Goal: Task Accomplishment & Management: Manage account settings

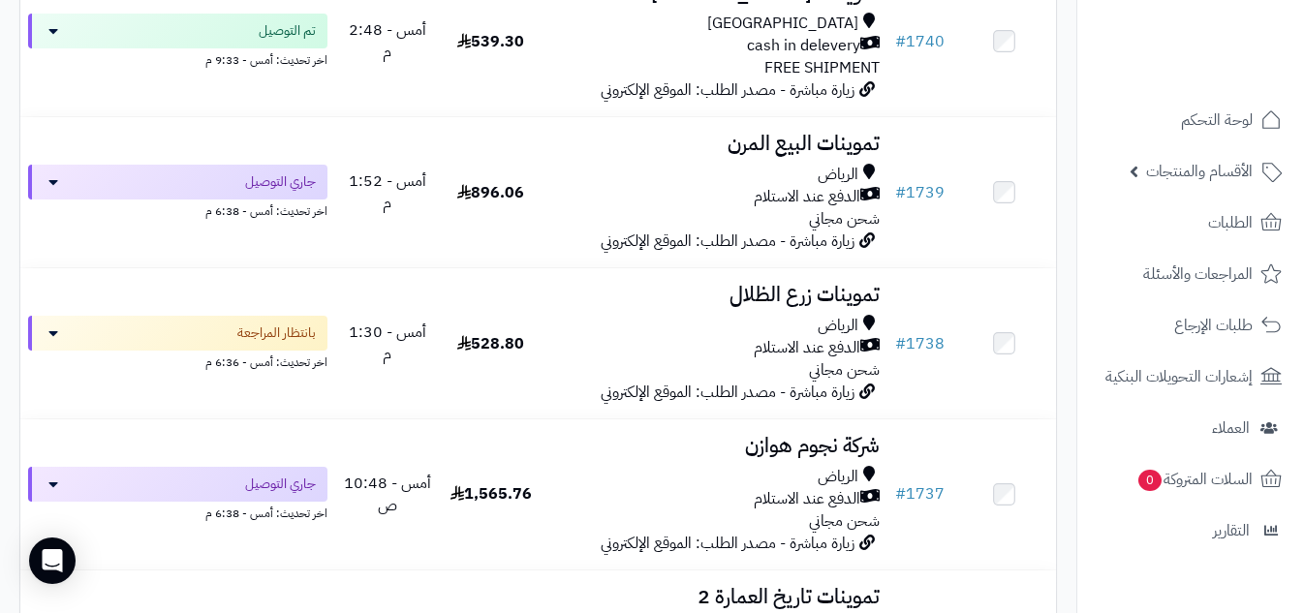
scroll to position [2093, 0]
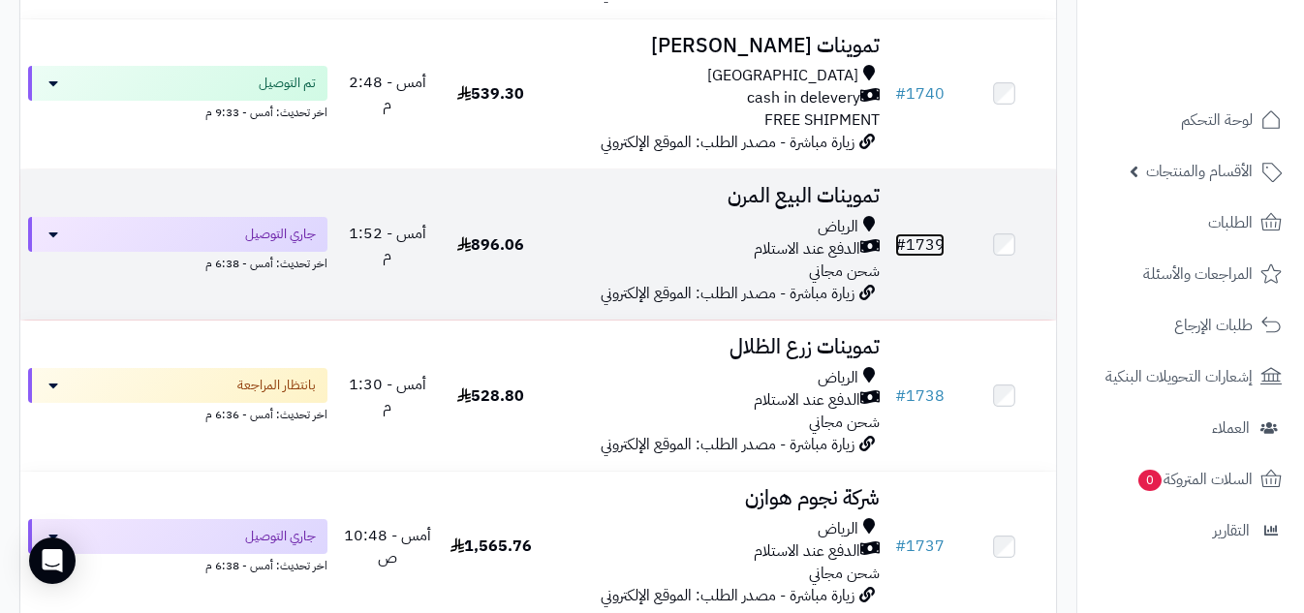
click at [923, 252] on link "# 1739" at bounding box center [919, 244] width 49 height 23
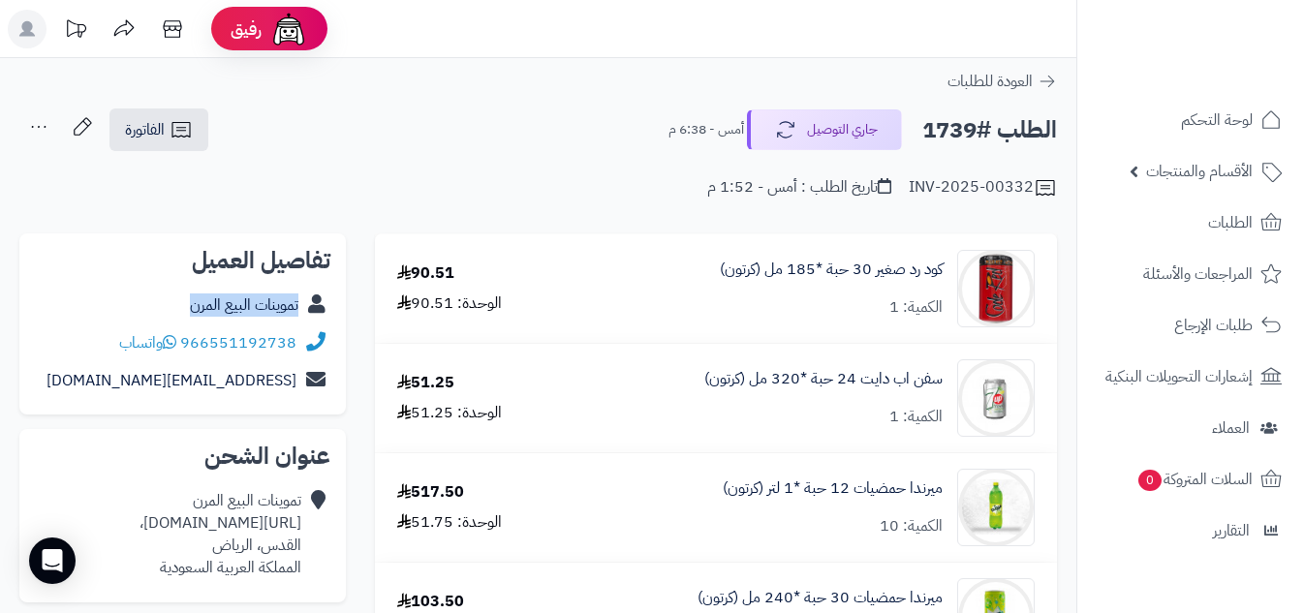
copy div "تموينات البيع المرن"
drag, startPoint x: 180, startPoint y: 302, endPoint x: 325, endPoint y: 318, distance: 146.1
click at [325, 318] on div "تموينات البيع المرن" at bounding box center [182, 306] width 295 height 38
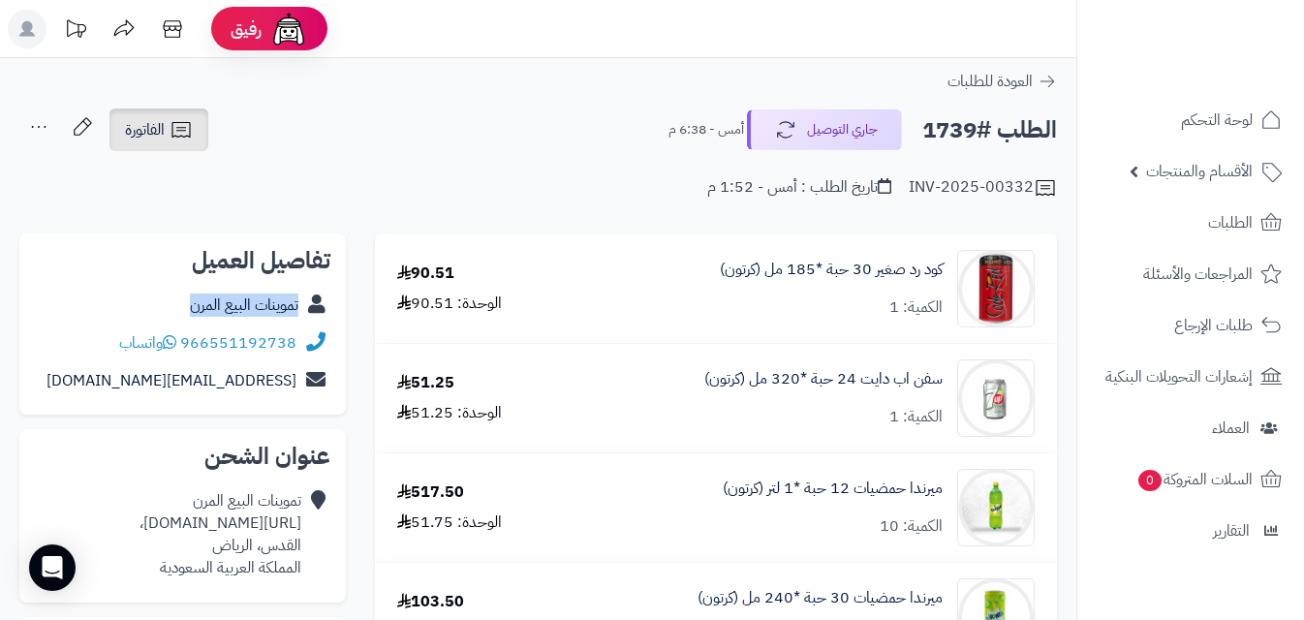
click at [170, 134] on icon at bounding box center [181, 129] width 23 height 23
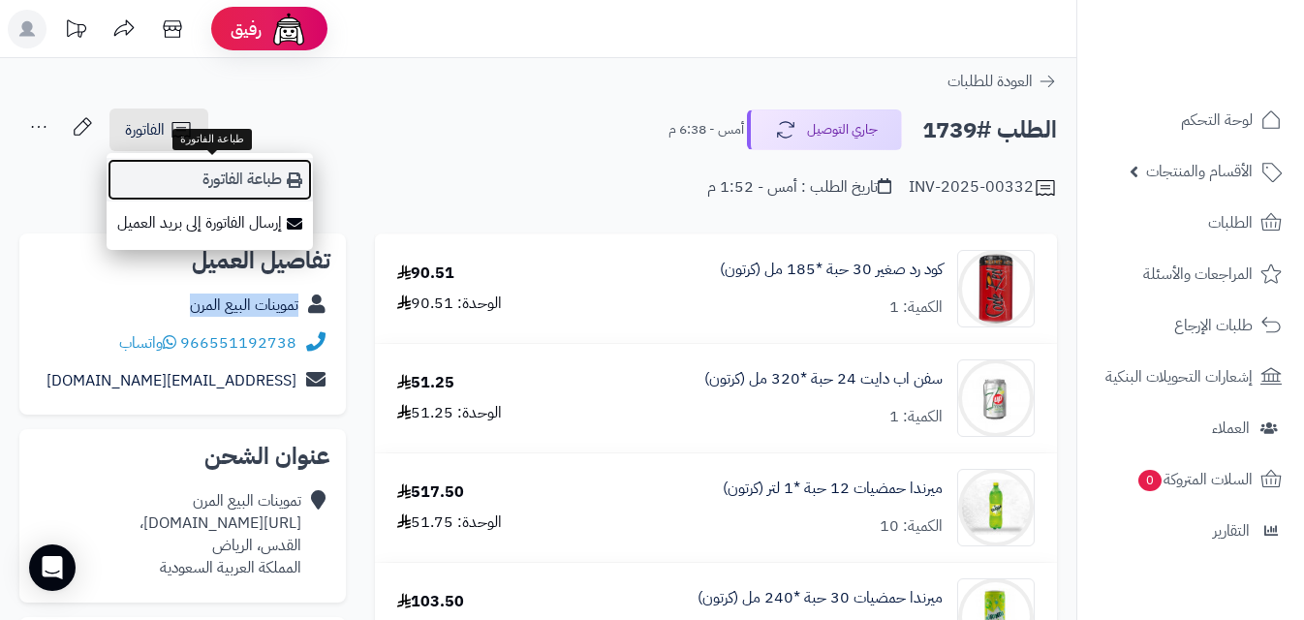
click at [232, 177] on link "طباعة الفاتورة" at bounding box center [210, 180] width 206 height 44
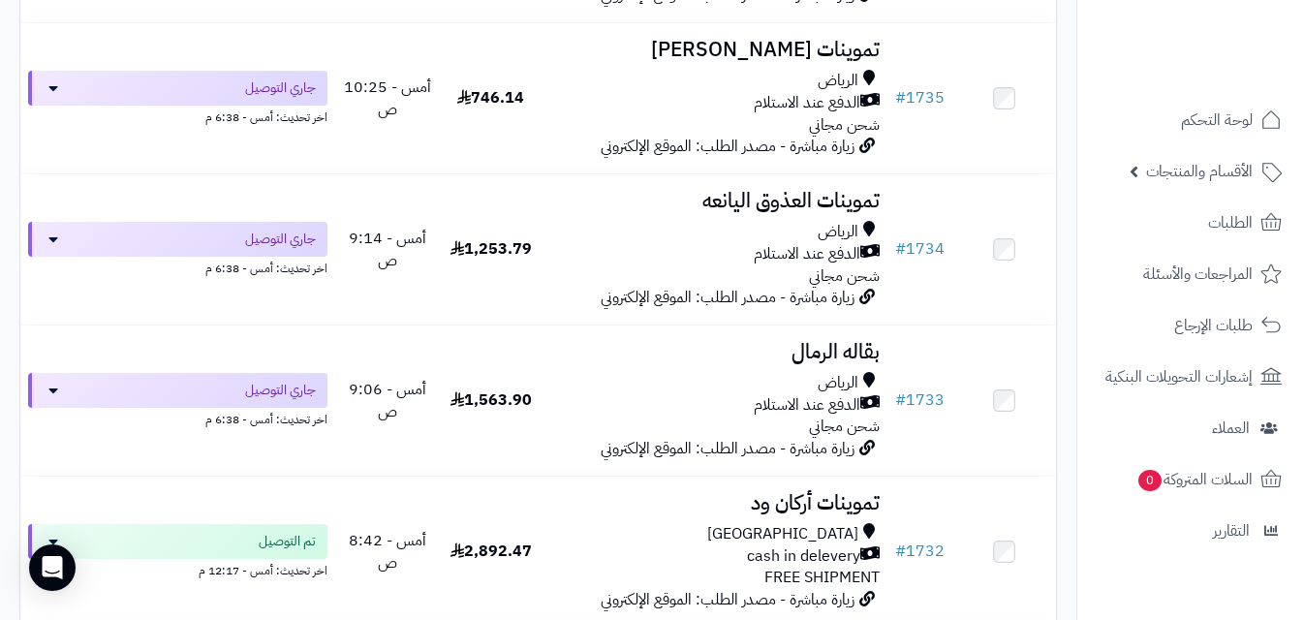
scroll to position [2895, 0]
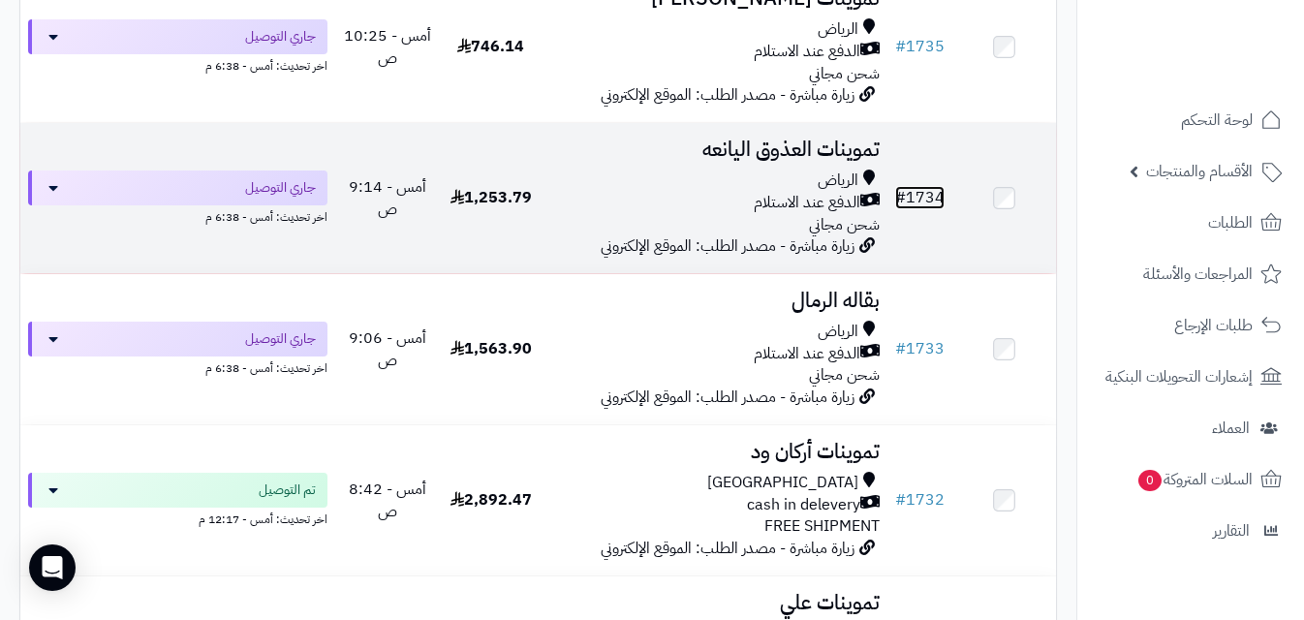
click at [925, 209] on link "# 1734" at bounding box center [919, 197] width 49 height 23
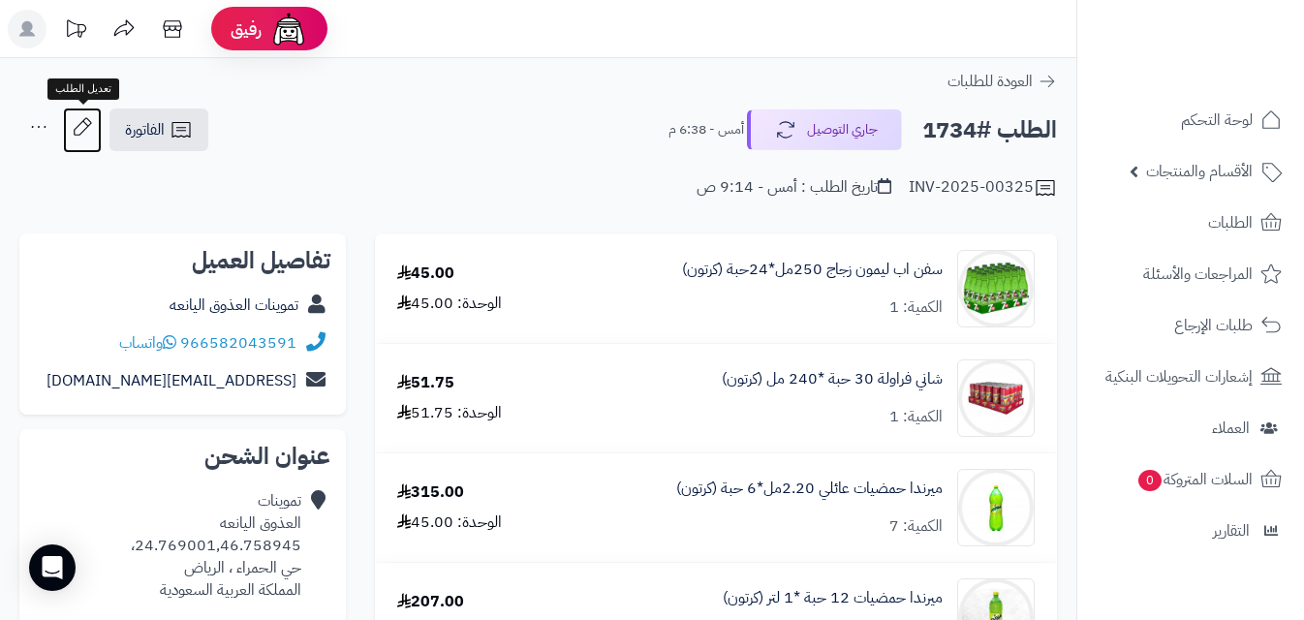
click at [78, 119] on icon at bounding box center [82, 127] width 39 height 39
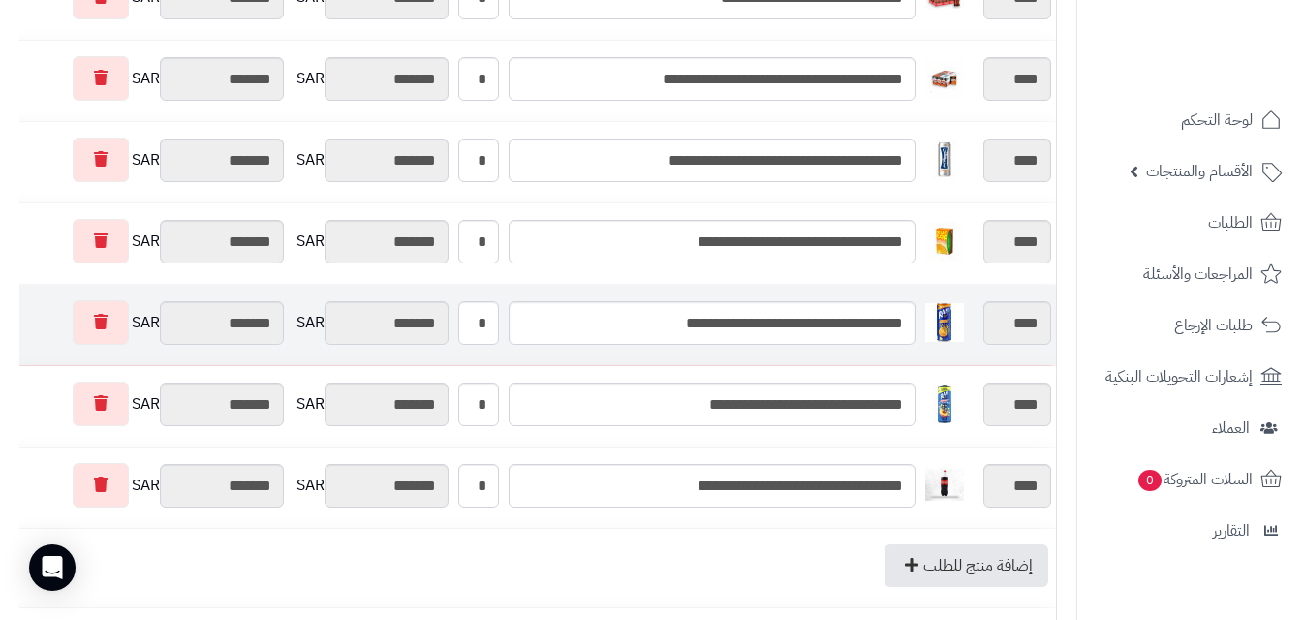
scroll to position [1119, 0]
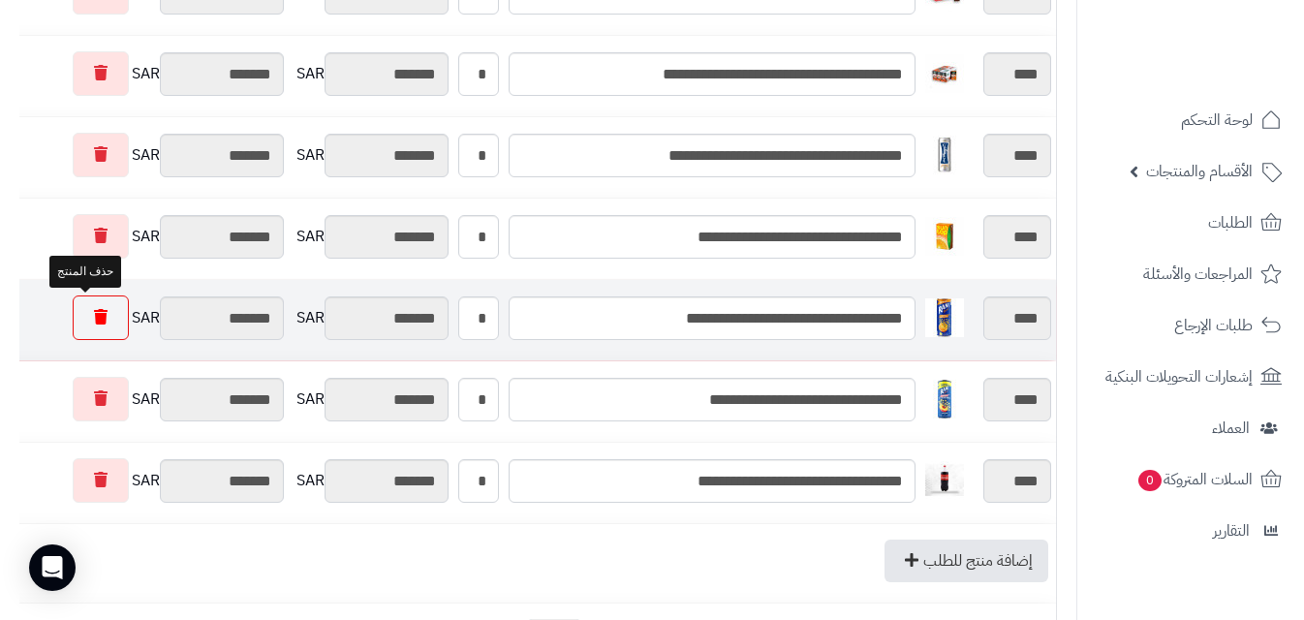
click at [105, 313] on link at bounding box center [101, 317] width 56 height 45
type input "*********"
type input "********"
type input "*********"
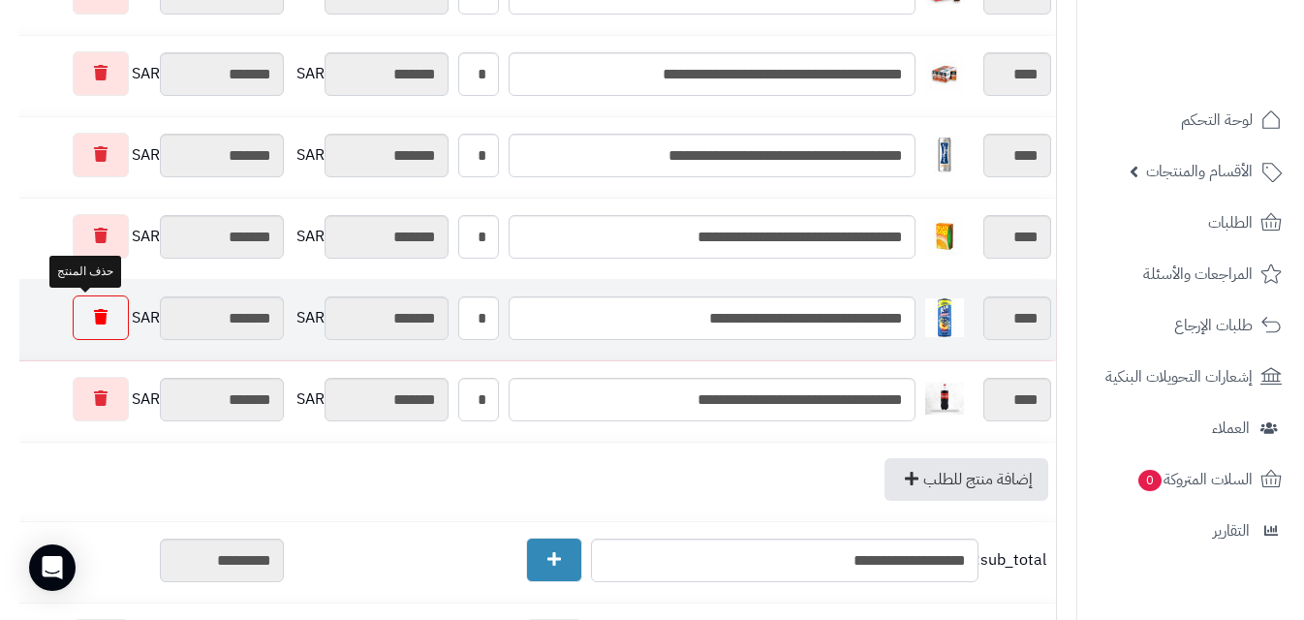
click at [94, 310] on icon at bounding box center [101, 316] width 14 height 15
type input "*********"
type input "********"
type input "*********"
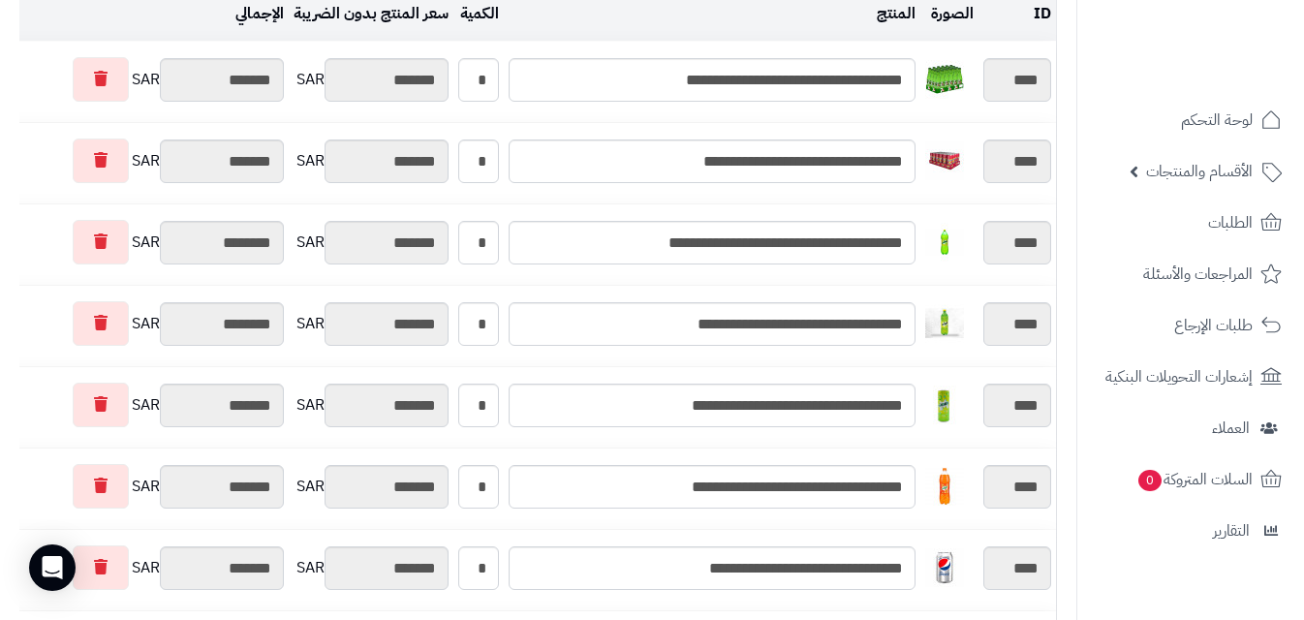
scroll to position [0, 0]
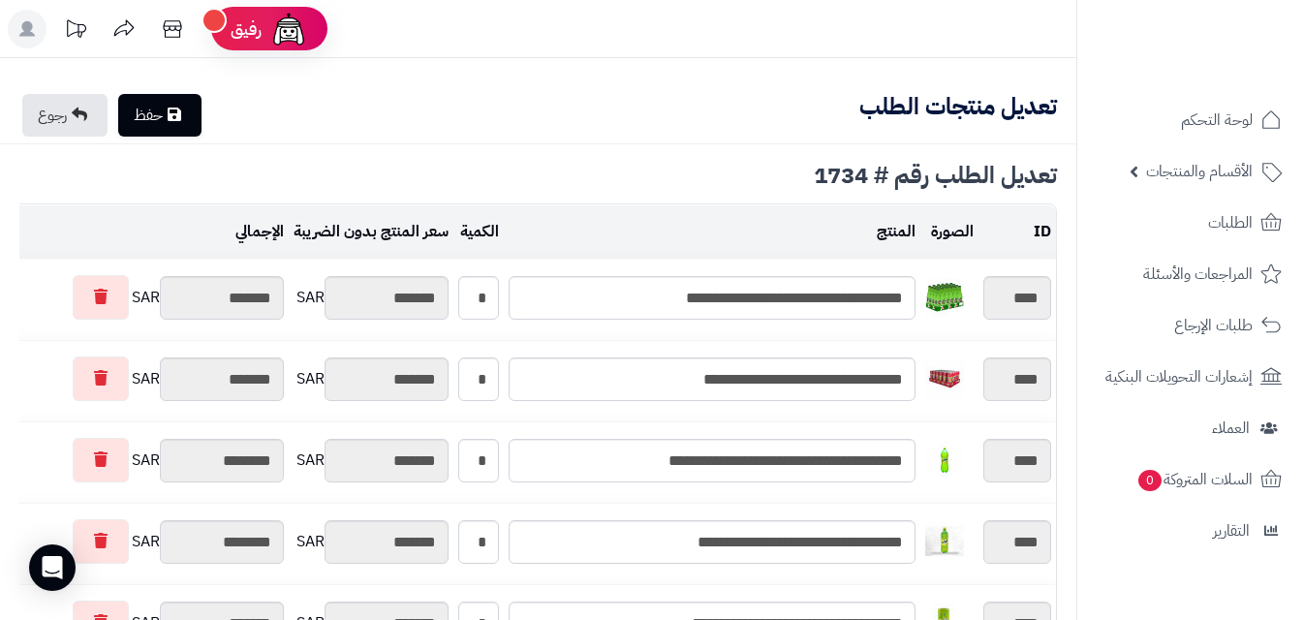
click at [171, 112] on link "حفظ" at bounding box center [159, 115] width 83 height 43
type input "**********"
type textarea "**********"
click at [83, 108] on icon at bounding box center [79, 114] width 15 height 15
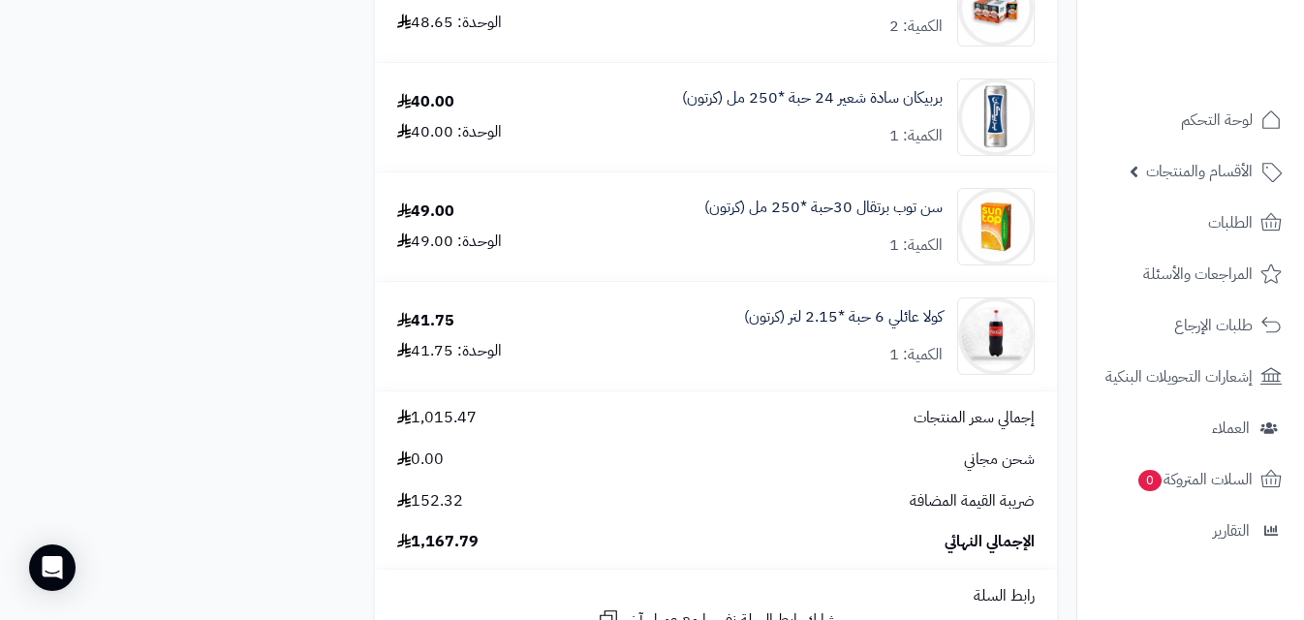
scroll to position [1585, 0]
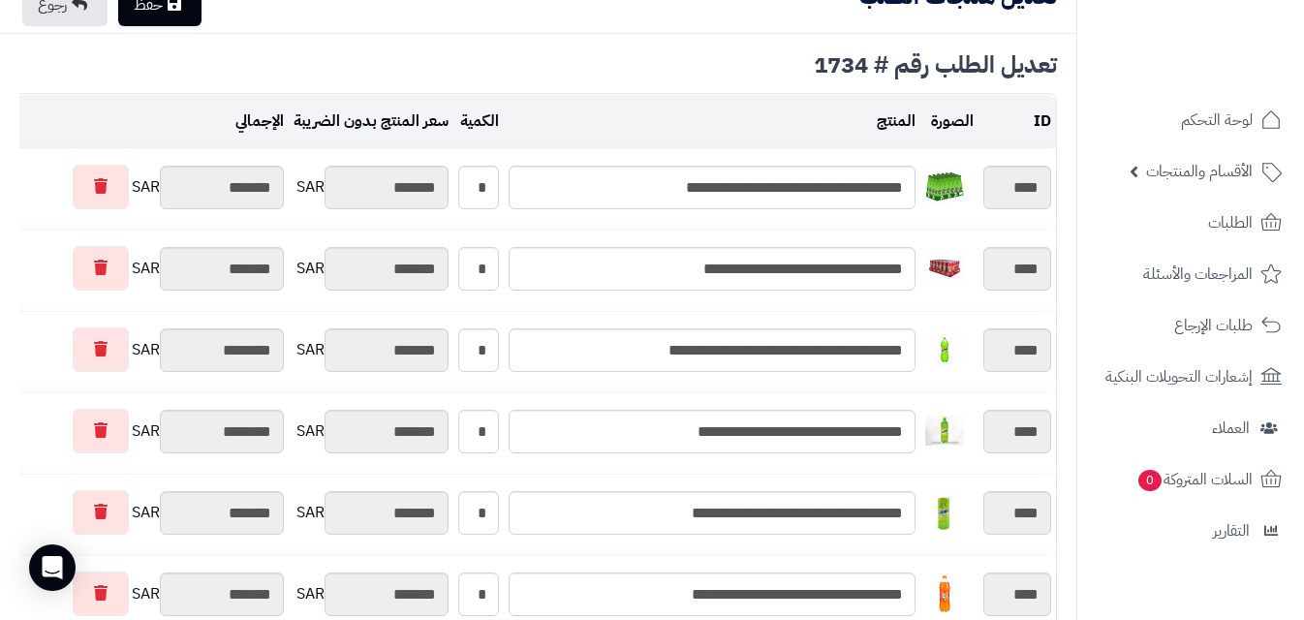
scroll to position [114, 0]
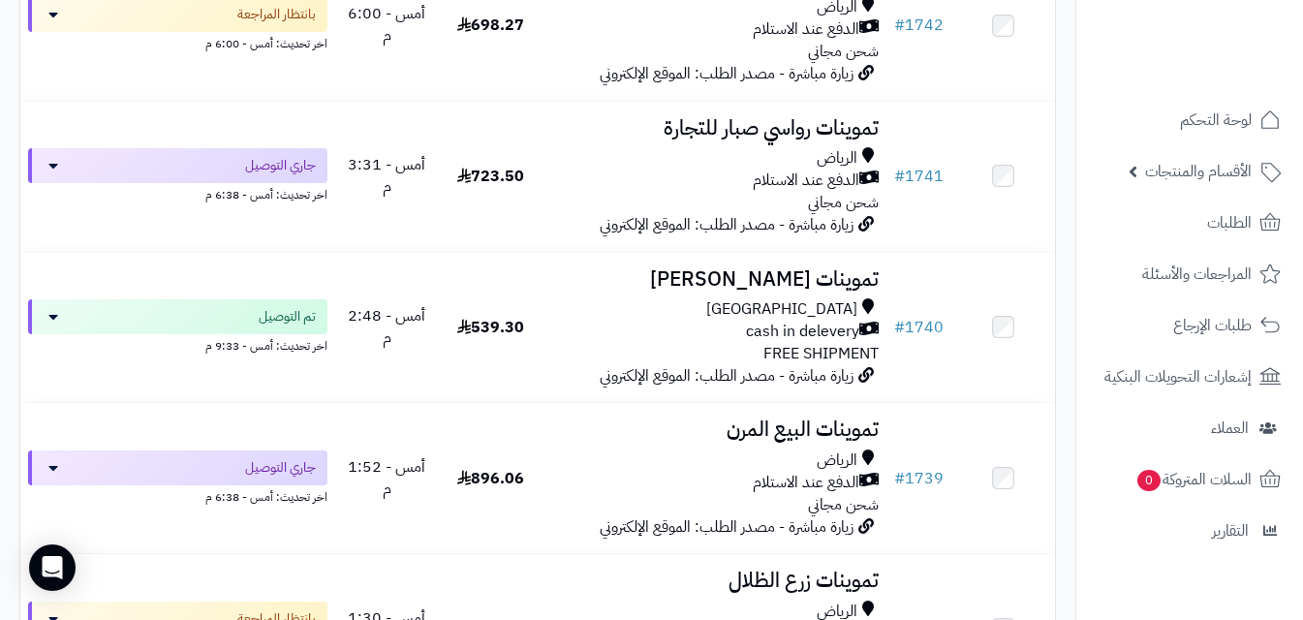
scroll to position [1835, 0]
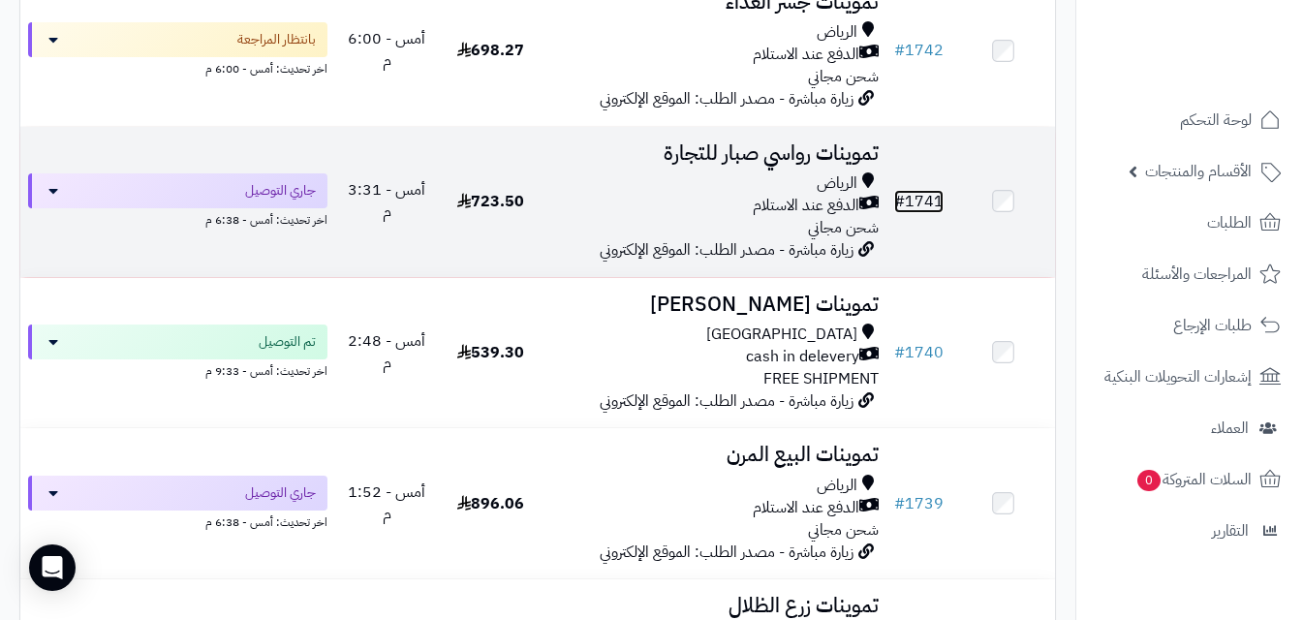
click at [920, 208] on link "# 1741" at bounding box center [918, 201] width 49 height 23
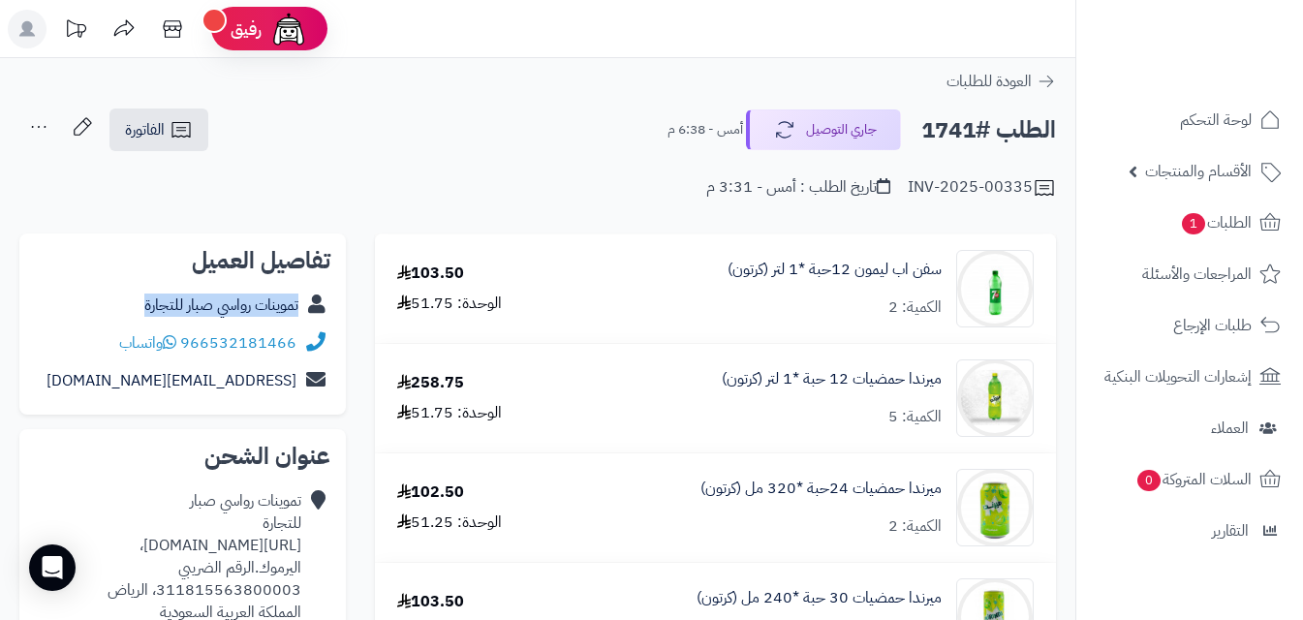
copy div "تموينات رواسي صبار للتجارة"
drag, startPoint x: 127, startPoint y: 297, endPoint x: 323, endPoint y: 313, distance: 196.3
click at [323, 313] on div "تموينات رواسي صبار للتجارة" at bounding box center [182, 306] width 295 height 38
click at [173, 129] on icon at bounding box center [180, 129] width 18 height 15
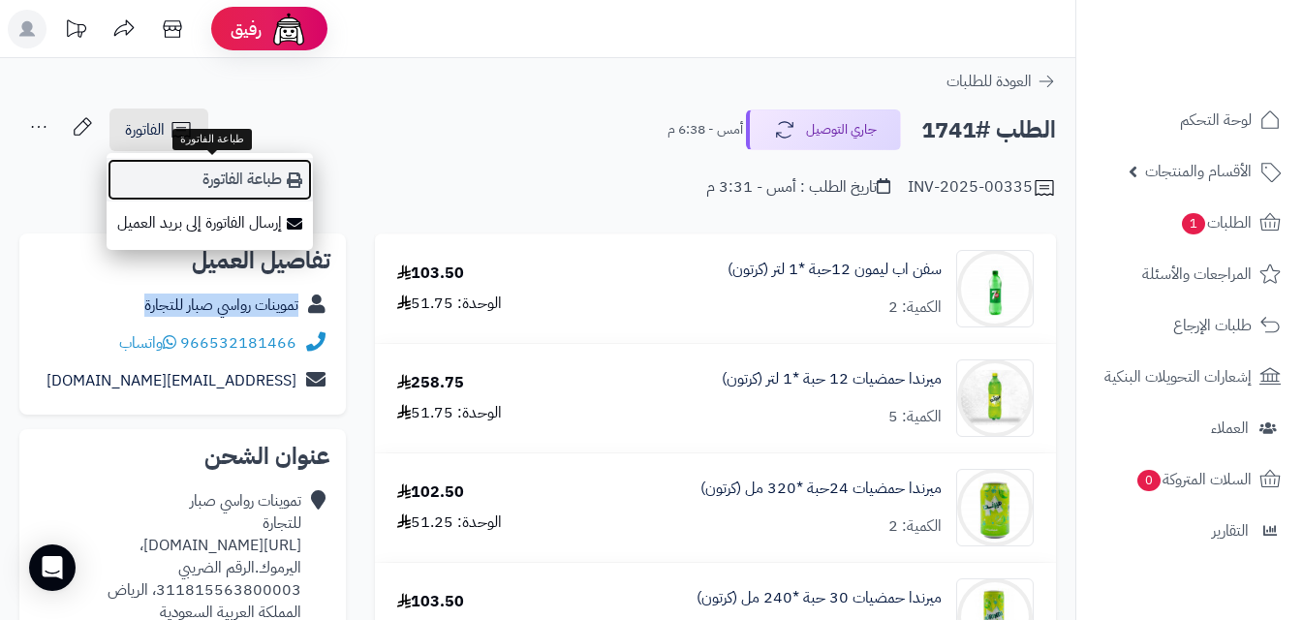
click at [238, 183] on link "طباعة الفاتورة" at bounding box center [210, 180] width 206 height 44
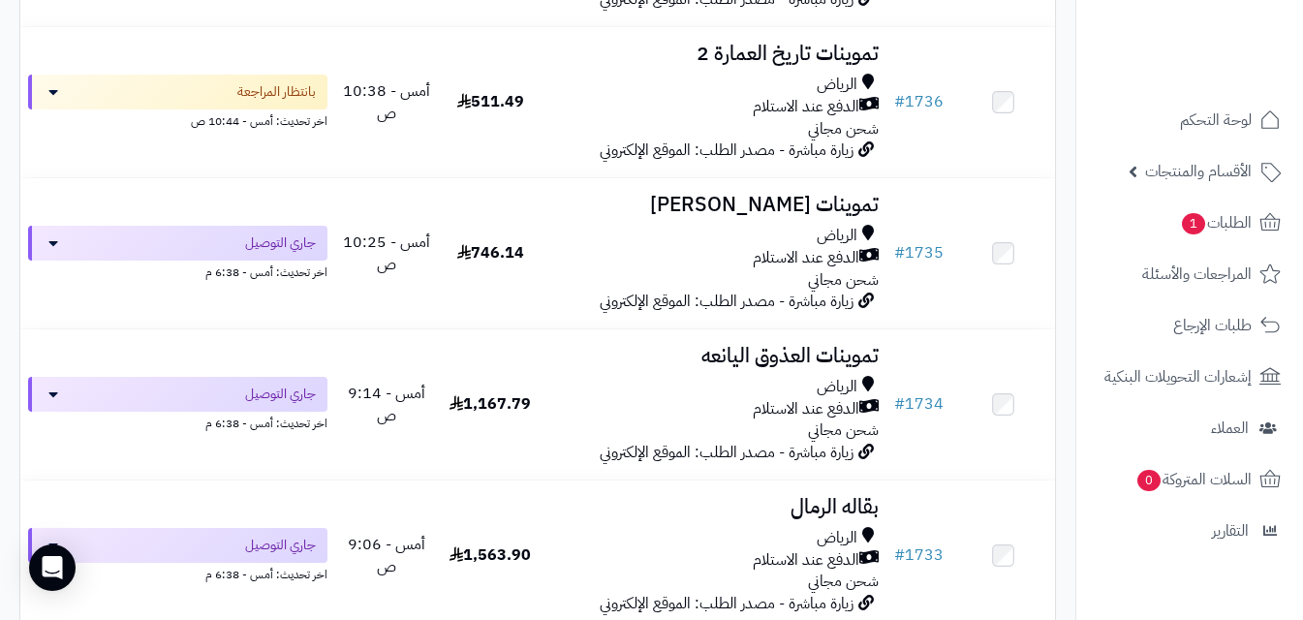
scroll to position [2969, 0]
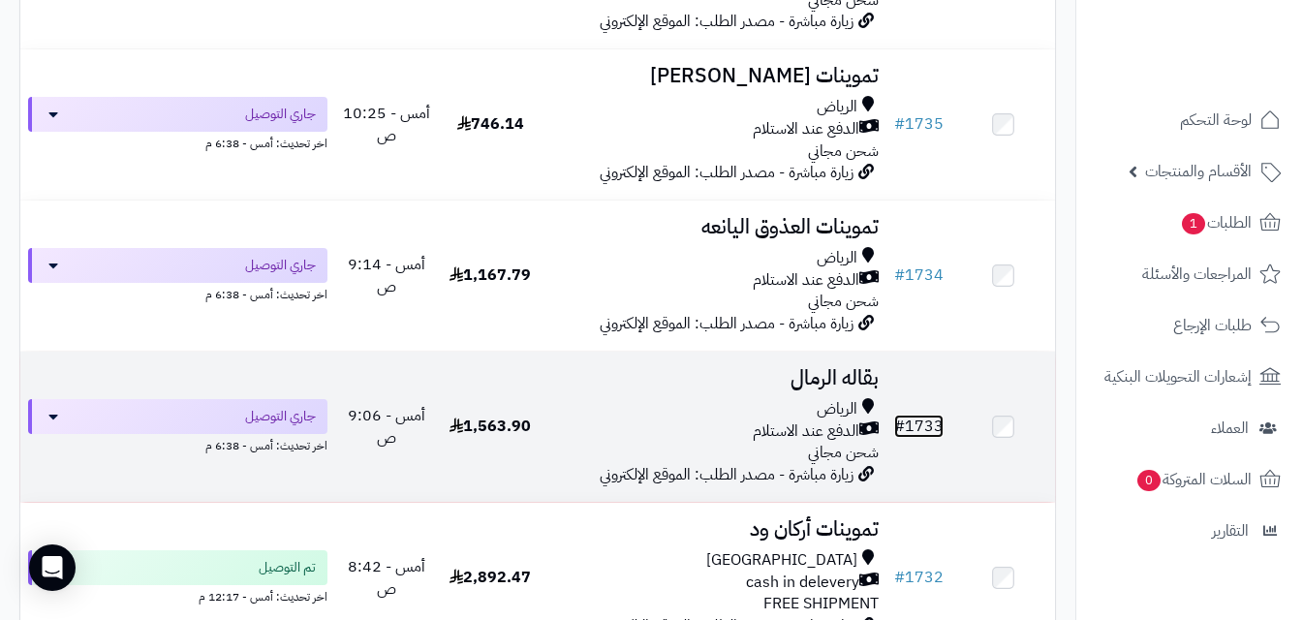
click at [926, 436] on link "# 1733" at bounding box center [918, 426] width 49 height 23
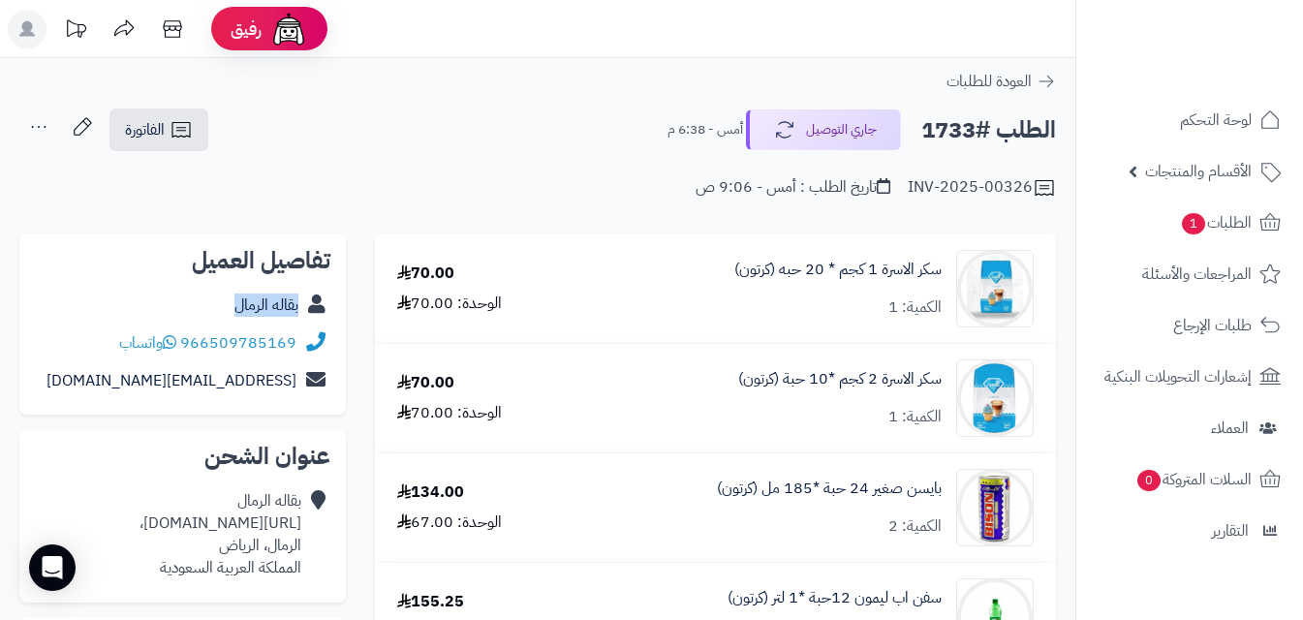
copy div "بقاله الرمال"
drag, startPoint x: 227, startPoint y: 300, endPoint x: 318, endPoint y: 304, distance: 91.1
click at [318, 304] on div "بقاله الرمال" at bounding box center [182, 306] width 295 height 38
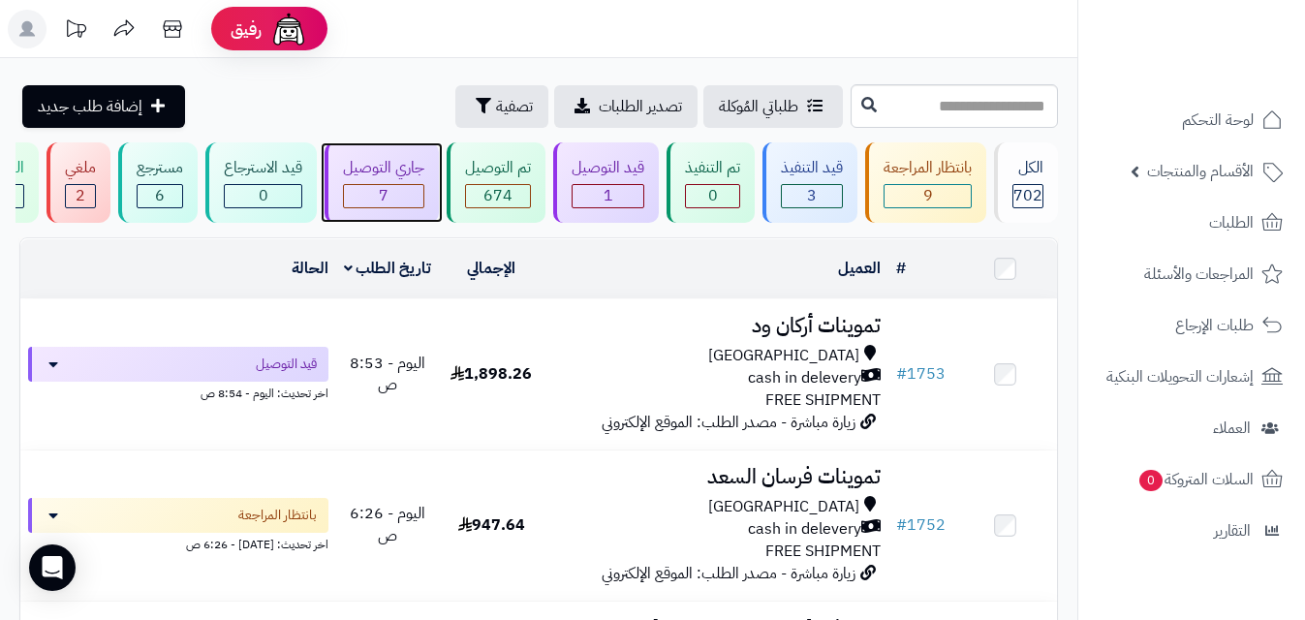
click at [397, 200] on div "7" at bounding box center [383, 196] width 79 height 22
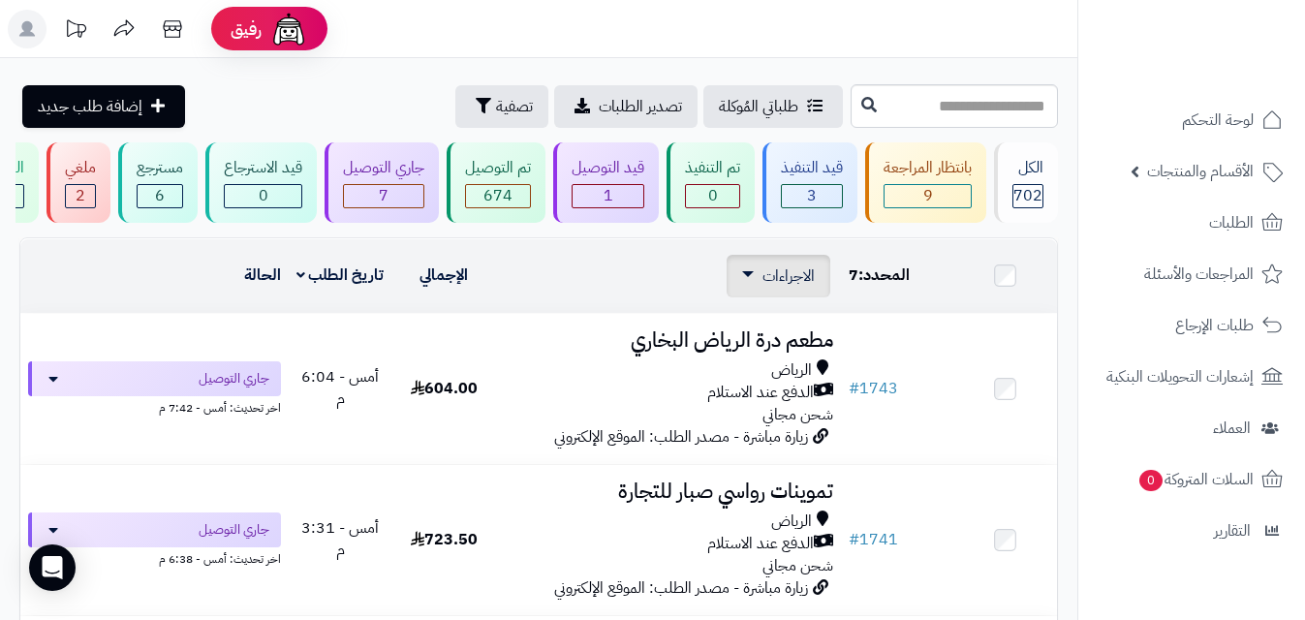
click at [810, 297] on div "الاجراءات تحديث حالة الطلبات تحضير الطلبات إصدار بوليصة الشحنة للطلب طباعة قائم…" at bounding box center [778, 276] width 104 height 43
click at [803, 288] on span "الاجراءات" at bounding box center [788, 275] width 52 height 23
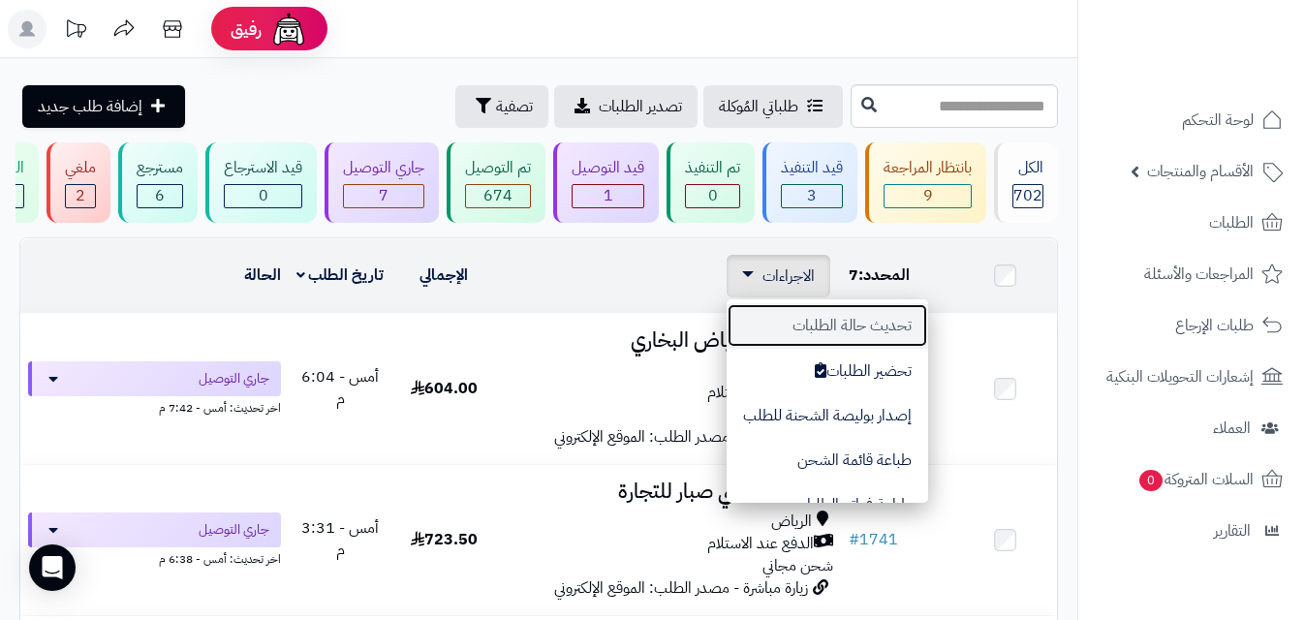
click at [843, 341] on button "تحديث حالة الطلبات" at bounding box center [826, 325] width 201 height 45
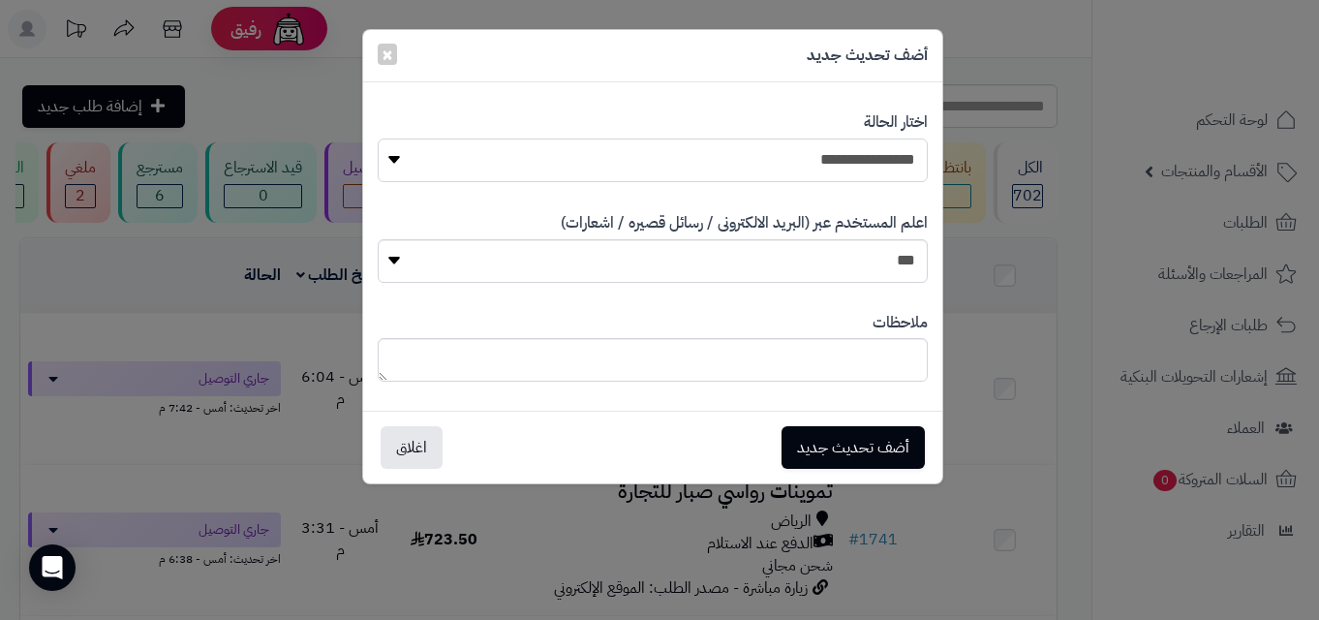
click at [631, 169] on select "**********" at bounding box center [653, 161] width 550 height 44
select select "**"
click at [378, 139] on select "**********" at bounding box center [653, 161] width 550 height 44
click at [901, 450] on button "أضف تحديث جديد" at bounding box center [853, 446] width 143 height 43
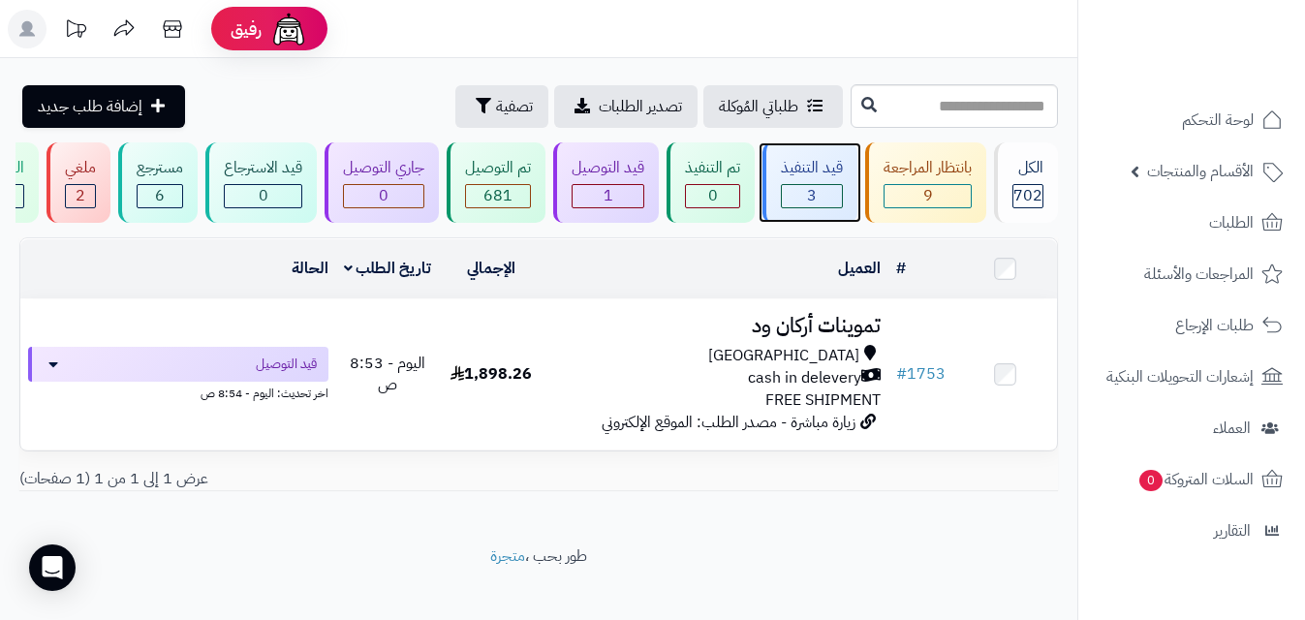
click at [812, 165] on div "قيد التنفيذ" at bounding box center [812, 168] width 62 height 22
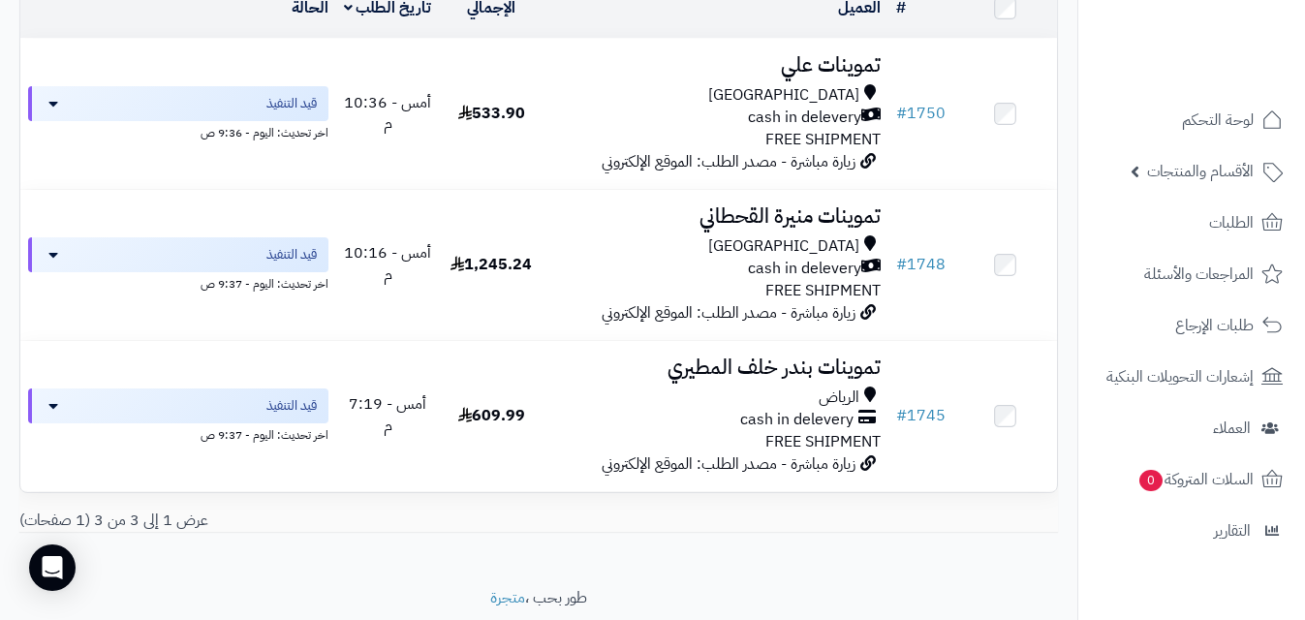
scroll to position [264, 0]
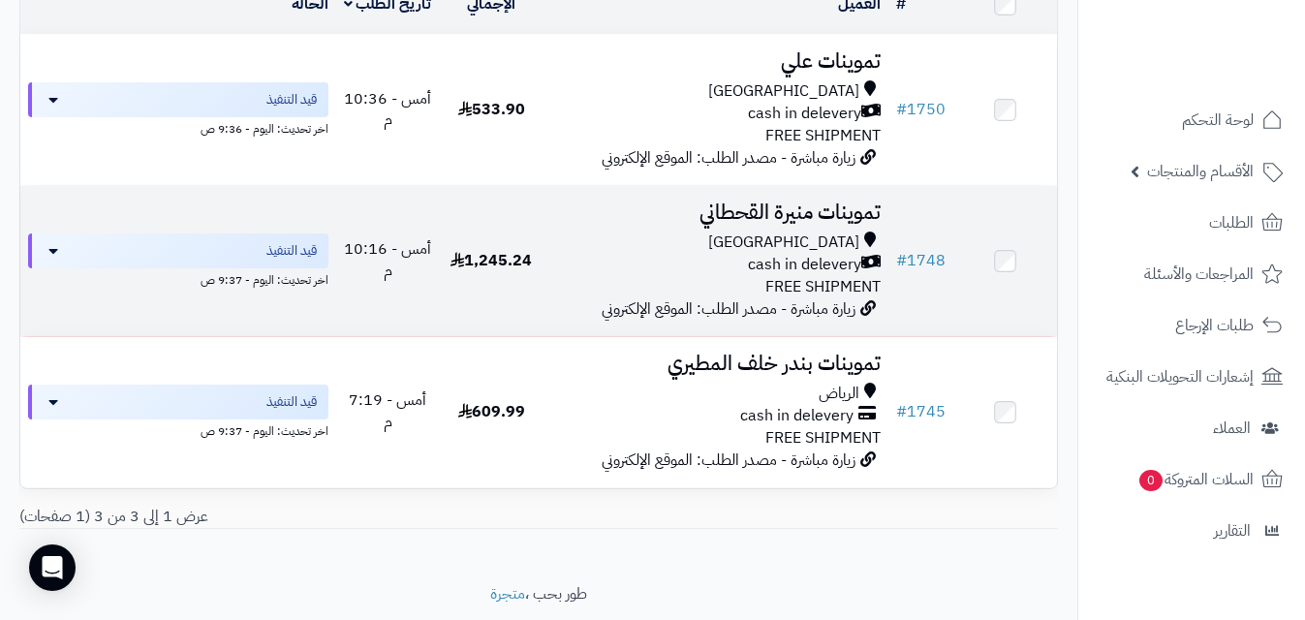
click at [503, 263] on span "1,245.24" at bounding box center [490, 260] width 81 height 23
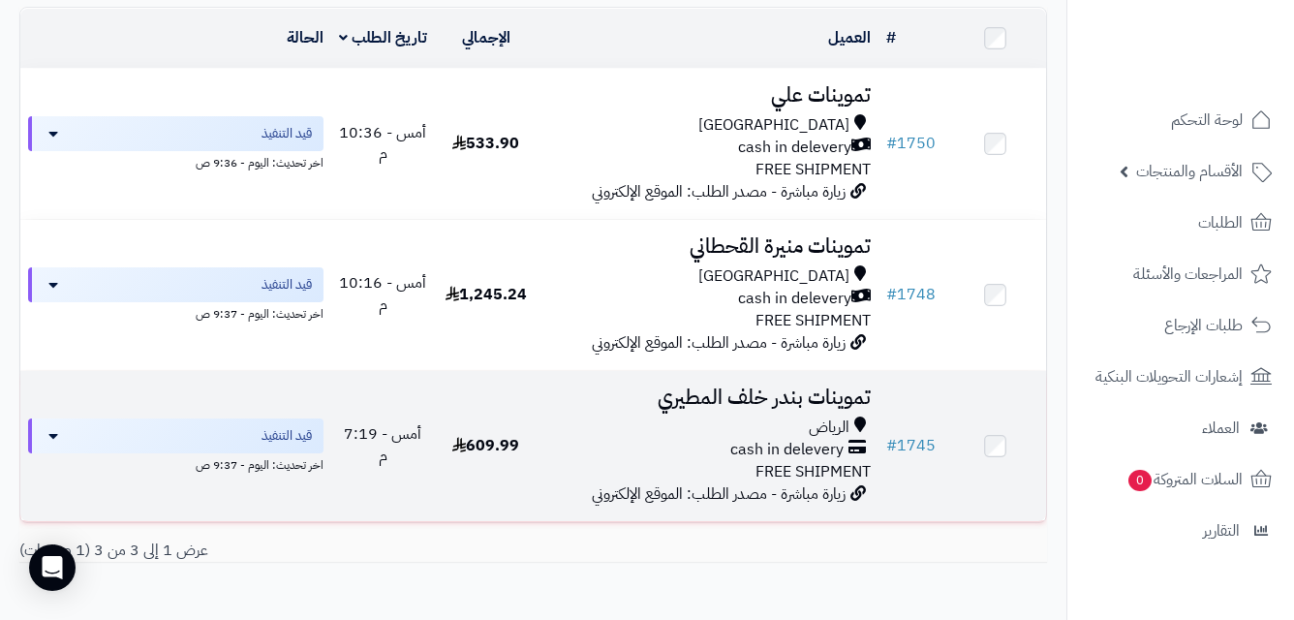
scroll to position [232, 0]
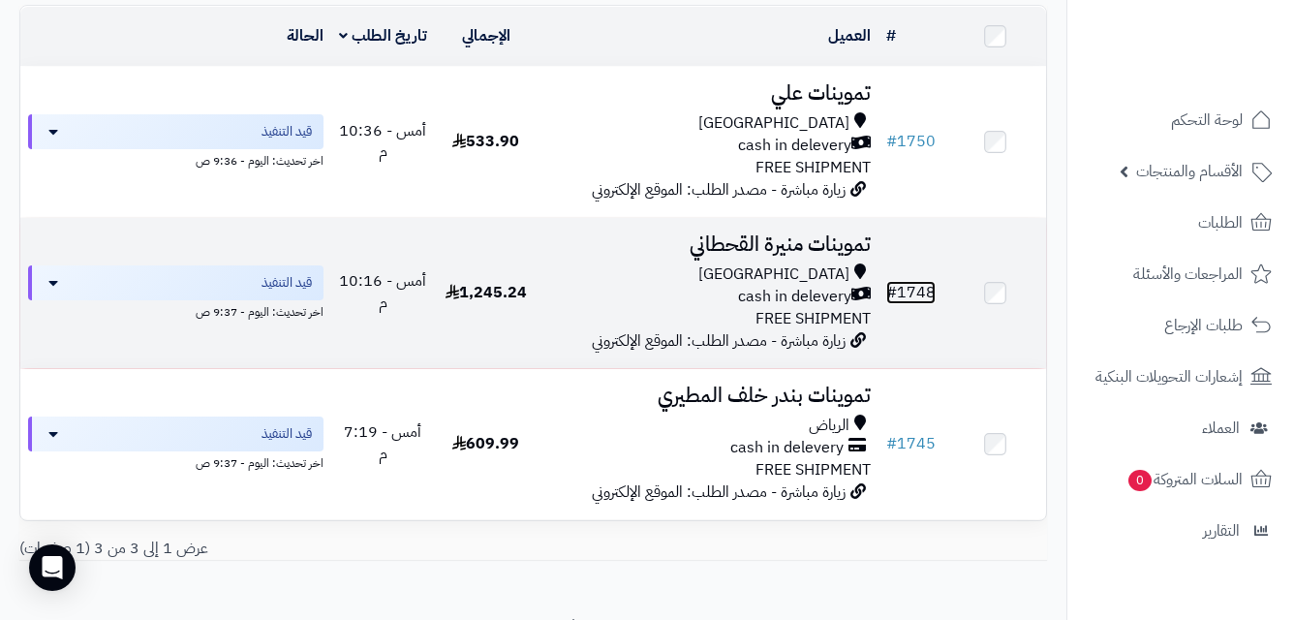
click at [904, 300] on link "# 1748" at bounding box center [910, 292] width 49 height 23
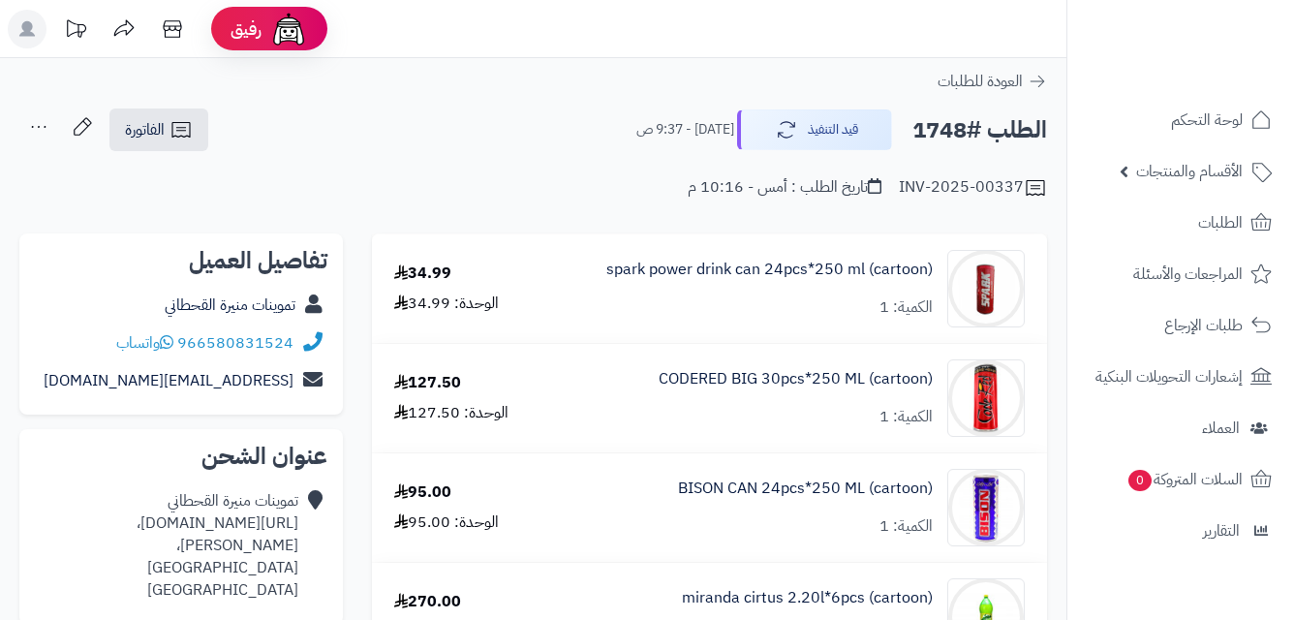
click at [193, 140] on icon at bounding box center [181, 129] width 23 height 23
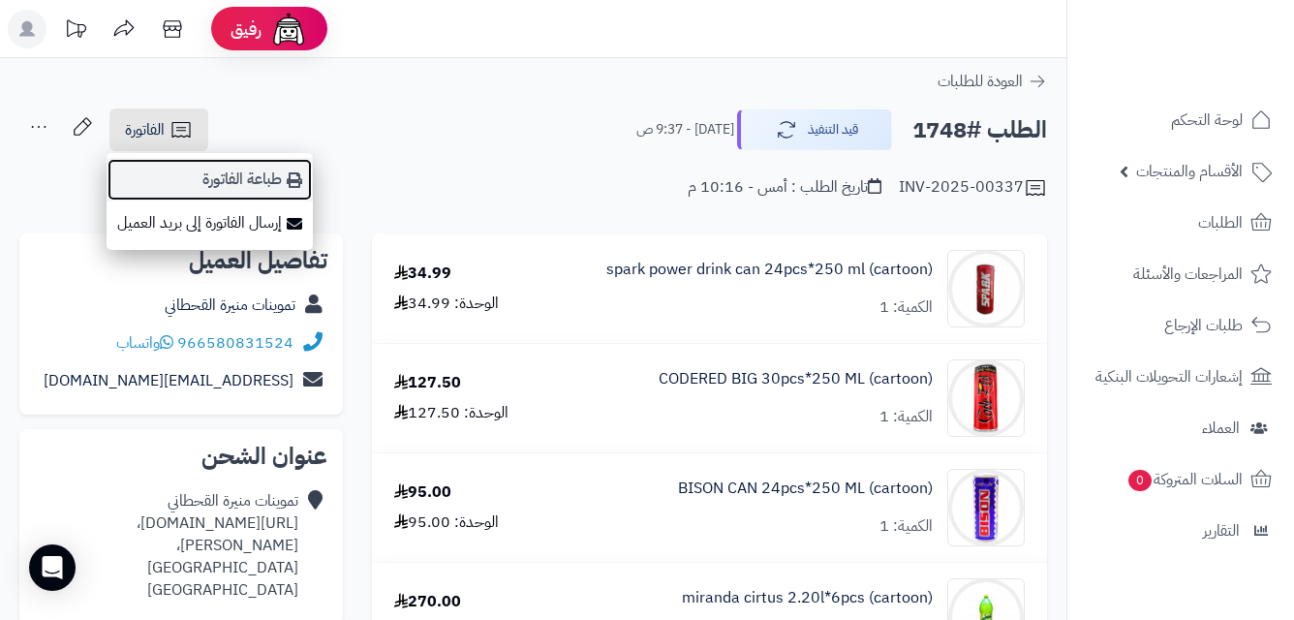
click at [268, 177] on link "طباعة الفاتورة" at bounding box center [210, 180] width 206 height 44
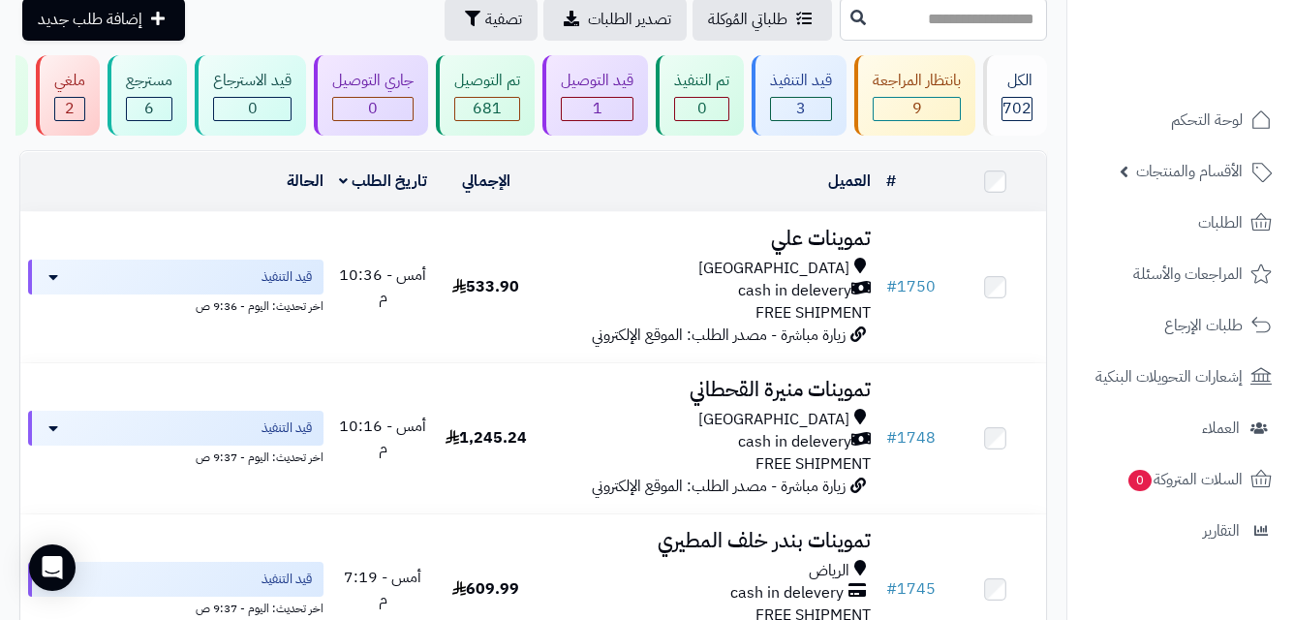
scroll to position [20, 0]
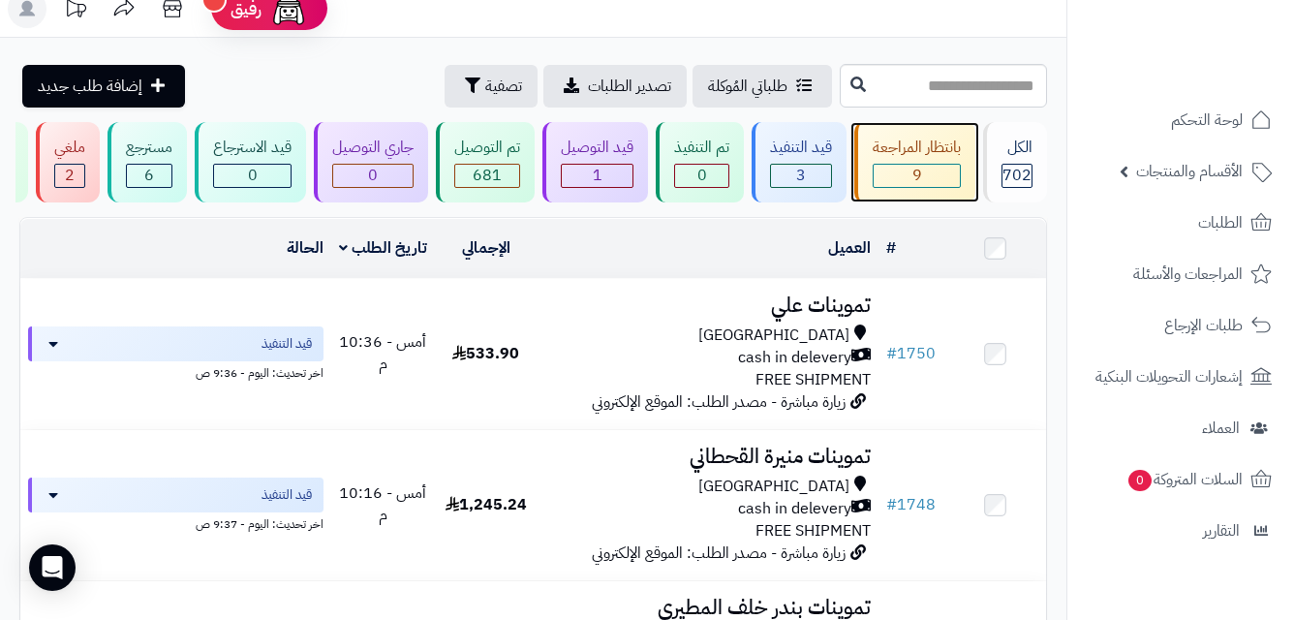
click at [896, 145] on div "بانتظار المراجعة" at bounding box center [917, 148] width 88 height 22
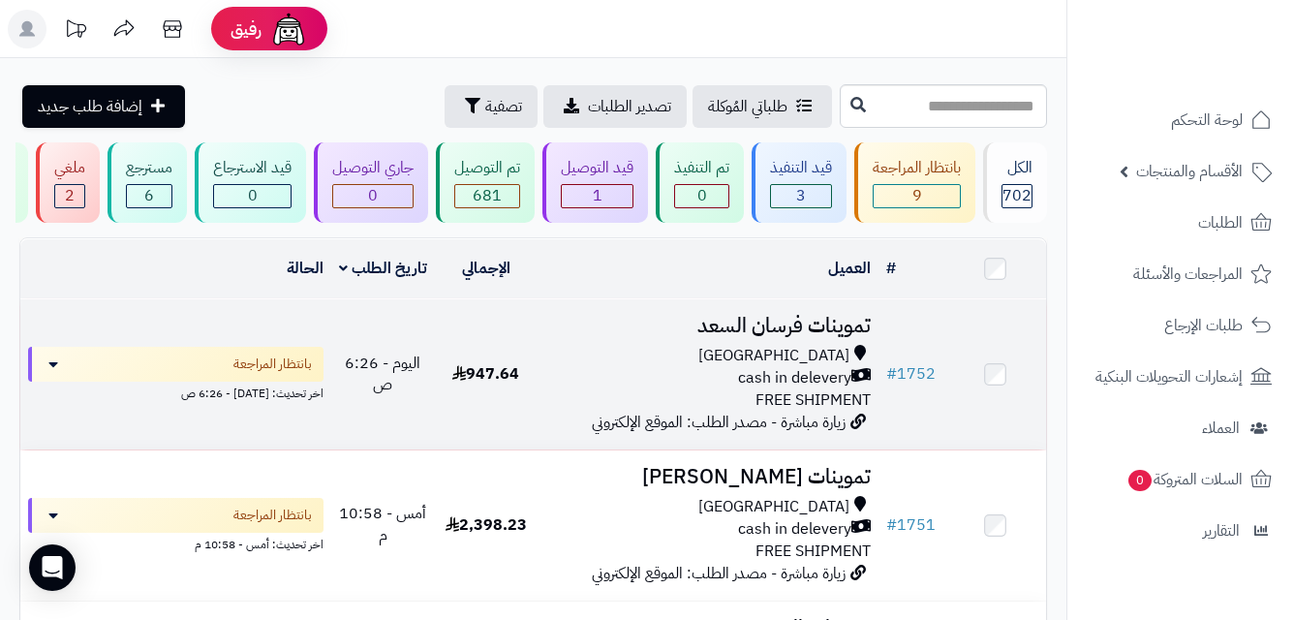
click at [563, 380] on div "cash in delevery" at bounding box center [707, 378] width 326 height 22
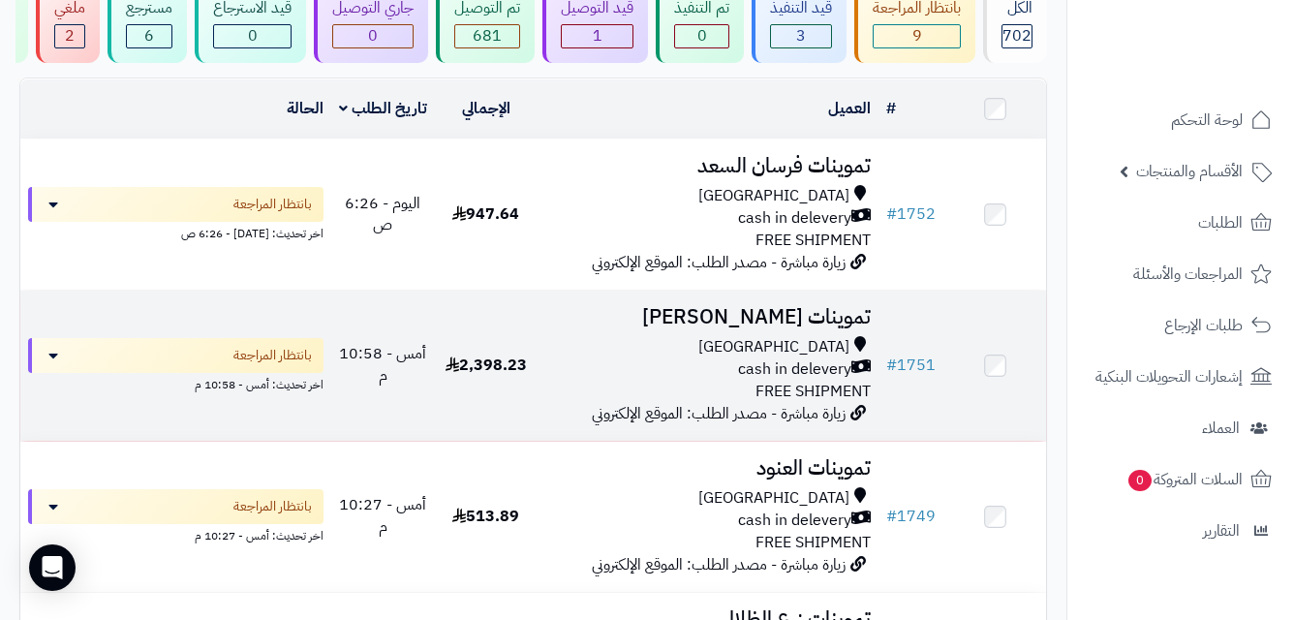
scroll to position [164, 0]
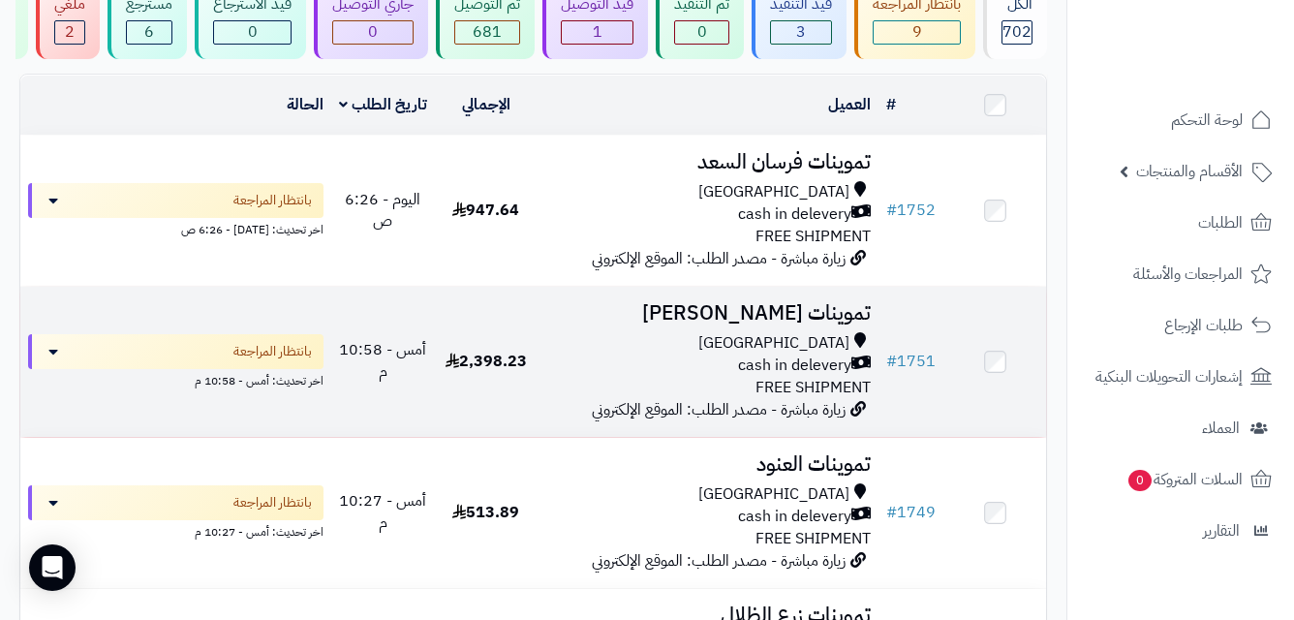
click at [512, 402] on td "2,398.23" at bounding box center [486, 362] width 103 height 150
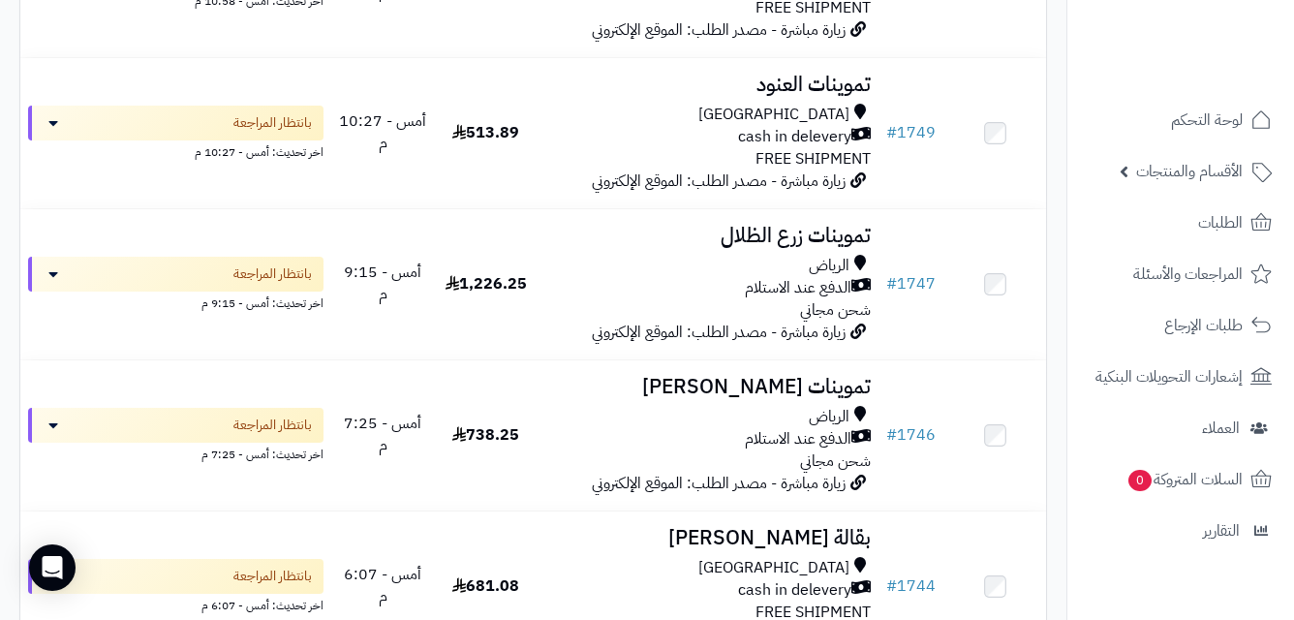
scroll to position [562, 0]
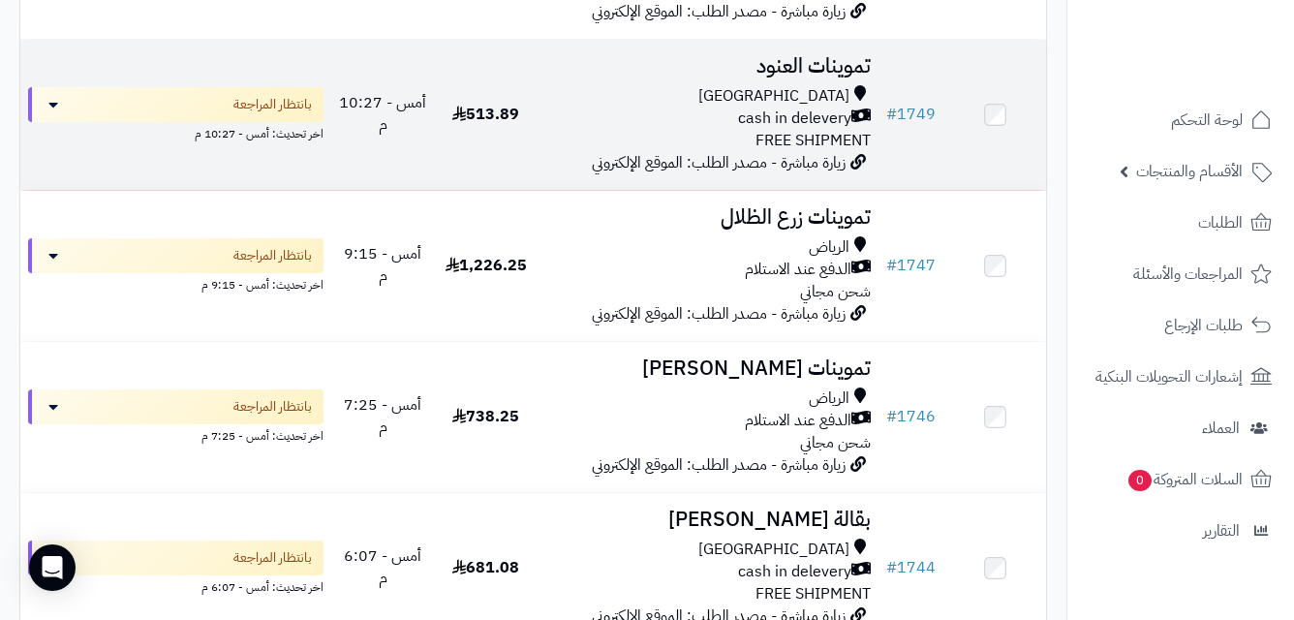
click at [641, 108] on div "[GEOGRAPHIC_DATA]" at bounding box center [707, 96] width 326 height 22
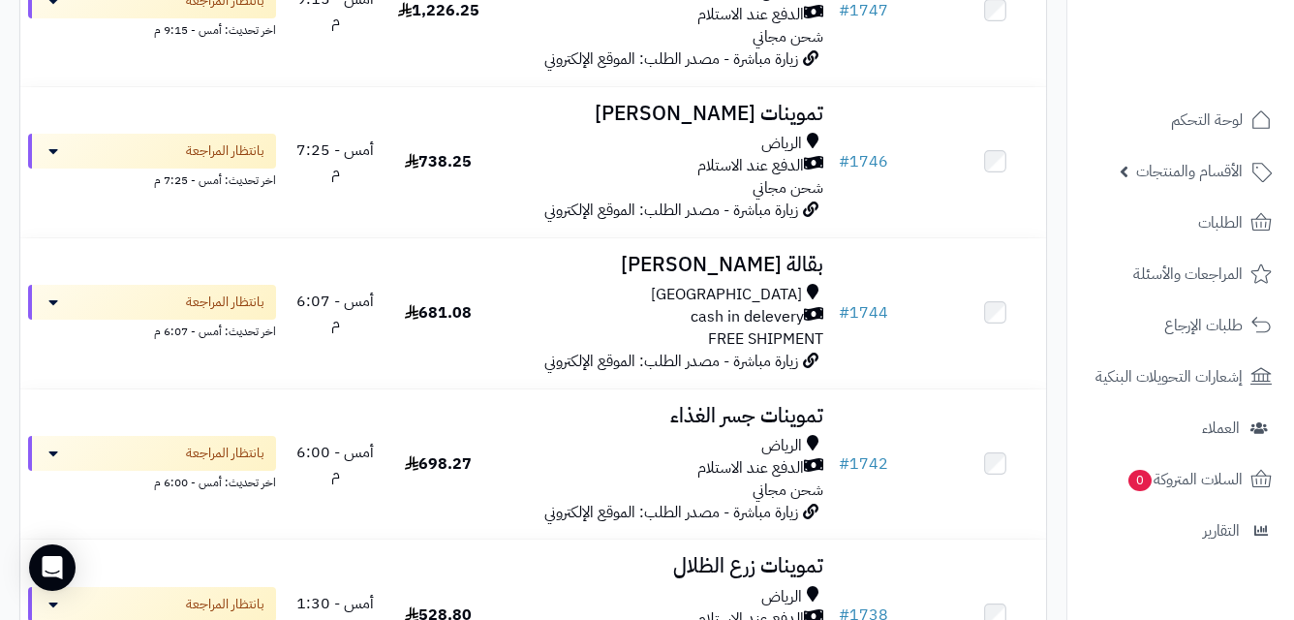
scroll to position [934, 0]
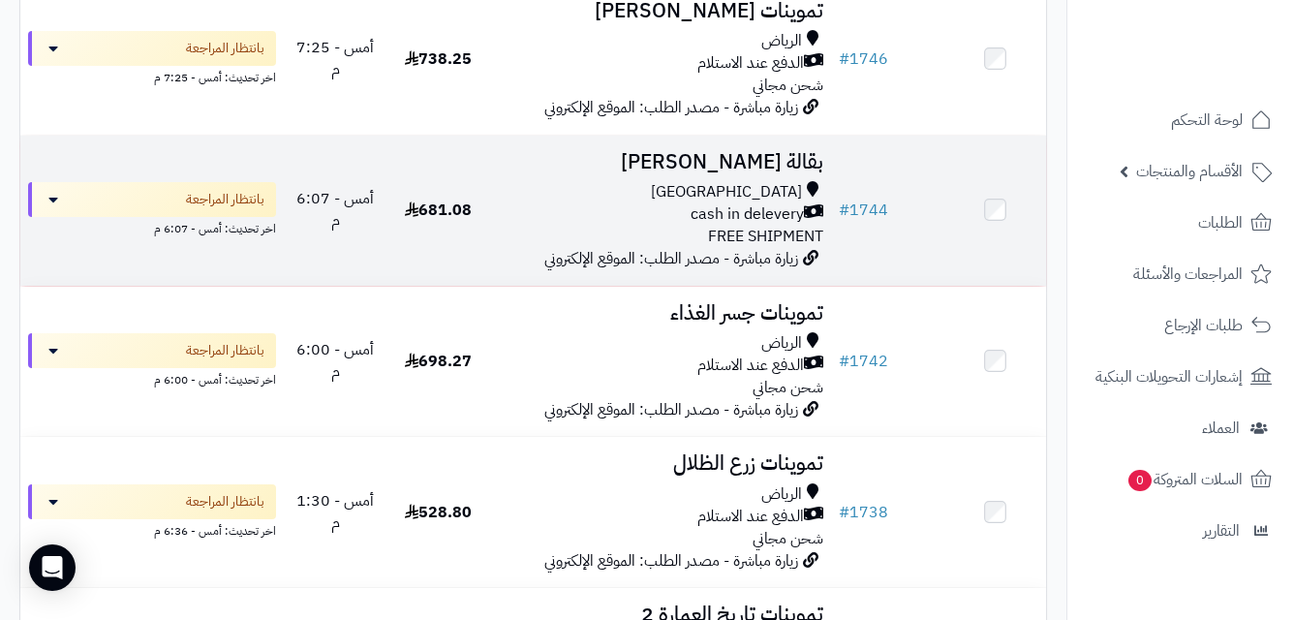
click at [514, 226] on div "cash in delevery" at bounding box center [660, 214] width 326 height 22
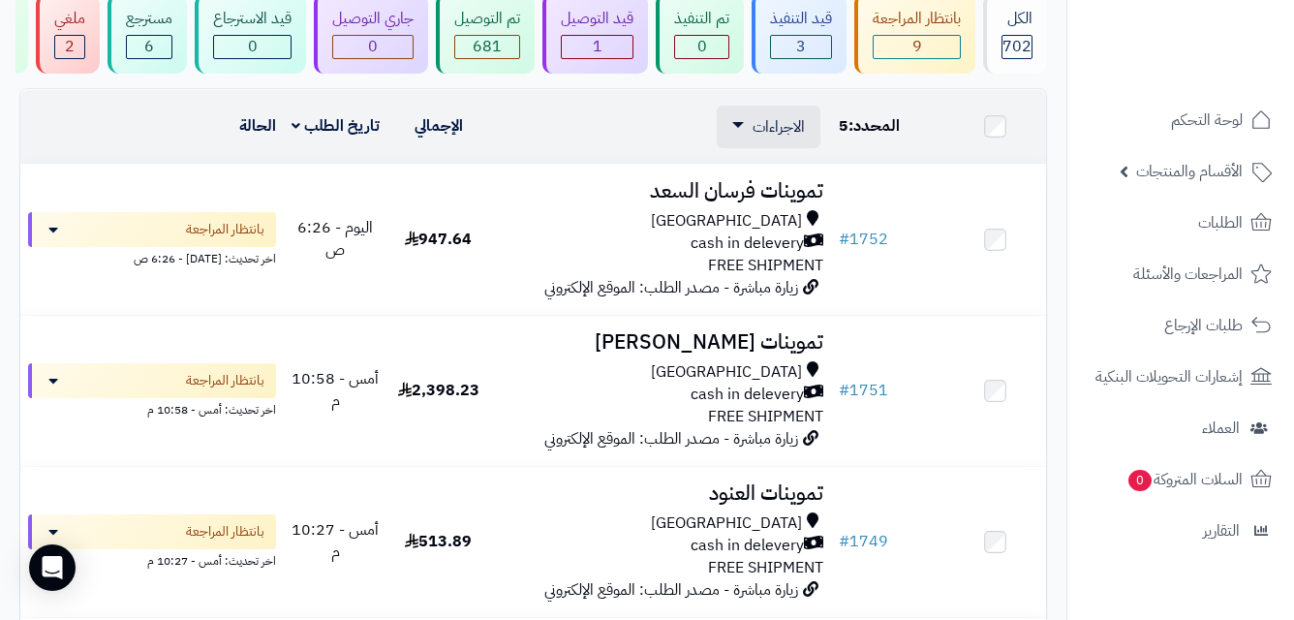
scroll to position [18, 0]
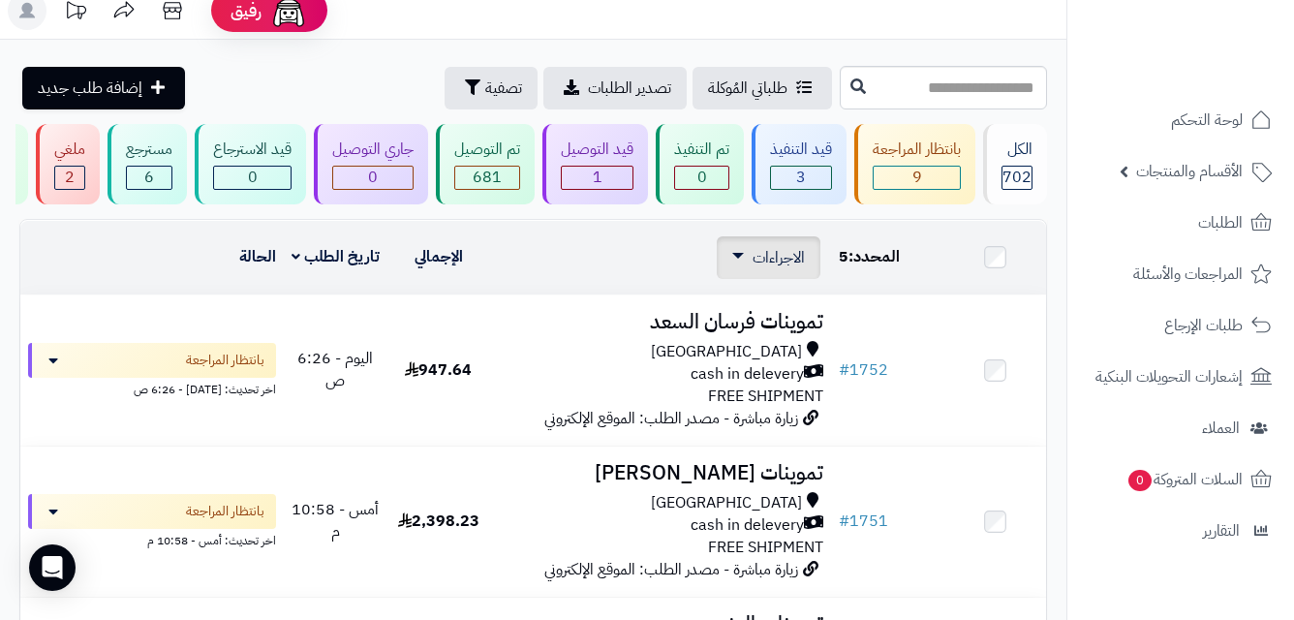
click at [773, 269] on span "الاجراءات" at bounding box center [779, 257] width 52 height 23
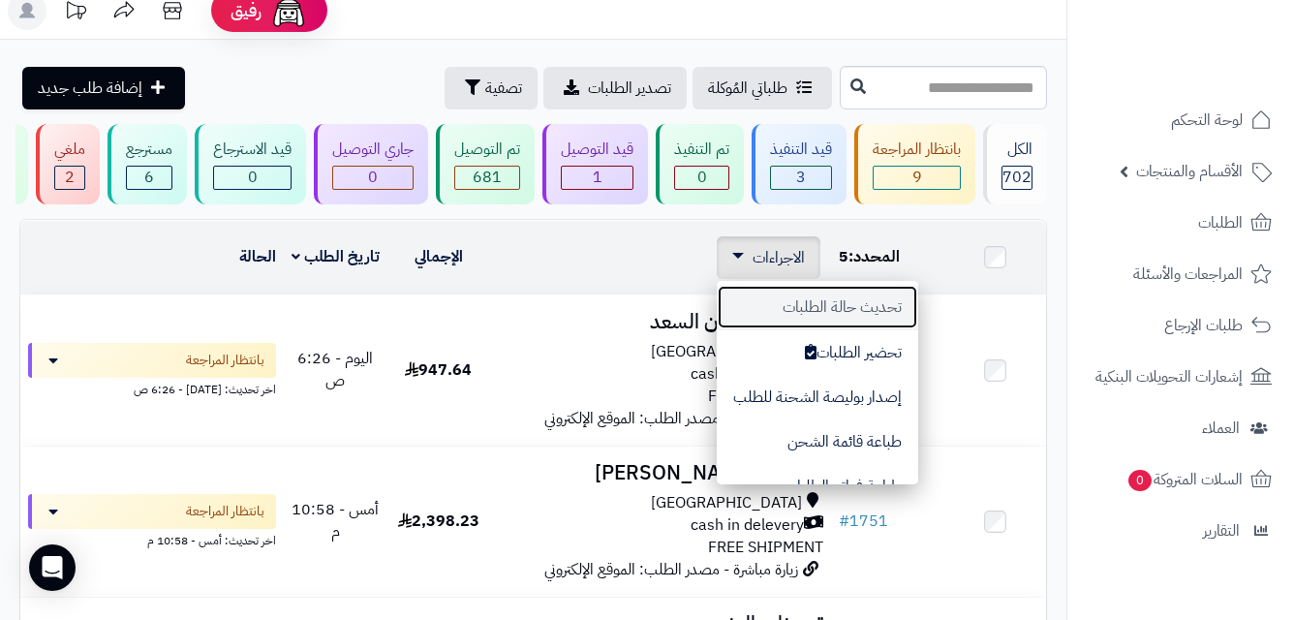
click at [767, 315] on button "تحديث حالة الطلبات" at bounding box center [817, 307] width 201 height 45
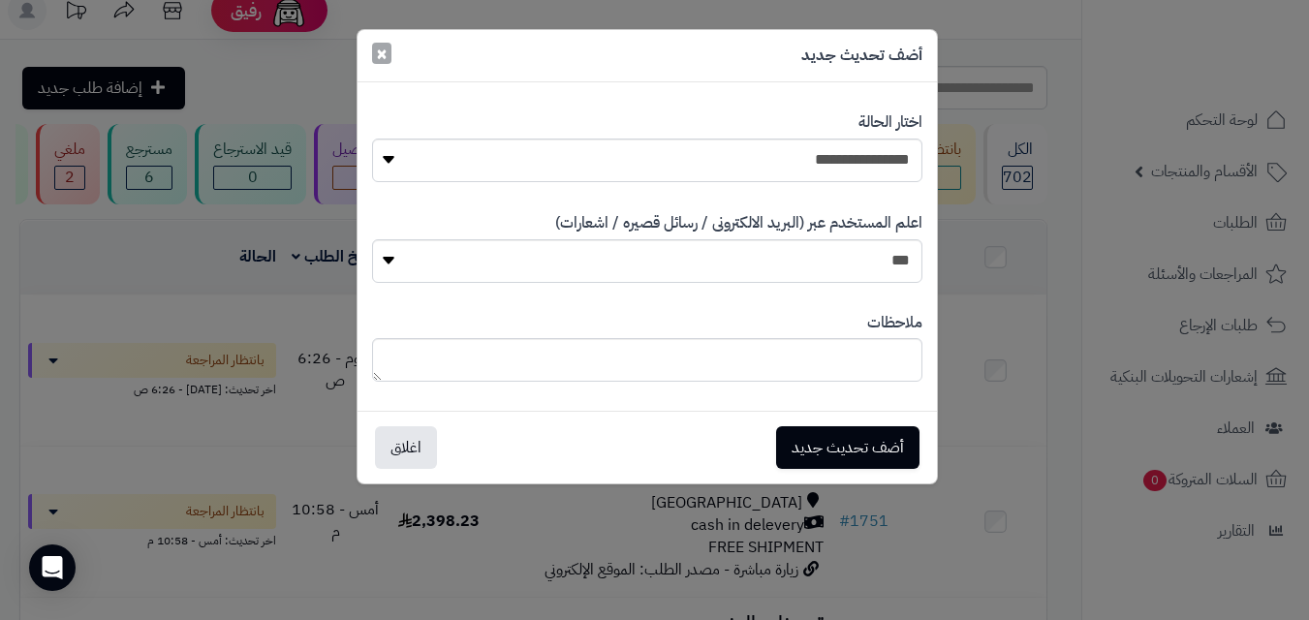
click at [374, 55] on button "×" at bounding box center [381, 53] width 19 height 21
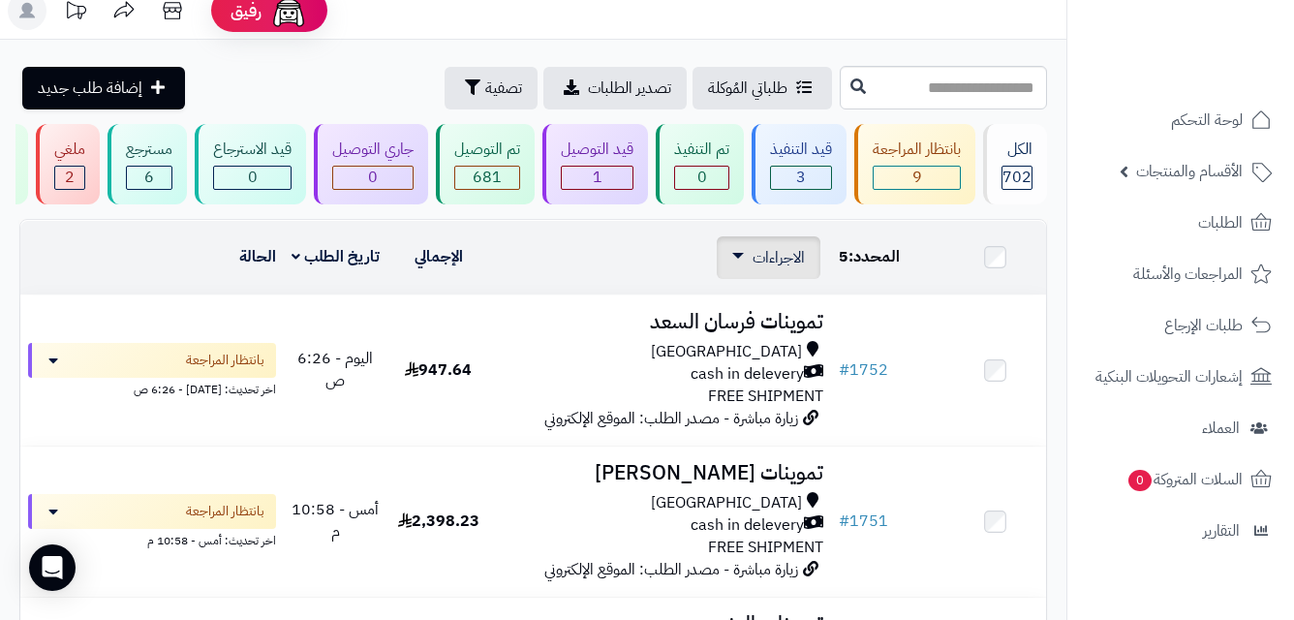
click at [799, 269] on span "الاجراءات" at bounding box center [779, 257] width 52 height 23
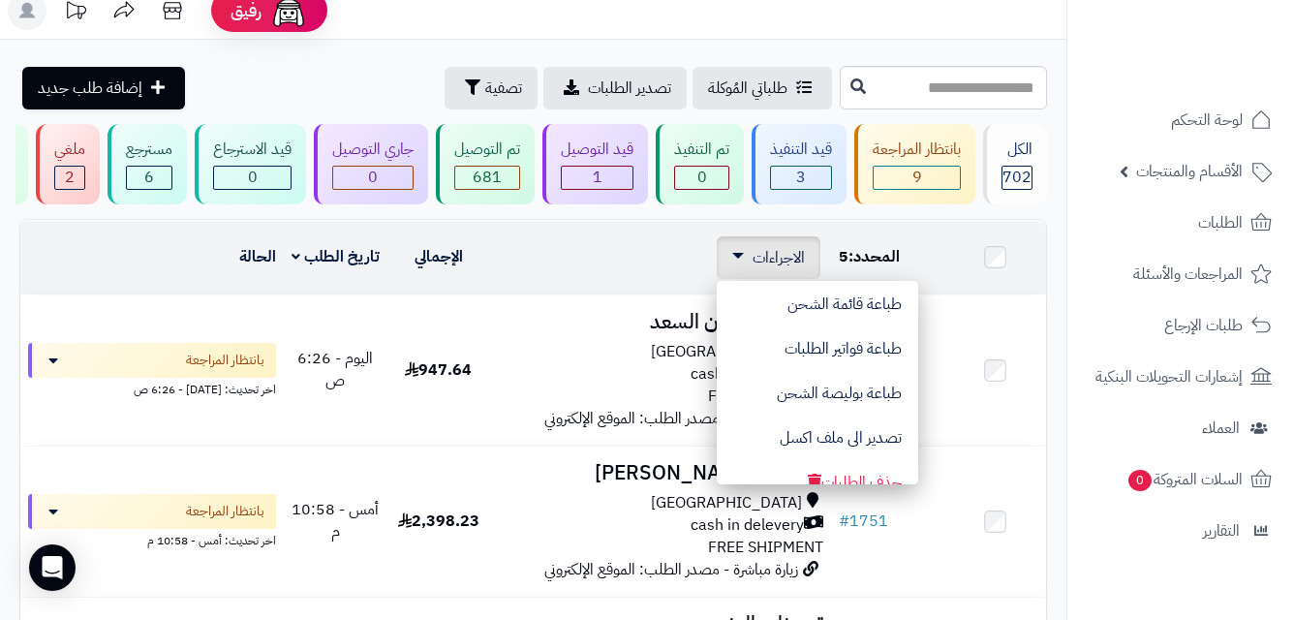
scroll to position [143, 0]
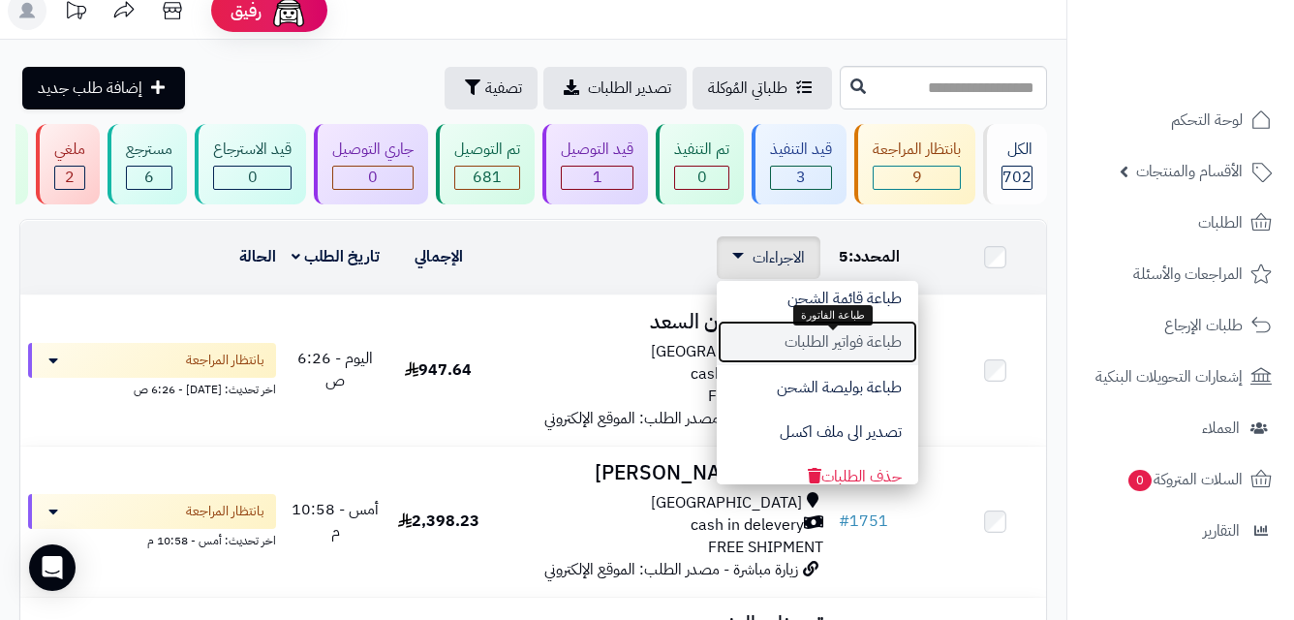
click at [789, 350] on button "طباعة فواتير الطلبات" at bounding box center [817, 342] width 201 height 45
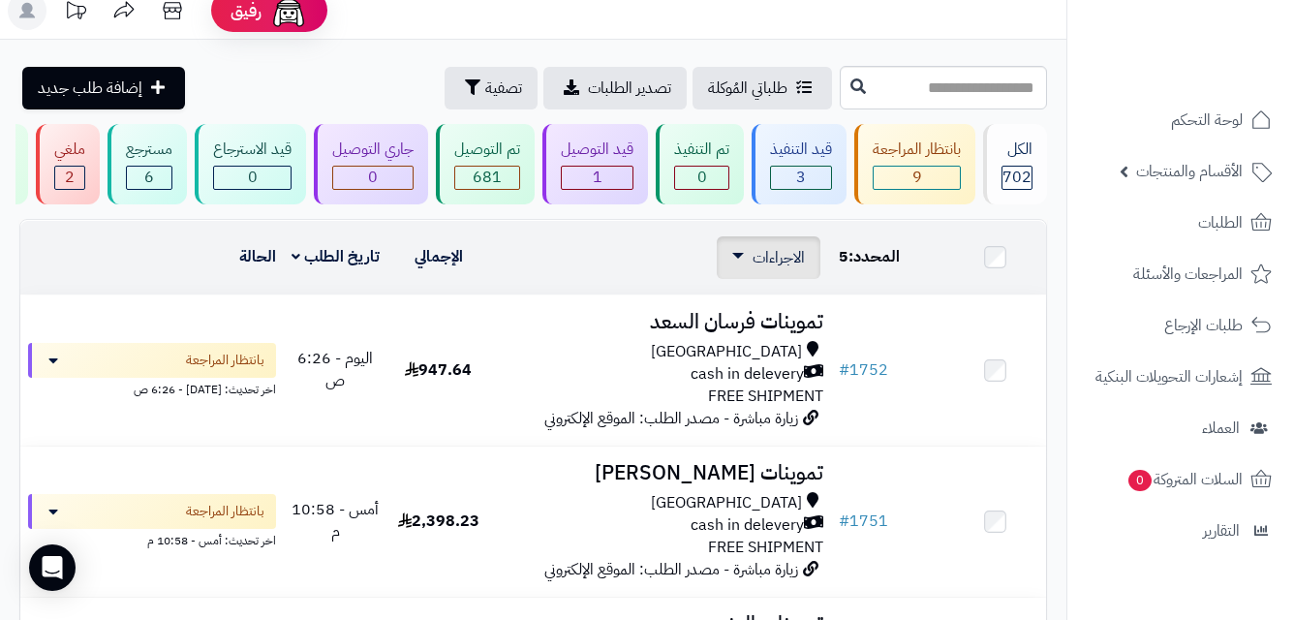
click at [784, 267] on span "الاجراءات" at bounding box center [779, 257] width 52 height 23
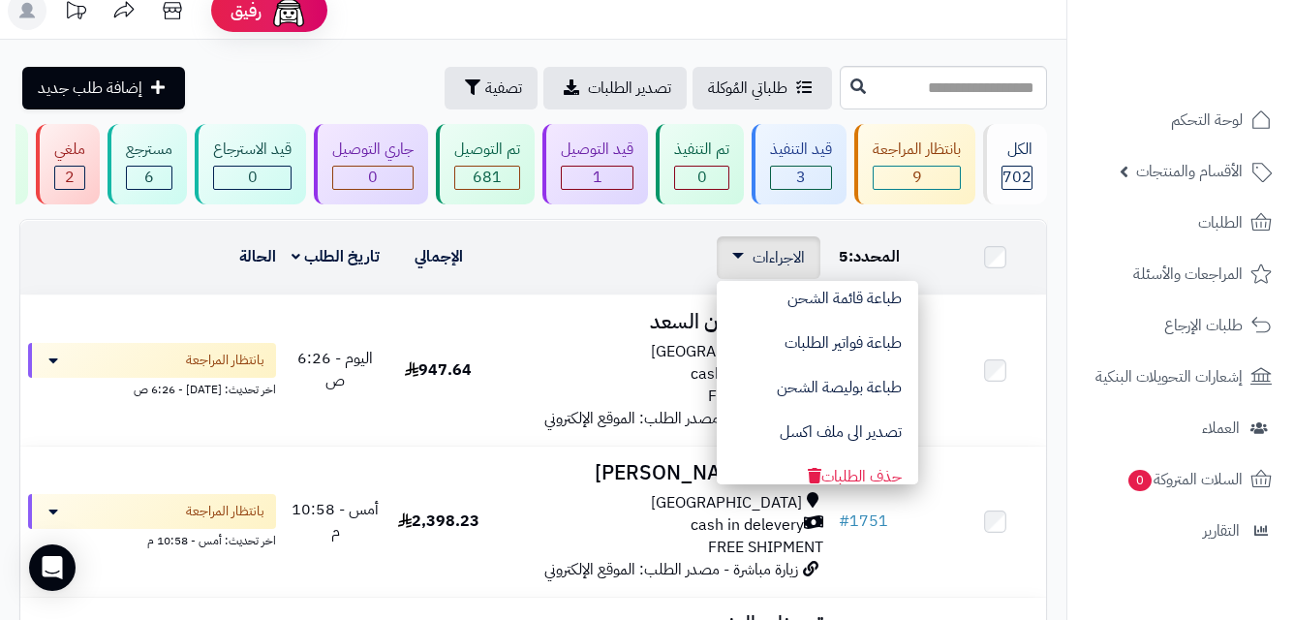
scroll to position [0, 0]
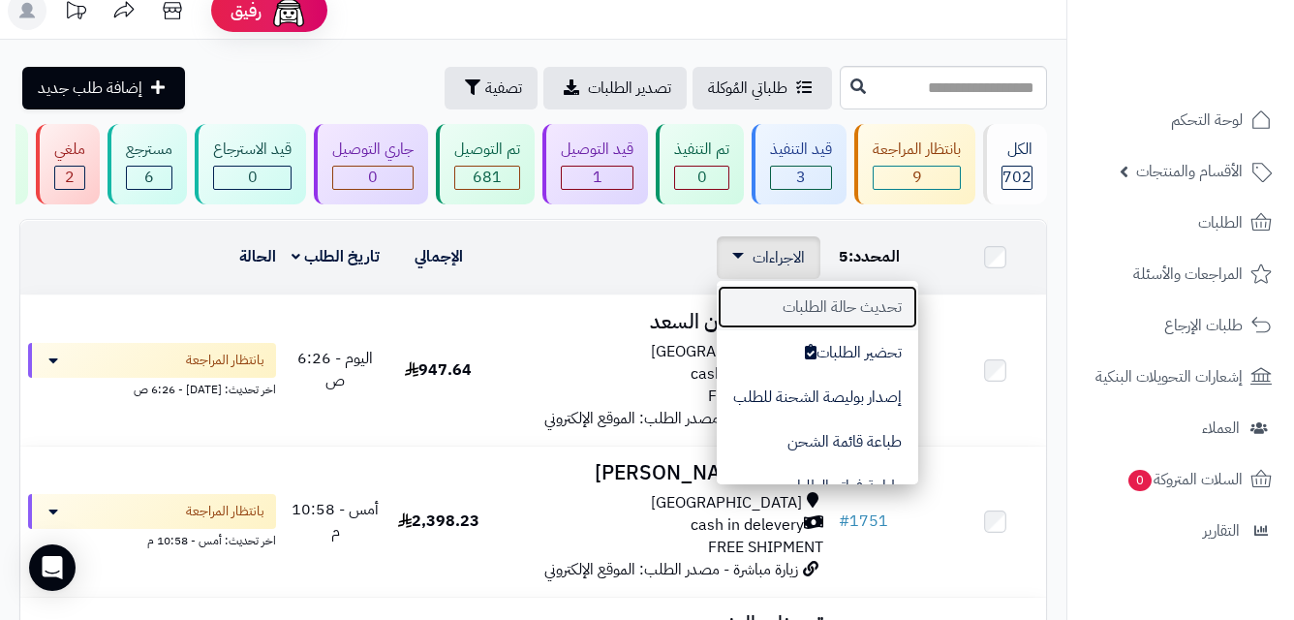
click at [772, 324] on button "تحديث حالة الطلبات" at bounding box center [817, 307] width 201 height 45
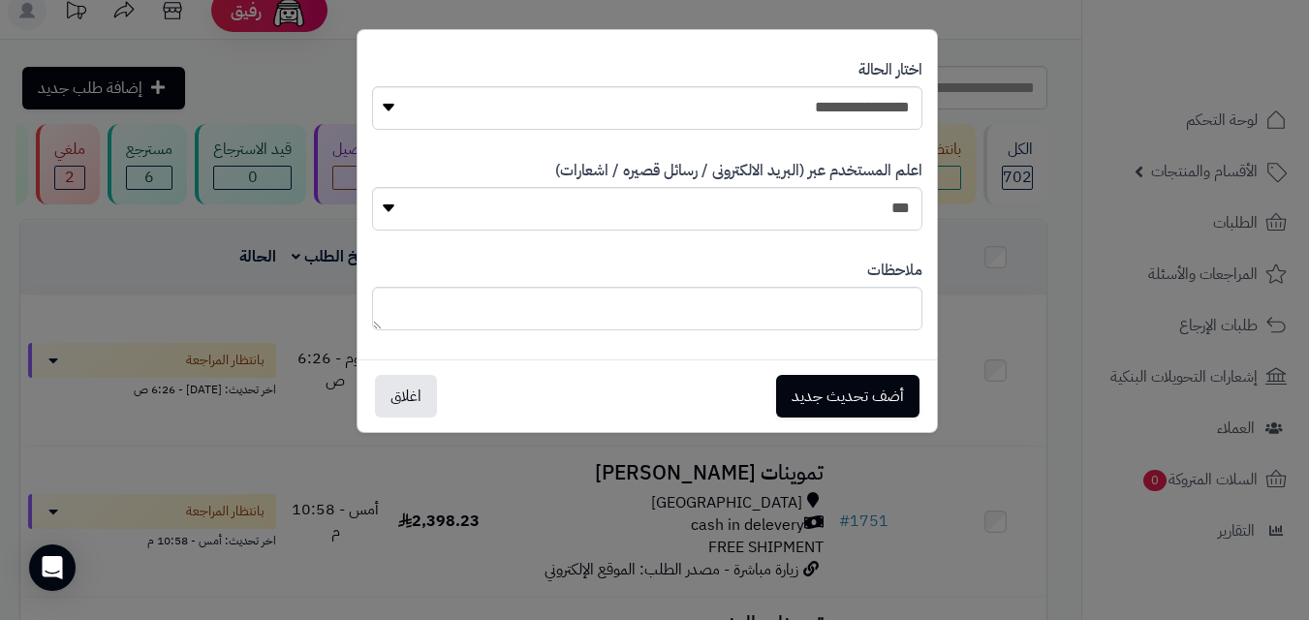
click at [863, 136] on div "**********" at bounding box center [647, 95] width 550 height 100
click at [863, 125] on select "**********" at bounding box center [647, 108] width 550 height 44
select select "*"
click at [372, 86] on select "**********" at bounding box center [647, 108] width 550 height 44
click at [858, 386] on button "أضف تحديث جديد" at bounding box center [847, 395] width 143 height 43
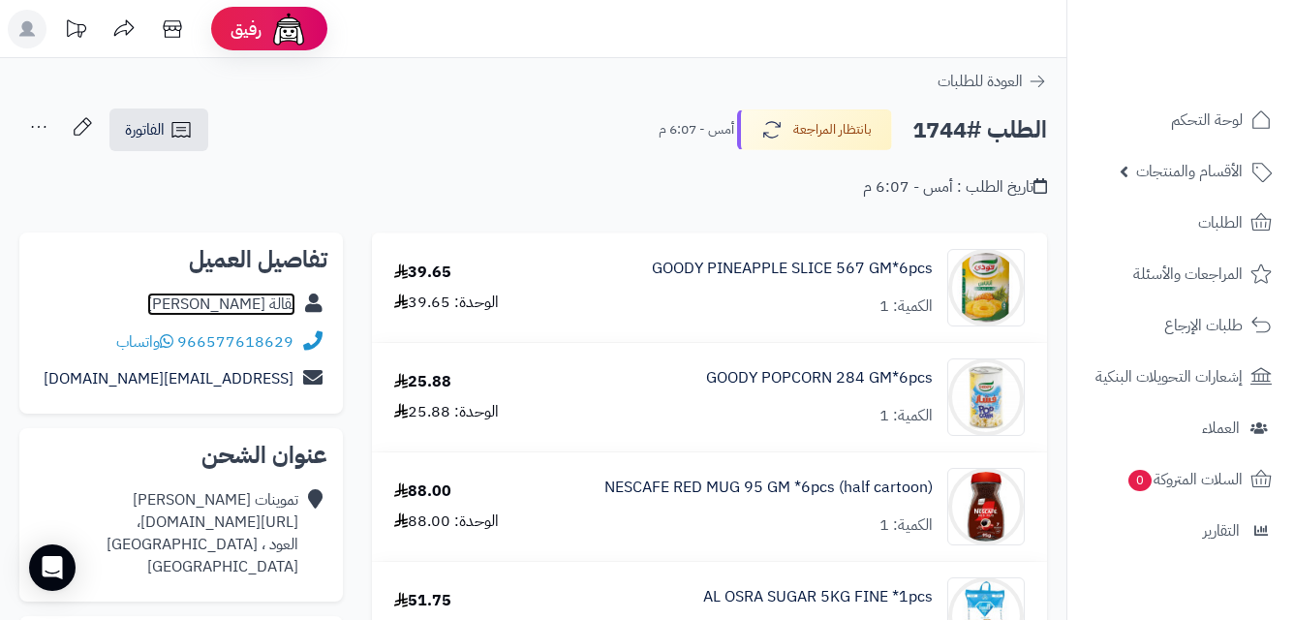
click at [227, 297] on link "بقالة عامر عبدالرحمن" at bounding box center [221, 304] width 148 height 23
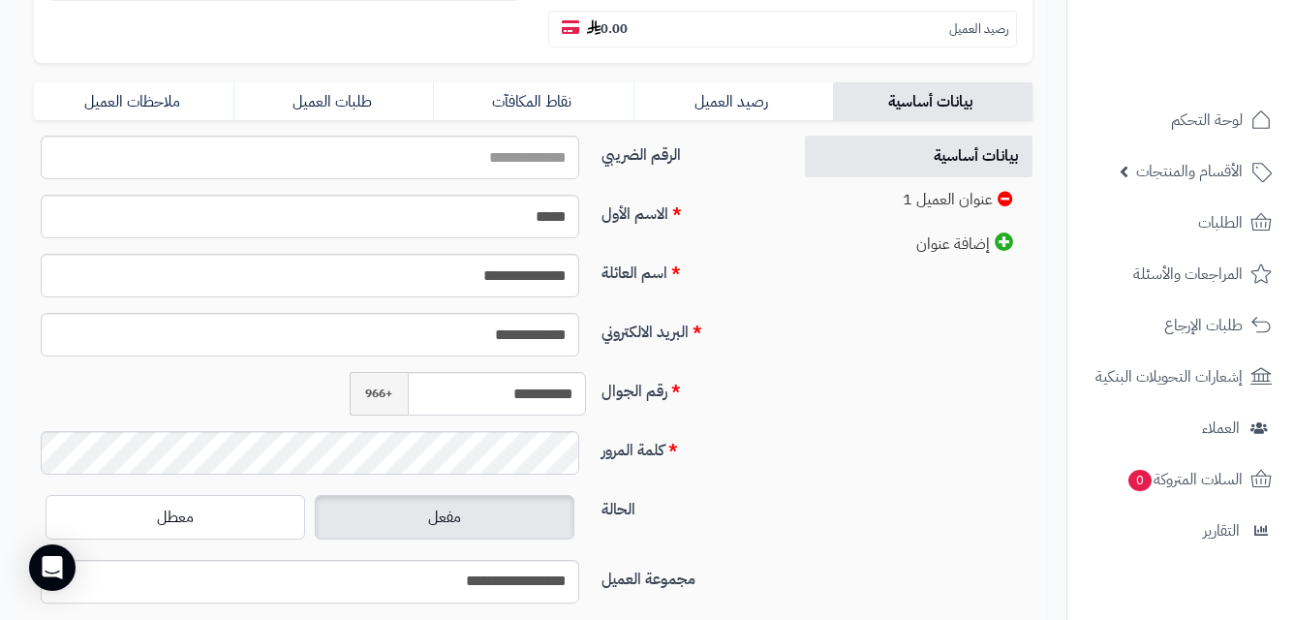
scroll to position [428, 0]
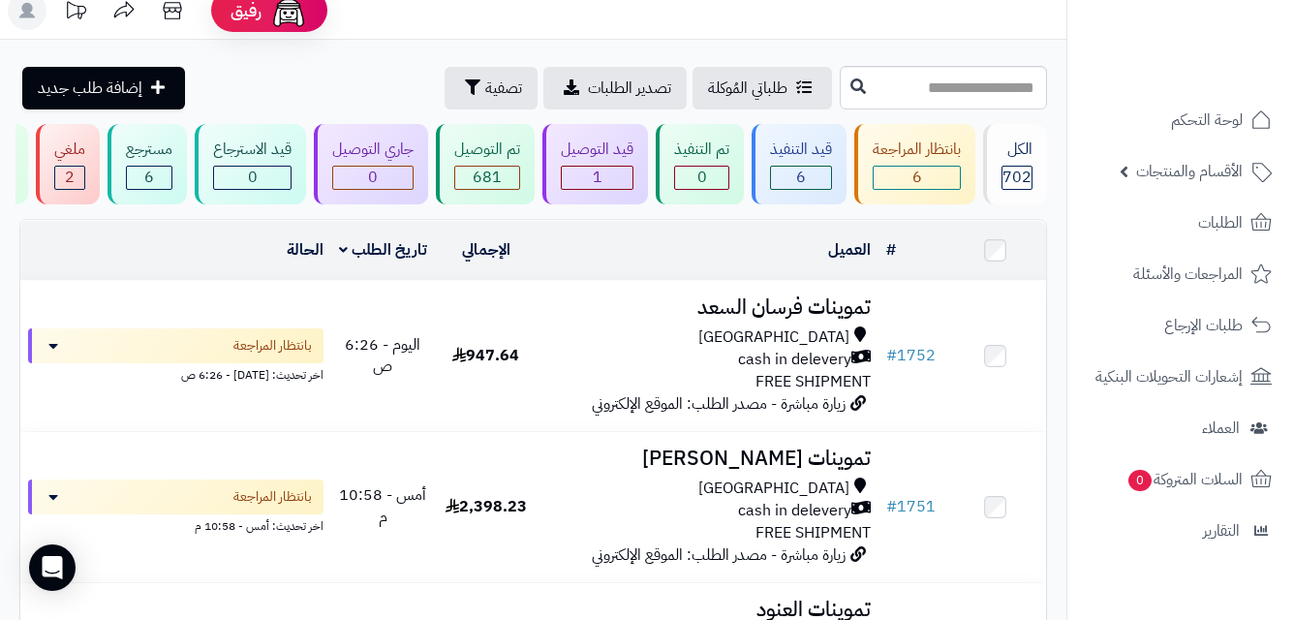
scroll to position [18, 0]
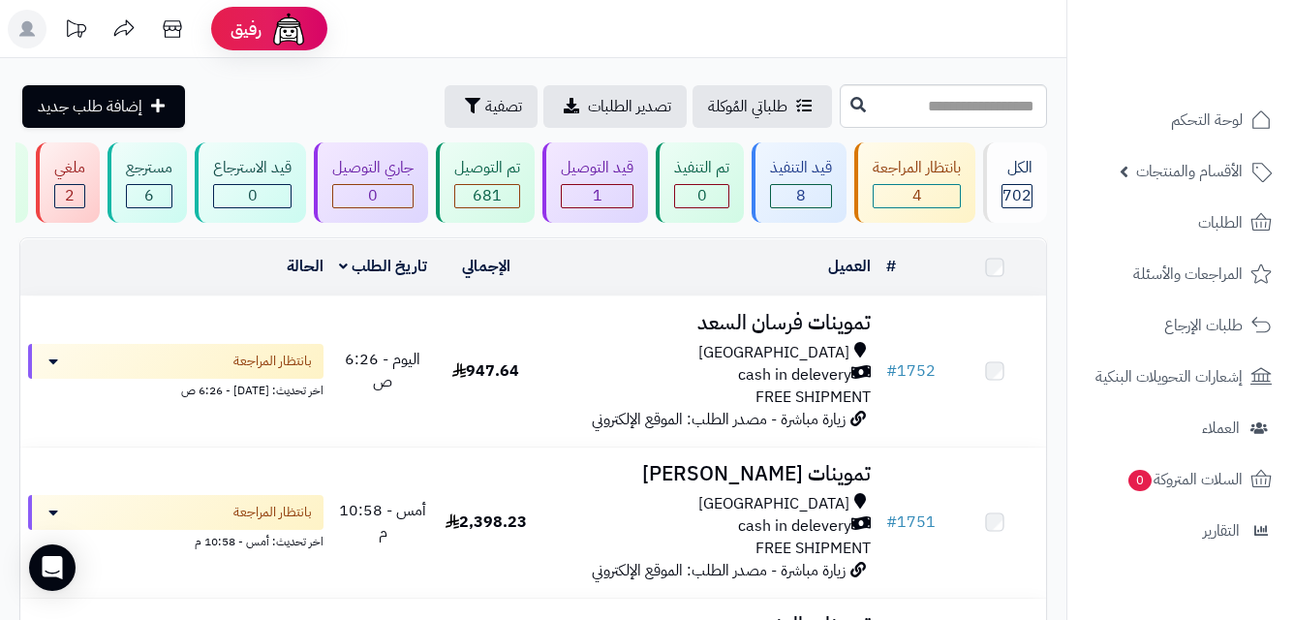
scroll to position [18, 0]
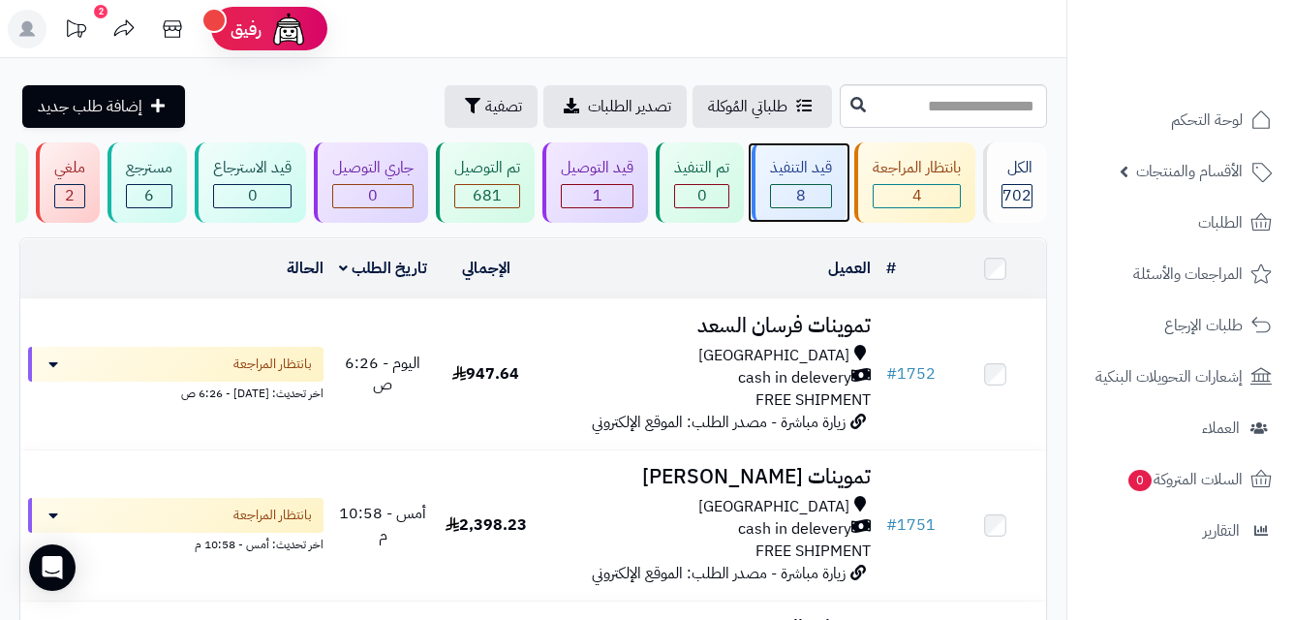
click at [793, 175] on div "قيد التنفيذ" at bounding box center [801, 168] width 62 height 22
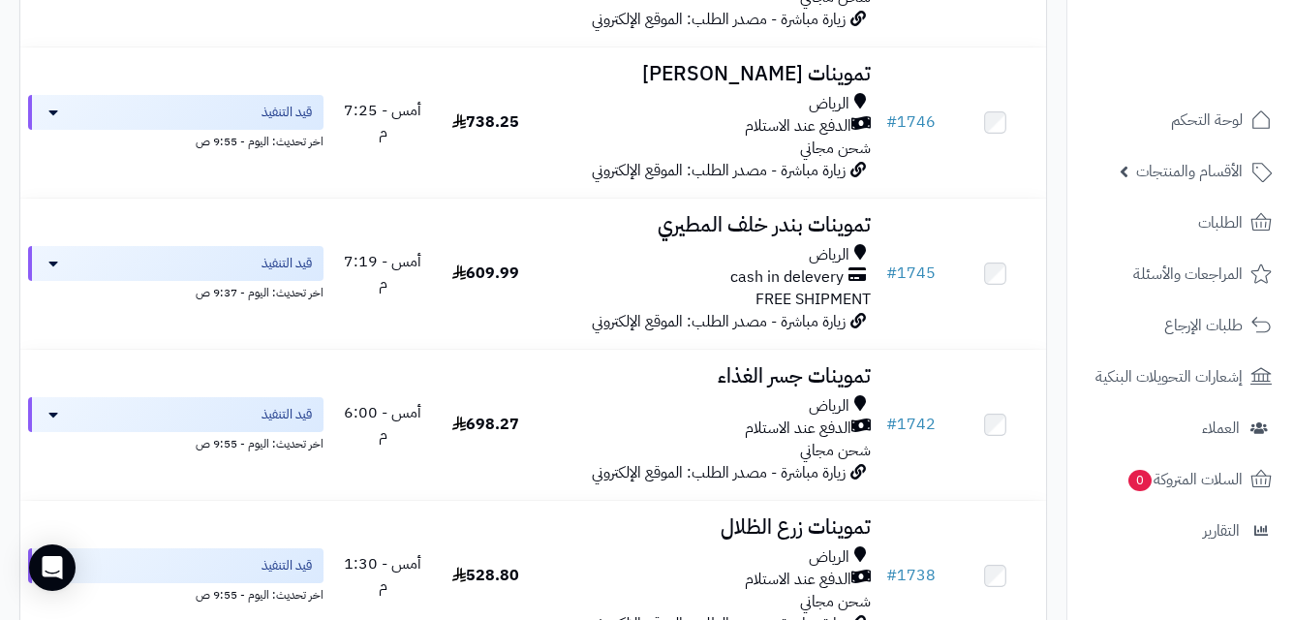
scroll to position [428, 0]
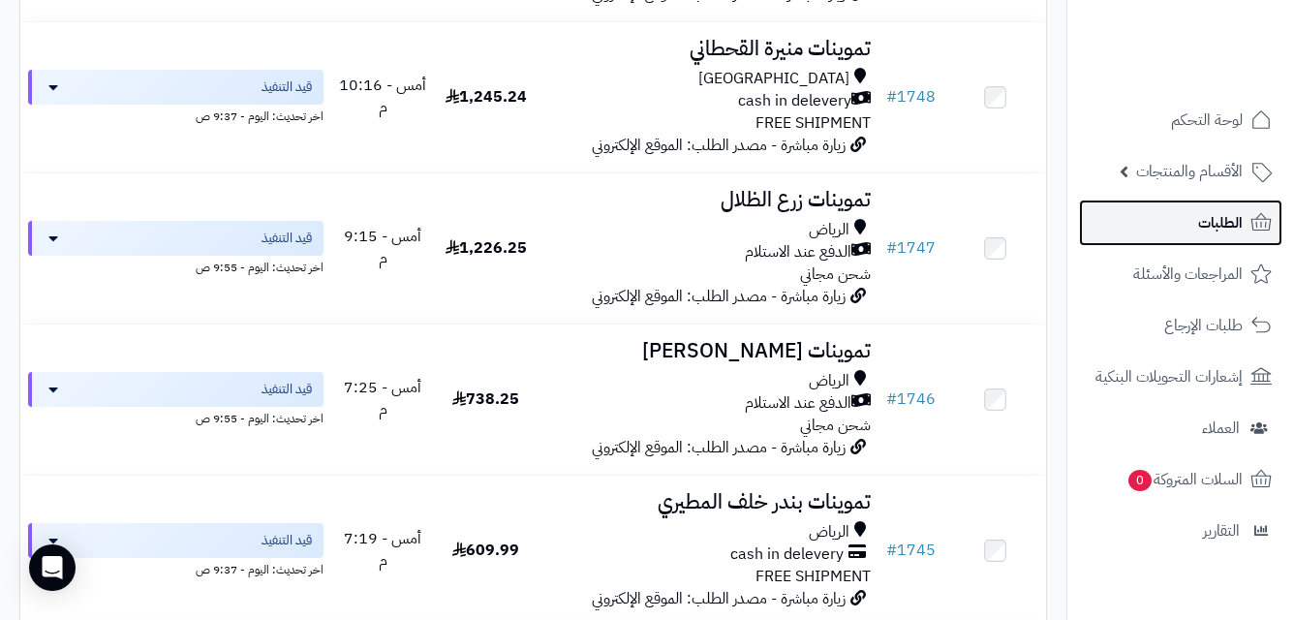
click at [1253, 210] on link "الطلبات" at bounding box center [1180, 223] width 203 height 46
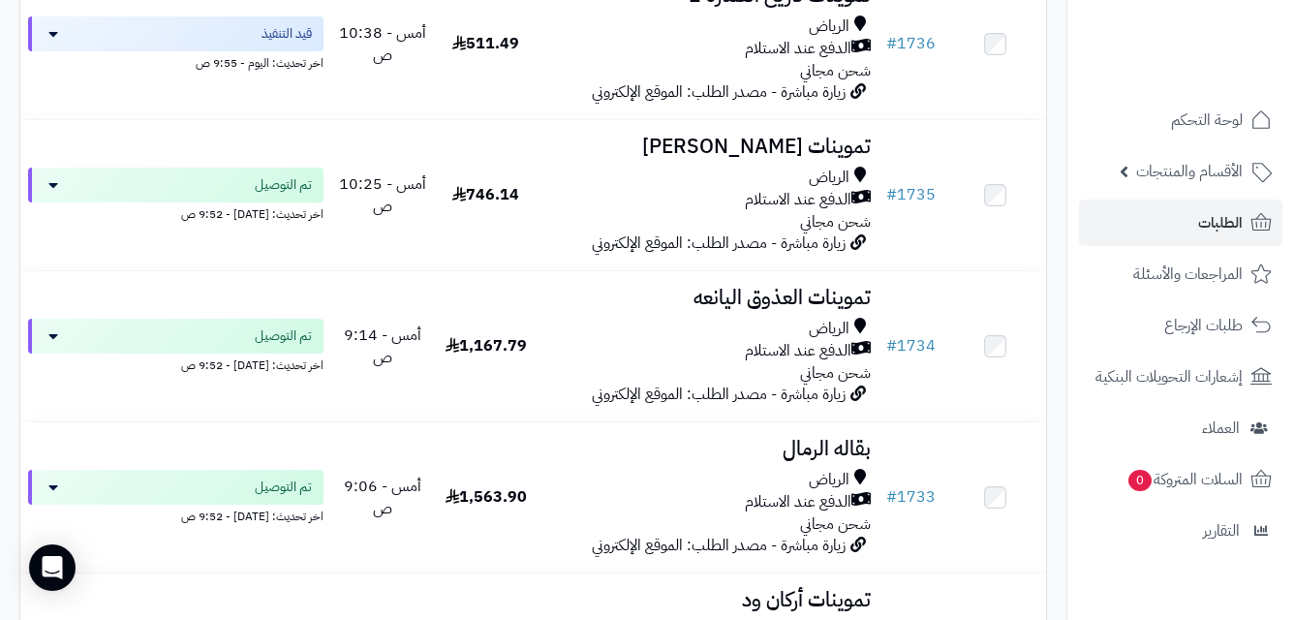
scroll to position [2924, 0]
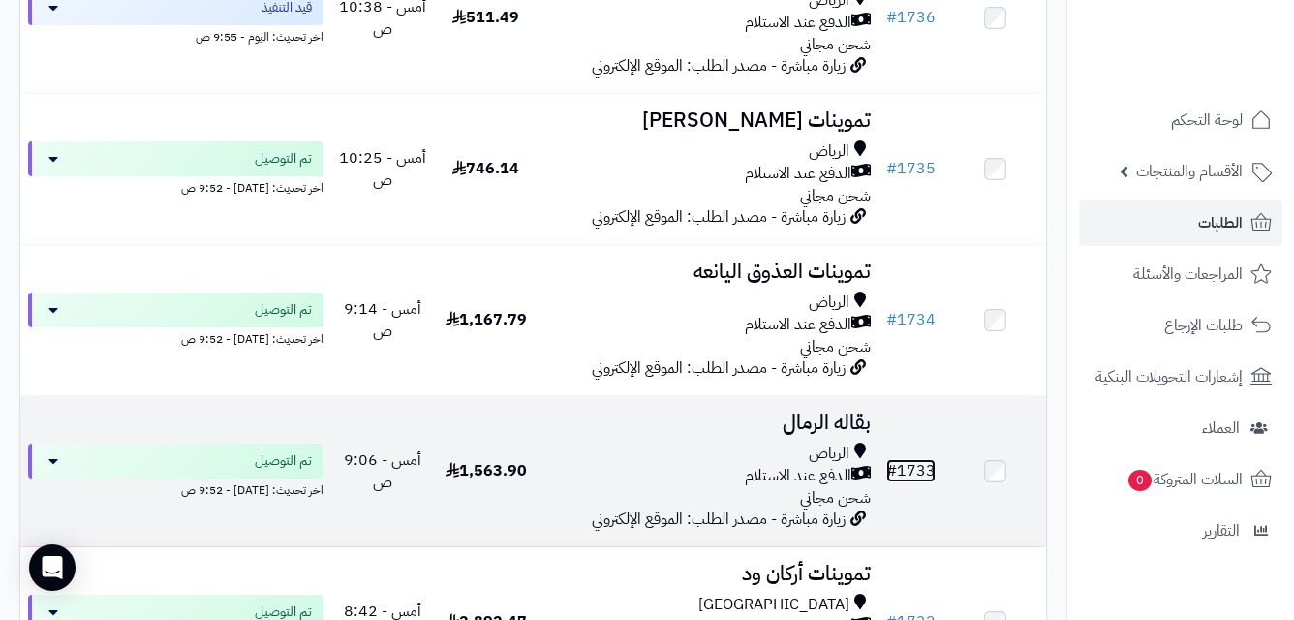
click at [909, 482] on link "# 1733" at bounding box center [910, 470] width 49 height 23
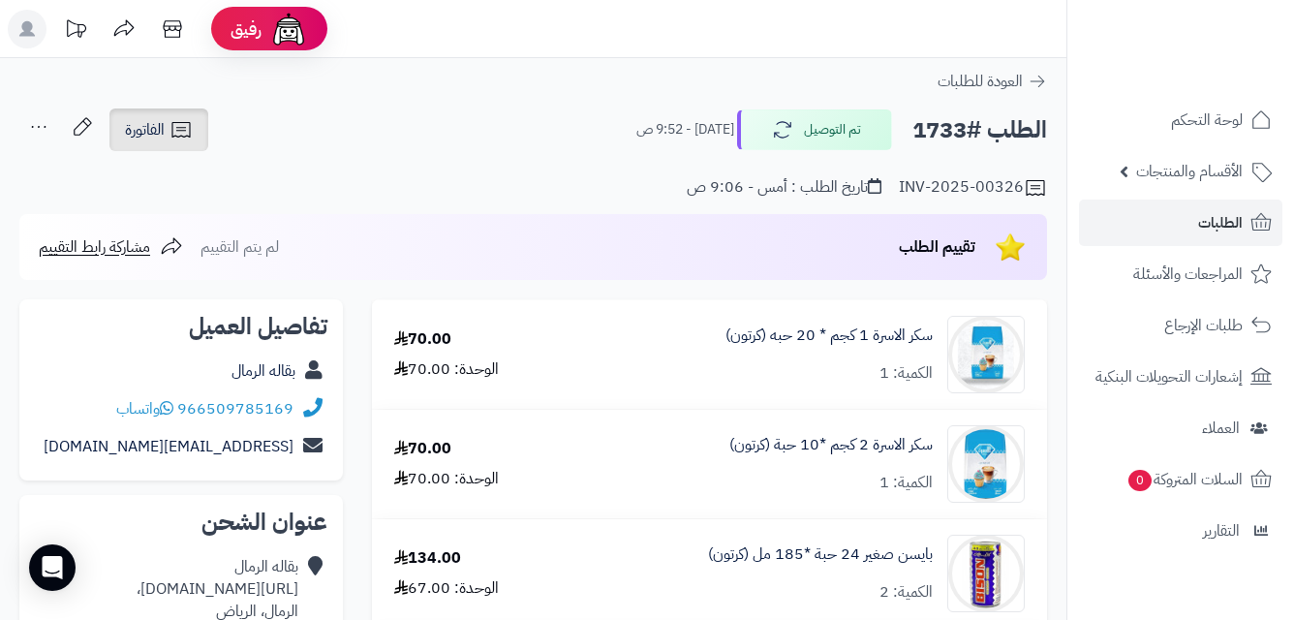
click at [165, 124] on span "الفاتورة" at bounding box center [145, 129] width 40 height 23
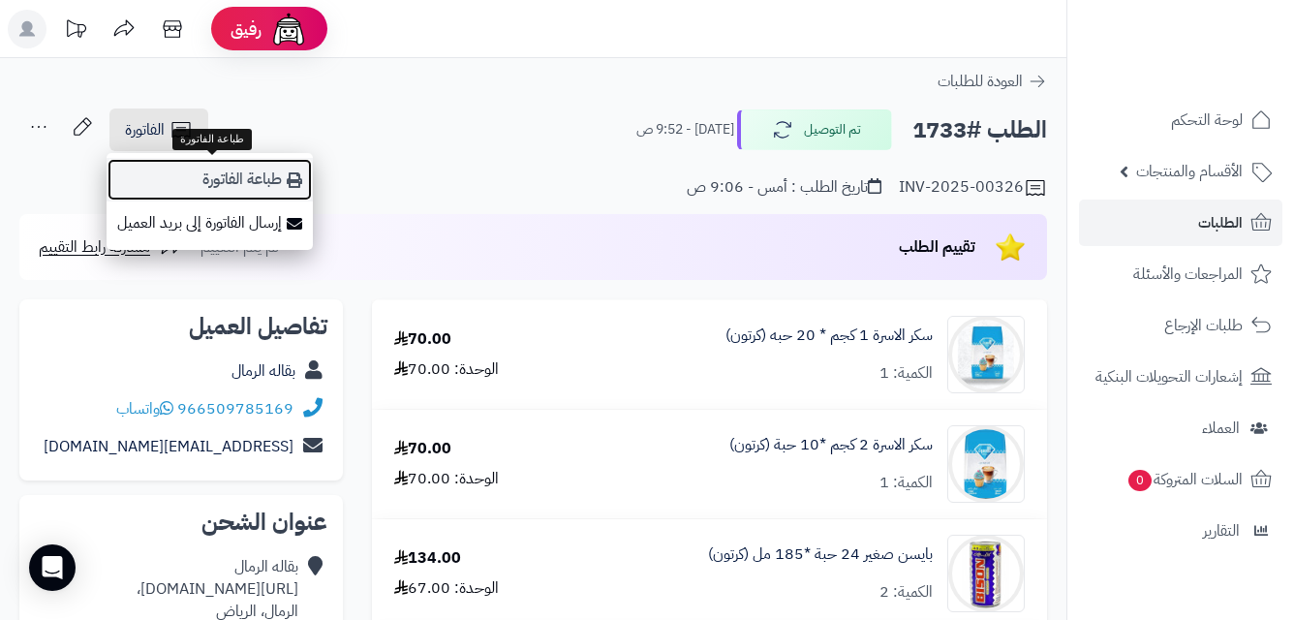
click at [294, 173] on icon at bounding box center [294, 179] width 15 height 15
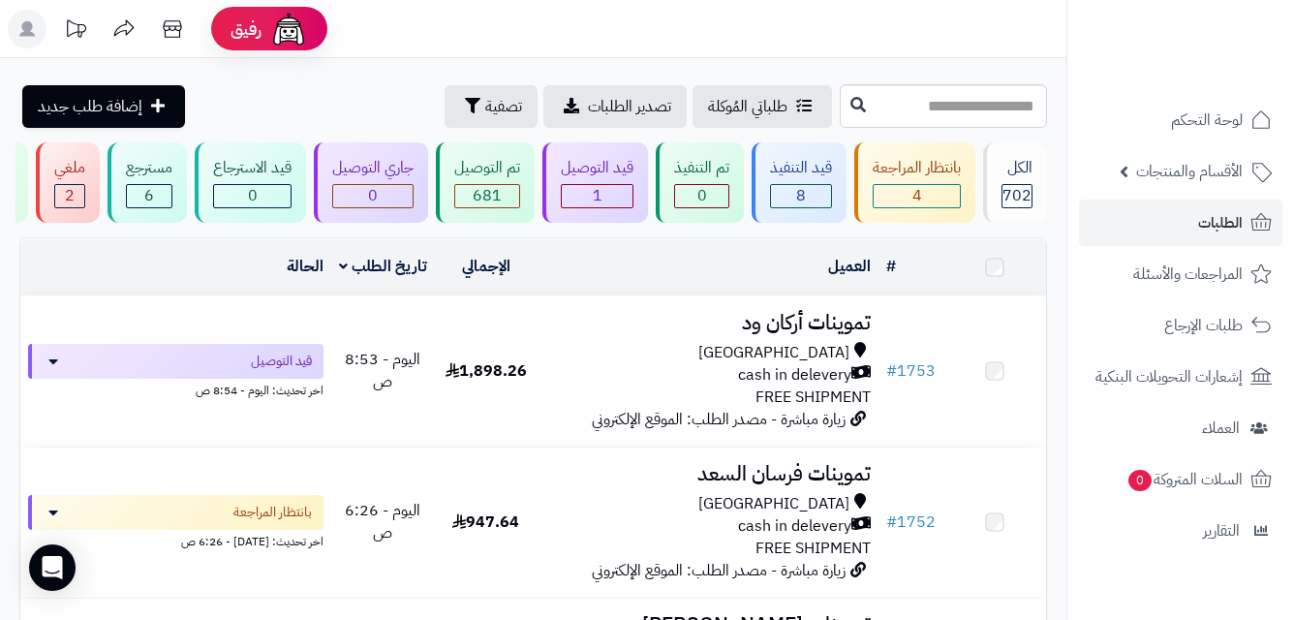
scroll to position [2924, 0]
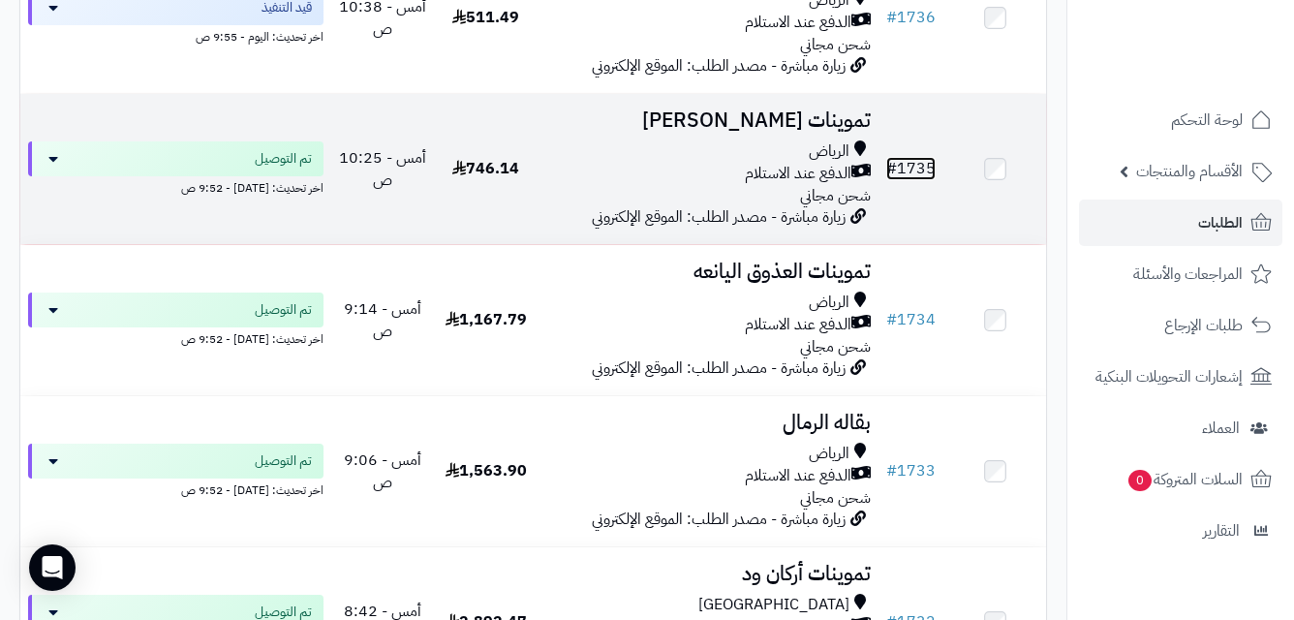
click at [911, 179] on link "# 1735" at bounding box center [910, 168] width 49 height 23
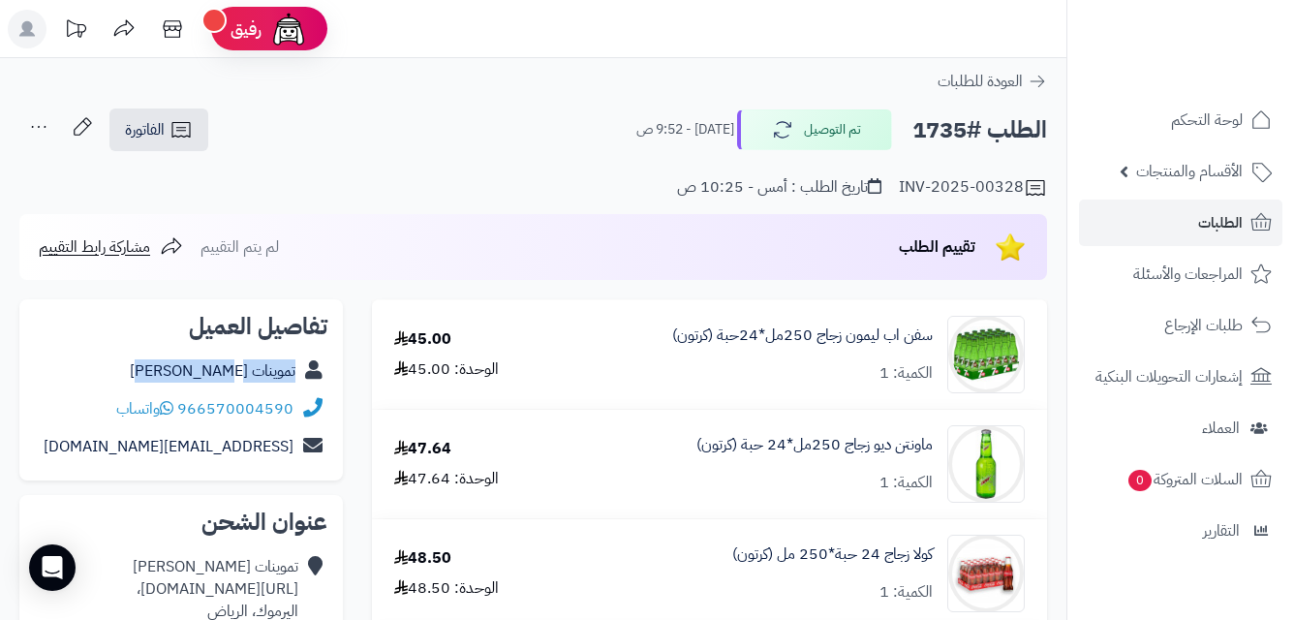
copy div "تموينات ايمان عقيلي"
drag, startPoint x: 157, startPoint y: 376, endPoint x: 313, endPoint y: 377, distance: 155.9
click at [313, 377] on div "تموينات ايمان عقيلي" at bounding box center [181, 372] width 293 height 38
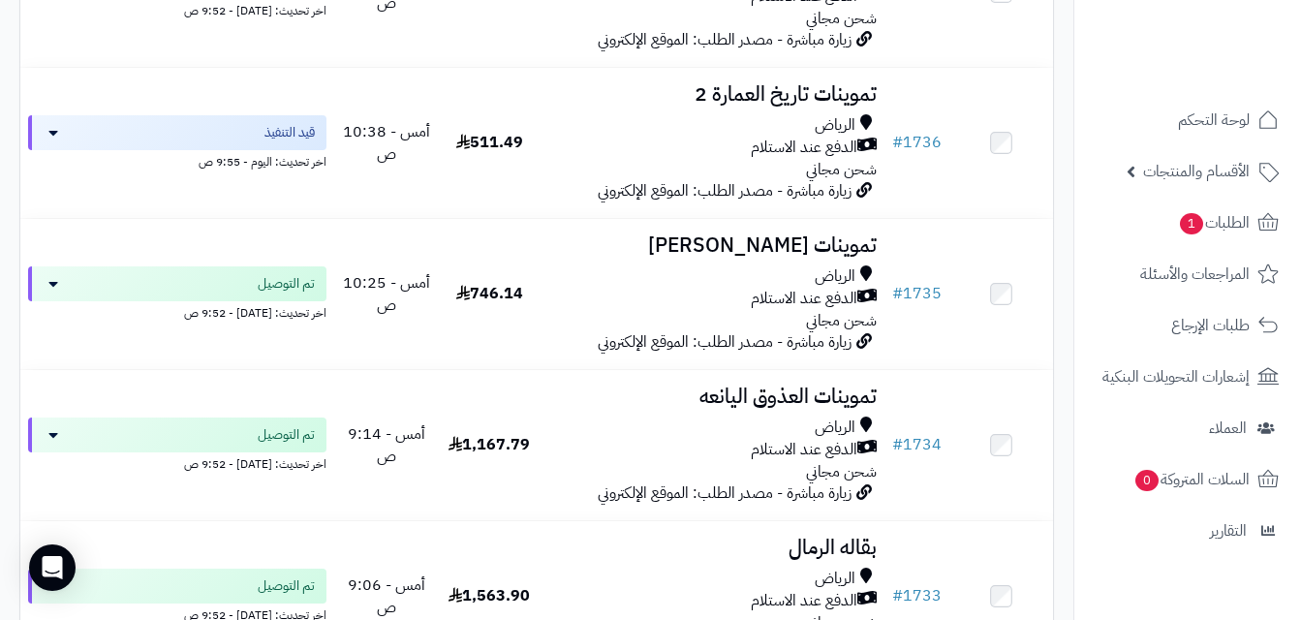
scroll to position [3002, 0]
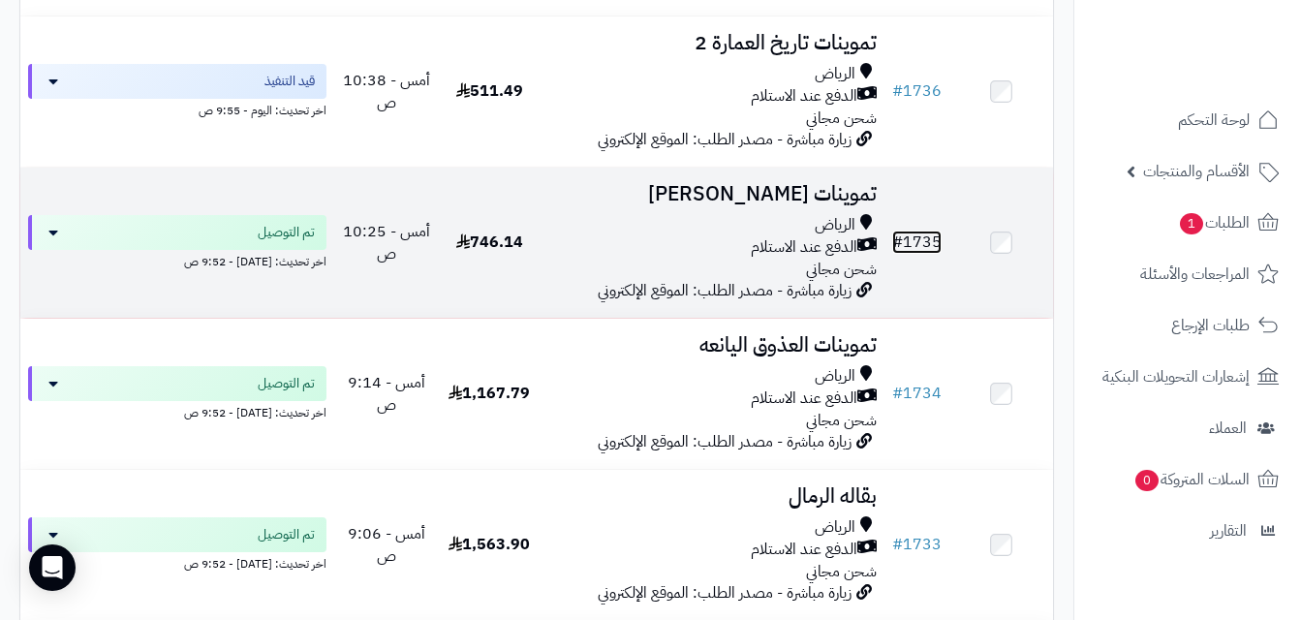
click at [912, 254] on link "# 1735" at bounding box center [916, 242] width 49 height 23
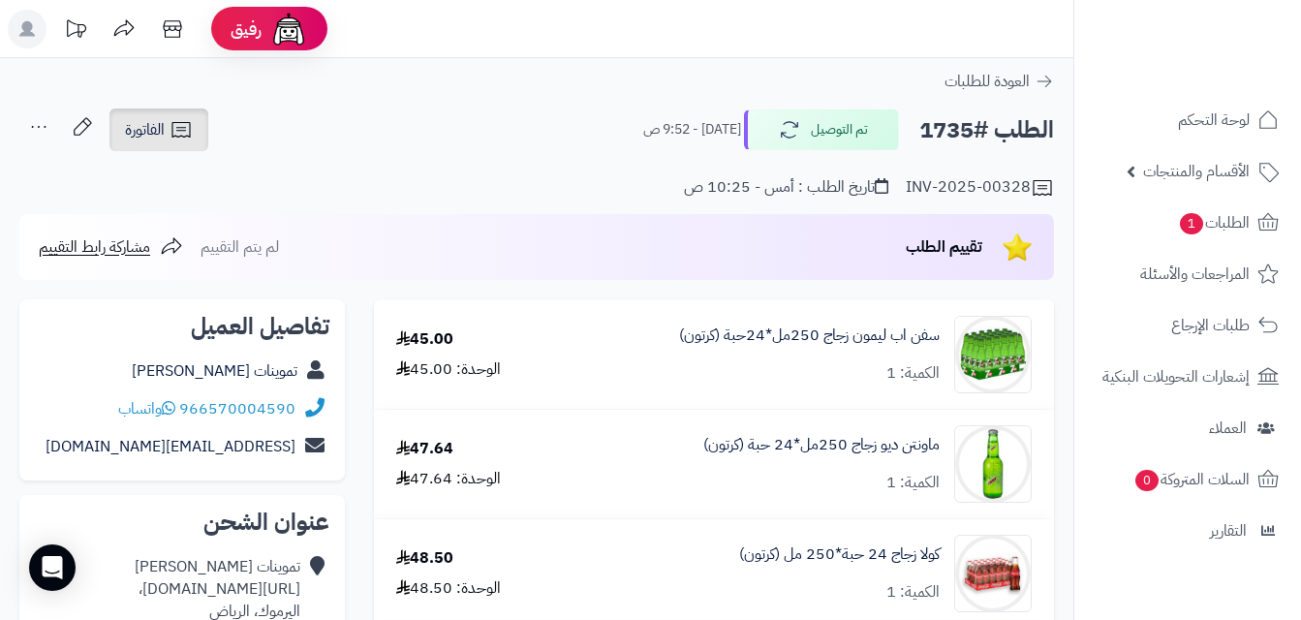
click at [173, 119] on icon at bounding box center [181, 129] width 23 height 23
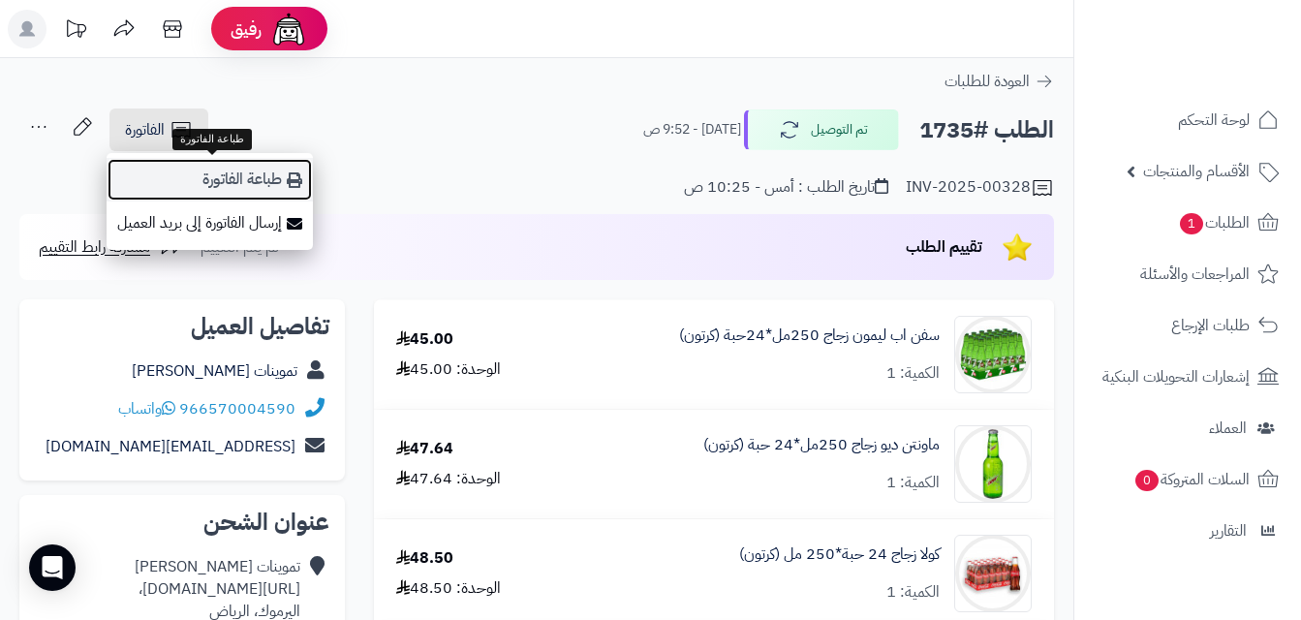
click at [225, 167] on link "طباعة الفاتورة" at bounding box center [210, 180] width 206 height 44
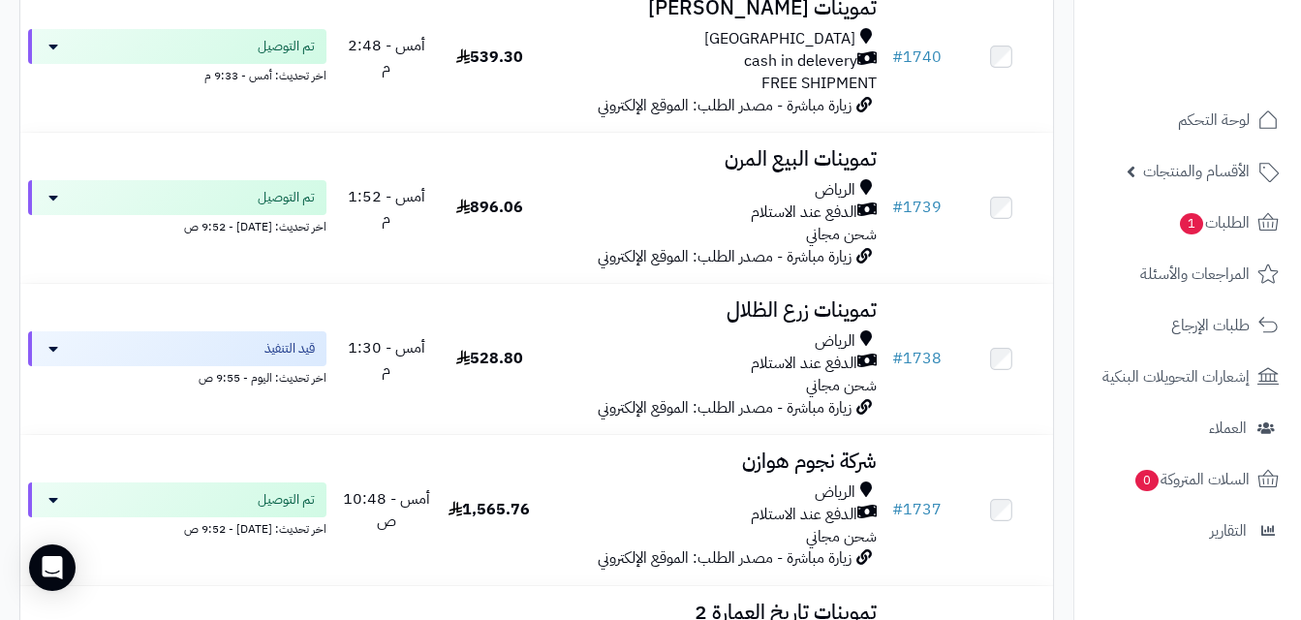
scroll to position [2458, 0]
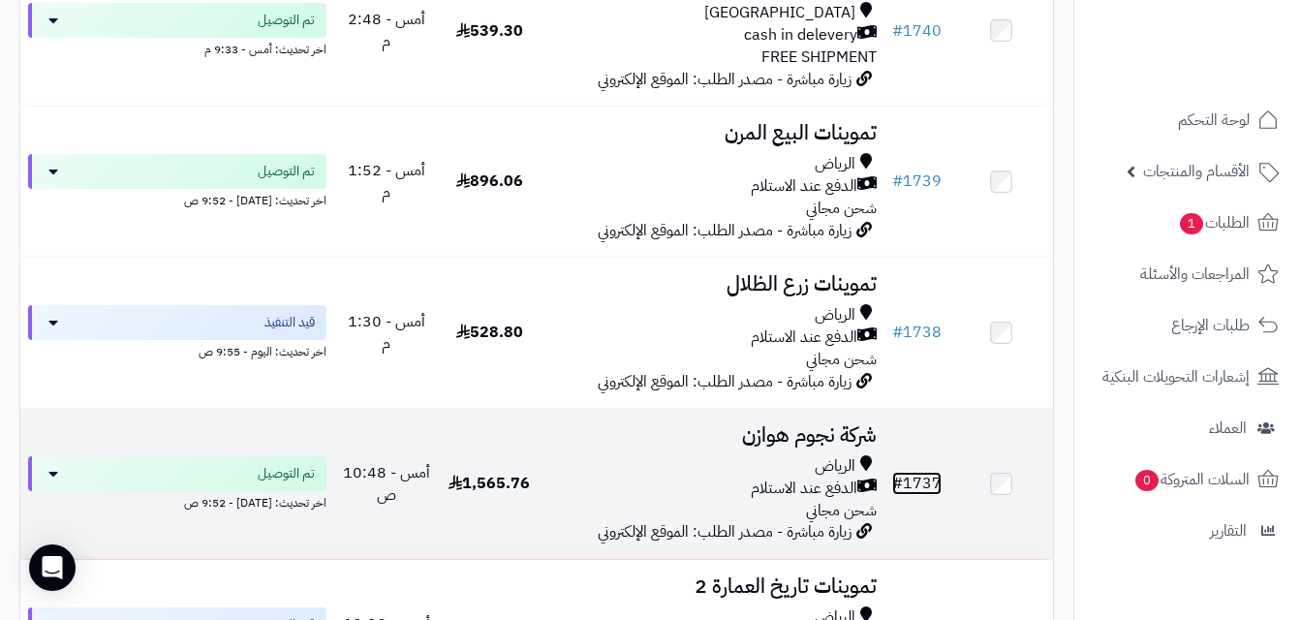
click at [919, 492] on link "# 1737" at bounding box center [916, 483] width 49 height 23
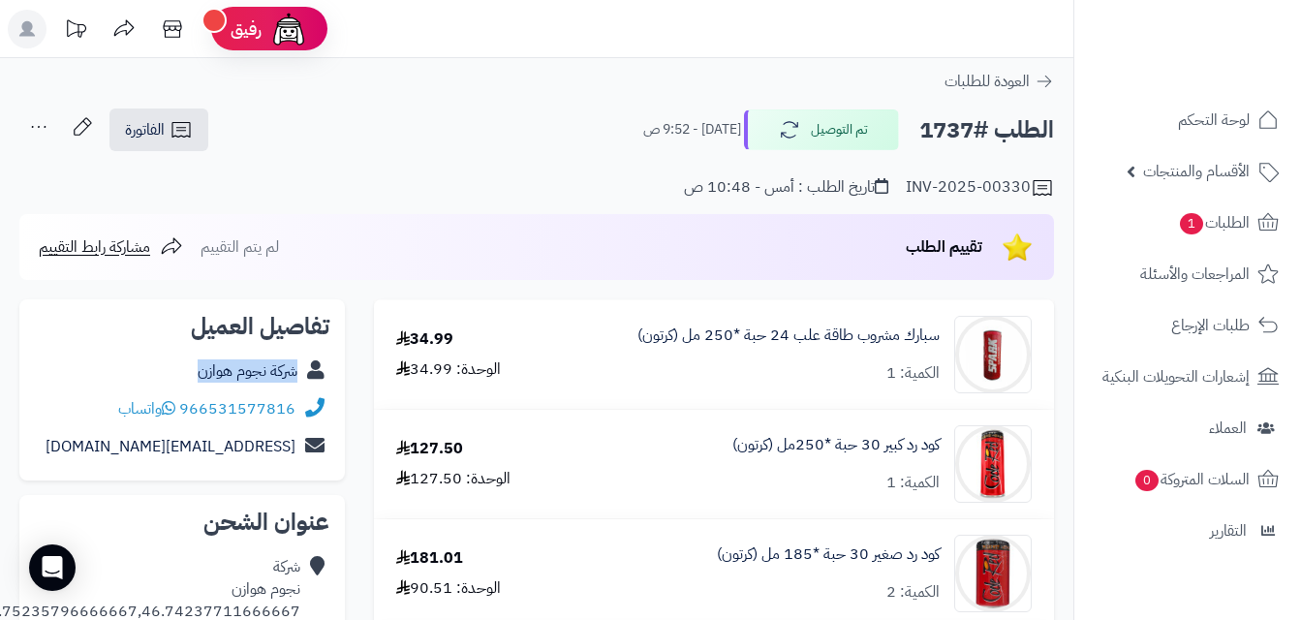
copy div "شركة نجوم هوازن"
drag, startPoint x: 182, startPoint y: 375, endPoint x: 314, endPoint y: 379, distance: 131.8
click at [314, 379] on div "شركة نجوم هوازن" at bounding box center [182, 372] width 294 height 38
click at [170, 108] on link "الفاتورة" at bounding box center [158, 129] width 99 height 43
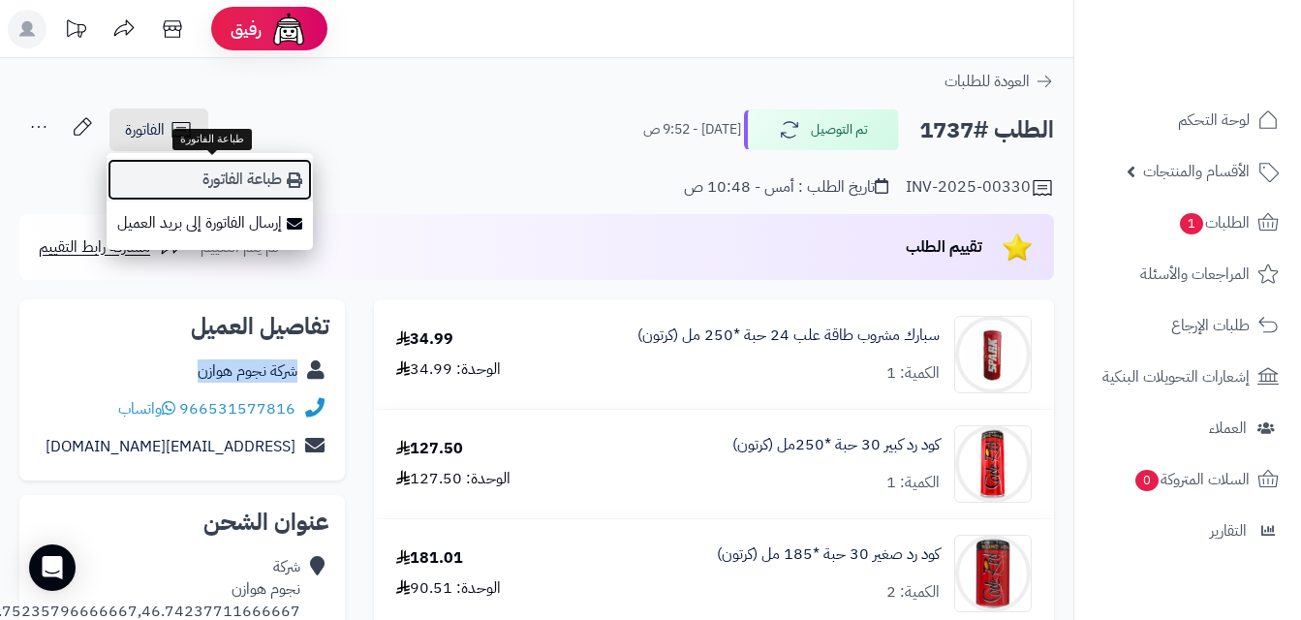
click at [246, 172] on link "طباعة الفاتورة" at bounding box center [210, 180] width 206 height 44
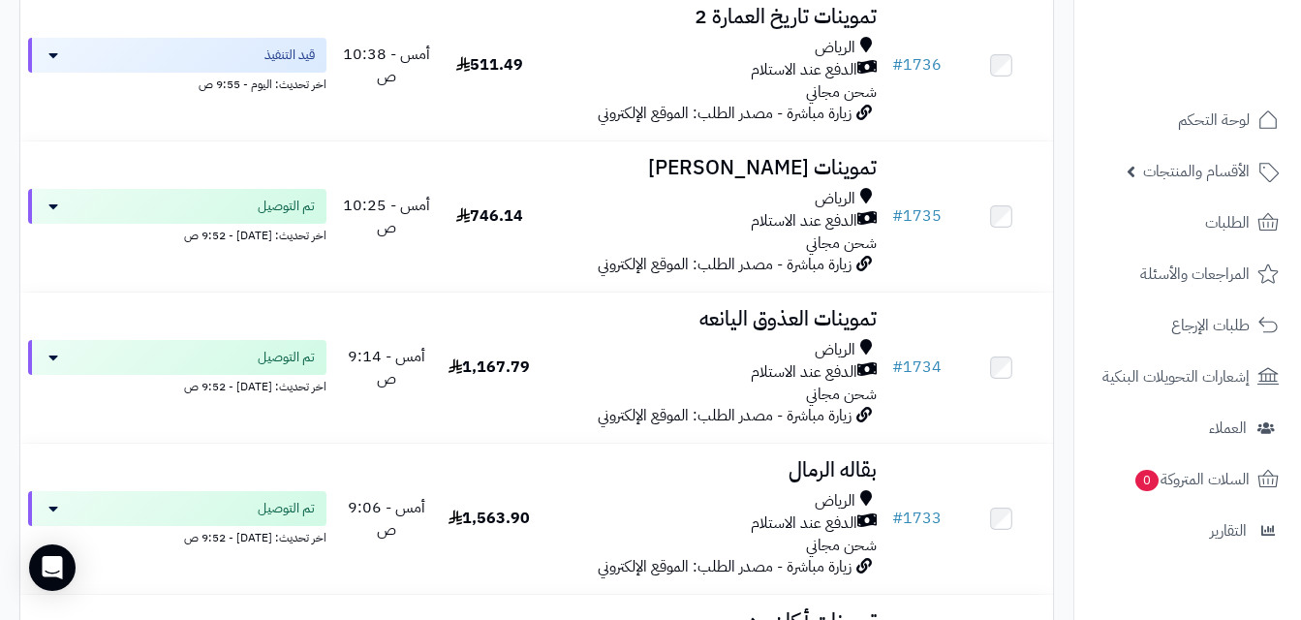
scroll to position [3157, 0]
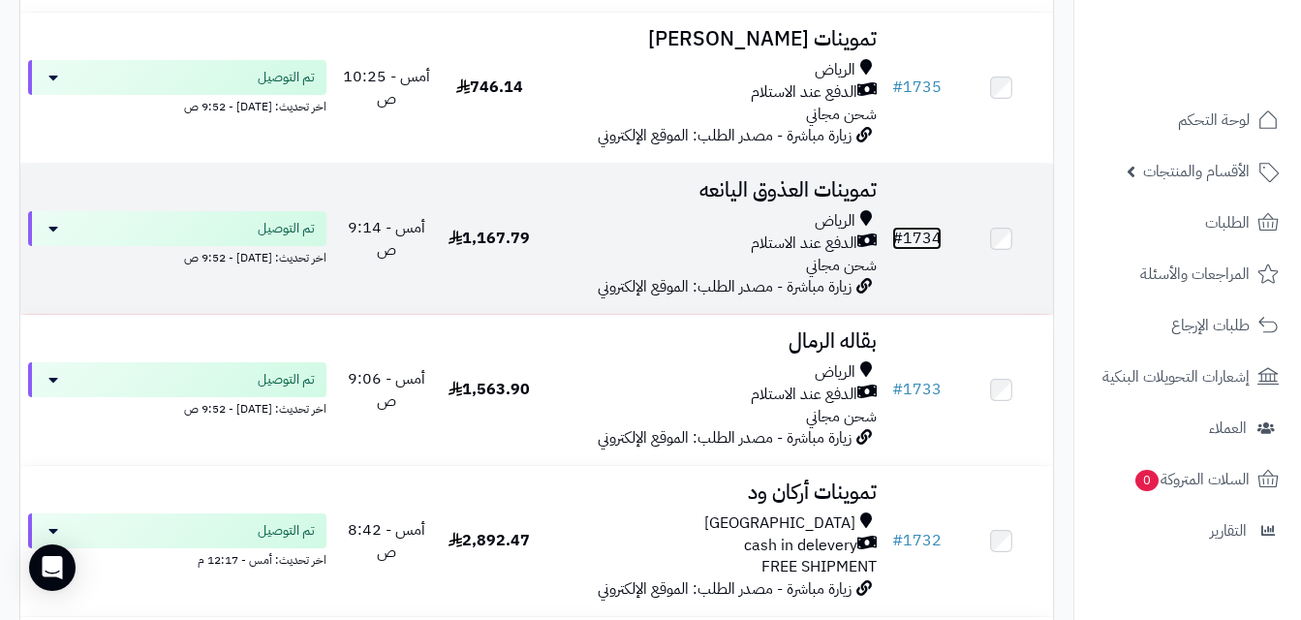
click at [926, 250] on link "# 1734" at bounding box center [916, 238] width 49 height 23
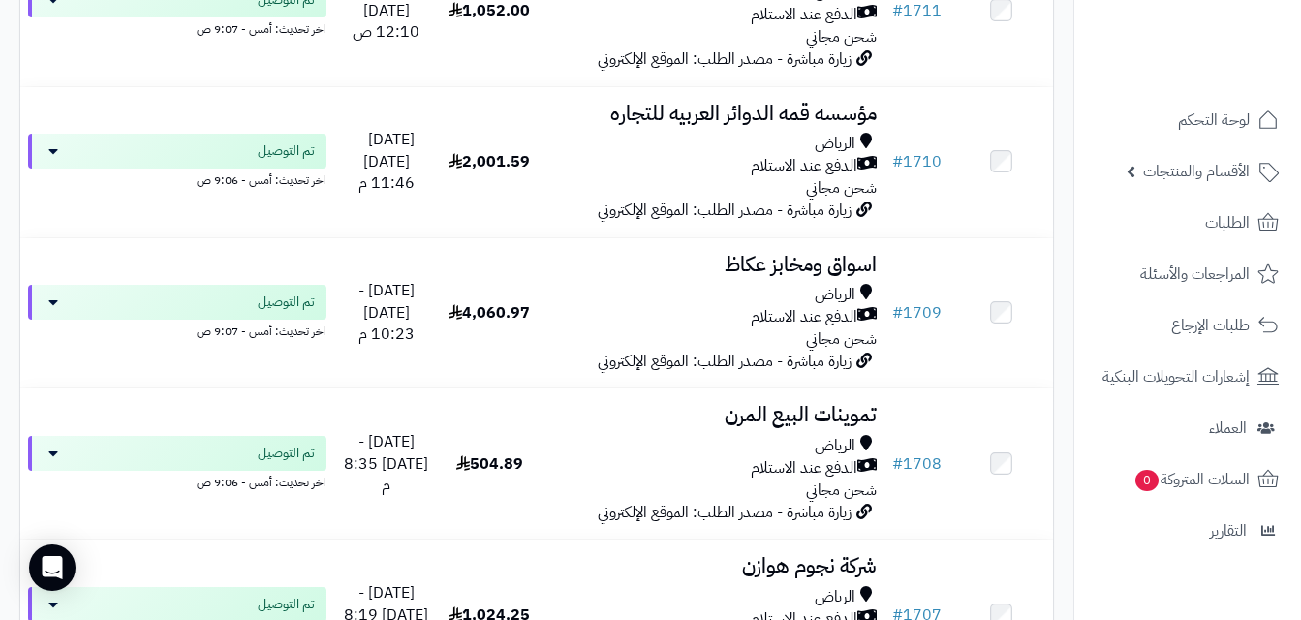
scroll to position [6761, 0]
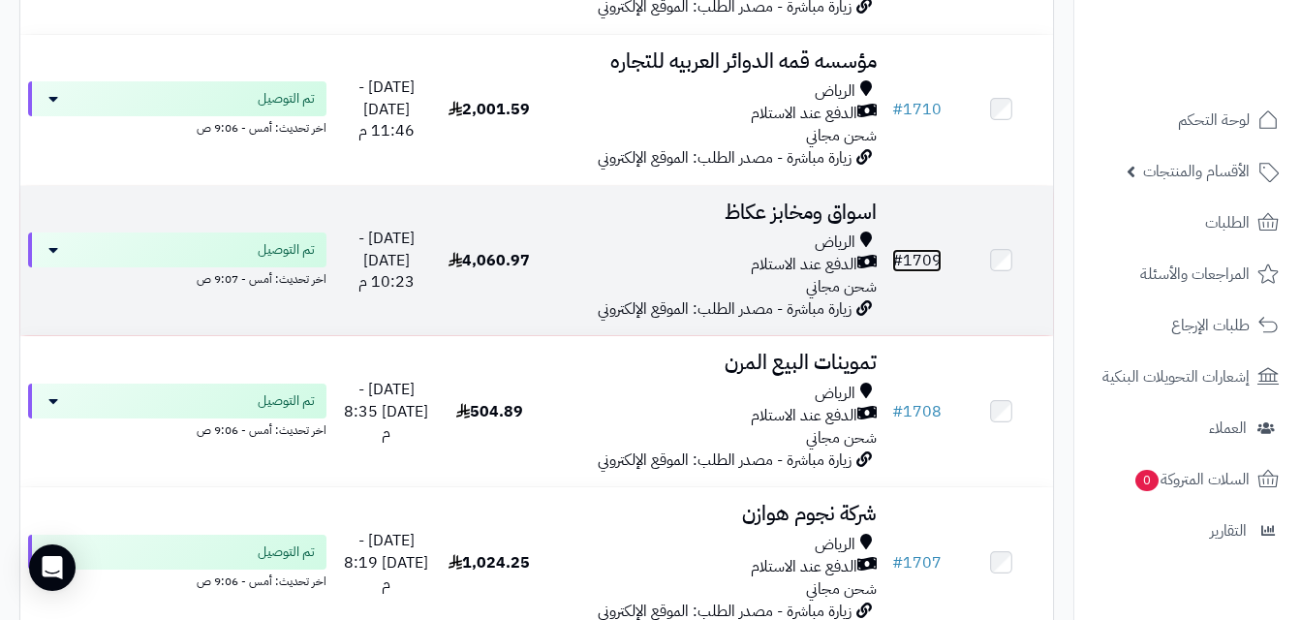
click at [924, 269] on link "# 1709" at bounding box center [916, 260] width 49 height 23
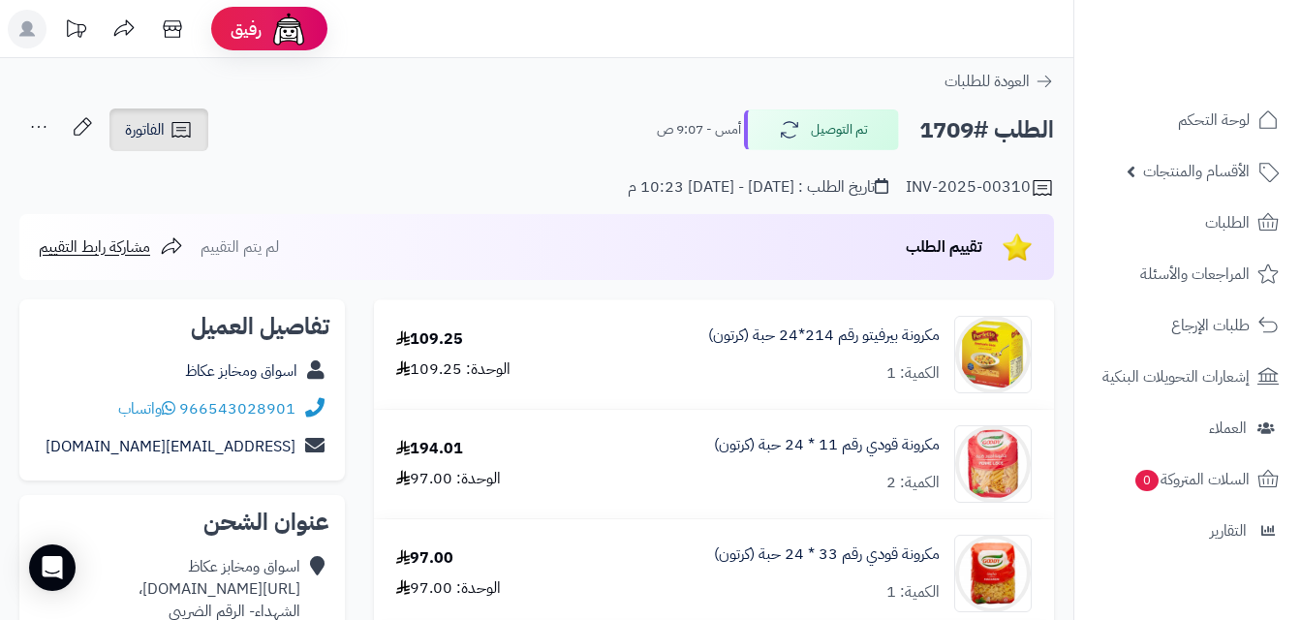
click at [168, 117] on link "الفاتورة" at bounding box center [158, 129] width 99 height 43
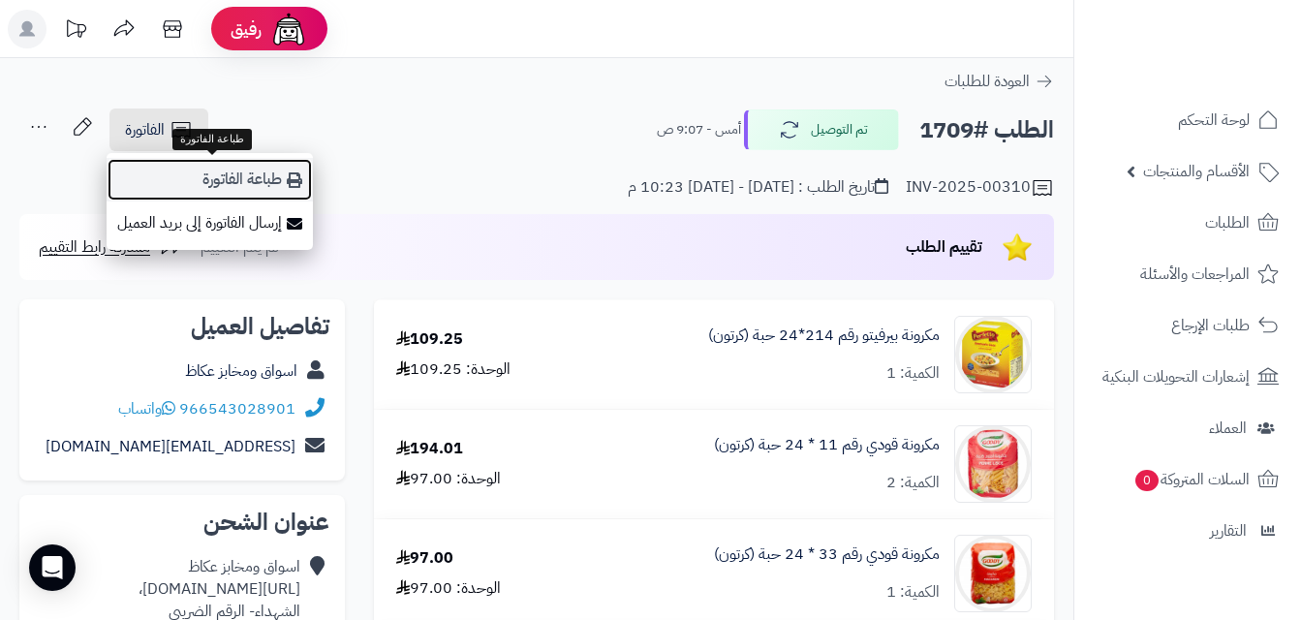
click at [225, 170] on link "طباعة الفاتورة" at bounding box center [210, 180] width 206 height 44
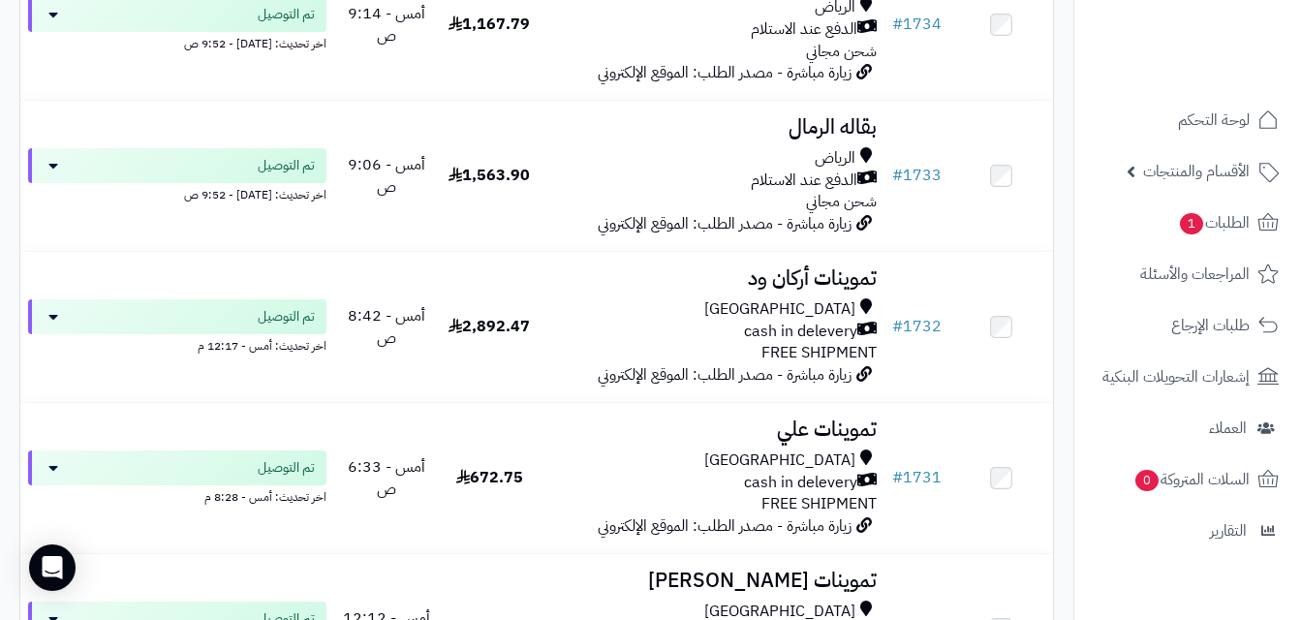
scroll to position [3497, 0]
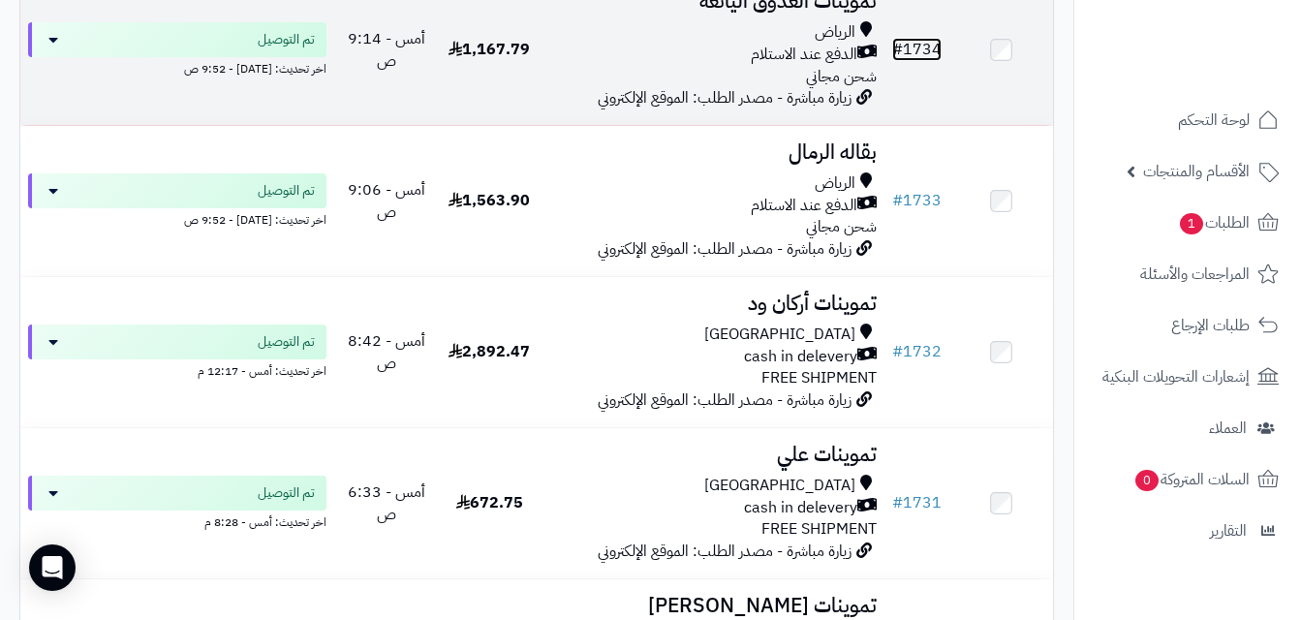
click at [931, 61] on link "# 1734" at bounding box center [916, 49] width 49 height 23
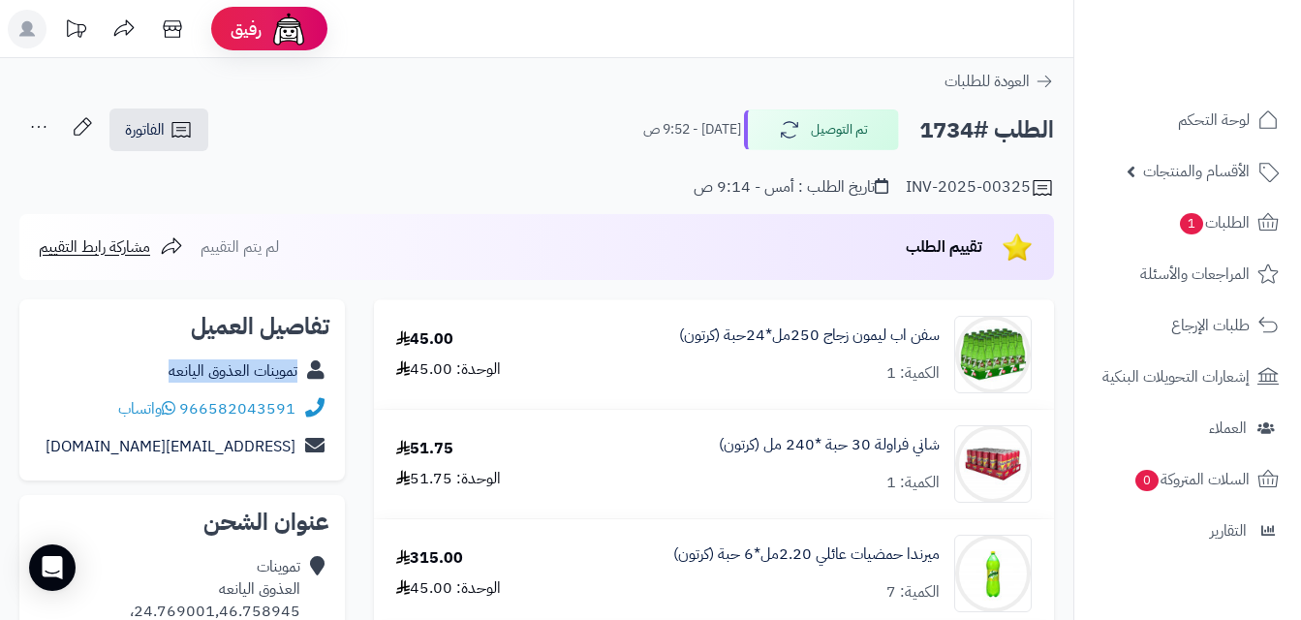
copy div "تموينات العذوق اليانعه"
drag, startPoint x: 155, startPoint y: 367, endPoint x: 313, endPoint y: 382, distance: 158.5
click at [313, 382] on div "تموينات العذوق اليانعه" at bounding box center [182, 372] width 294 height 38
click at [157, 123] on span "الفاتورة" at bounding box center [145, 129] width 40 height 23
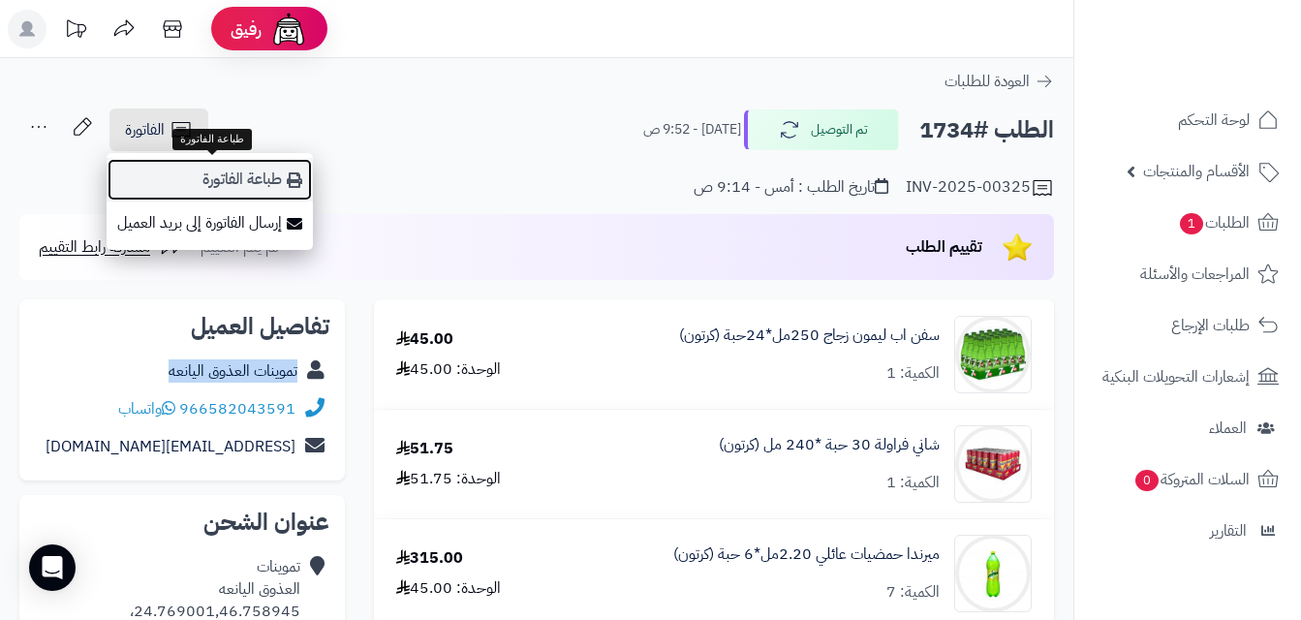
click at [247, 174] on link "طباعة الفاتورة" at bounding box center [210, 180] width 206 height 44
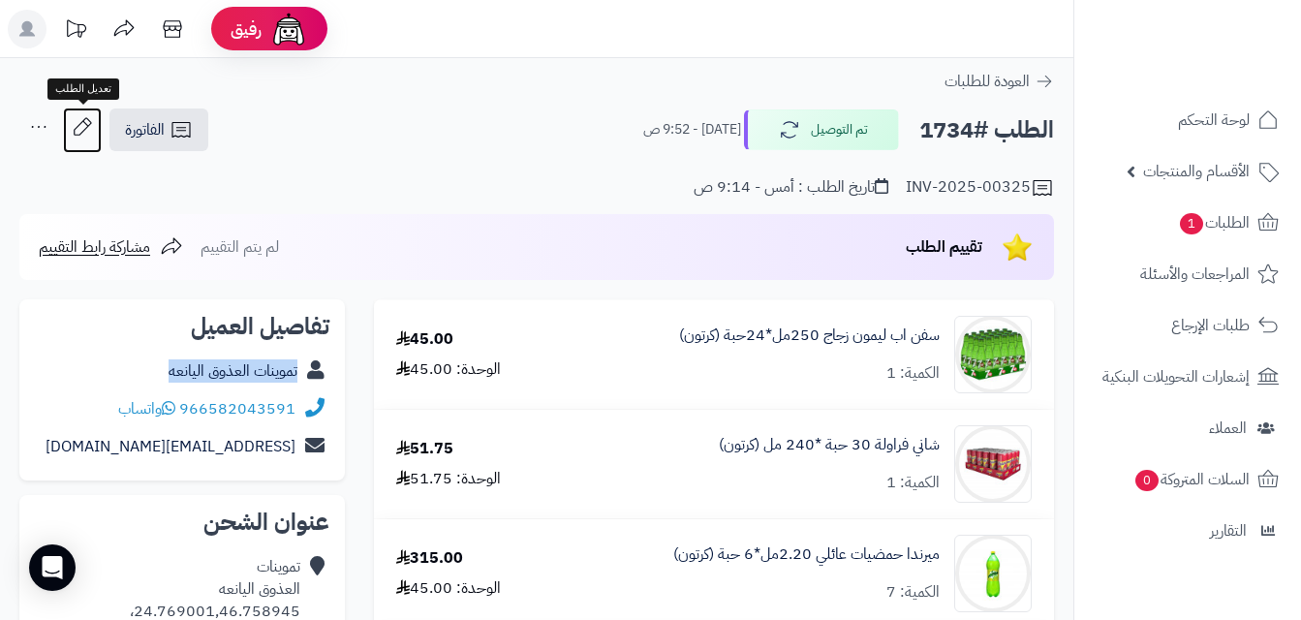
click at [73, 128] on icon at bounding box center [82, 127] width 39 height 39
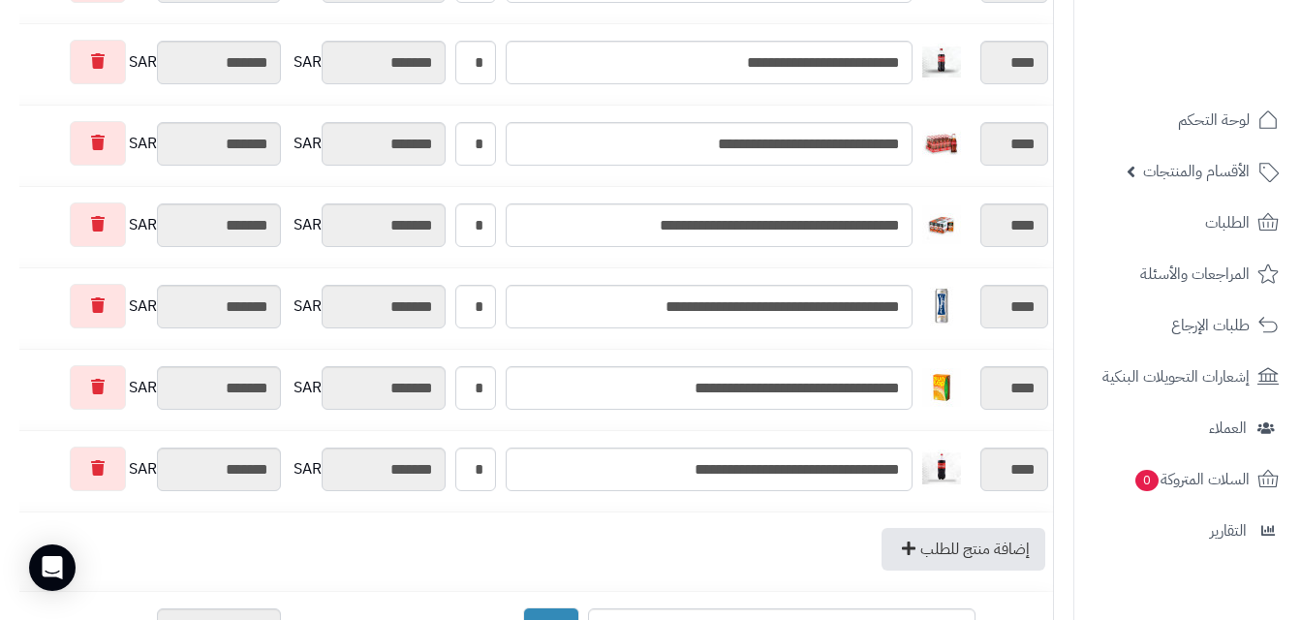
scroll to position [975, 0]
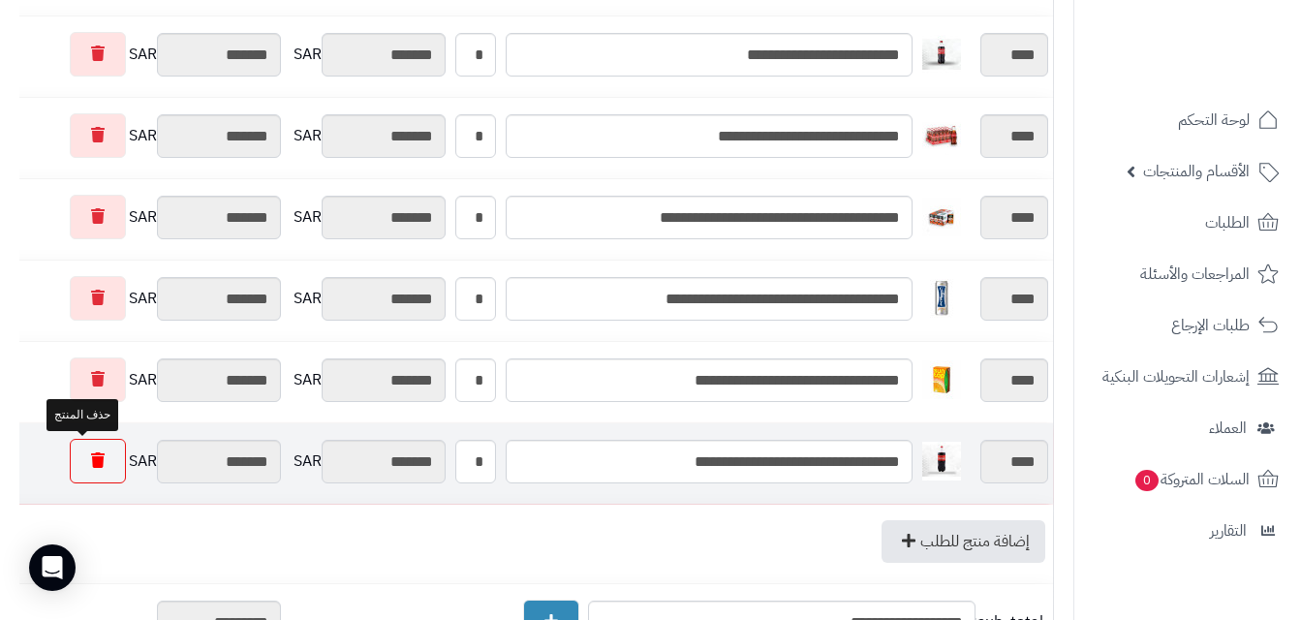
click at [91, 460] on icon at bounding box center [98, 459] width 14 height 15
type input "********"
type input "*********"
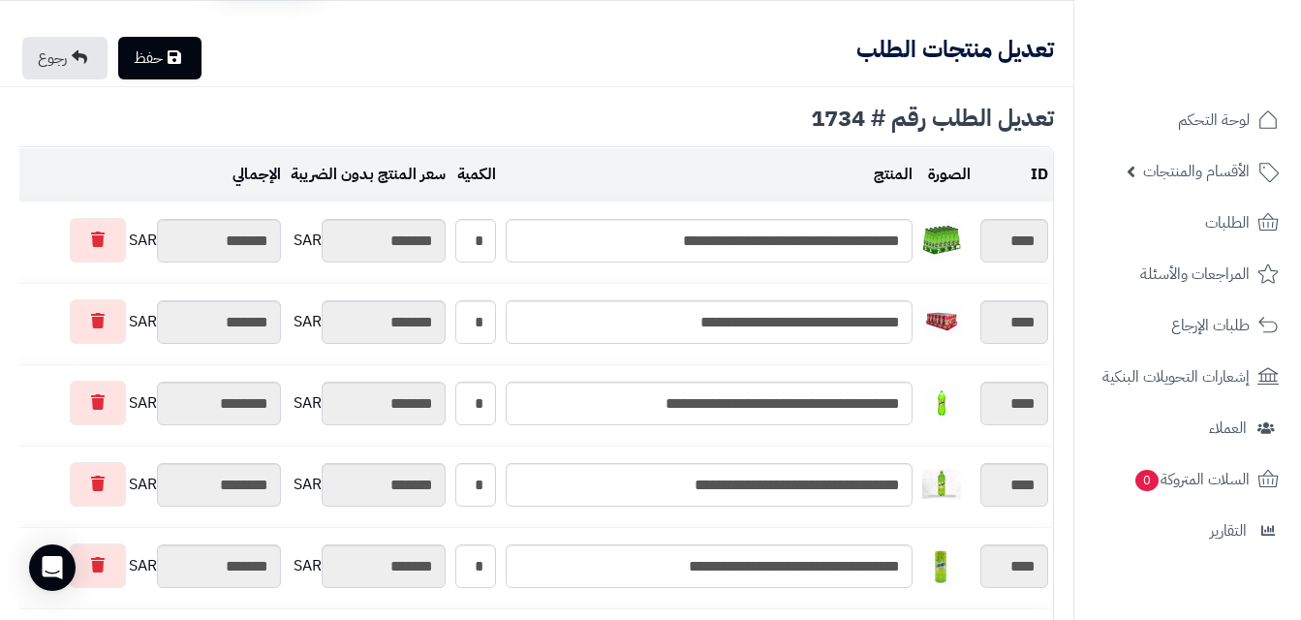
scroll to position [53, 0]
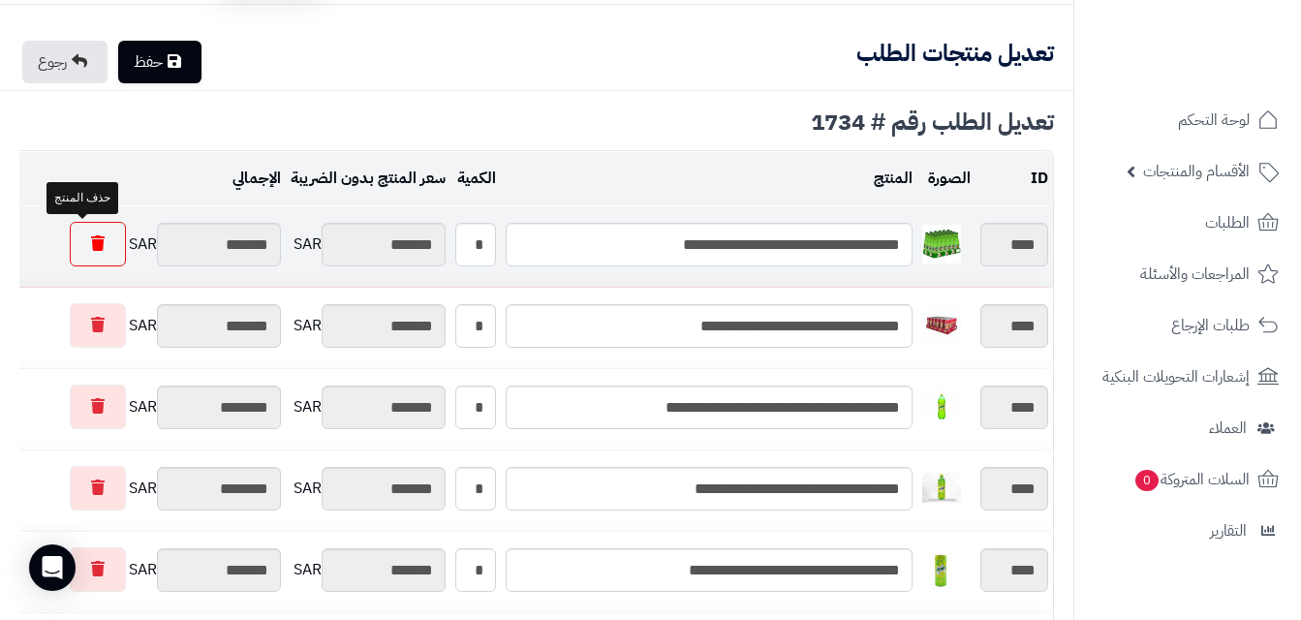
click at [98, 237] on link at bounding box center [98, 244] width 56 height 45
type input "********"
type input "*********"
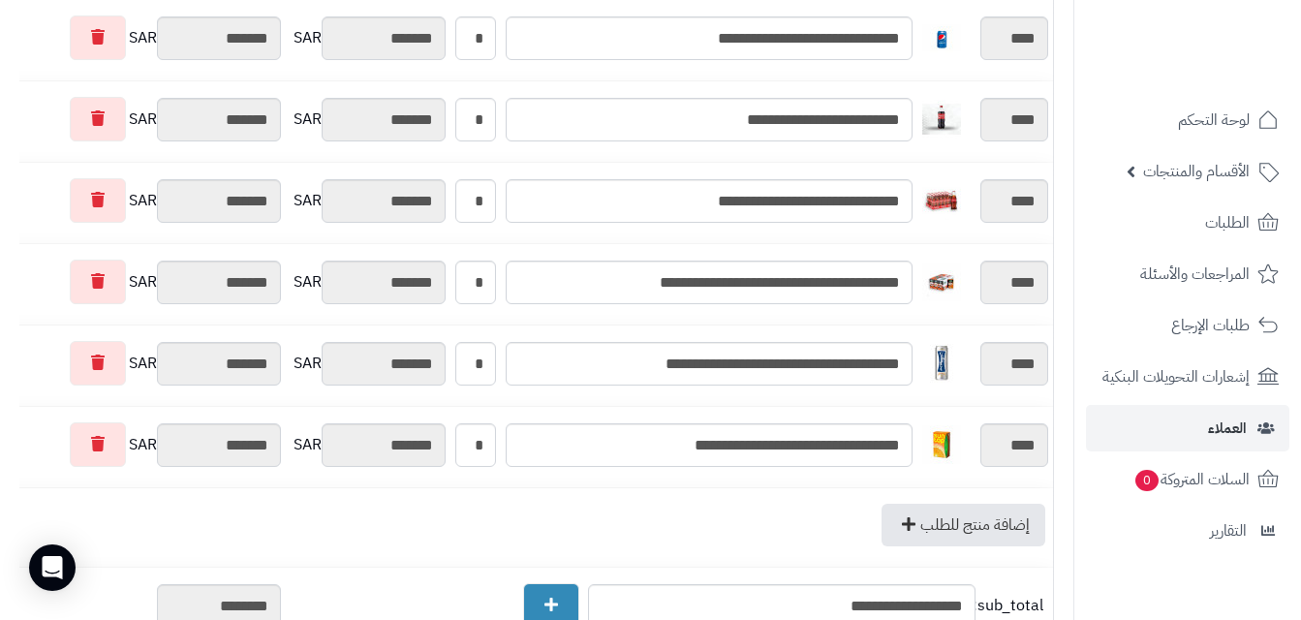
scroll to position [841, 0]
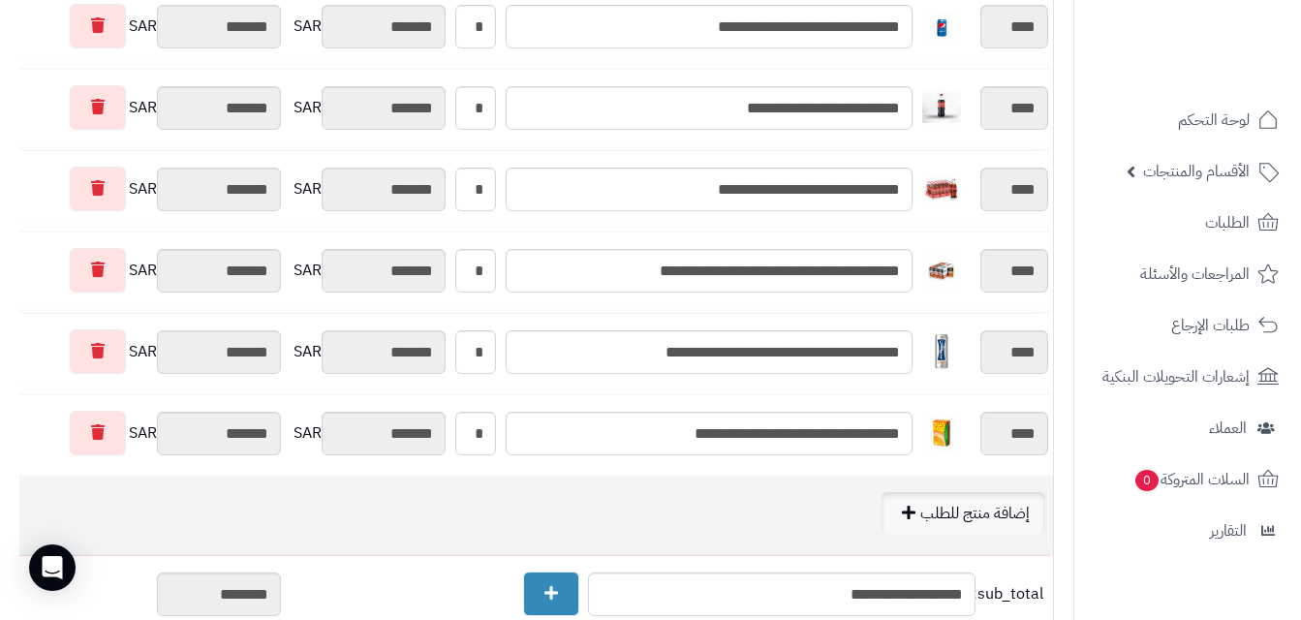
click at [917, 510] on link "إضافة منتج للطلب" at bounding box center [963, 513] width 164 height 43
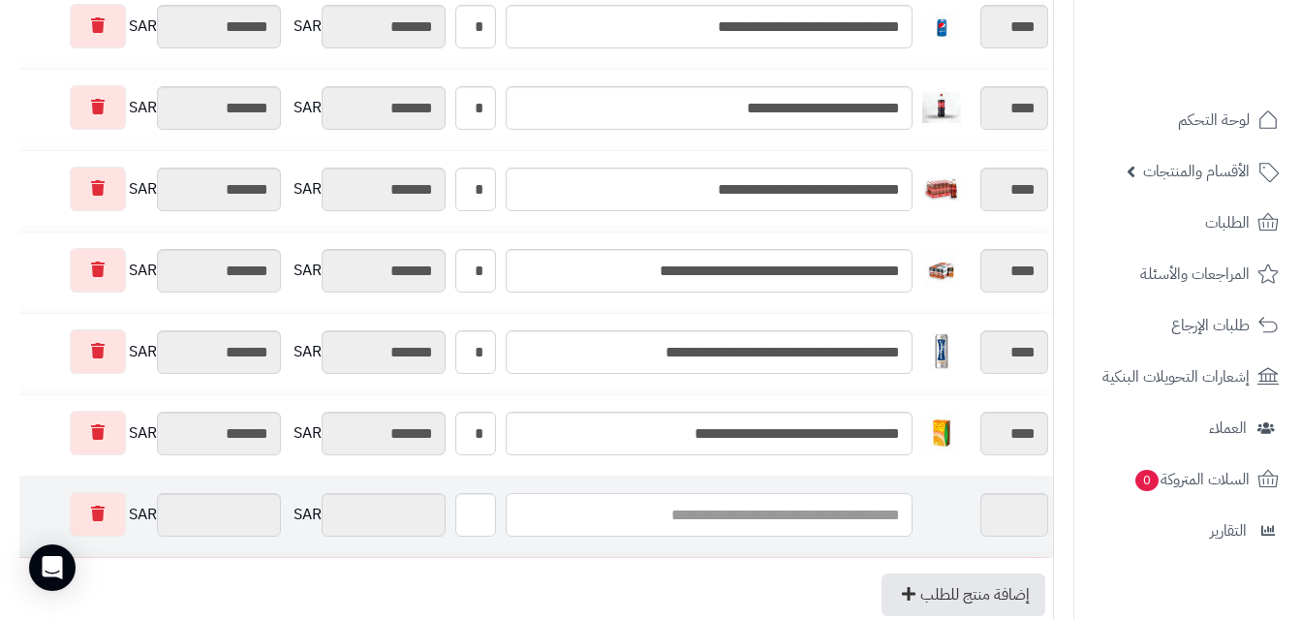
click at [782, 521] on input "text" at bounding box center [709, 515] width 407 height 44
type input "*"
type input "******"
type input "**"
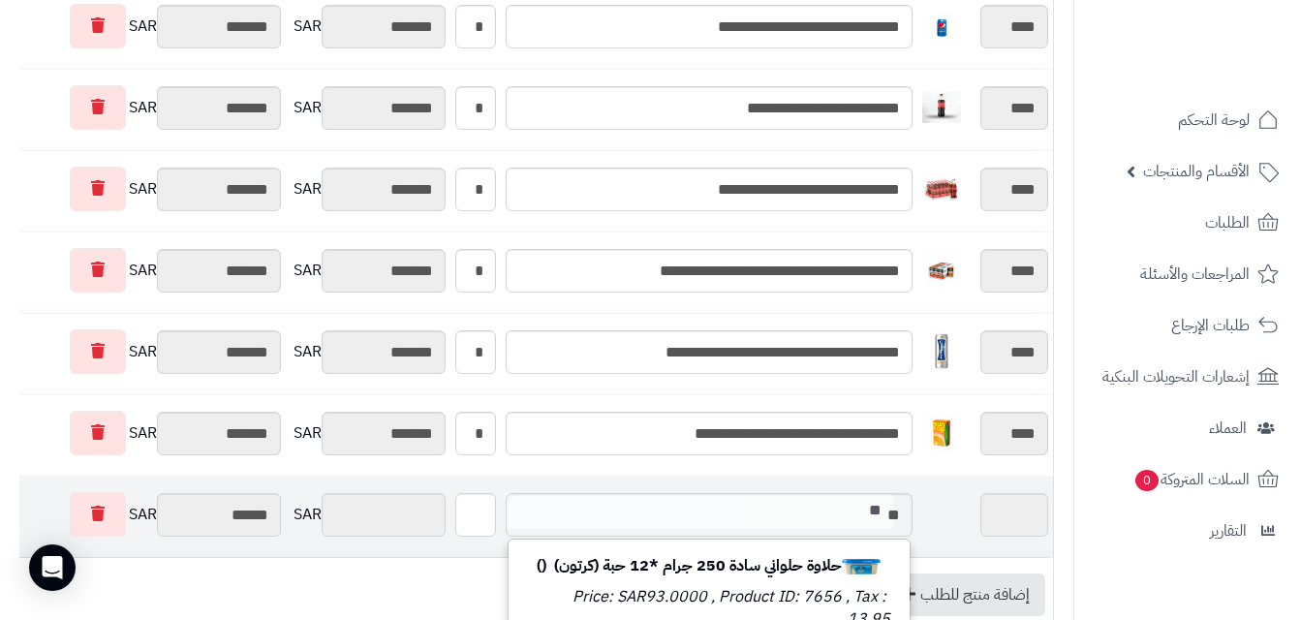
type input "*"
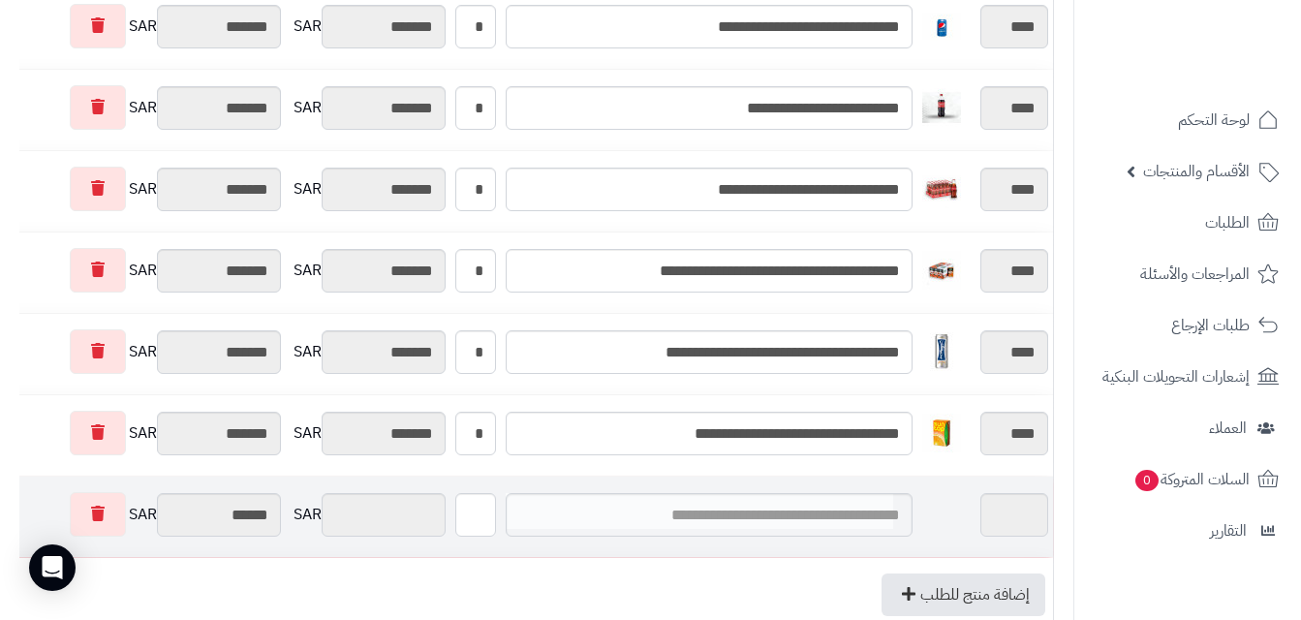
type input "*"
type input "*****"
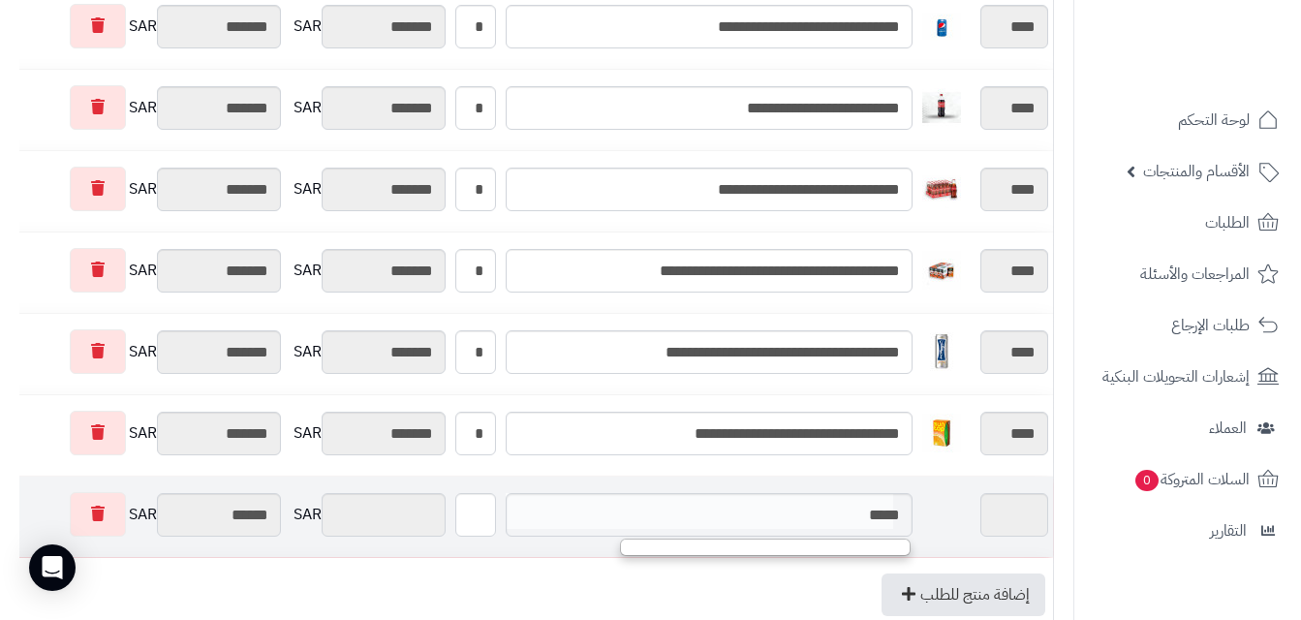
type input "*****"
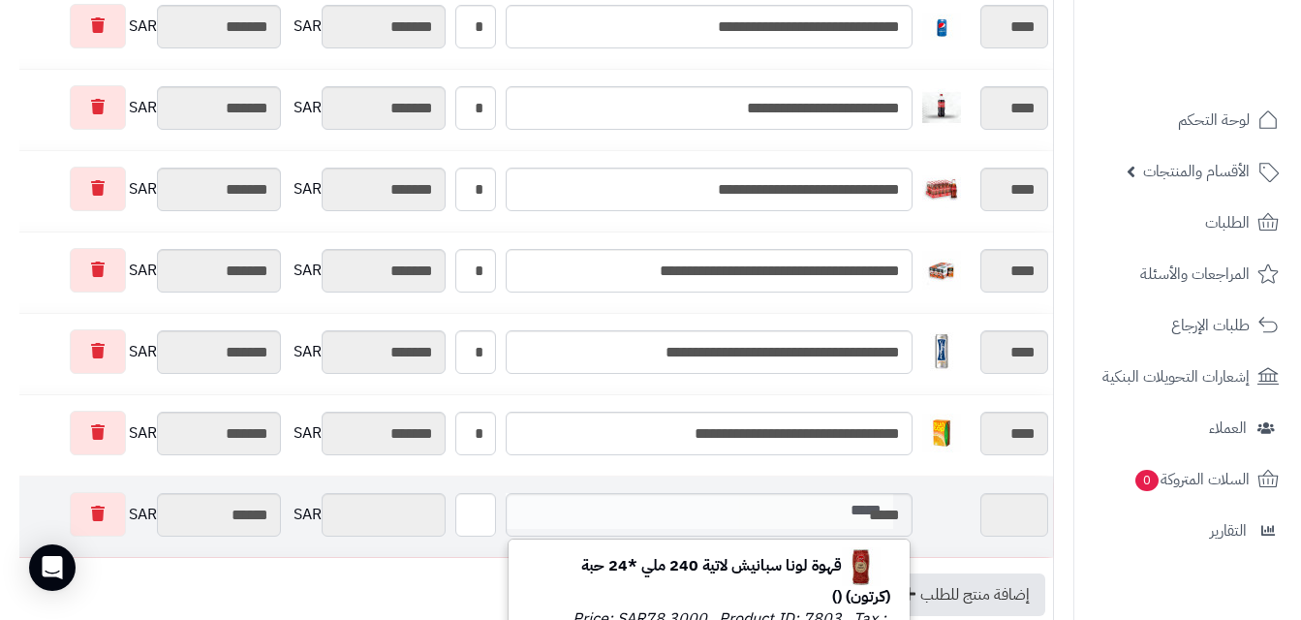
type input "***"
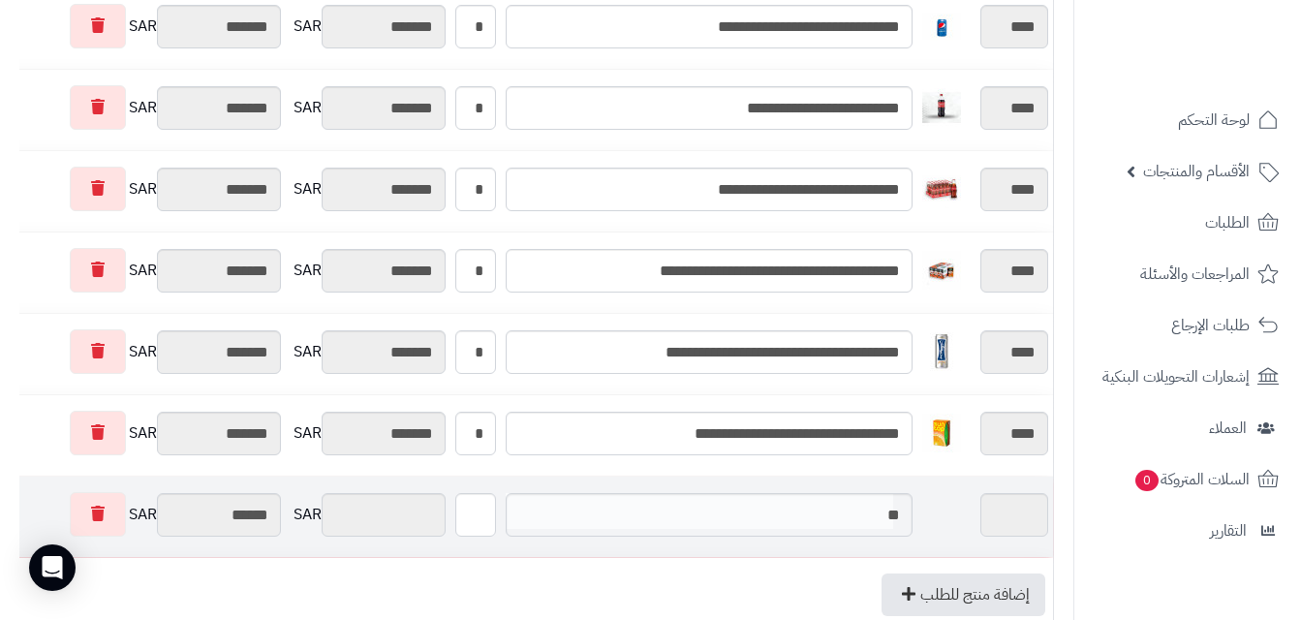
type input "*"
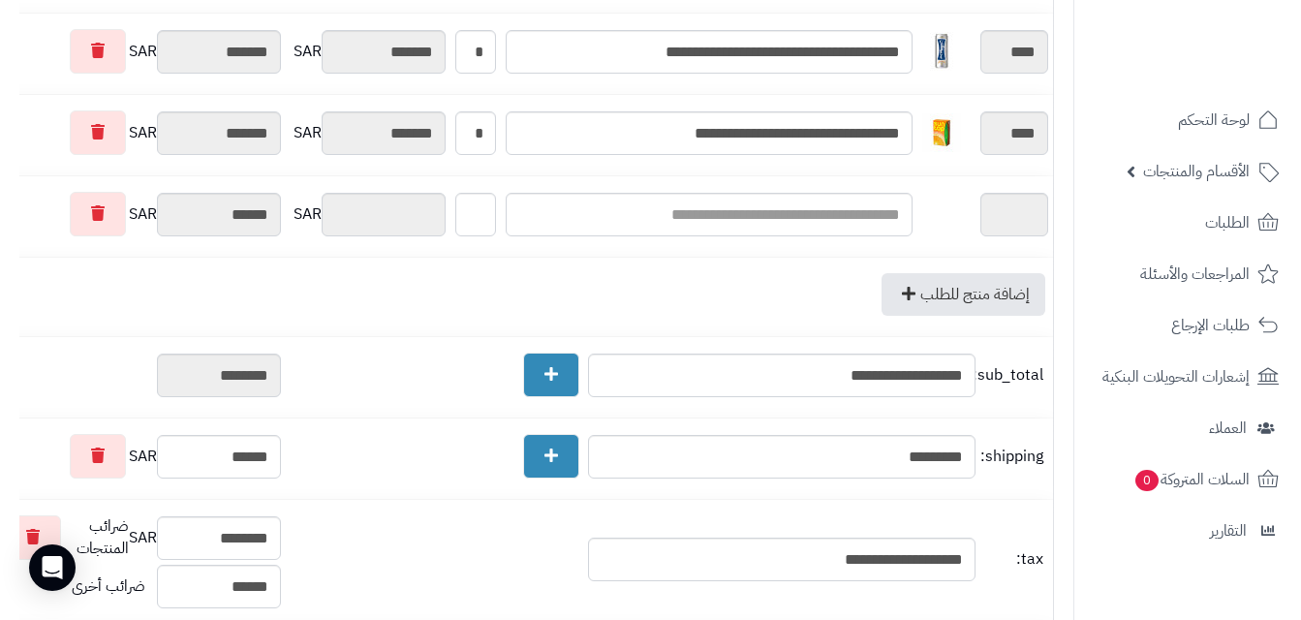
scroll to position [1198, 0]
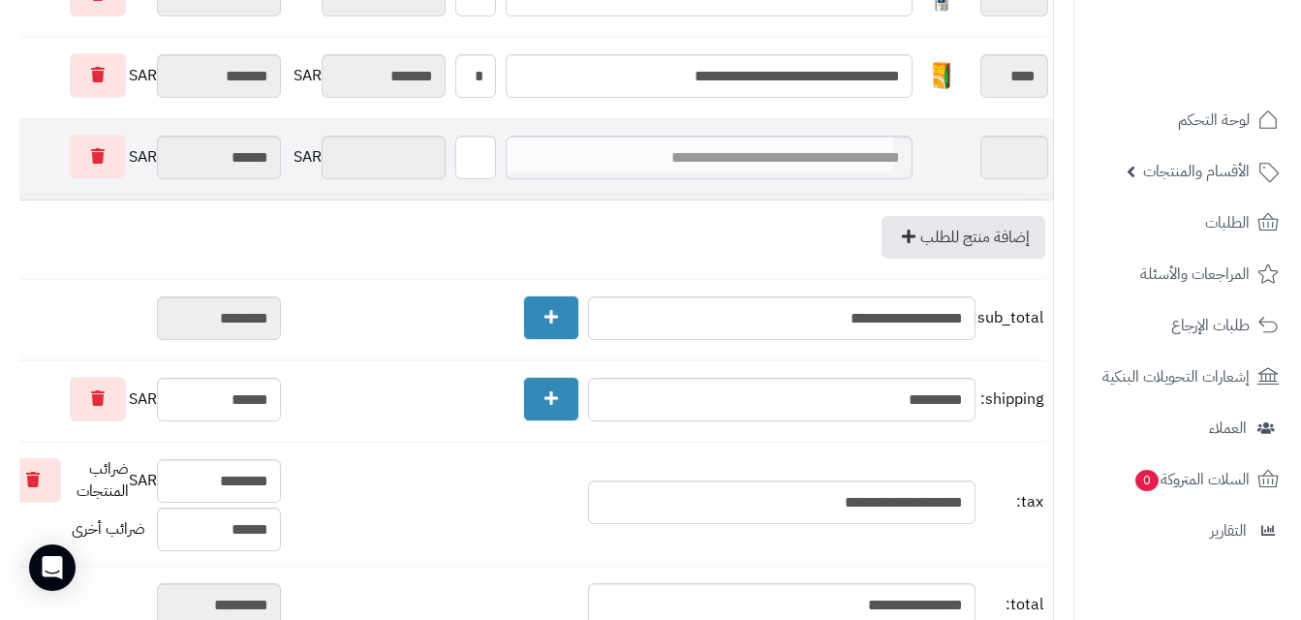
click at [822, 158] on input "text" at bounding box center [709, 158] width 407 height 44
click at [753, 149] on input "text" at bounding box center [709, 158] width 407 height 44
paste input "**********"
click at [889, 157] on input "**********" at bounding box center [709, 158] width 407 height 44
type input "**********"
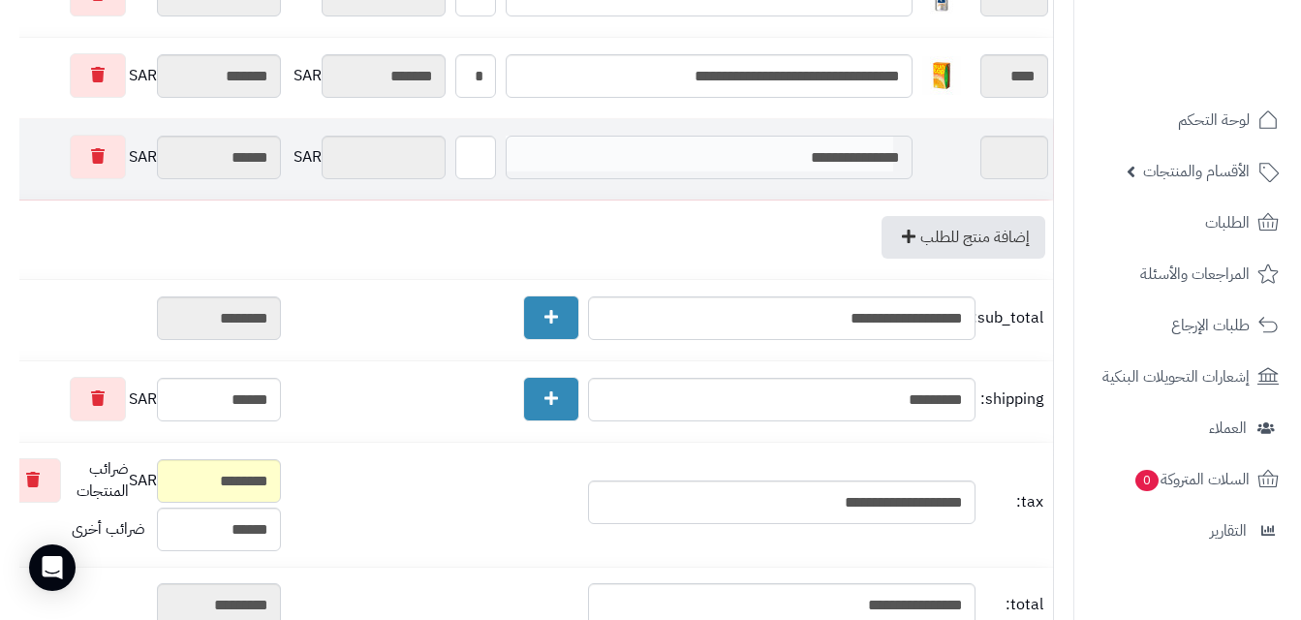
type input "**********"
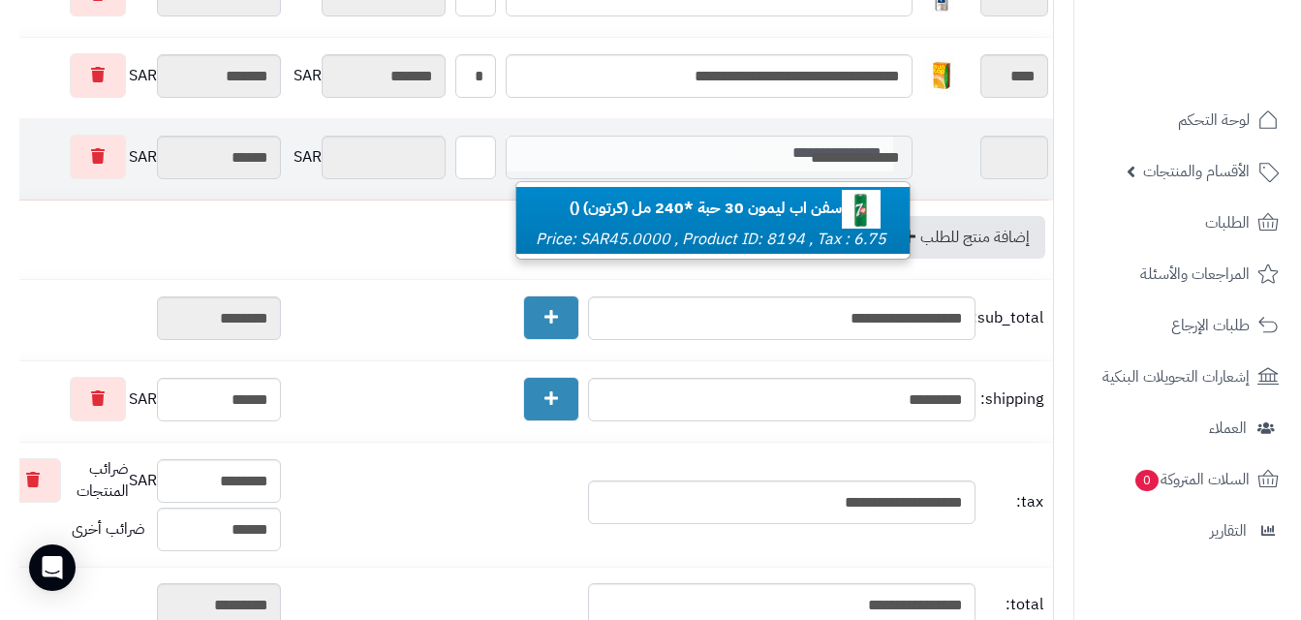
type input "**********"
click at [821, 206] on b "سفن اب ليمون 30 حبة *240 مل (كرتون) ()" at bounding box center [730, 208] width 321 height 23
type input "********"
type input "*********"
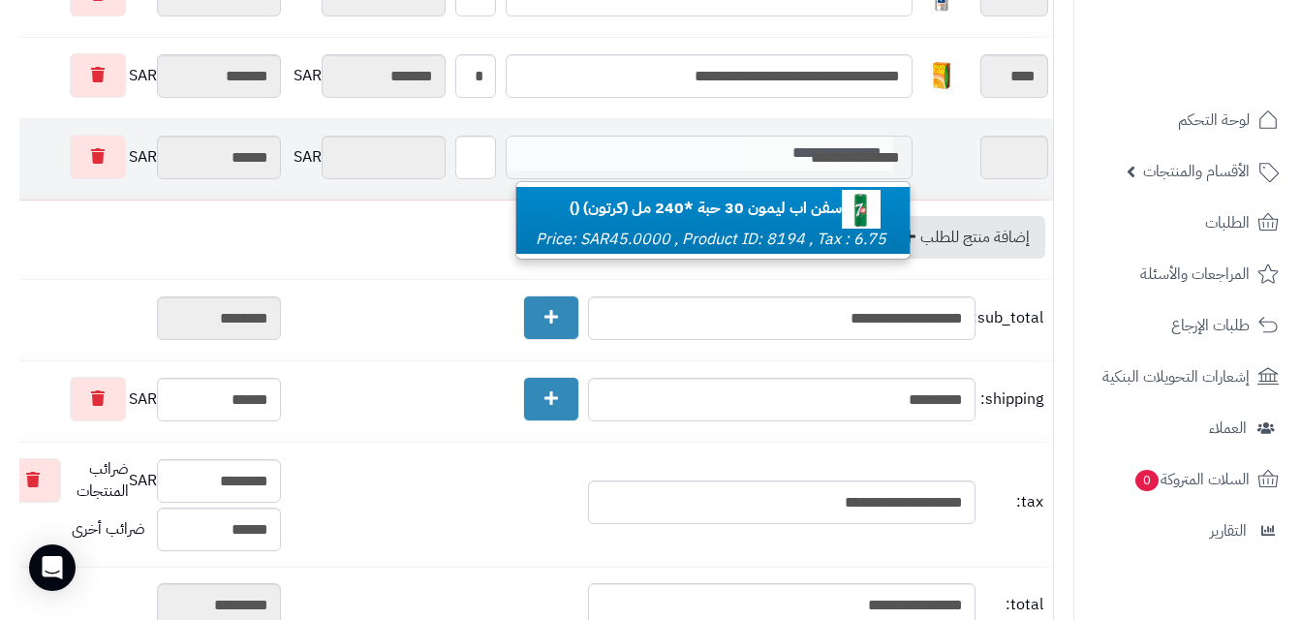
type input "****"
type input "*"
type input "*******"
type input "**********"
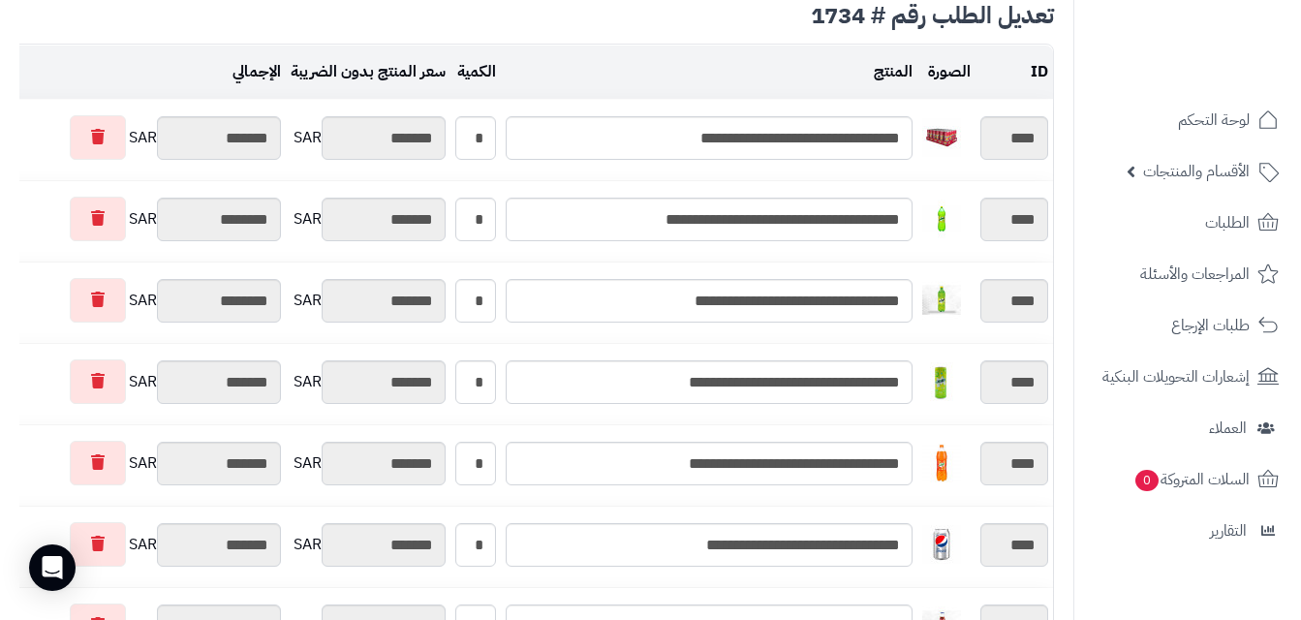
scroll to position [0, 0]
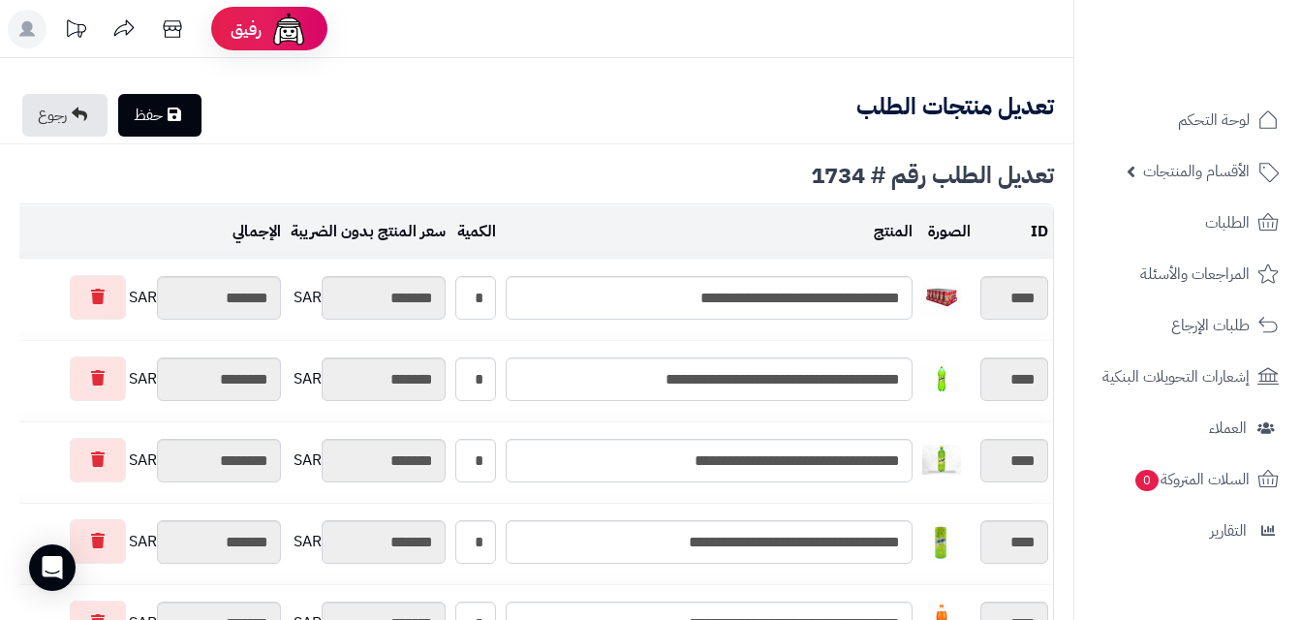
click at [193, 112] on link "حفظ" at bounding box center [159, 115] width 83 height 43
type input "**********"
click at [163, 120] on link "حفظ" at bounding box center [159, 115] width 83 height 43
type input "**********"
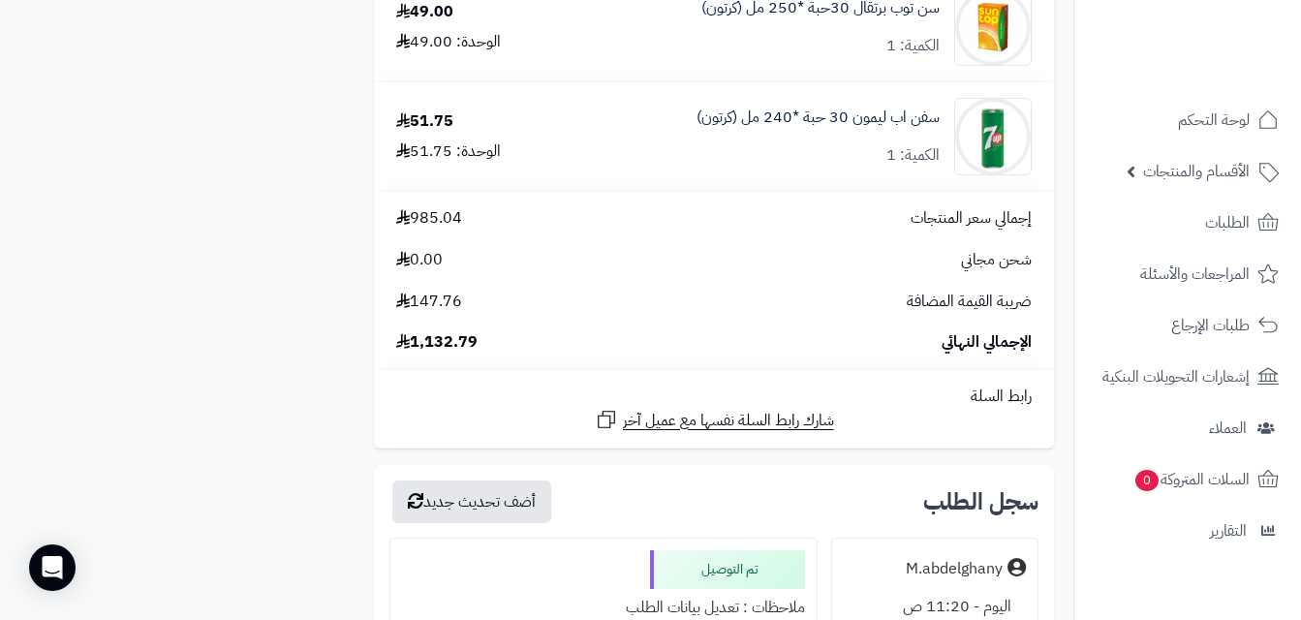
scroll to position [1647, 0]
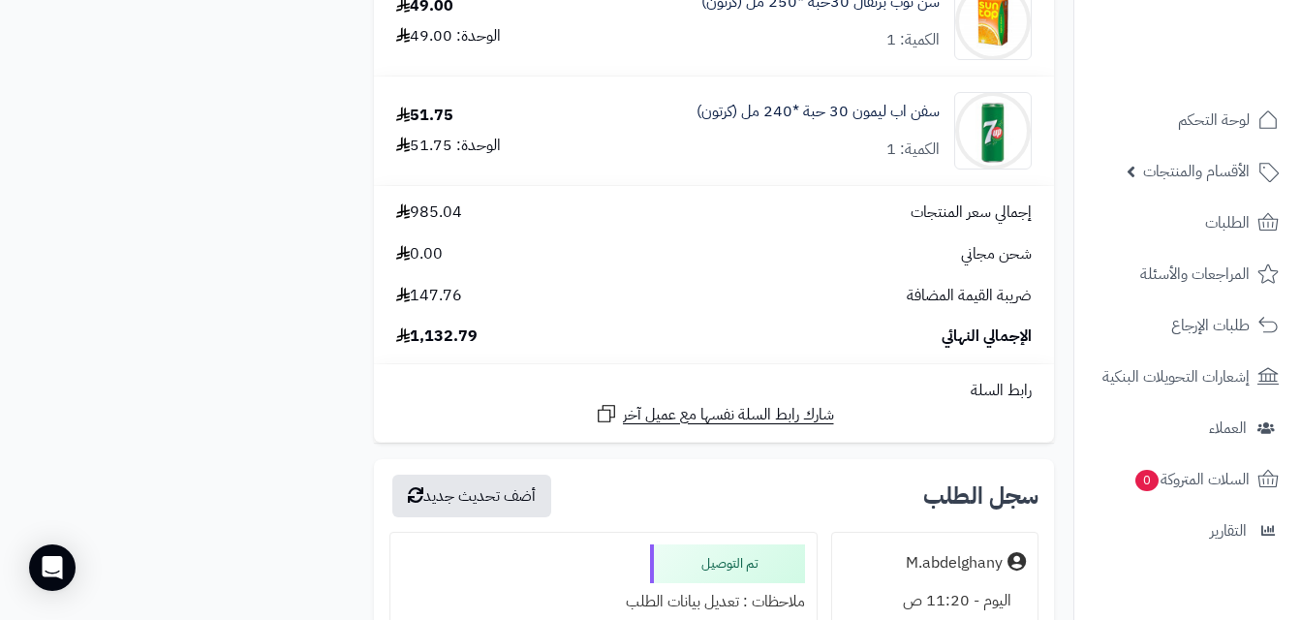
click at [247, 197] on div "شاني فراولة 30 حبة *240 مل (كرتون) الكمية: 1 51.75 الوحدة: 51.75 ميرندا حمضيات …" at bounding box center [537, 218] width 1064 height 3131
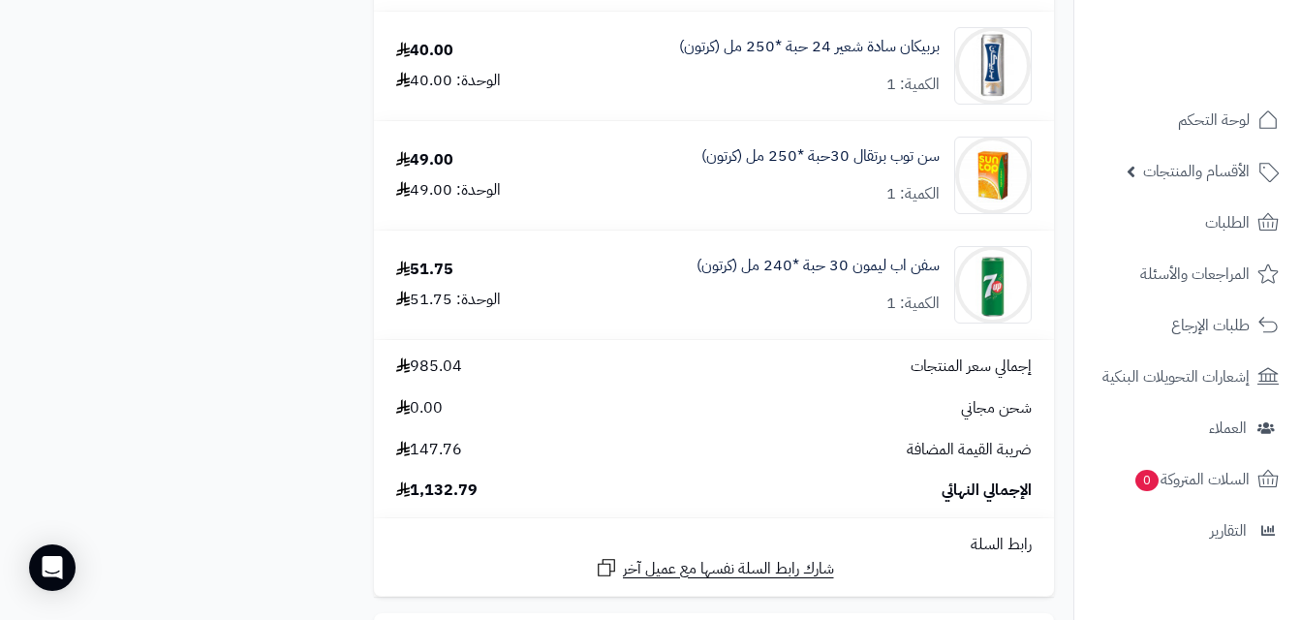
scroll to position [1563, 0]
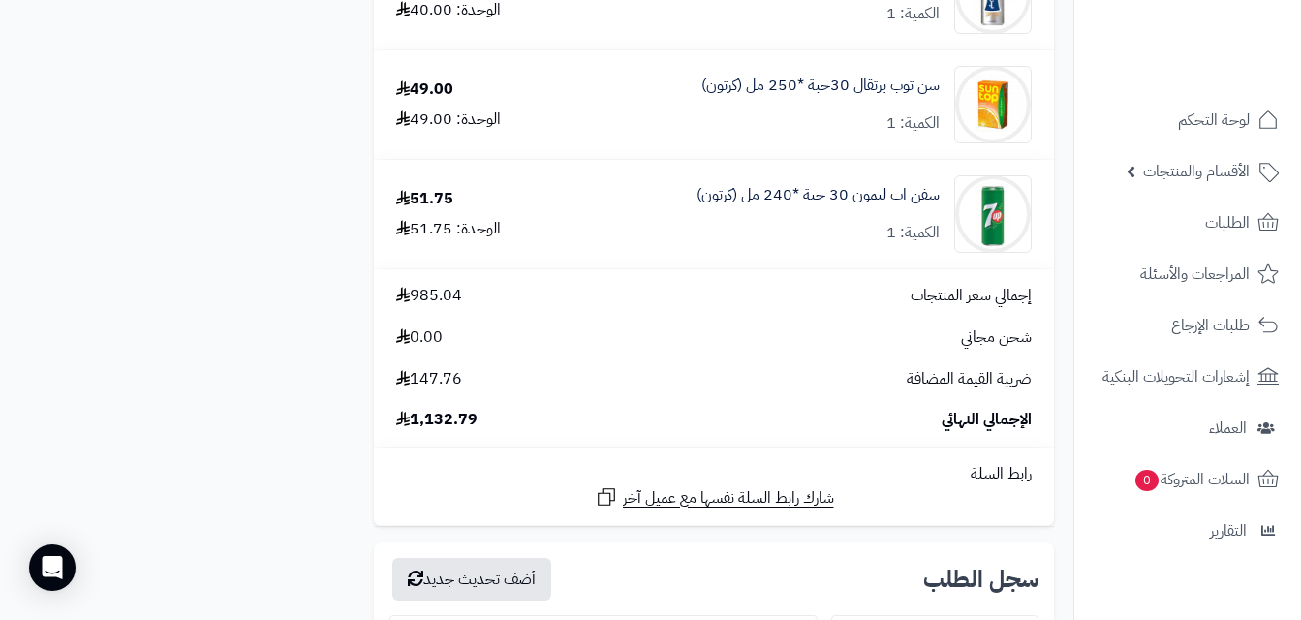
click at [305, 285] on div "شاني فراولة 30 حبة *240 مل (كرتون) الكمية: 1 51.75 الوحدة: 51.75 ميرندا حمضيات …" at bounding box center [537, 301] width 1064 height 3131
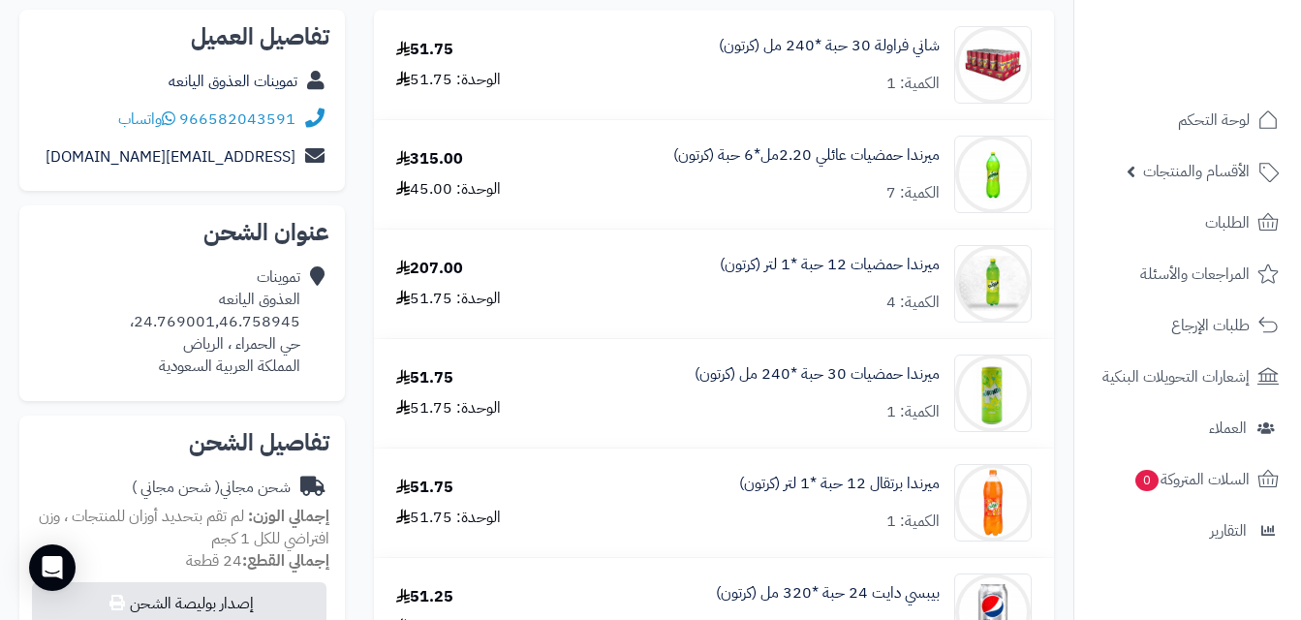
scroll to position [0, 0]
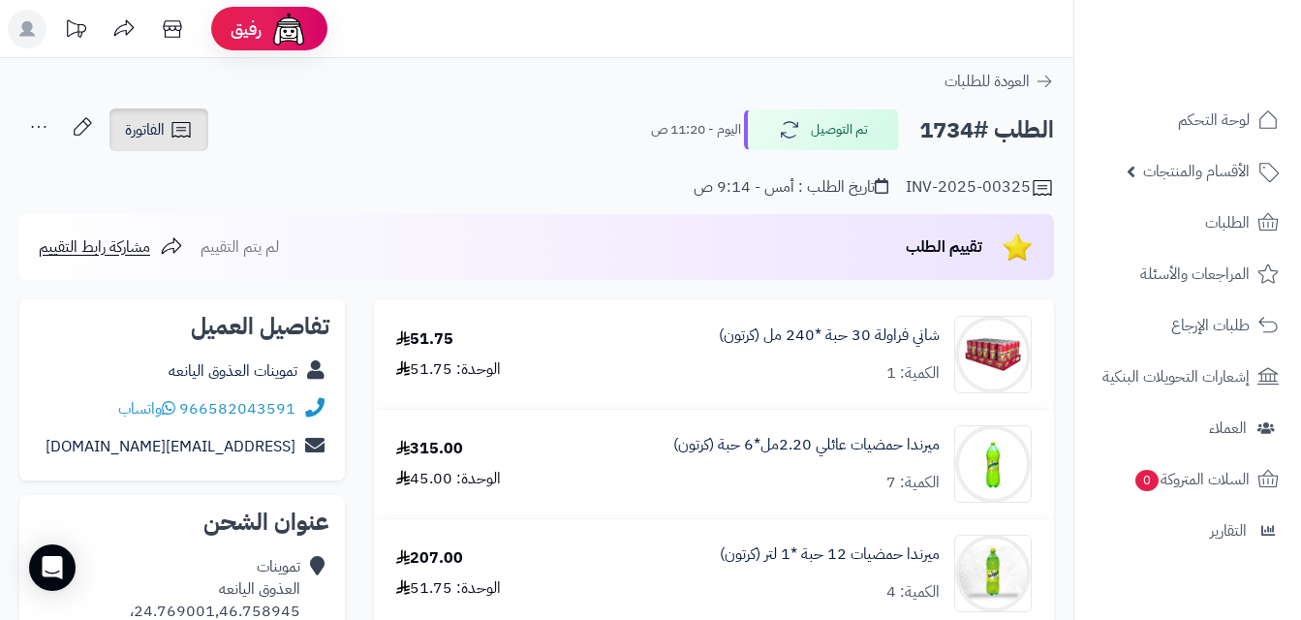
click at [181, 136] on icon at bounding box center [181, 129] width 23 height 23
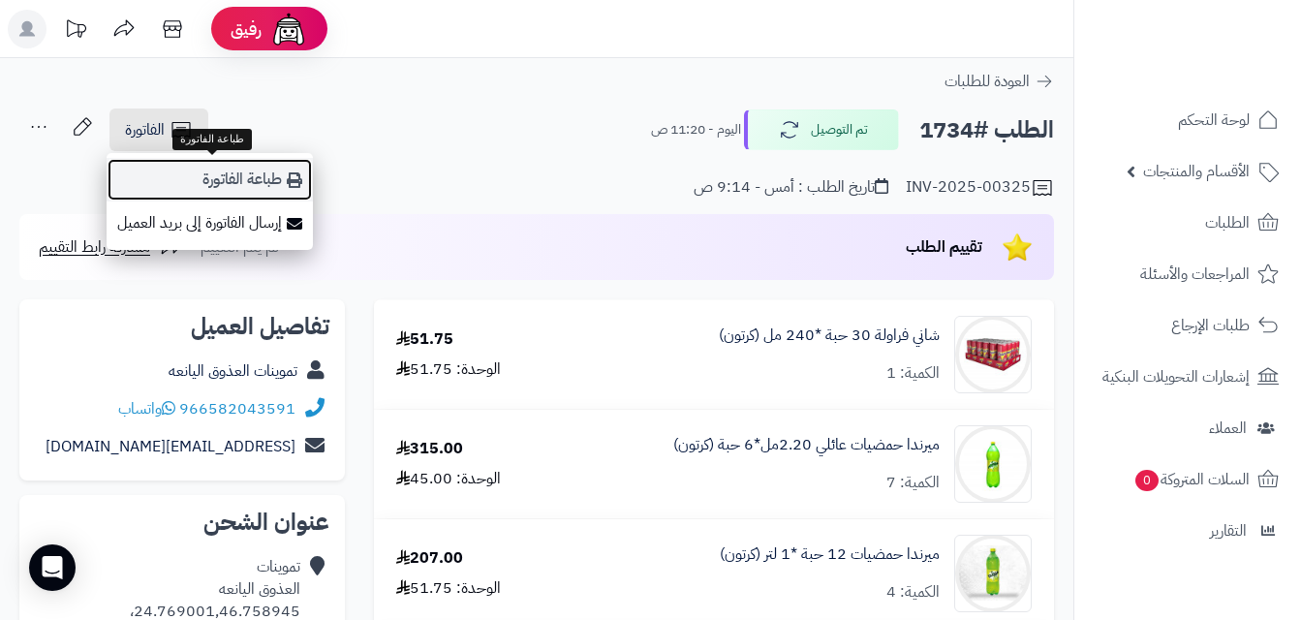
click at [267, 176] on link "طباعة الفاتورة" at bounding box center [210, 180] width 206 height 44
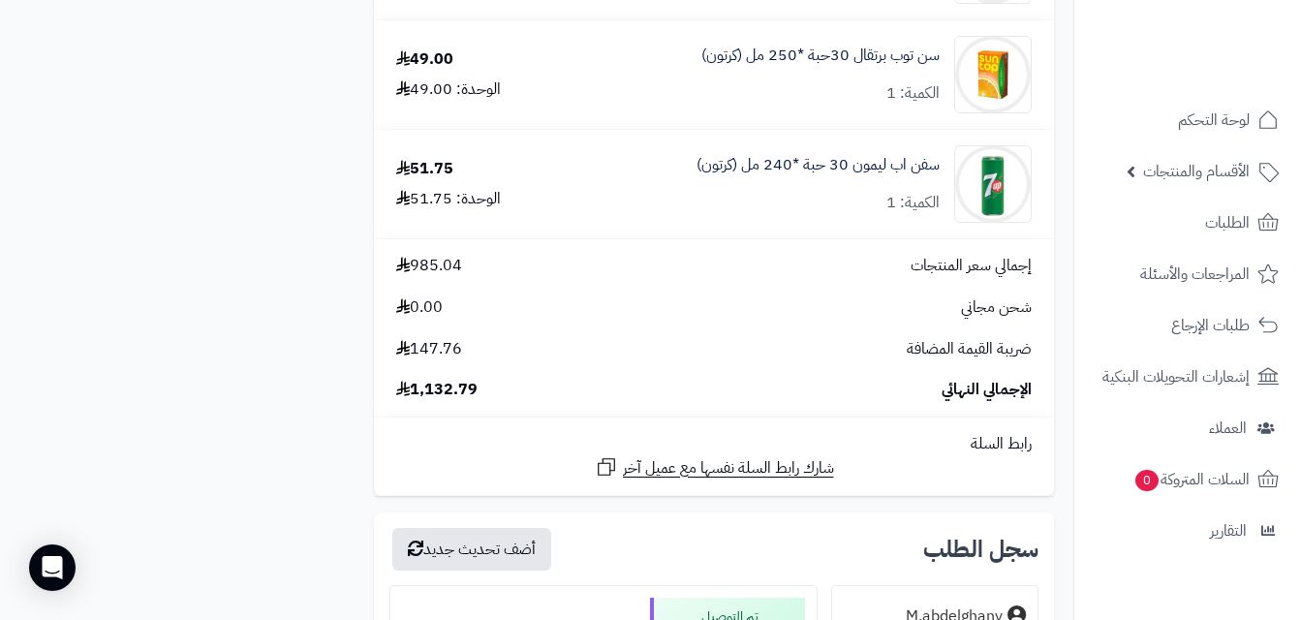
scroll to position [1546, 0]
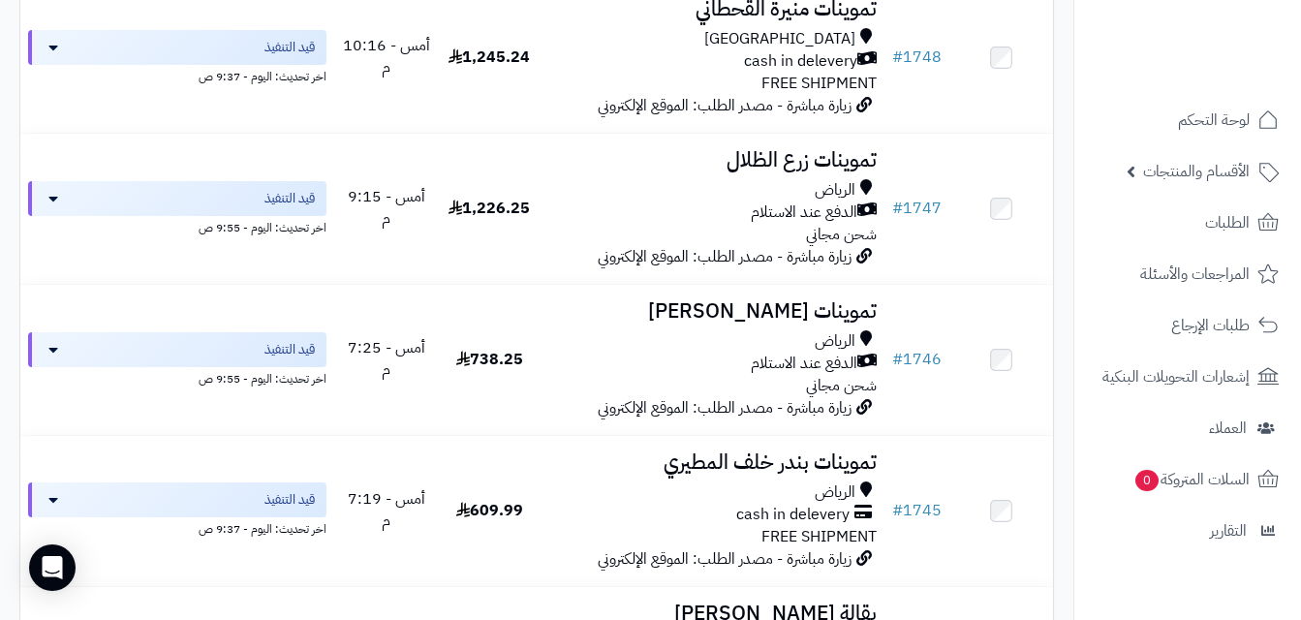
scroll to position [1219, 0]
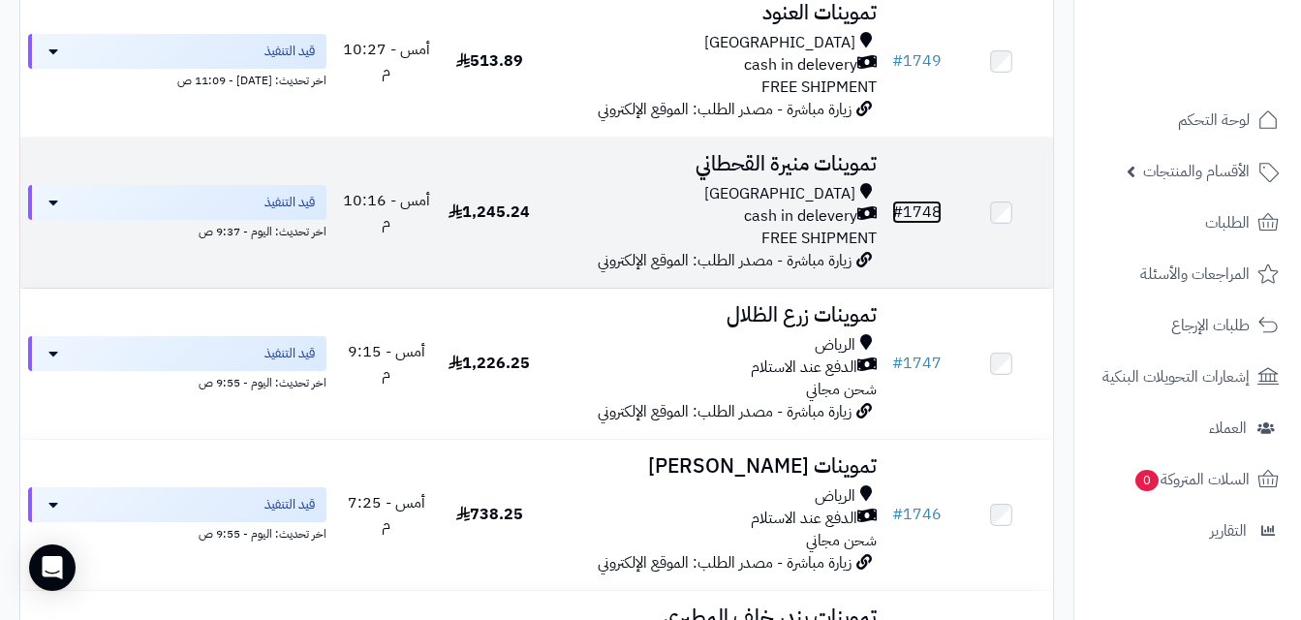
click at [933, 218] on link "# 1748" at bounding box center [916, 212] width 49 height 23
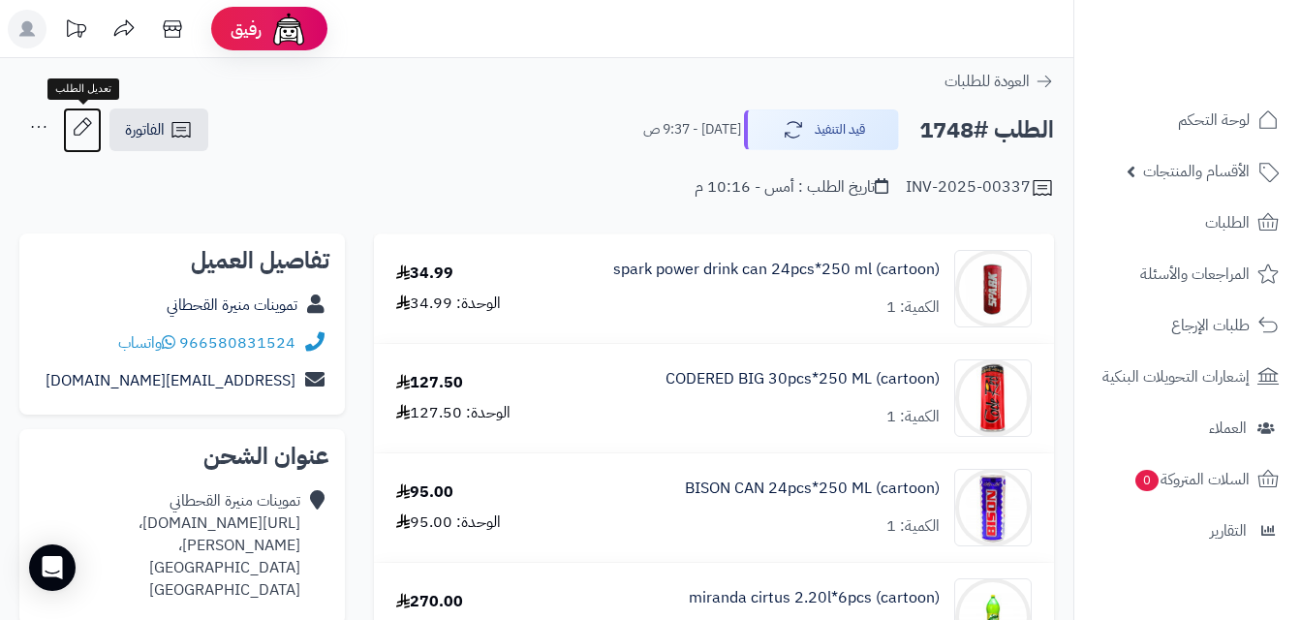
click at [72, 121] on icon at bounding box center [82, 127] width 39 height 39
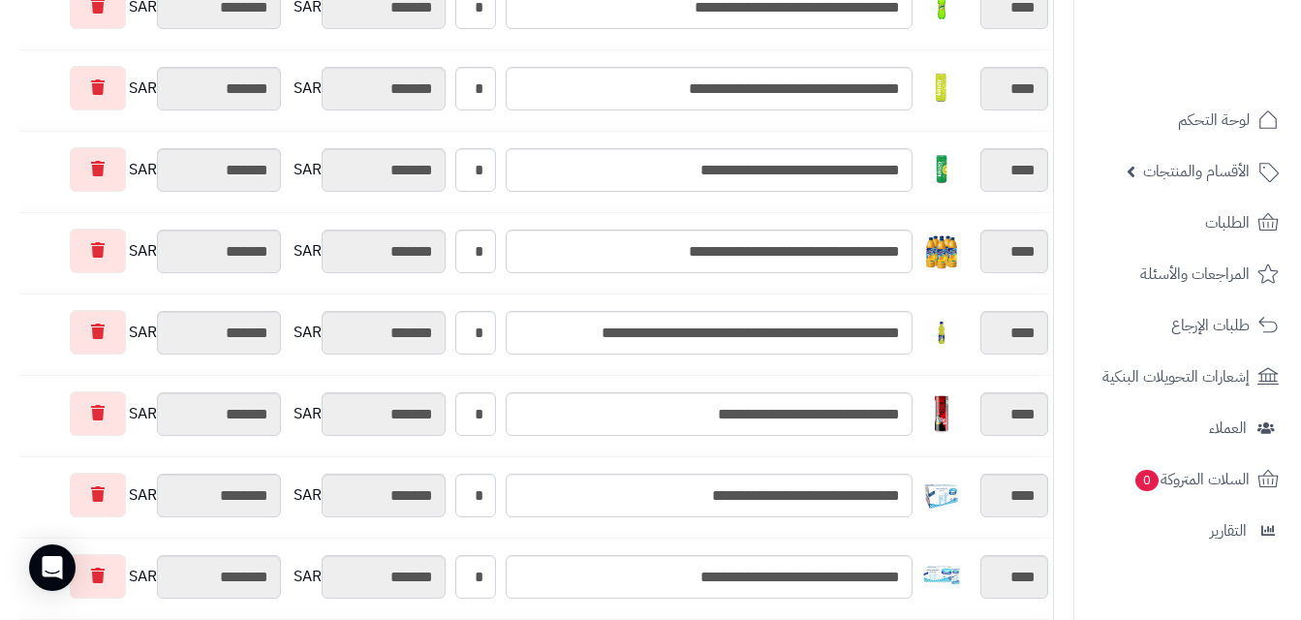
scroll to position [538, 0]
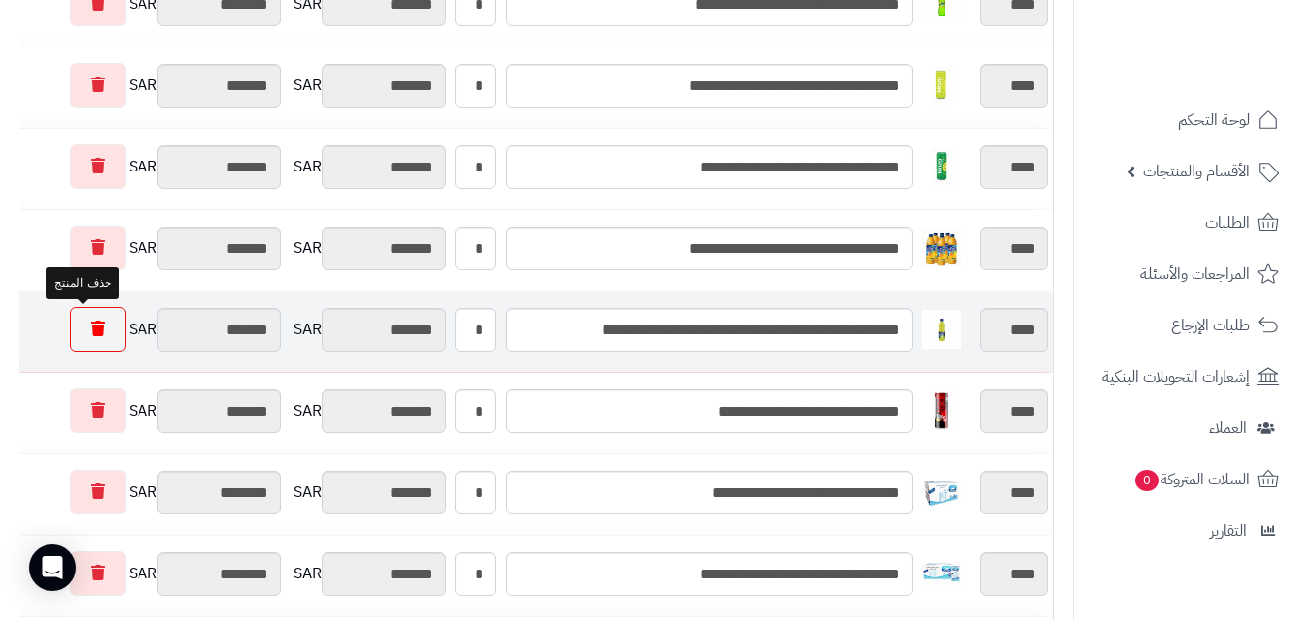
click at [99, 322] on link at bounding box center [98, 329] width 56 height 45
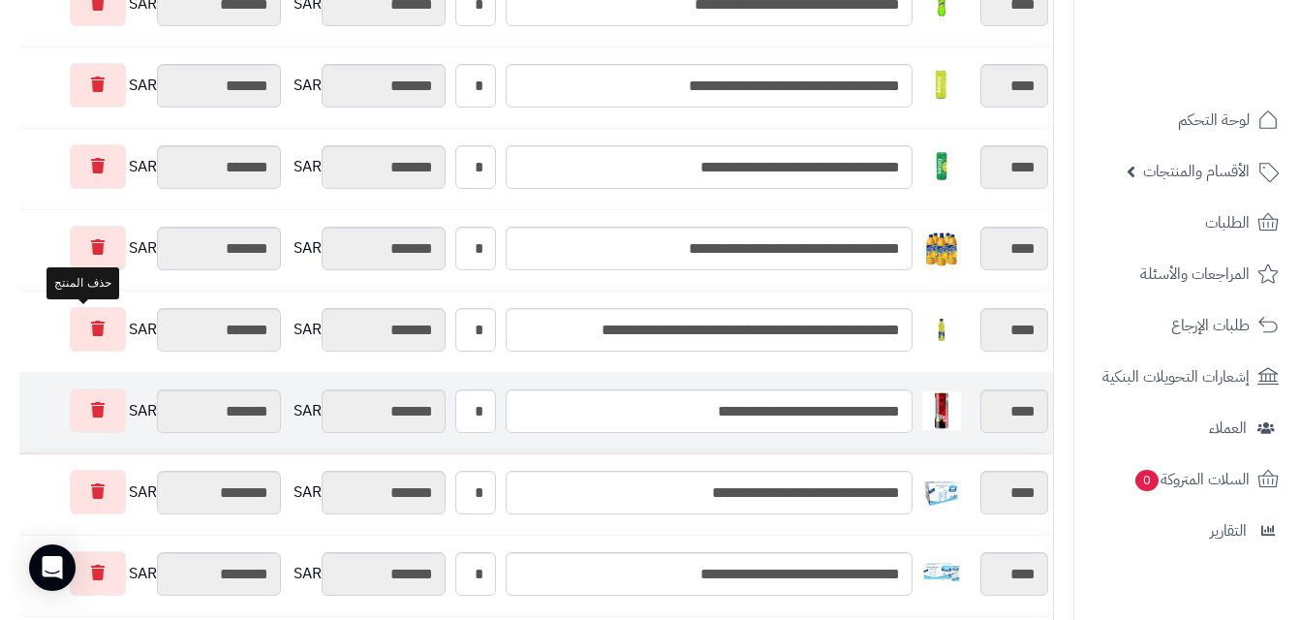
type input "*********"
type input "********"
type input "*********"
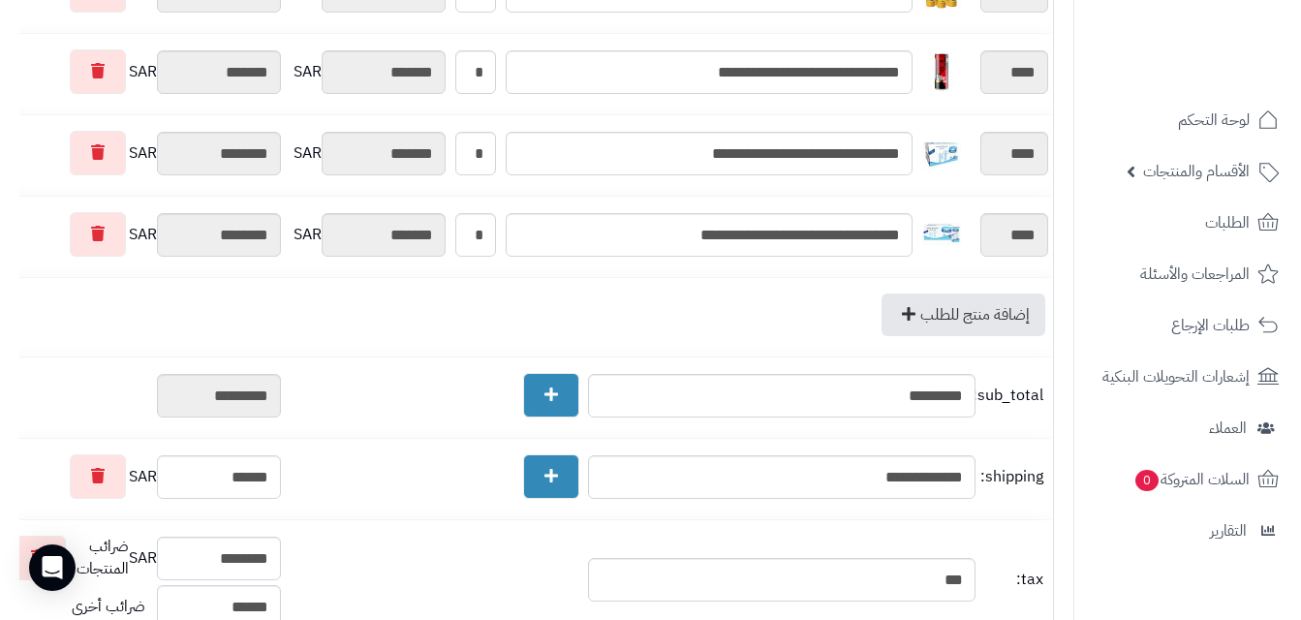
scroll to position [0, 0]
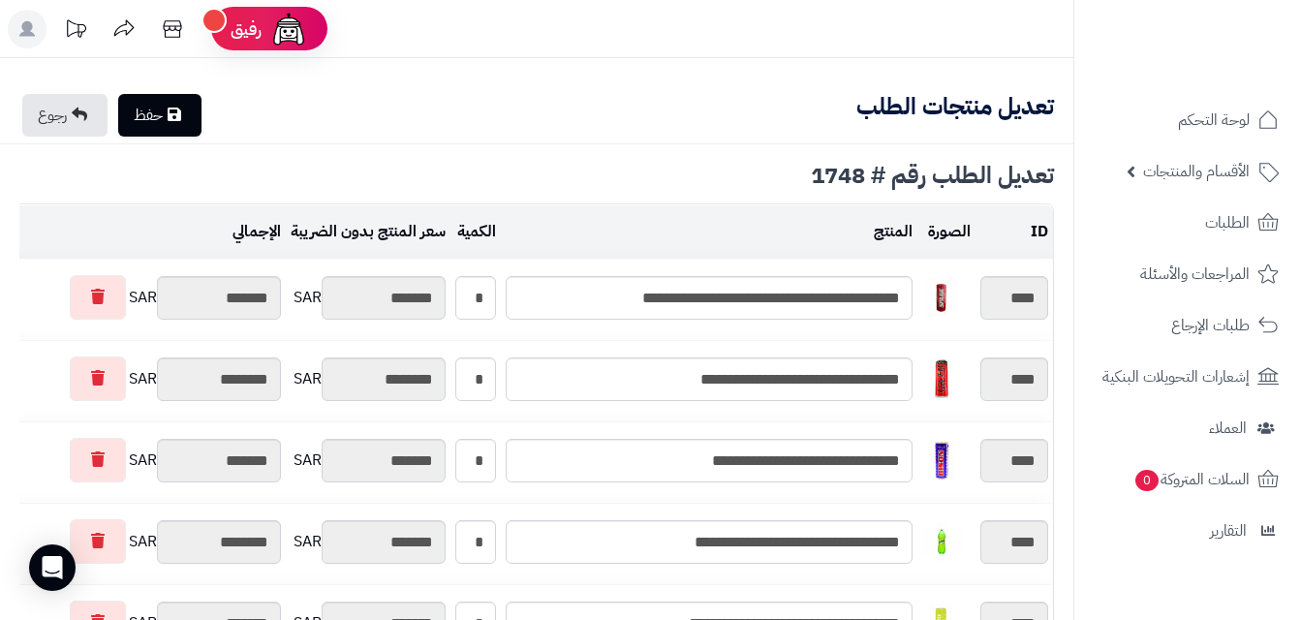
click at [156, 113] on link "حفظ" at bounding box center [159, 115] width 83 height 43
type input "**********"
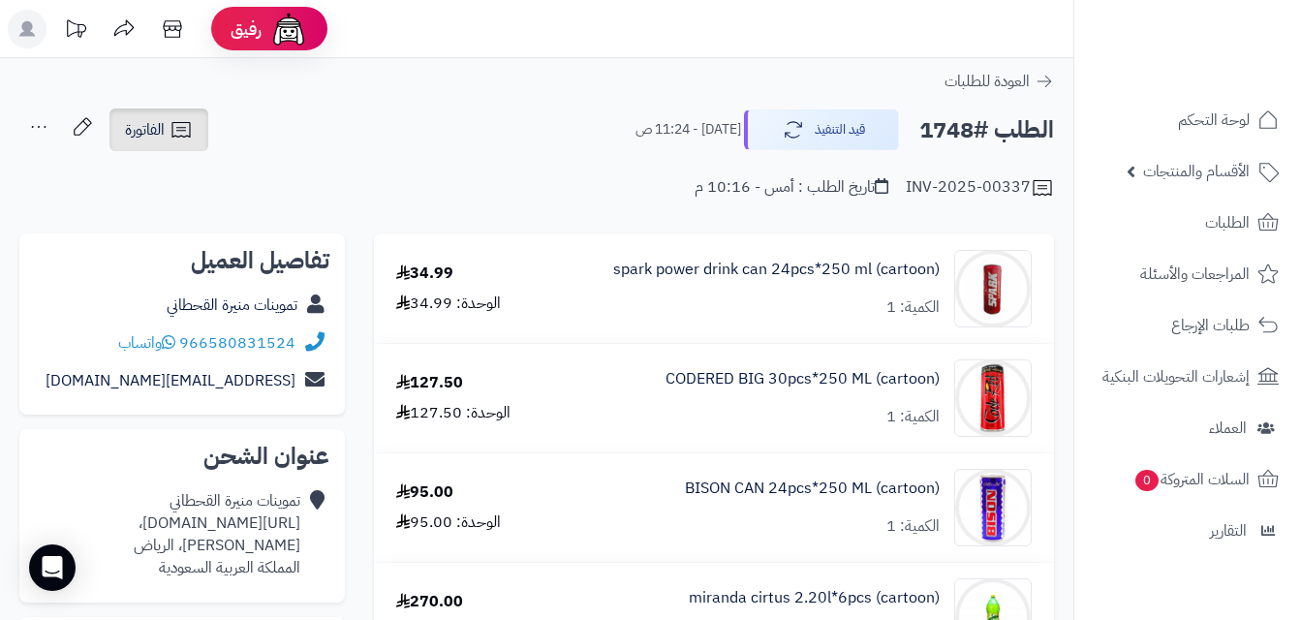
click at [170, 119] on icon at bounding box center [181, 129] width 23 height 23
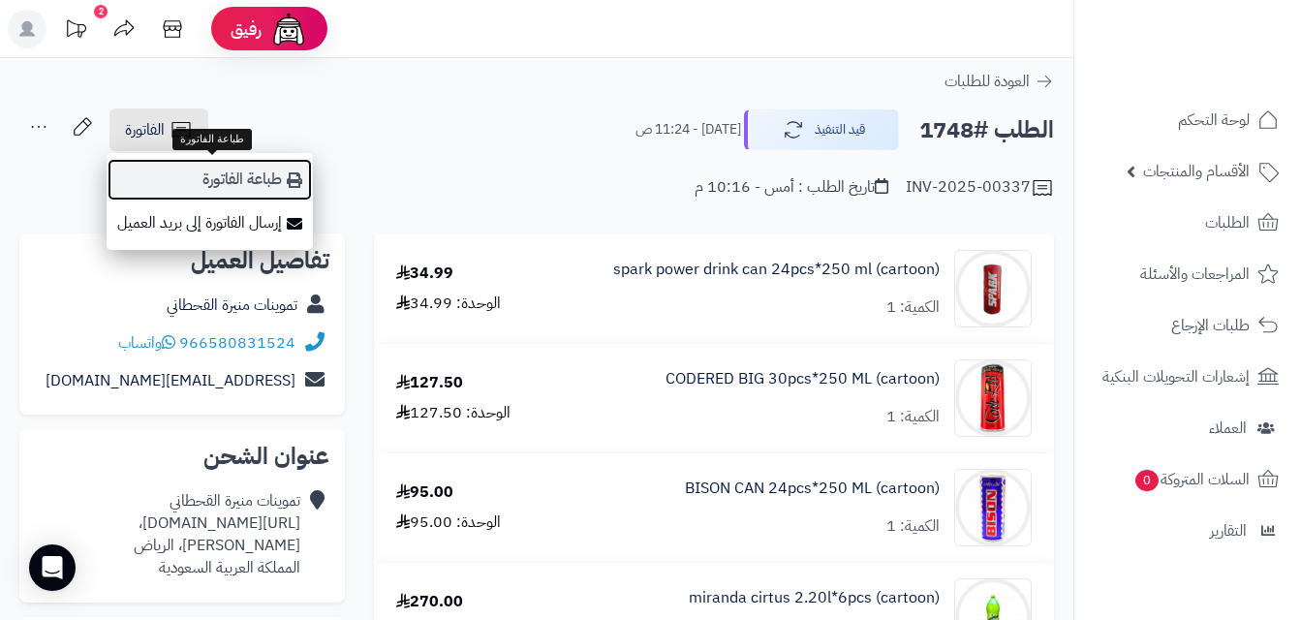
click at [294, 174] on icon at bounding box center [294, 179] width 15 height 15
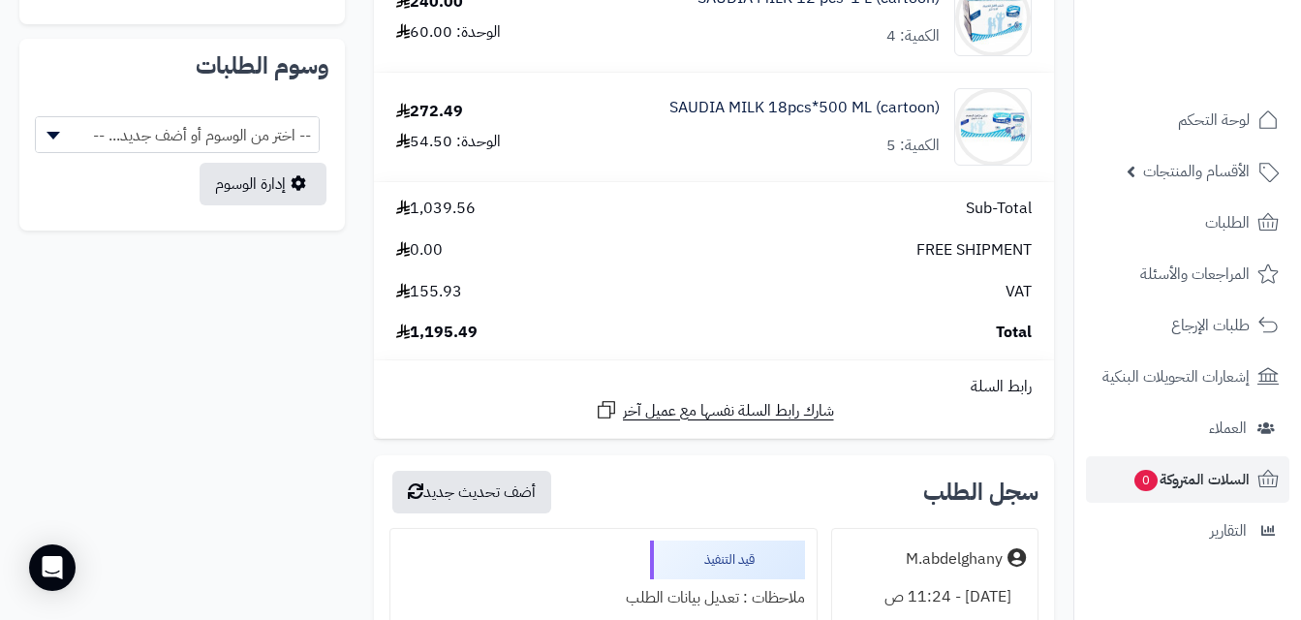
scroll to position [1151, 0]
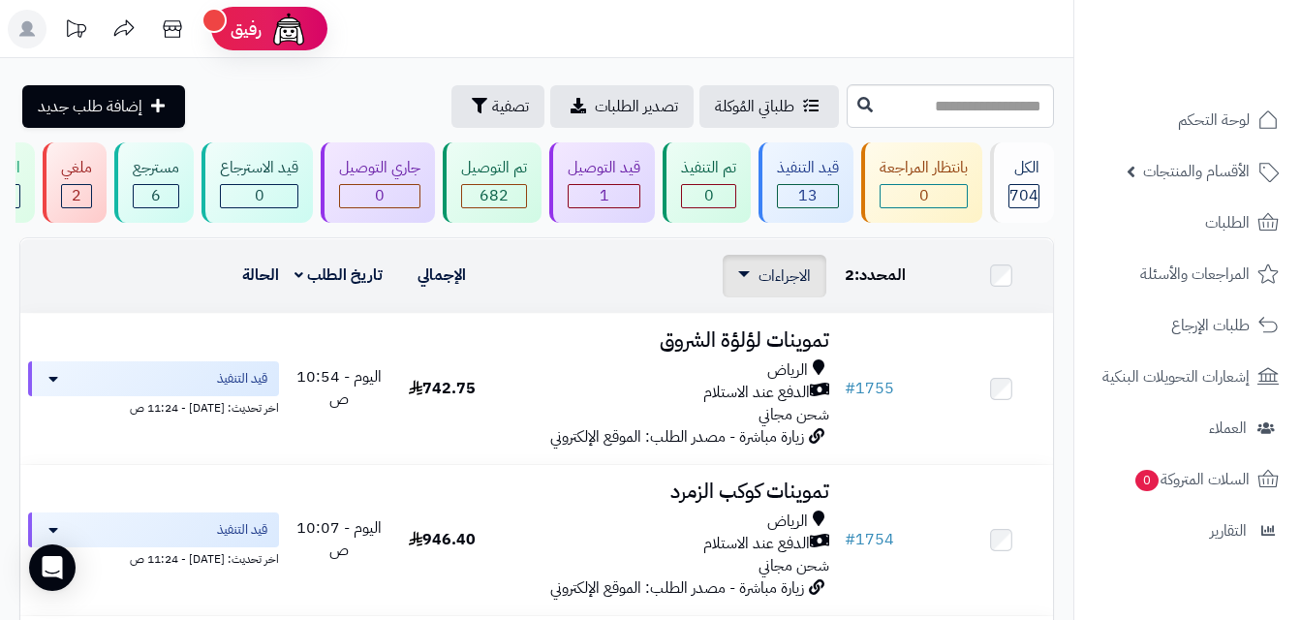
click at [796, 288] on span "الاجراءات" at bounding box center [784, 275] width 52 height 23
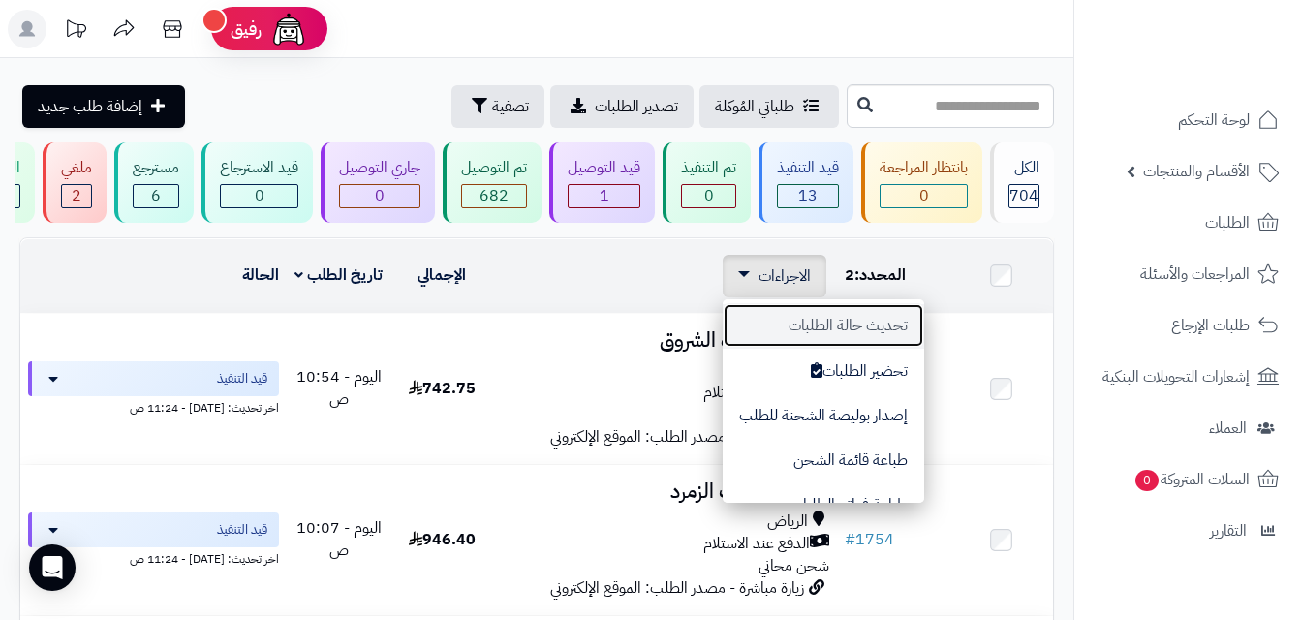
click at [823, 335] on button "تحديث حالة الطلبات" at bounding box center [823, 325] width 201 height 45
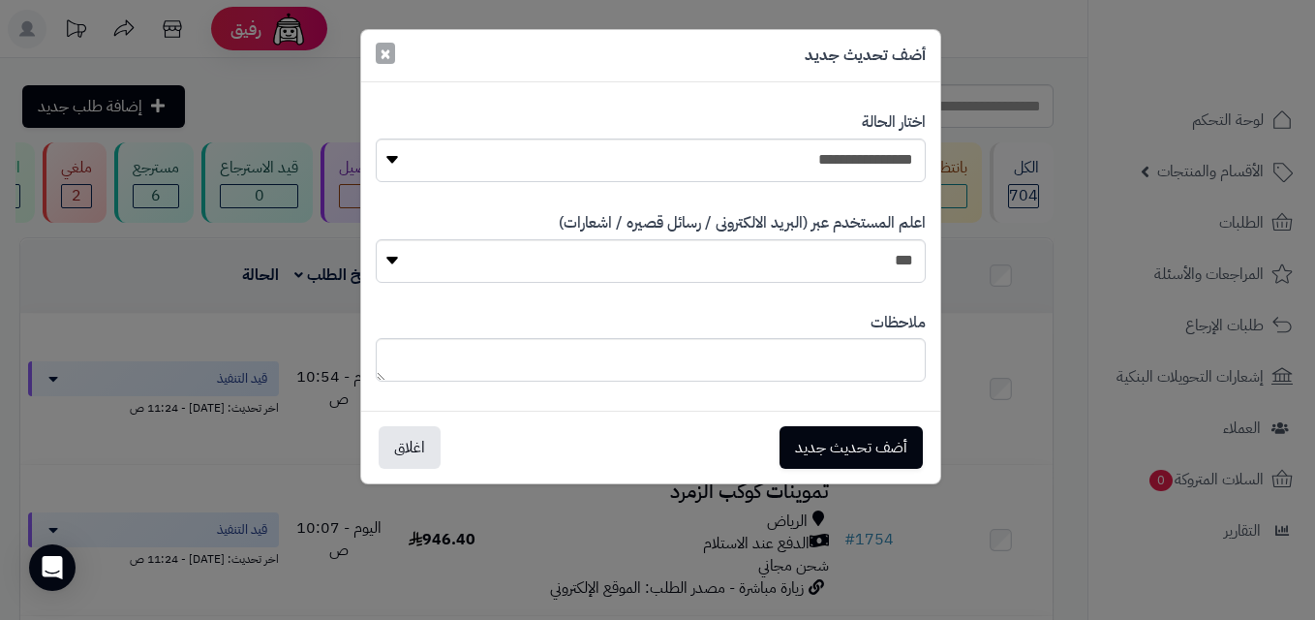
click at [394, 55] on div "أضف تحديث جديد ×" at bounding box center [650, 56] width 579 height 52
click at [388, 57] on span "×" at bounding box center [386, 54] width 12 height 29
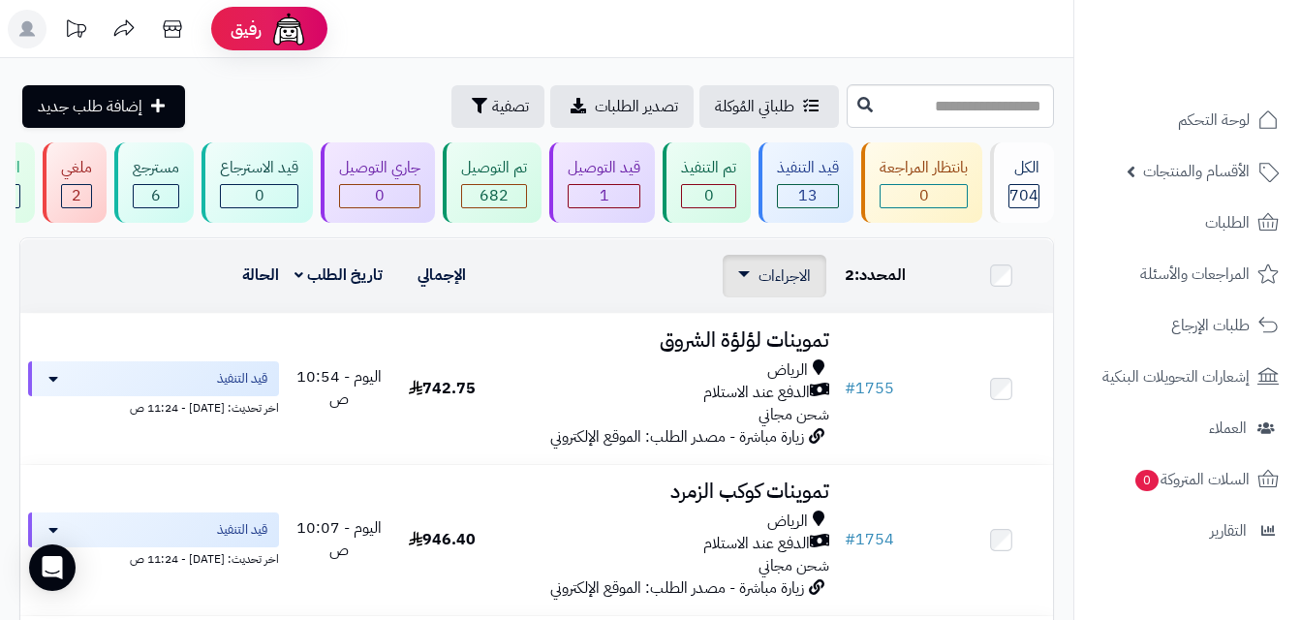
click at [799, 288] on span "الاجراءات" at bounding box center [784, 275] width 52 height 23
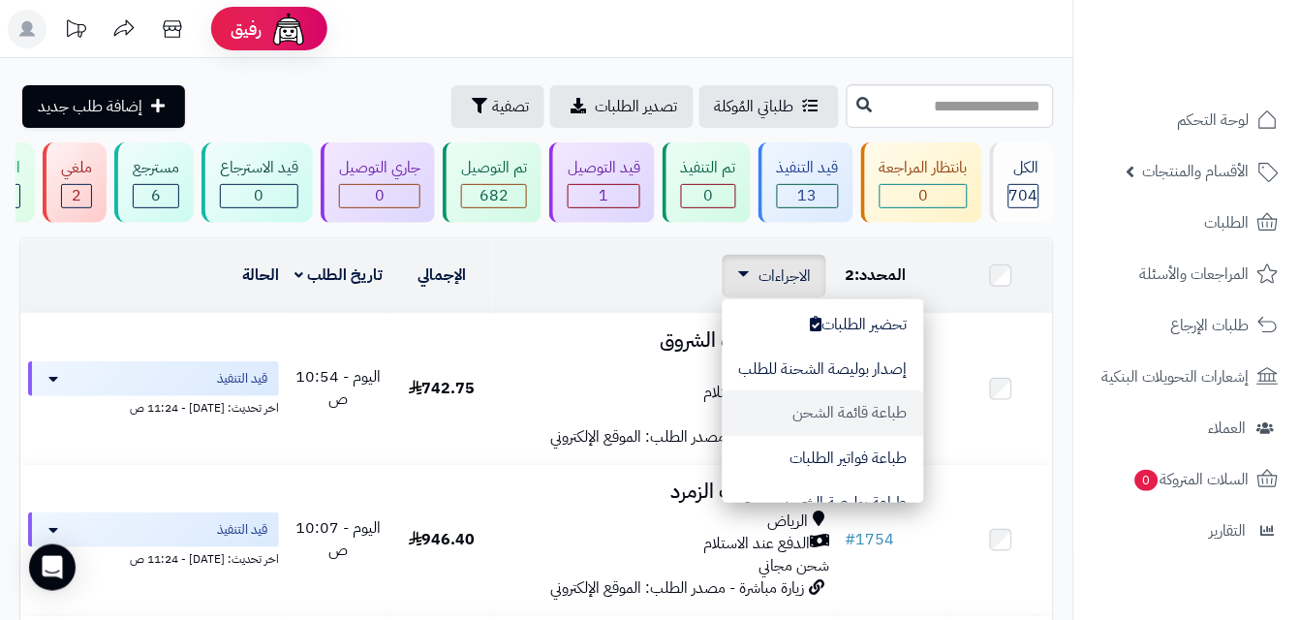
scroll to position [53, 0]
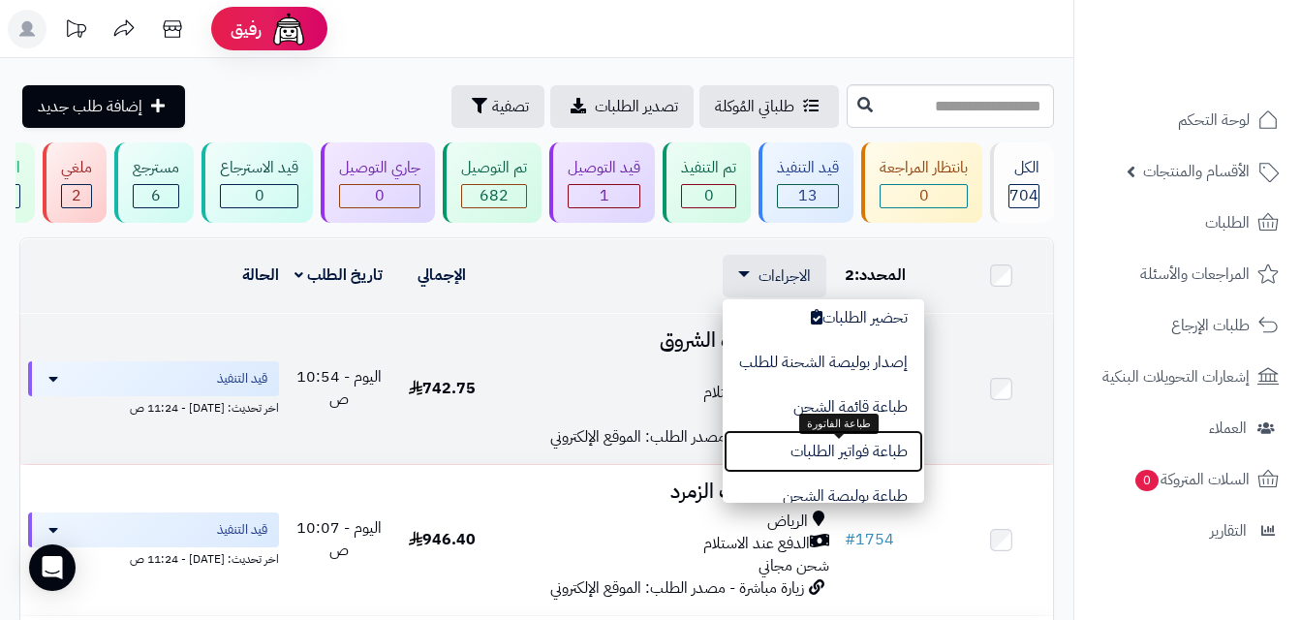
click at [788, 458] on button "طباعة فواتير الطلبات" at bounding box center [823, 451] width 201 height 45
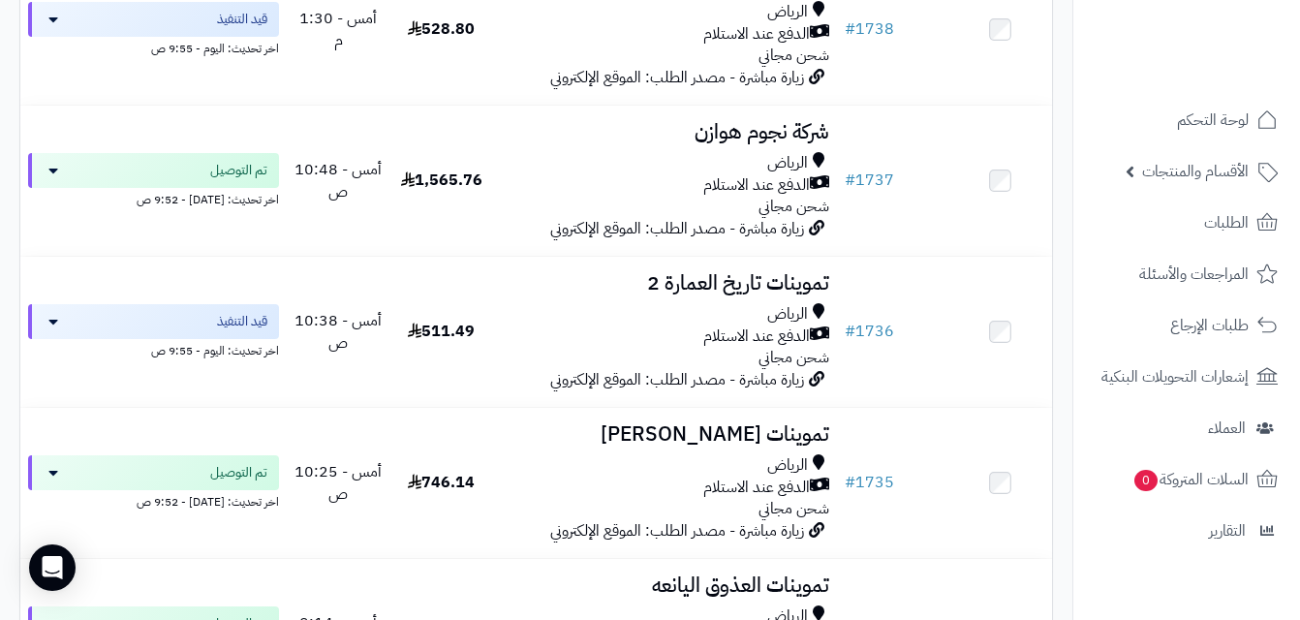
scroll to position [3006, 0]
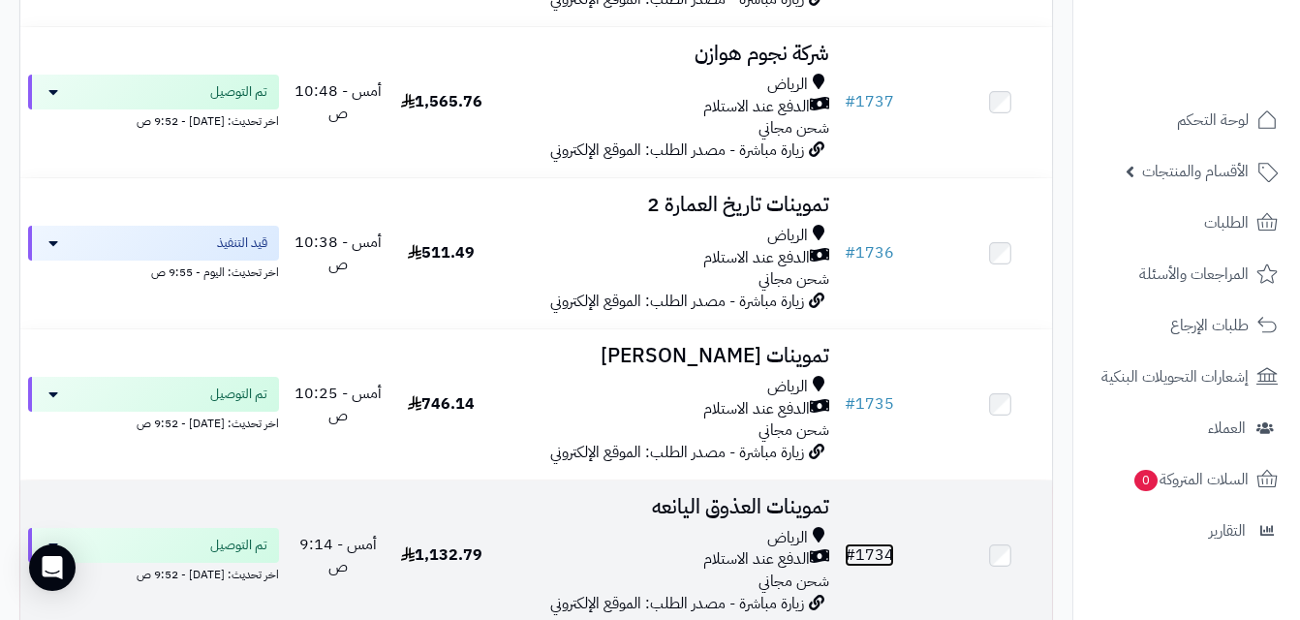
click at [882, 567] on link "# 1734" at bounding box center [869, 554] width 49 height 23
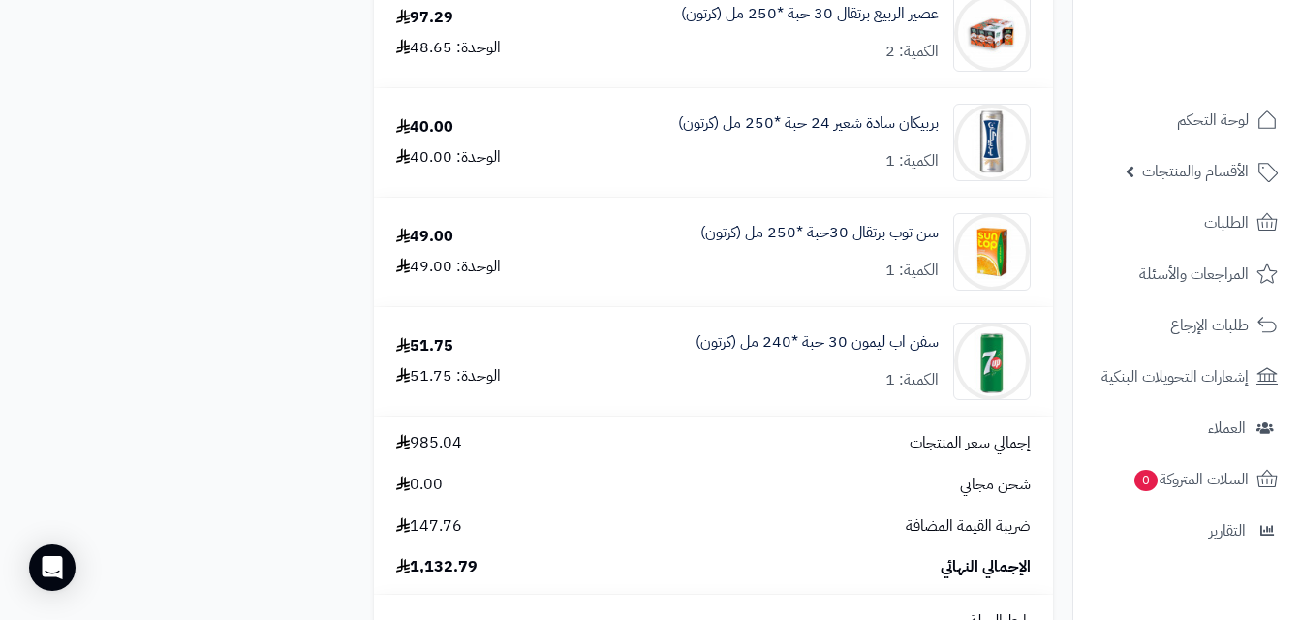
scroll to position [1033, 0]
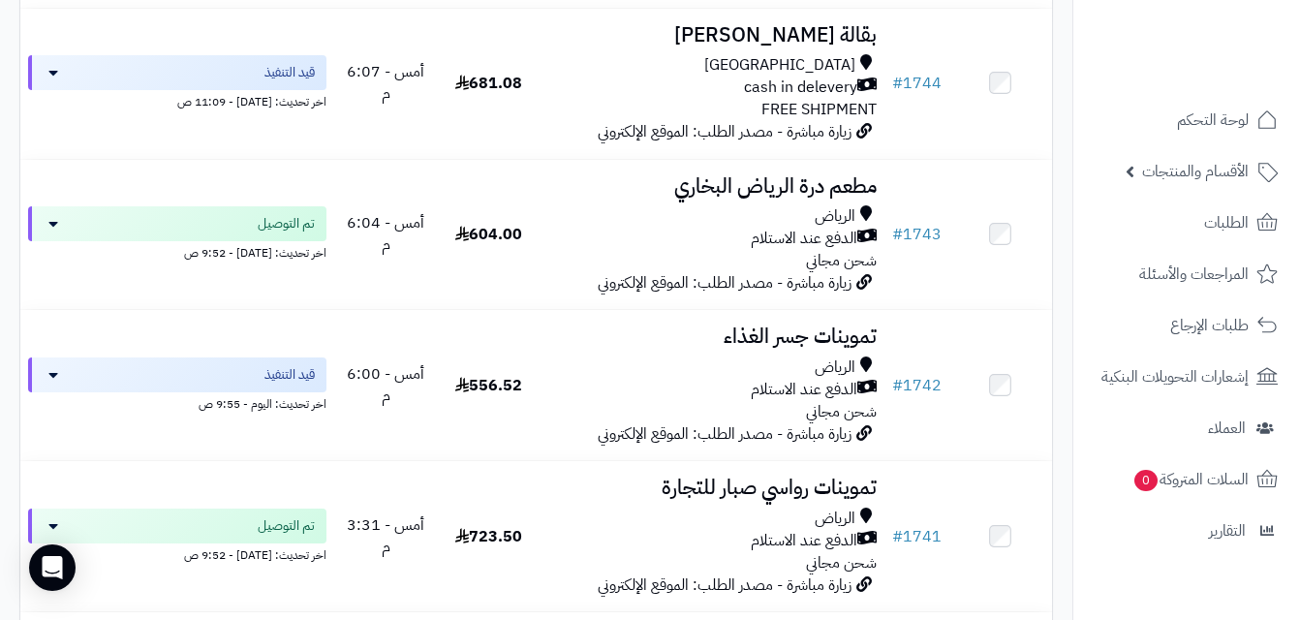
scroll to position [1979, 0]
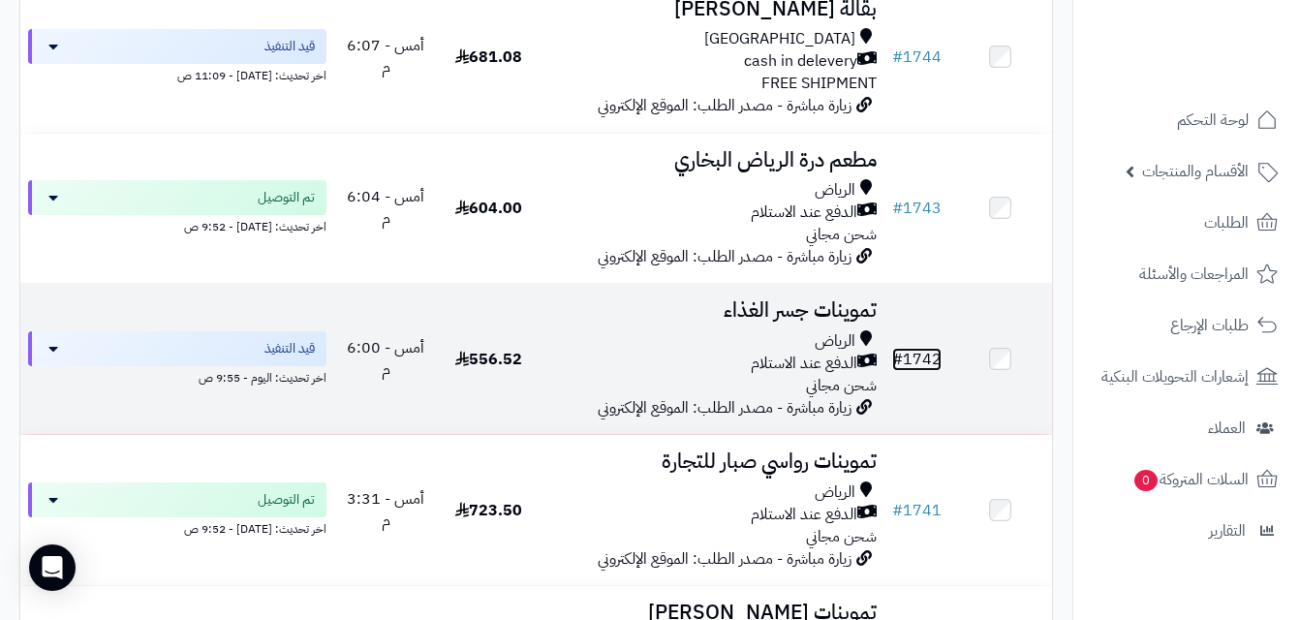
click at [933, 361] on link "# 1742" at bounding box center [916, 359] width 49 height 23
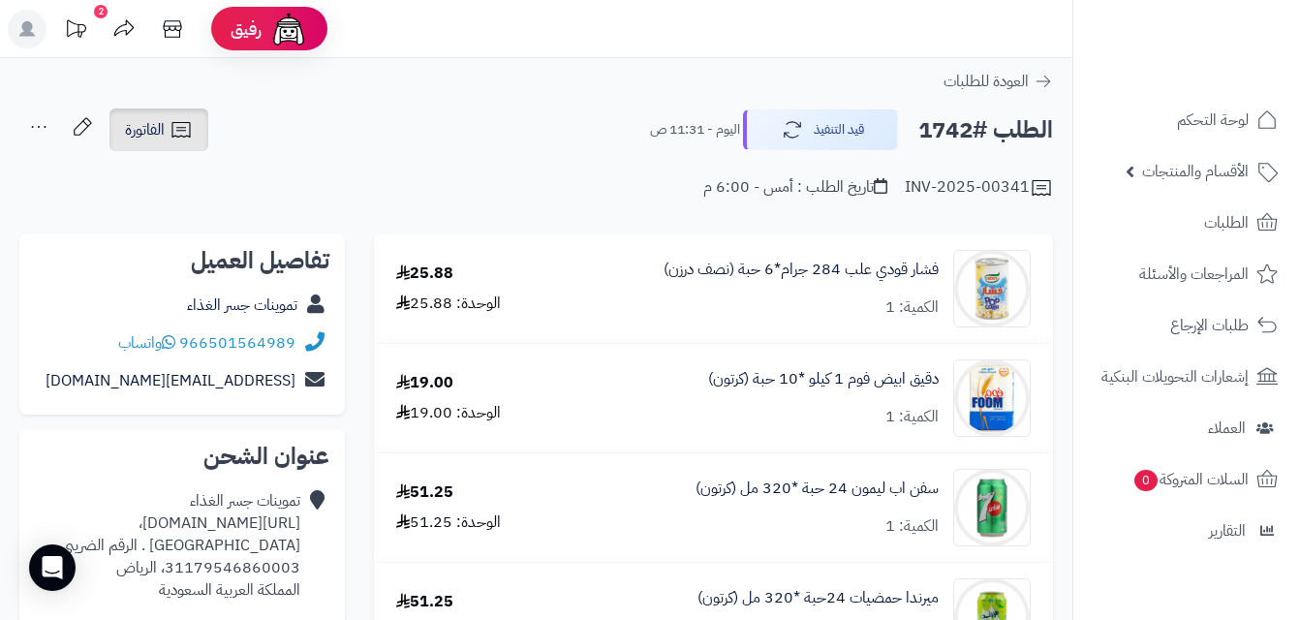
click at [149, 111] on link "الفاتورة" at bounding box center [158, 129] width 99 height 43
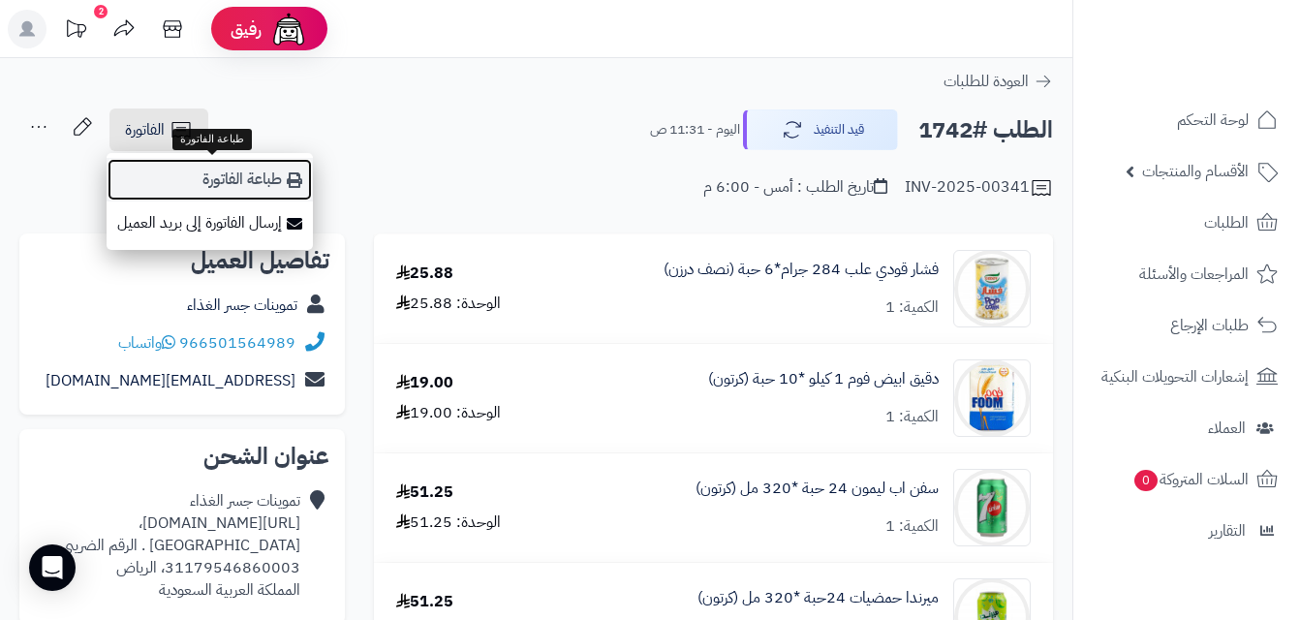
click at [247, 166] on link "طباعة الفاتورة" at bounding box center [210, 180] width 206 height 44
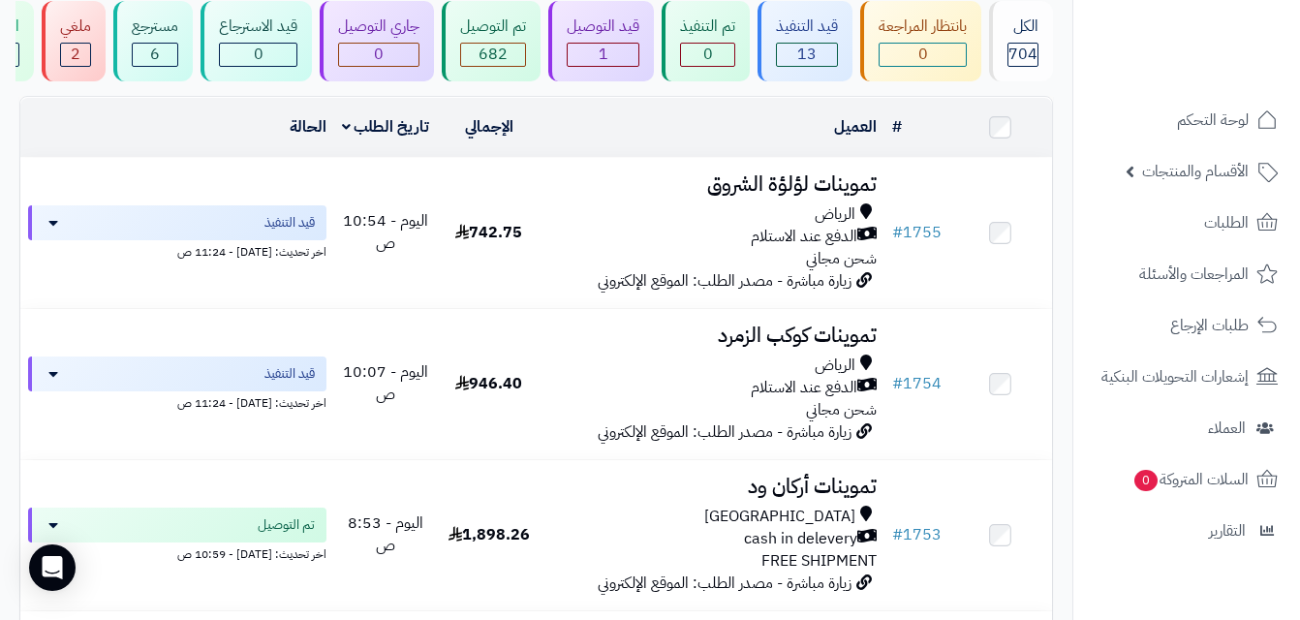
scroll to position [115, 0]
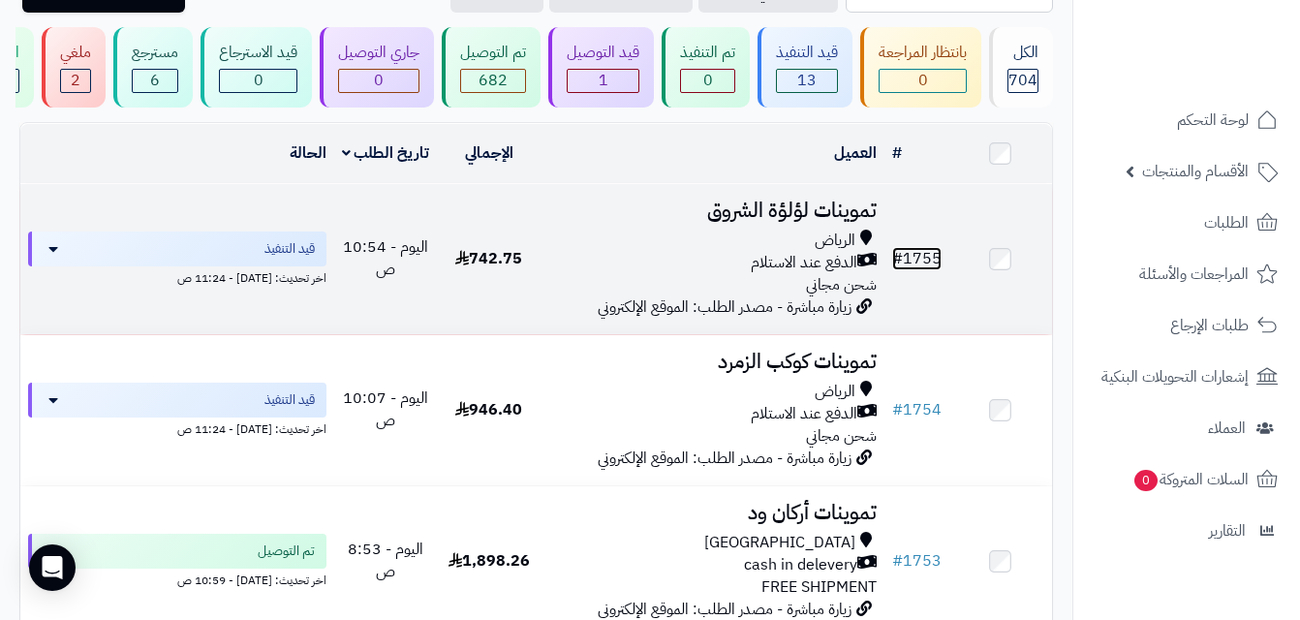
click at [923, 270] on link "# 1755" at bounding box center [916, 258] width 49 height 23
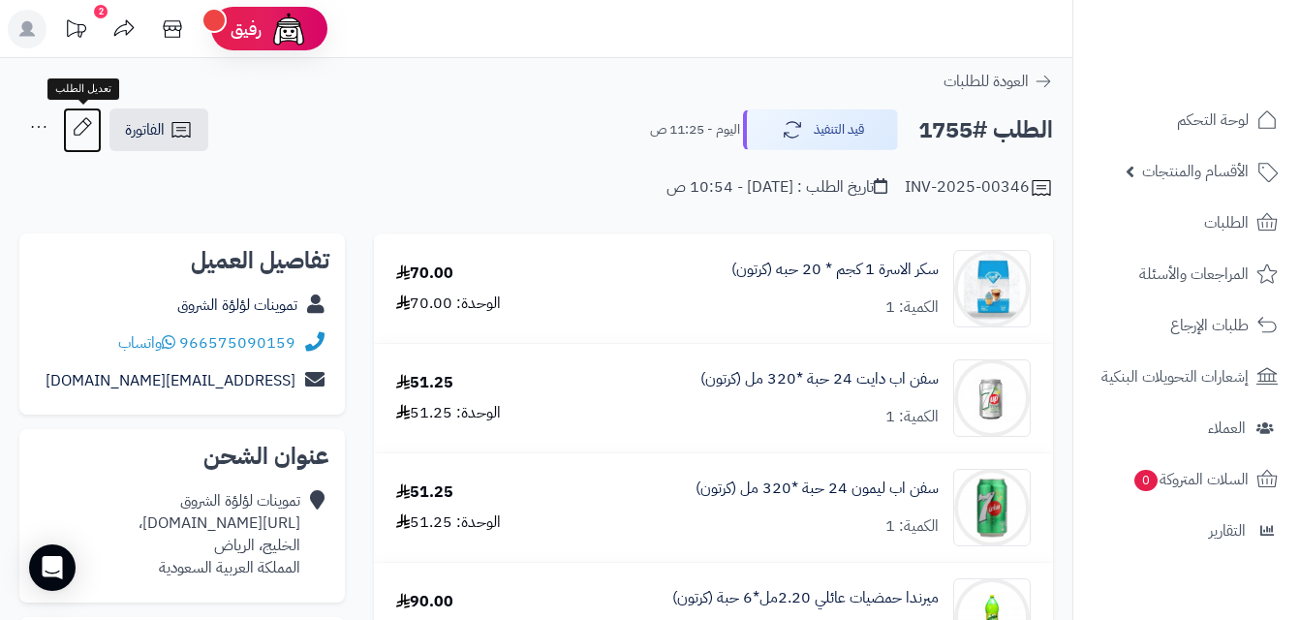
click at [85, 133] on icon at bounding box center [82, 127] width 39 height 39
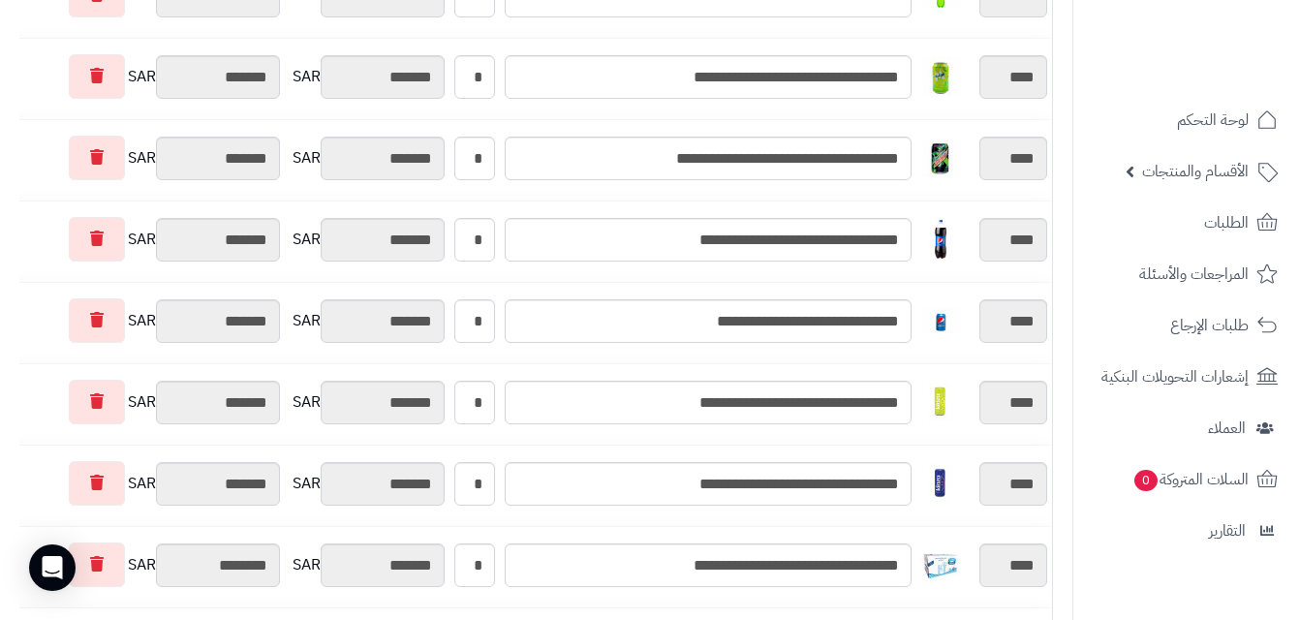
scroll to position [553, 0]
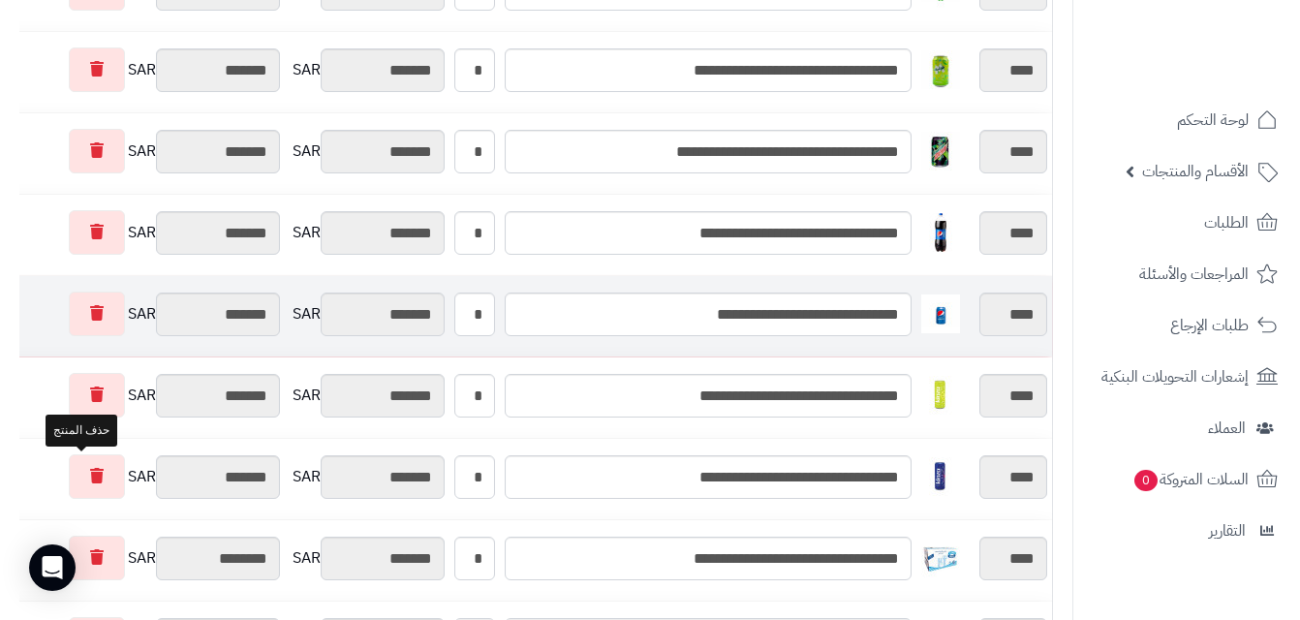
drag, startPoint x: 77, startPoint y: 480, endPoint x: 913, endPoint y: 315, distance: 852.2
click at [90, 479] on icon at bounding box center [97, 475] width 14 height 15
type input "********"
type input "*******"
type input "********"
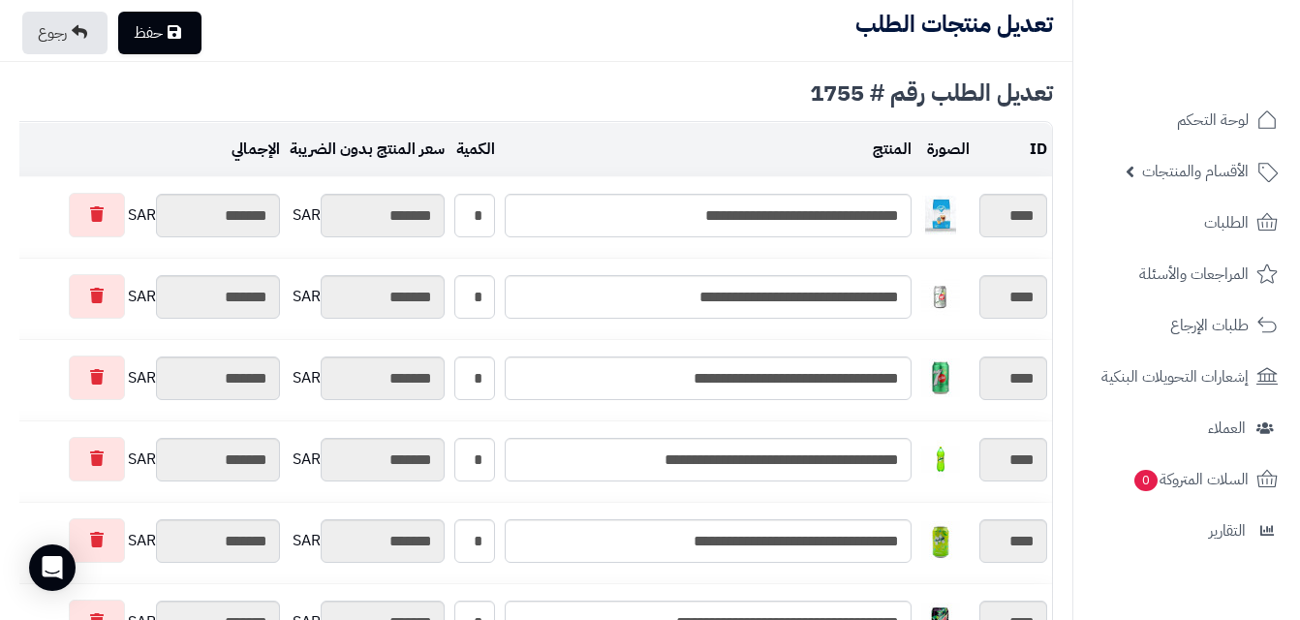
scroll to position [0, 0]
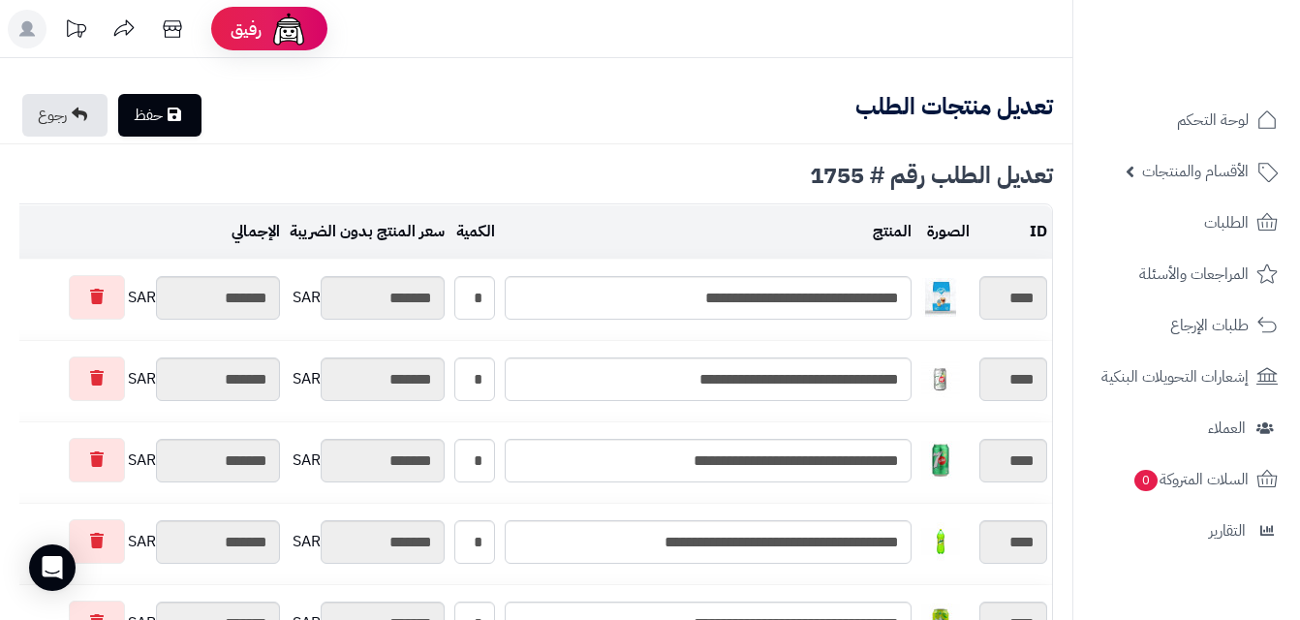
click at [155, 109] on link "حفظ" at bounding box center [159, 115] width 83 height 43
type input "**********"
click at [67, 117] on link "رجوع" at bounding box center [64, 115] width 85 height 43
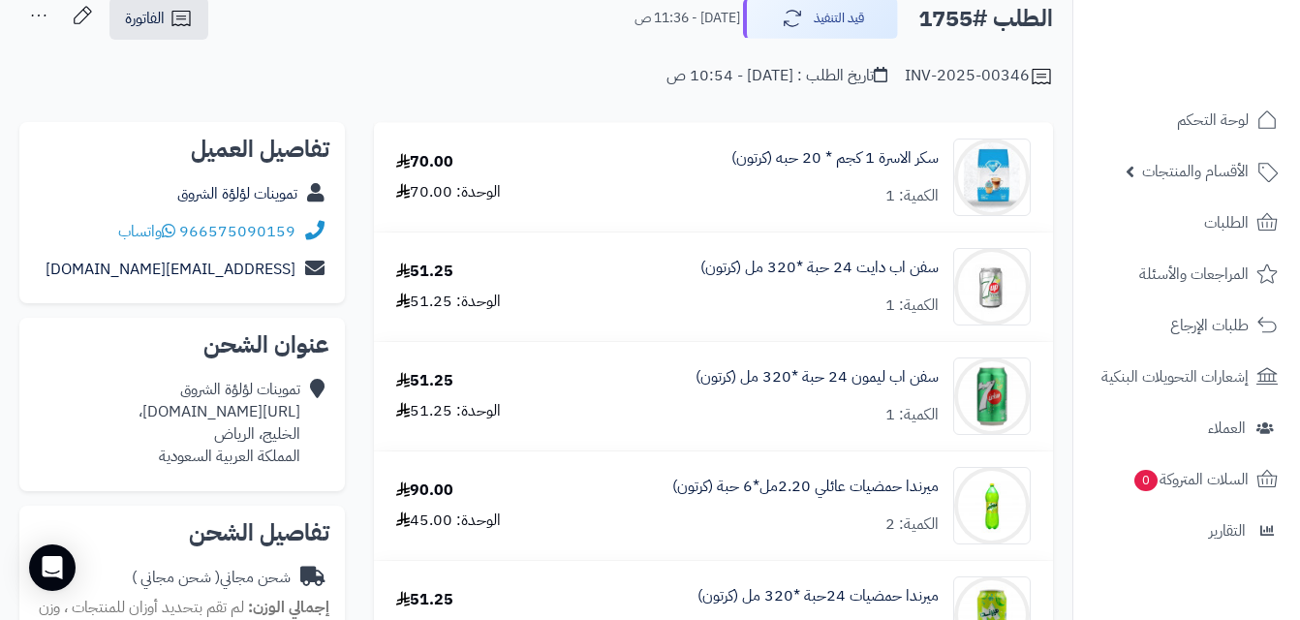
scroll to position [103, 0]
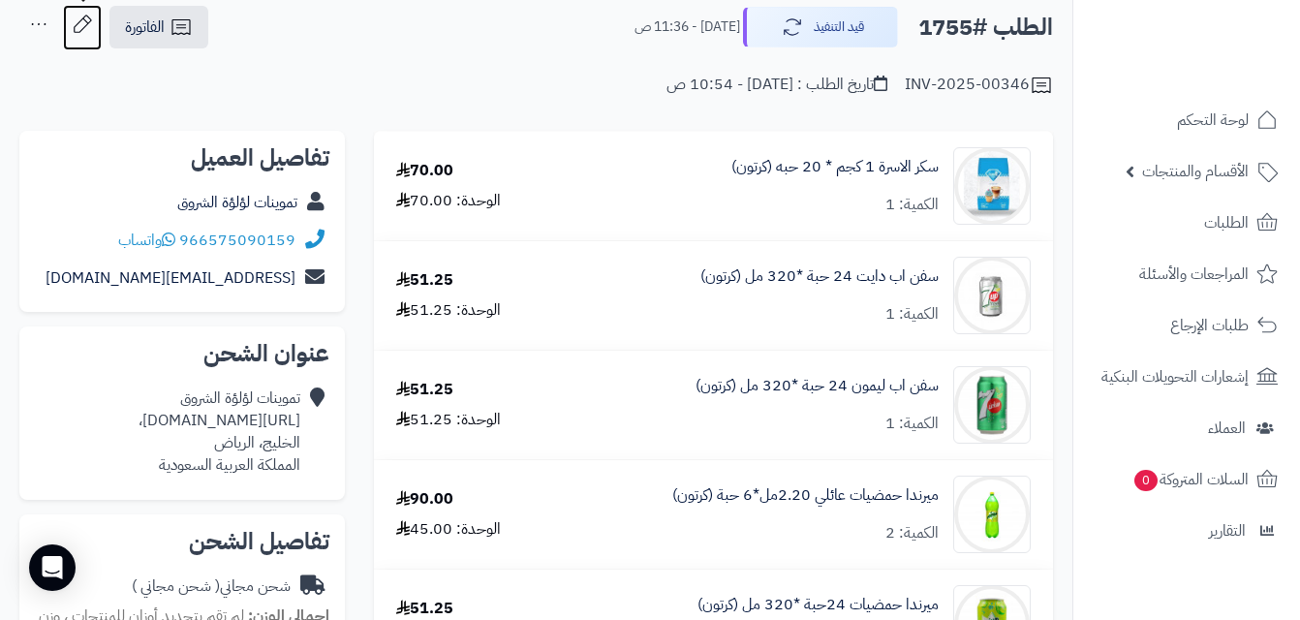
click at [82, 17] on icon at bounding box center [82, 24] width 39 height 39
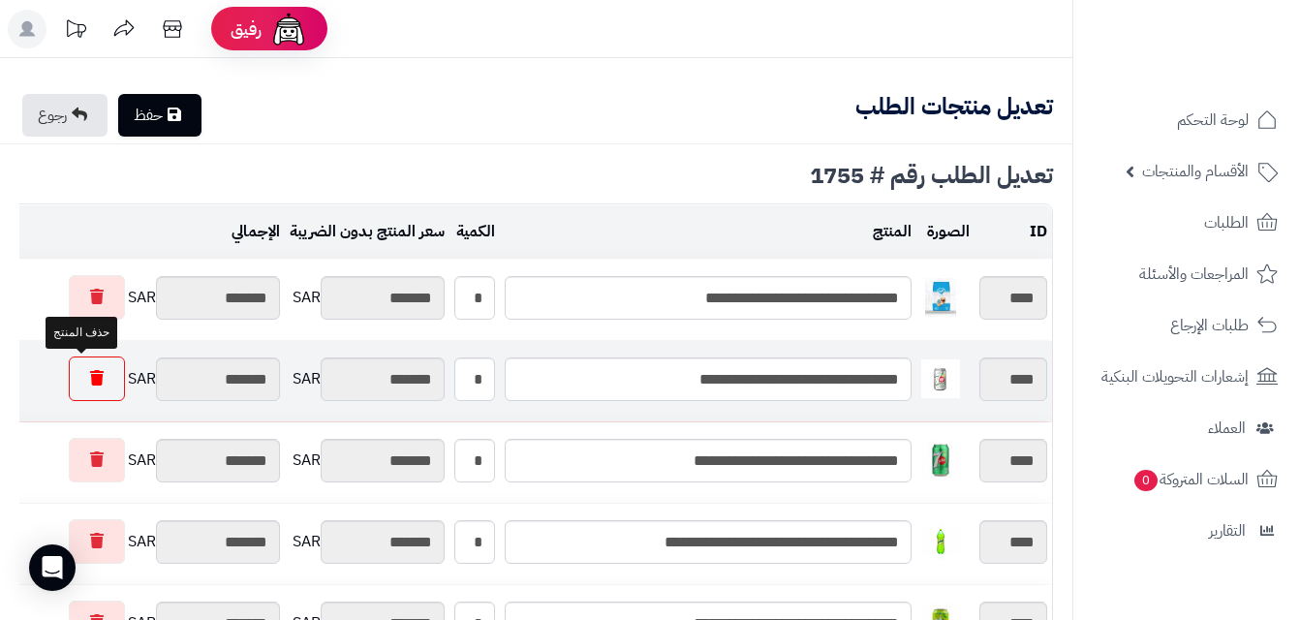
click at [85, 368] on link at bounding box center [97, 378] width 56 height 45
type input "********"
type input "*******"
type input "********"
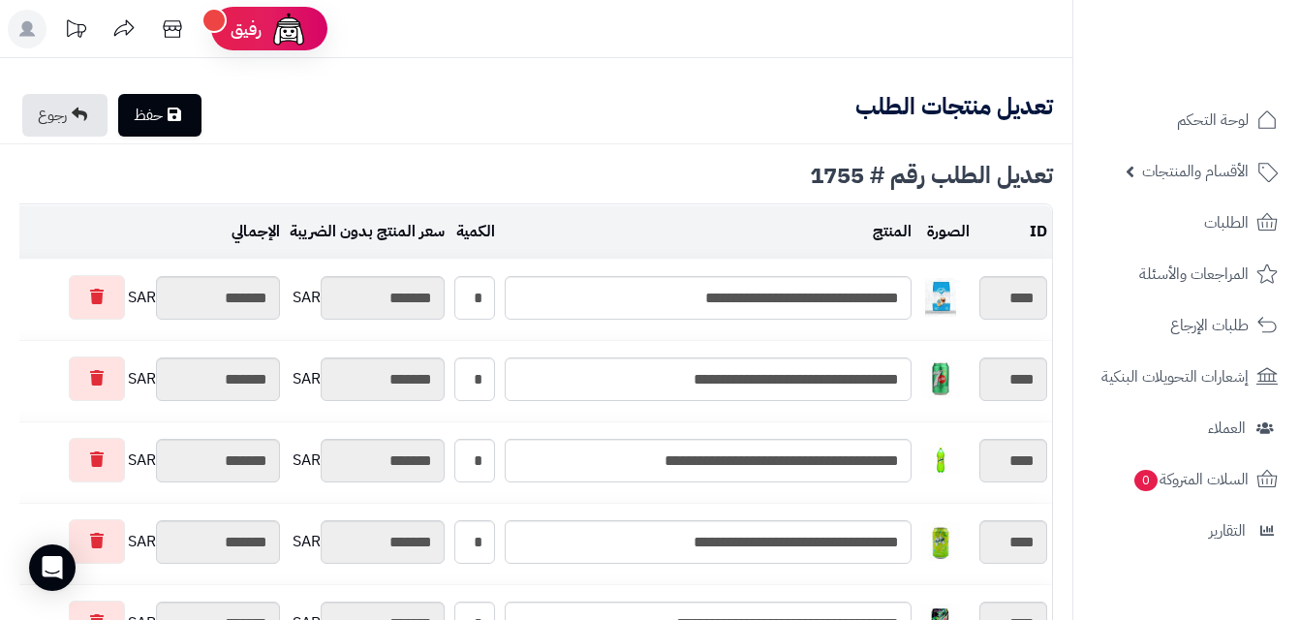
click at [170, 109] on link "حفظ" at bounding box center [159, 115] width 83 height 43
type input "**********"
click at [66, 107] on link "رجوع" at bounding box center [64, 115] width 85 height 43
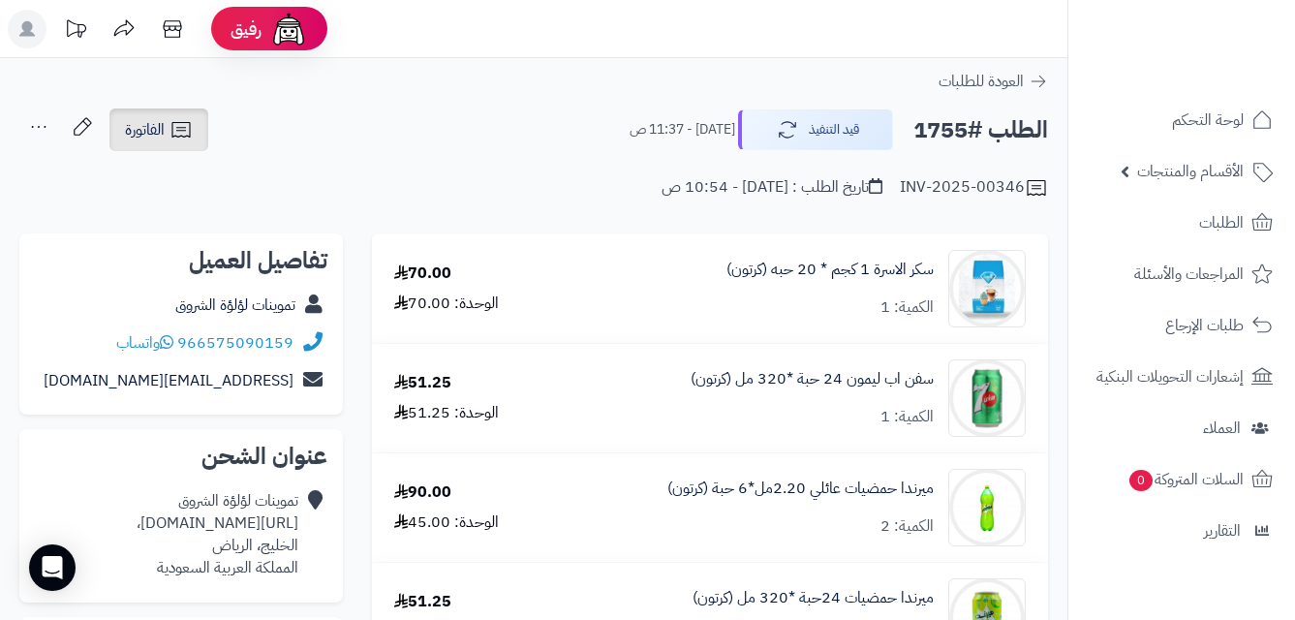
click at [193, 129] on icon at bounding box center [181, 129] width 23 height 23
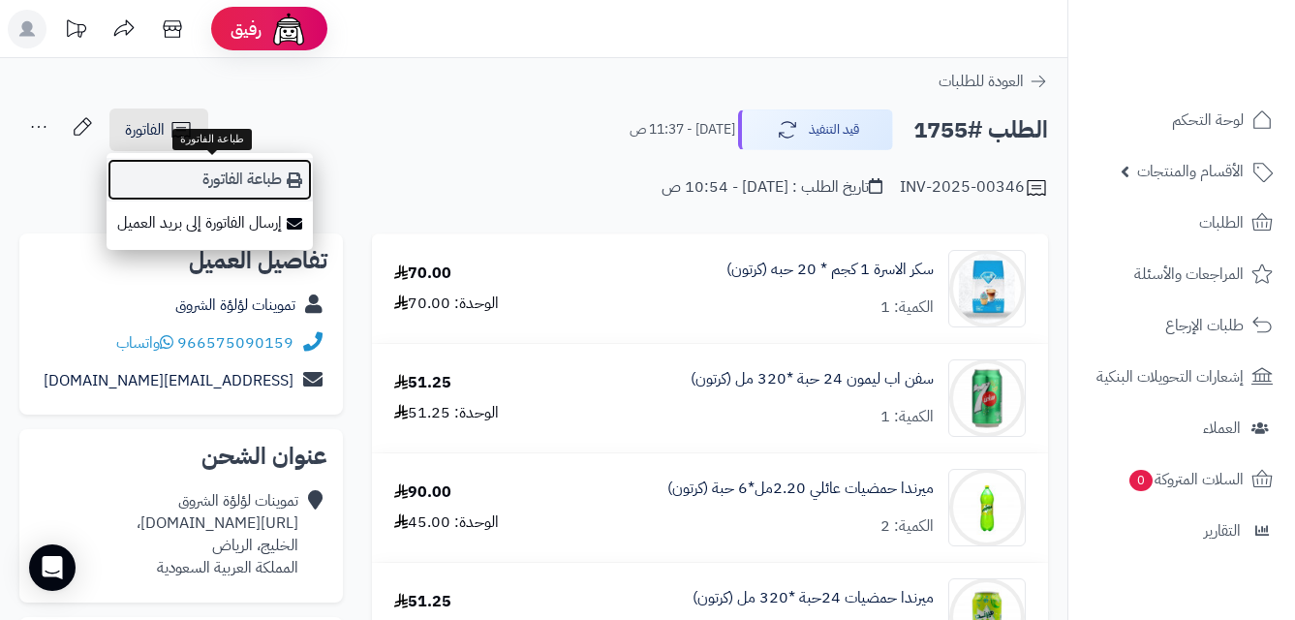
click at [237, 174] on link "طباعة الفاتورة" at bounding box center [210, 180] width 206 height 44
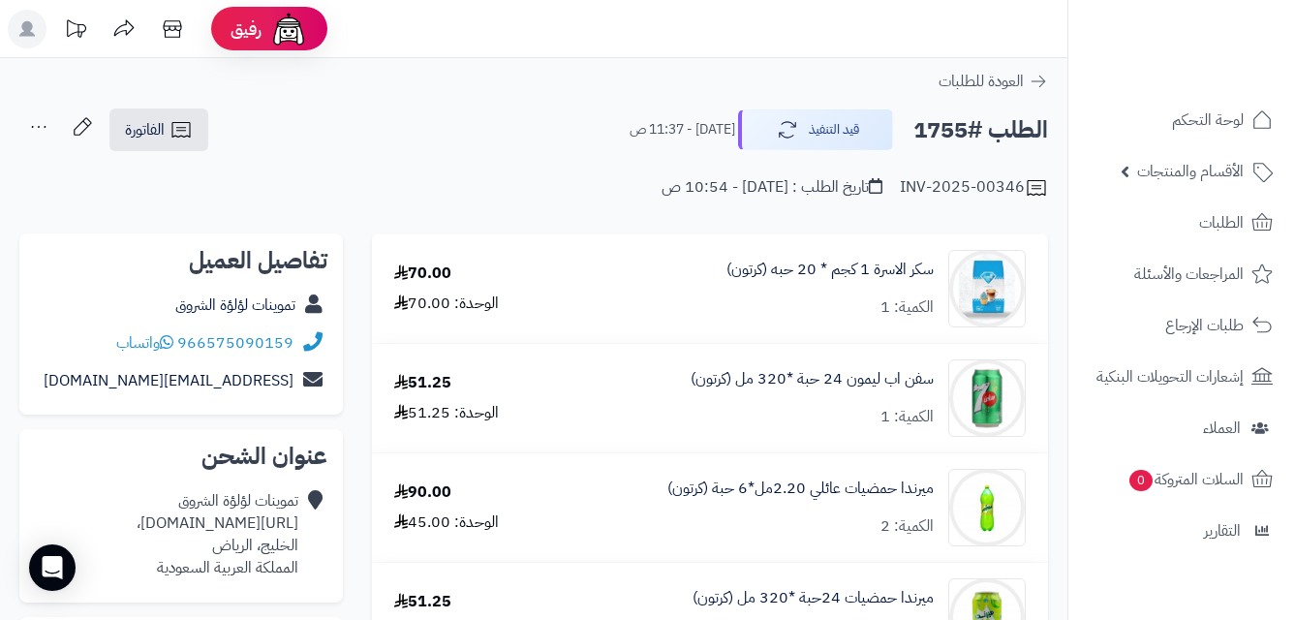
scroll to position [103, 0]
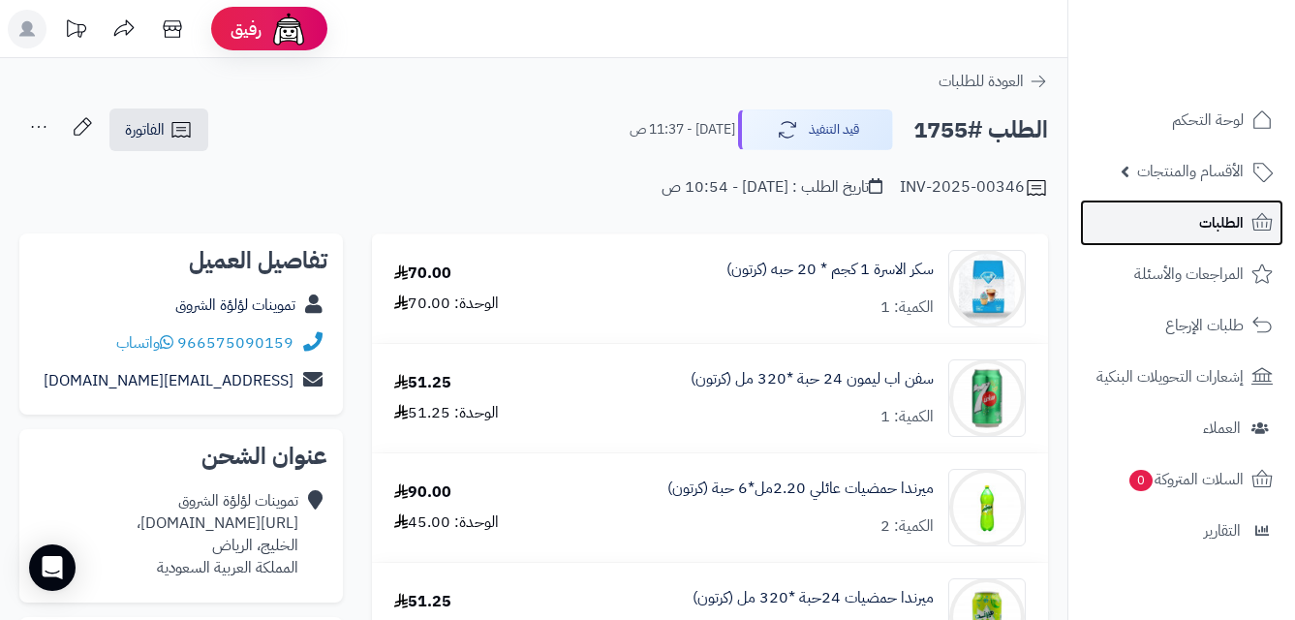
click at [1237, 222] on span "الطلبات" at bounding box center [1221, 222] width 45 height 27
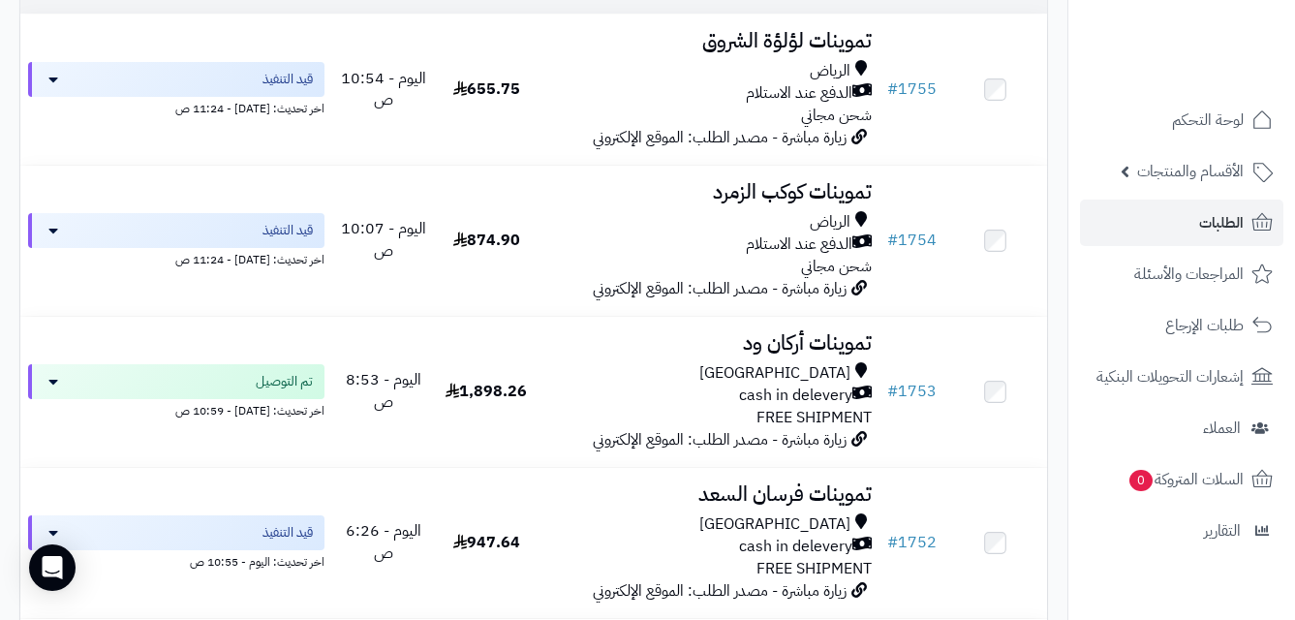
scroll to position [362, 0]
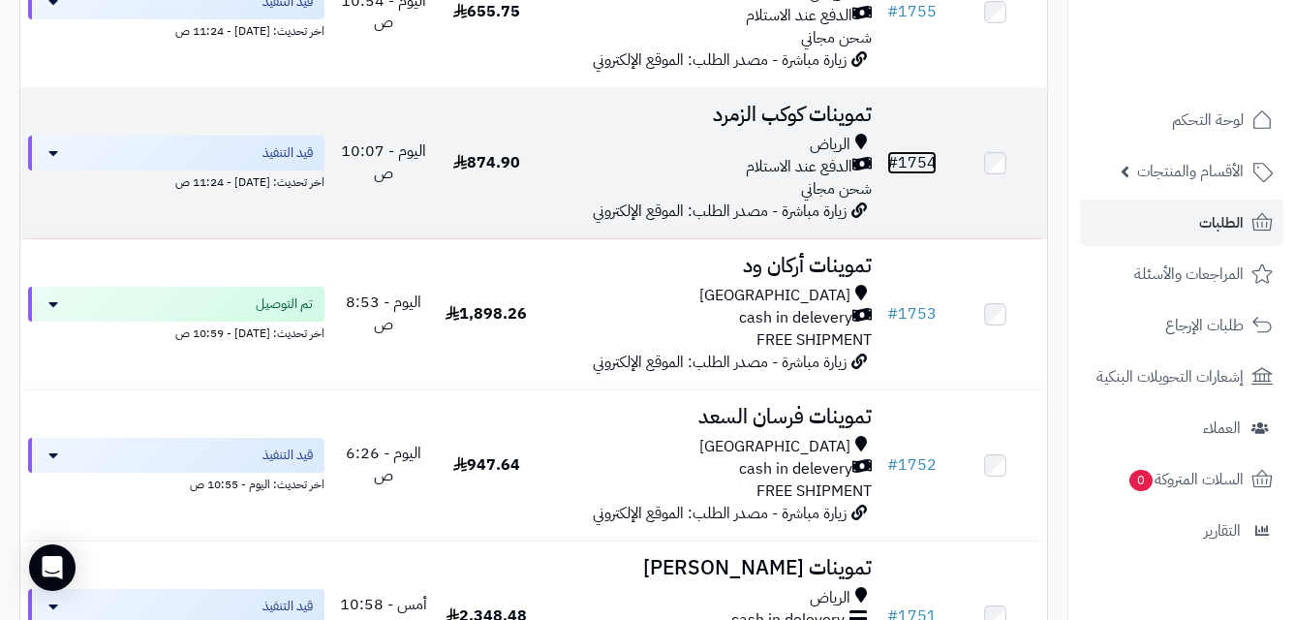
click at [911, 173] on link "# 1754" at bounding box center [911, 162] width 49 height 23
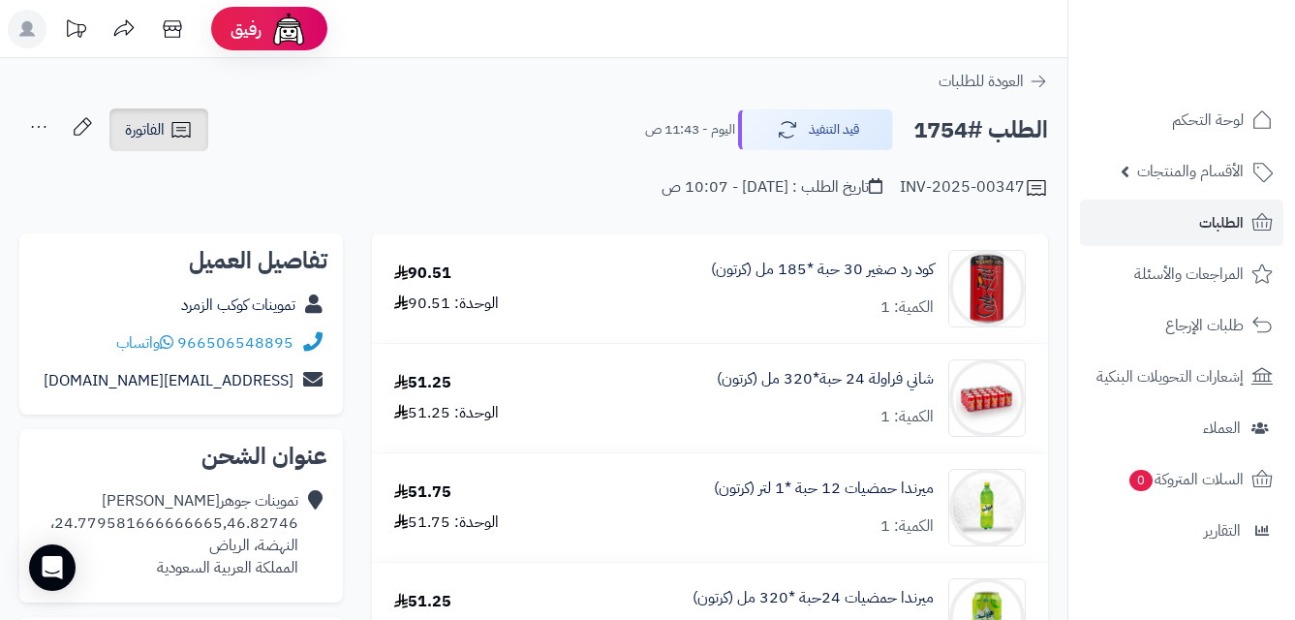
click at [167, 127] on link "الفاتورة" at bounding box center [158, 129] width 99 height 43
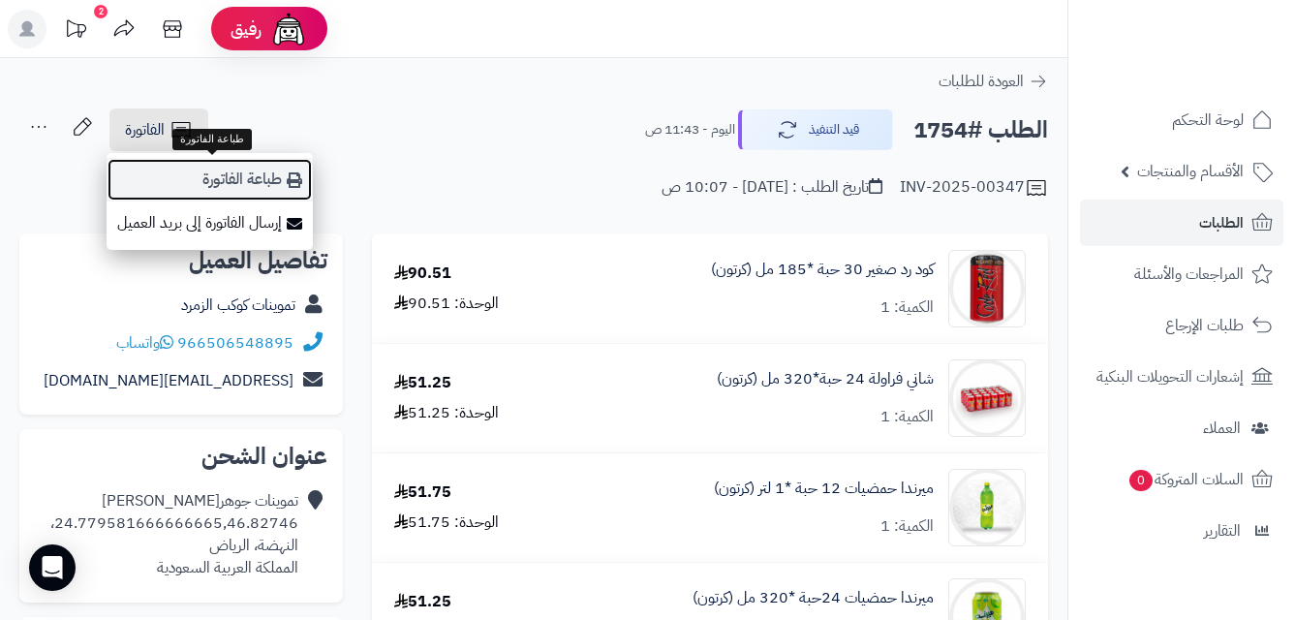
click at [250, 170] on link "طباعة الفاتورة" at bounding box center [210, 180] width 206 height 44
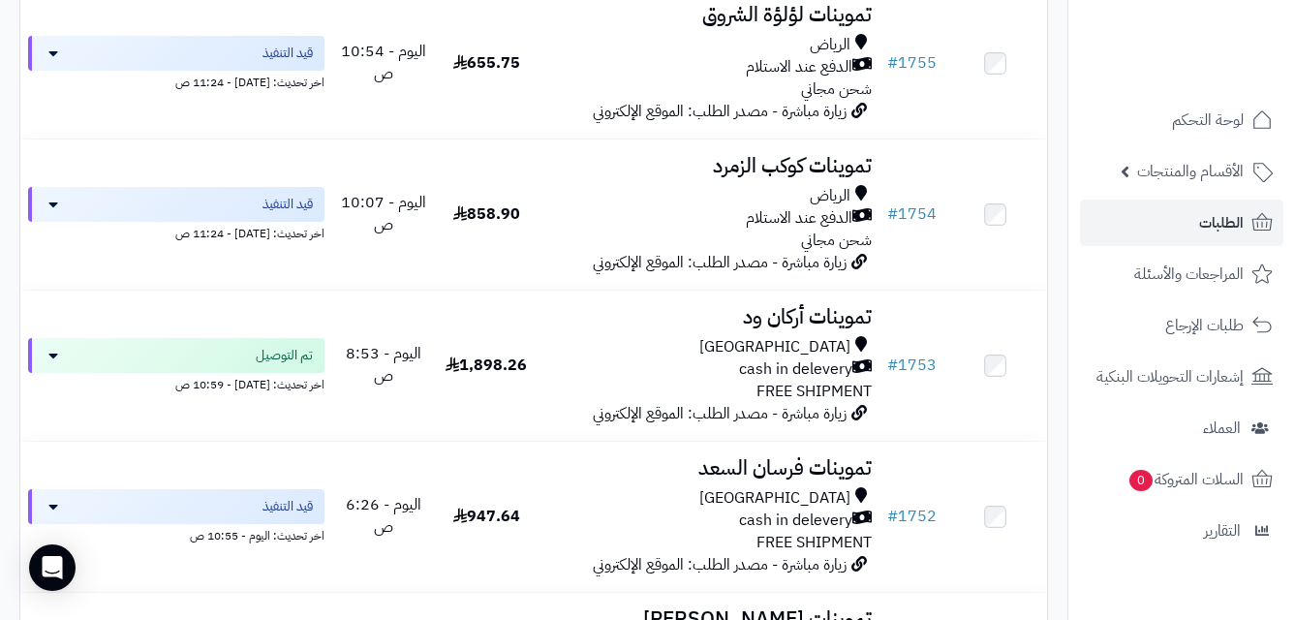
scroll to position [336, 0]
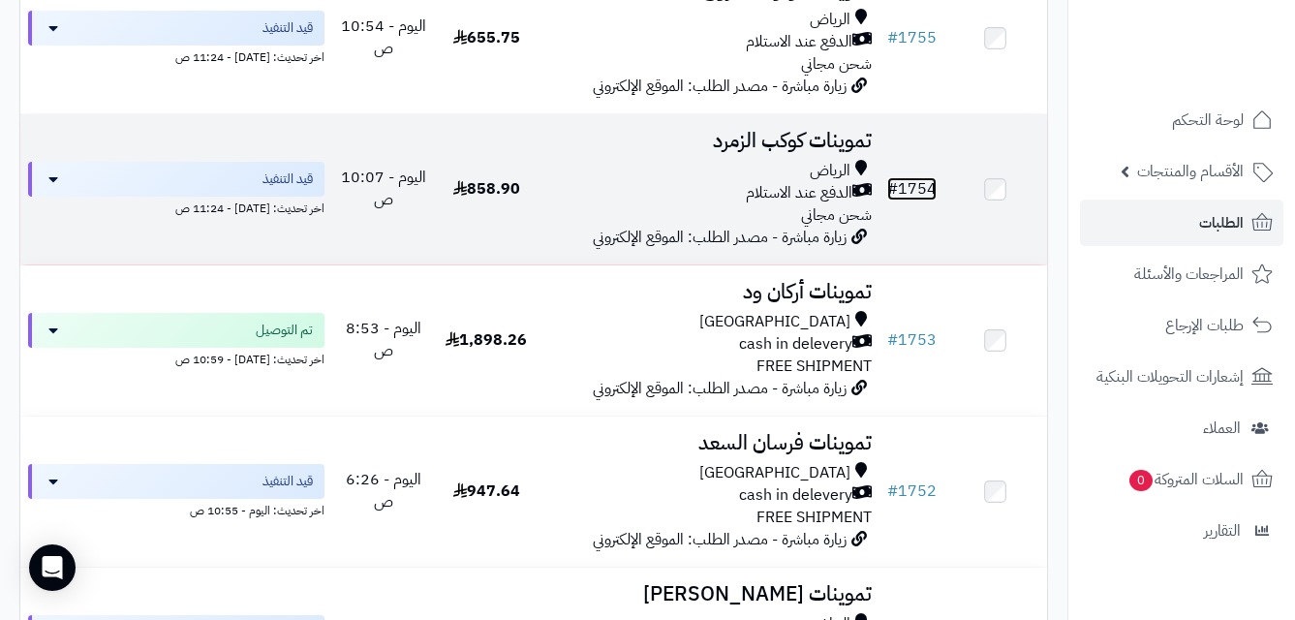
click at [922, 194] on link "# 1754" at bounding box center [911, 188] width 49 height 23
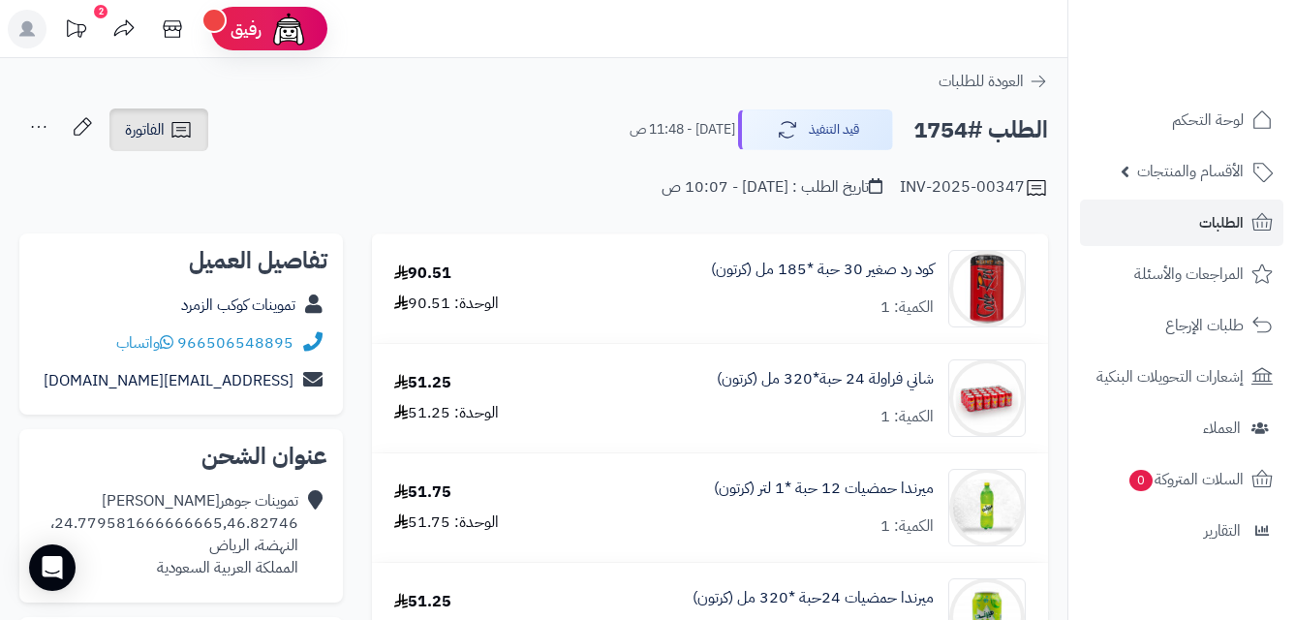
click at [173, 120] on icon at bounding box center [181, 129] width 23 height 23
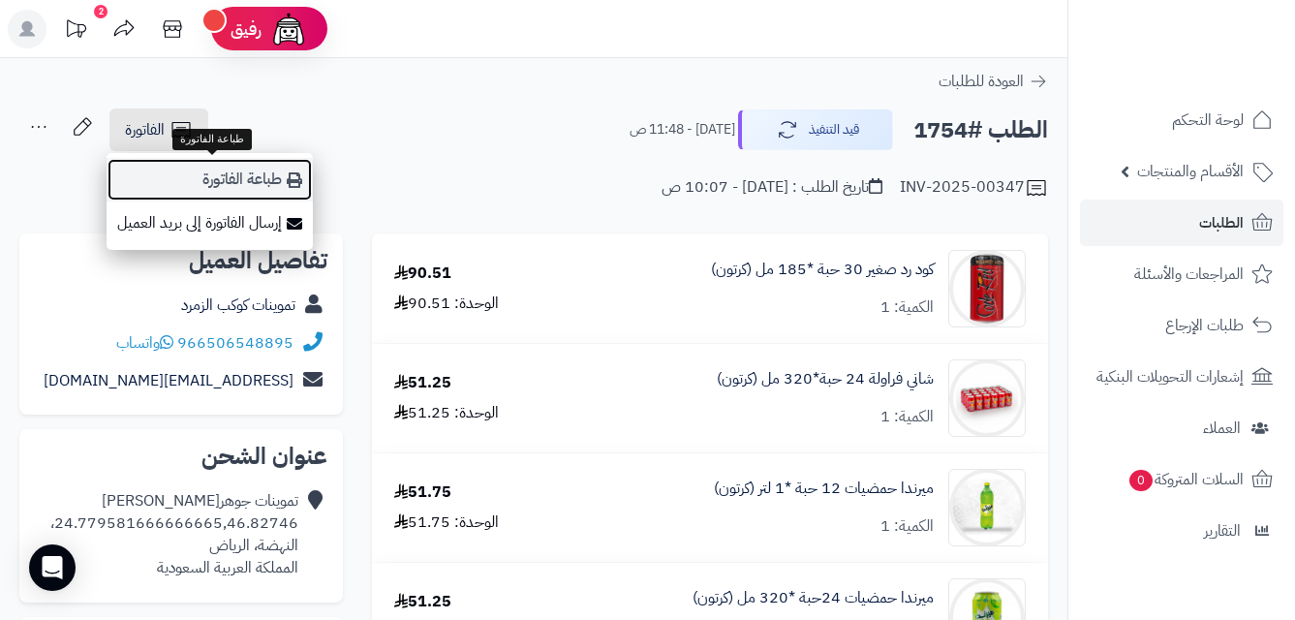
click at [262, 177] on link "طباعة الفاتورة" at bounding box center [210, 180] width 206 height 44
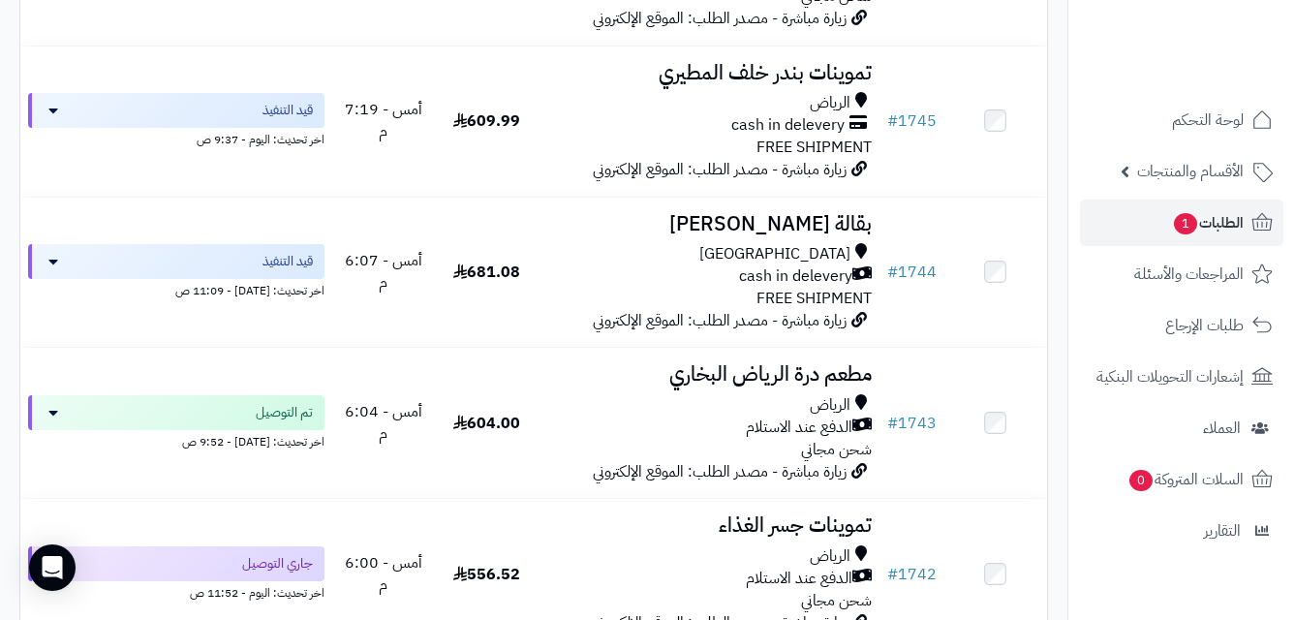
scroll to position [1837, 0]
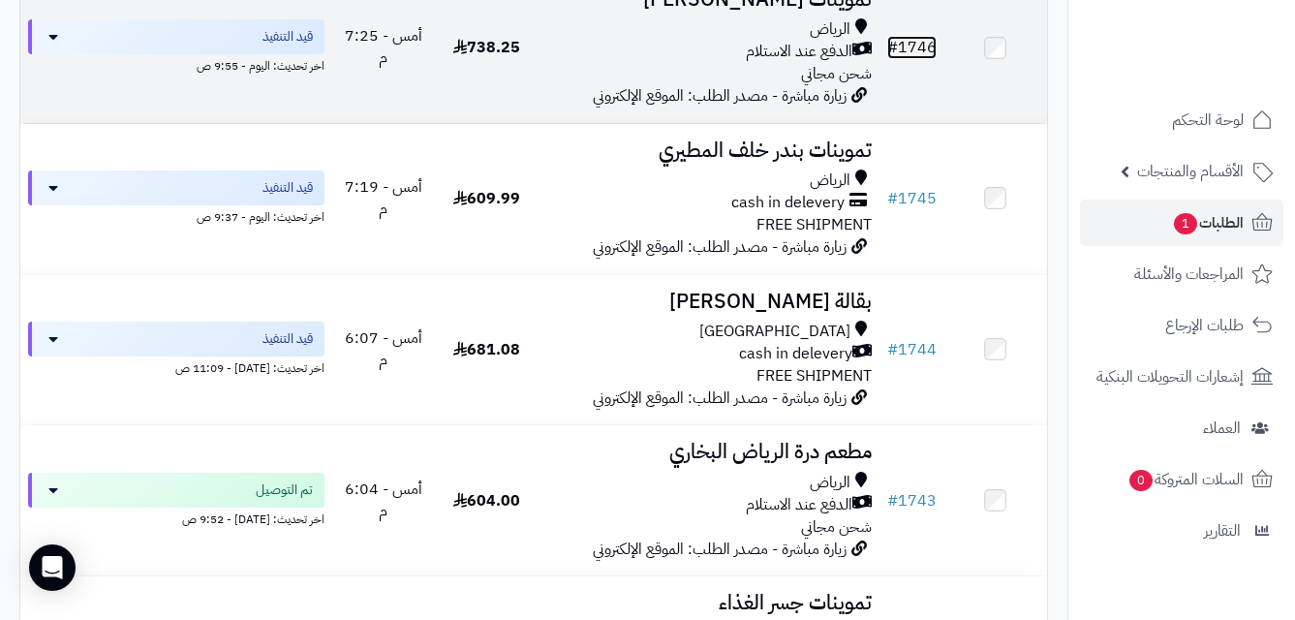
click at [930, 57] on link "# 1746" at bounding box center [911, 47] width 49 height 23
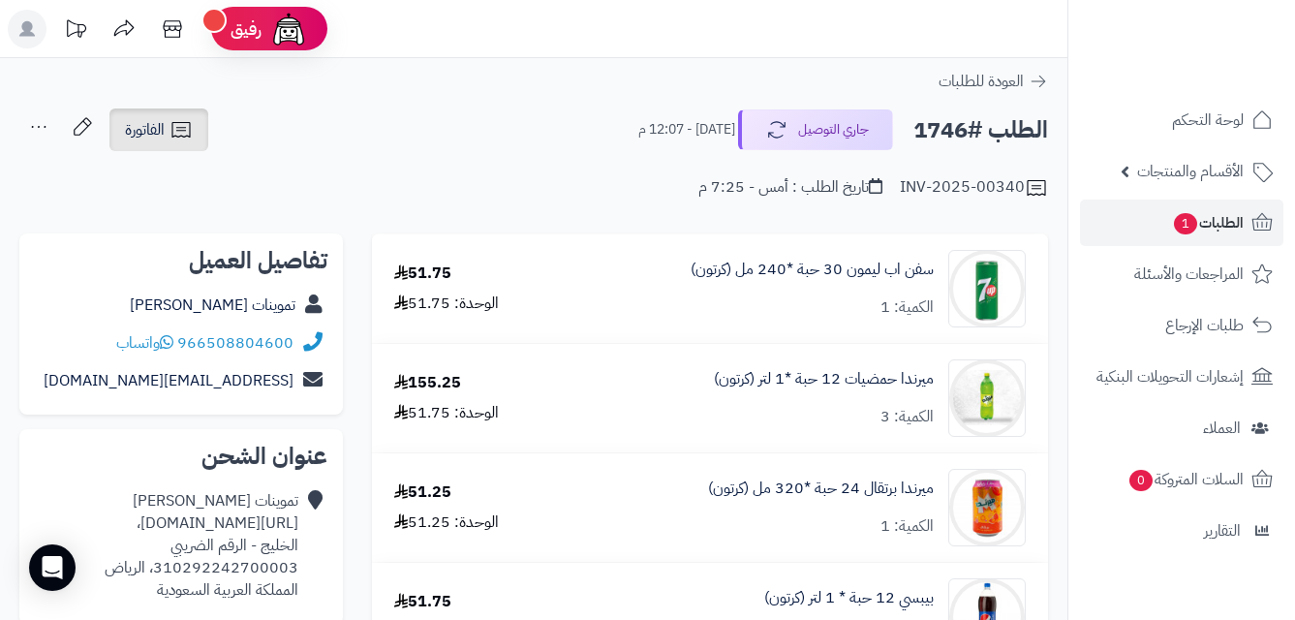
click at [182, 133] on icon at bounding box center [181, 129] width 23 height 23
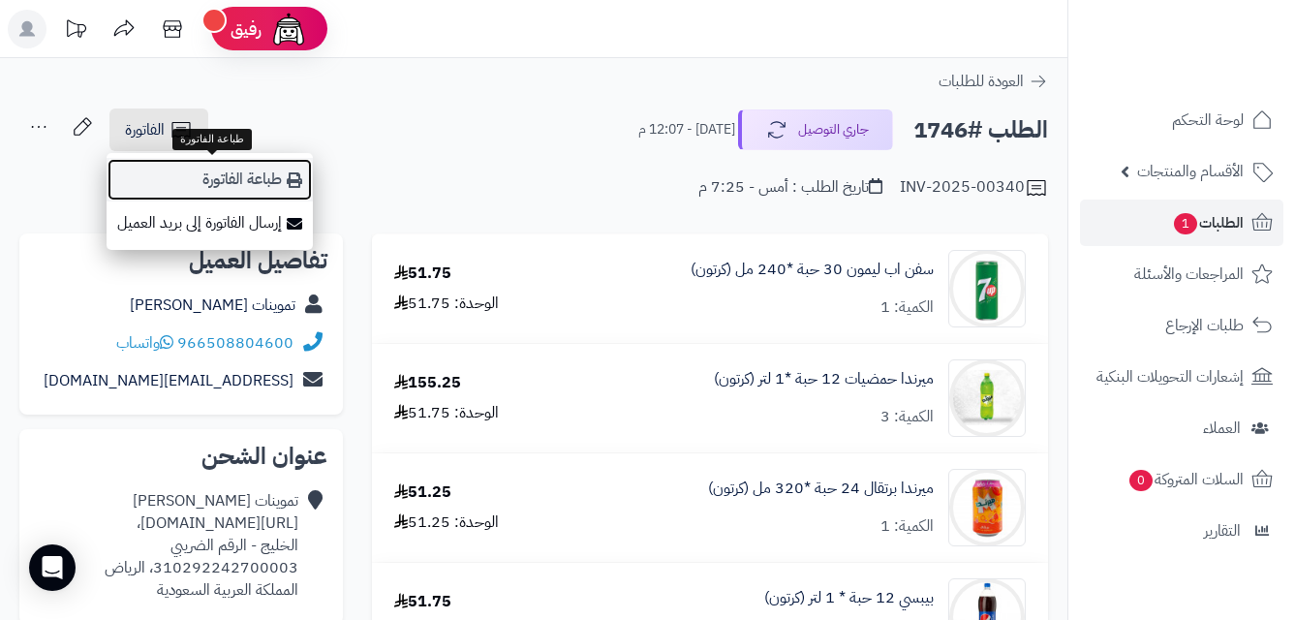
click at [298, 183] on icon at bounding box center [294, 179] width 15 height 15
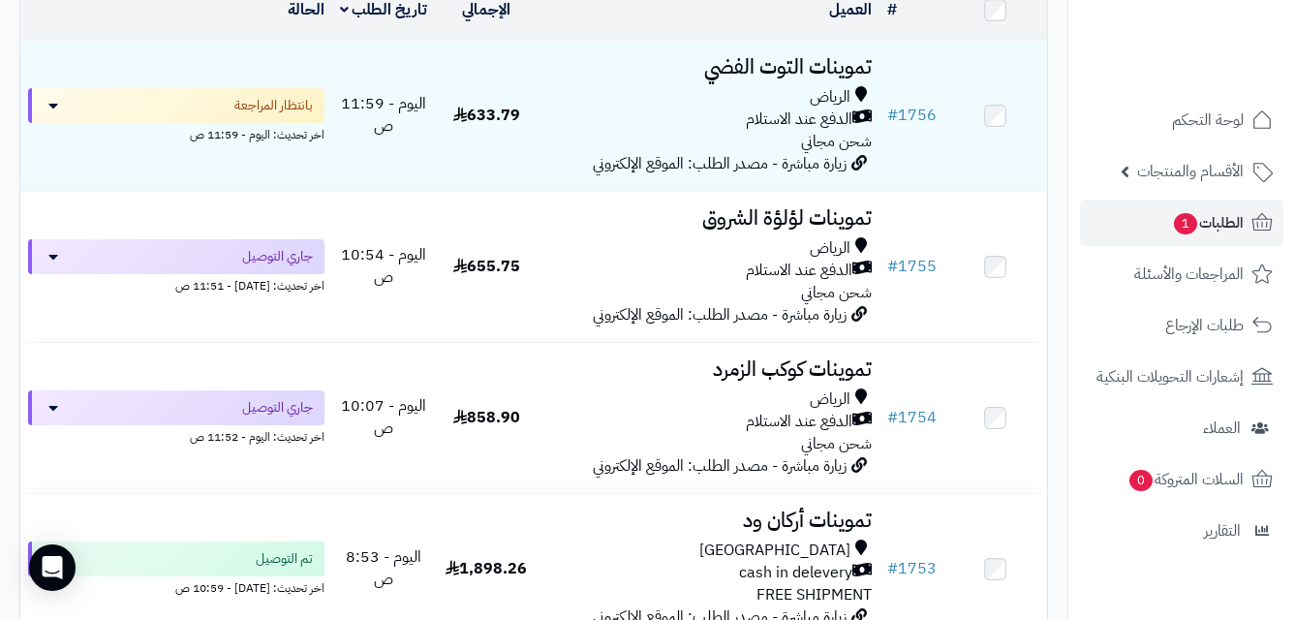
scroll to position [181, 0]
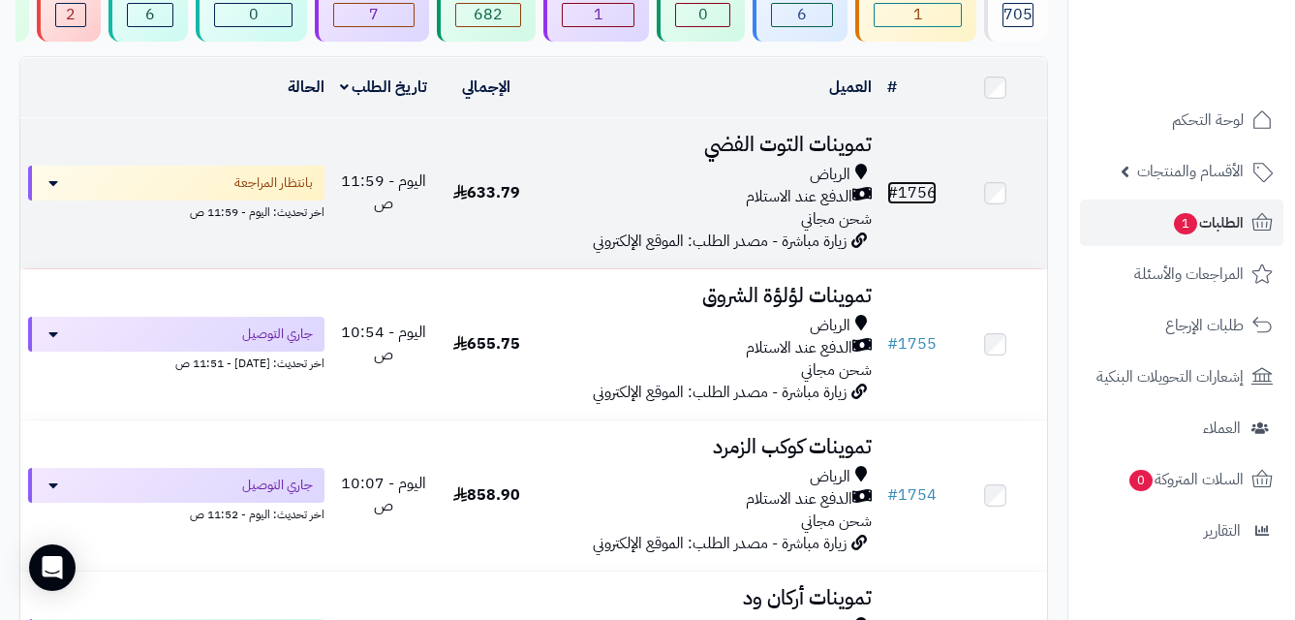
click at [918, 204] on link "# 1756" at bounding box center [911, 192] width 49 height 23
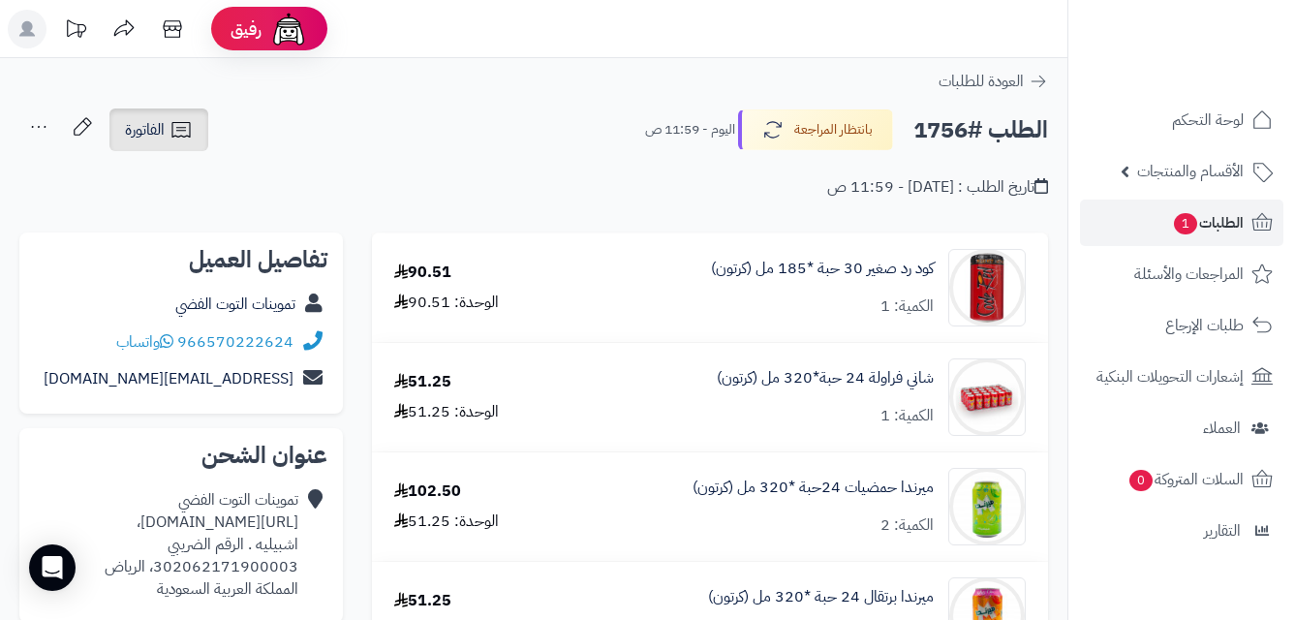
click at [154, 135] on span "الفاتورة" at bounding box center [145, 129] width 40 height 23
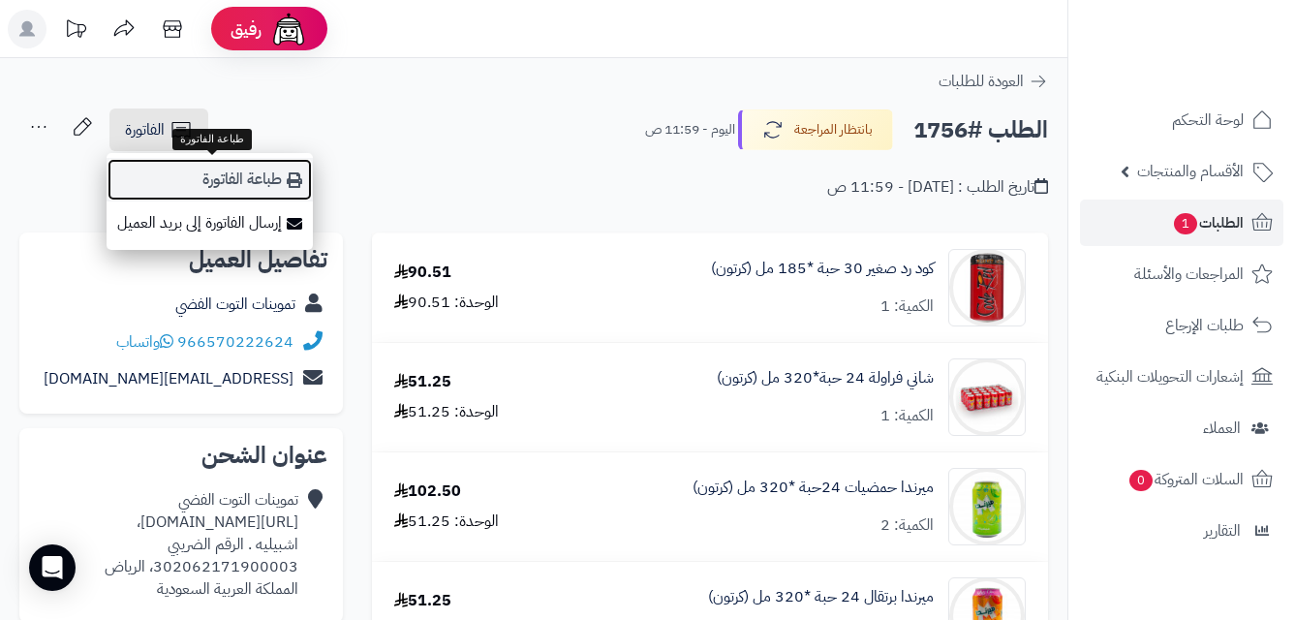
click at [259, 175] on link "طباعة الفاتورة" at bounding box center [210, 180] width 206 height 44
